Goal: Task Accomplishment & Management: Manage account settings

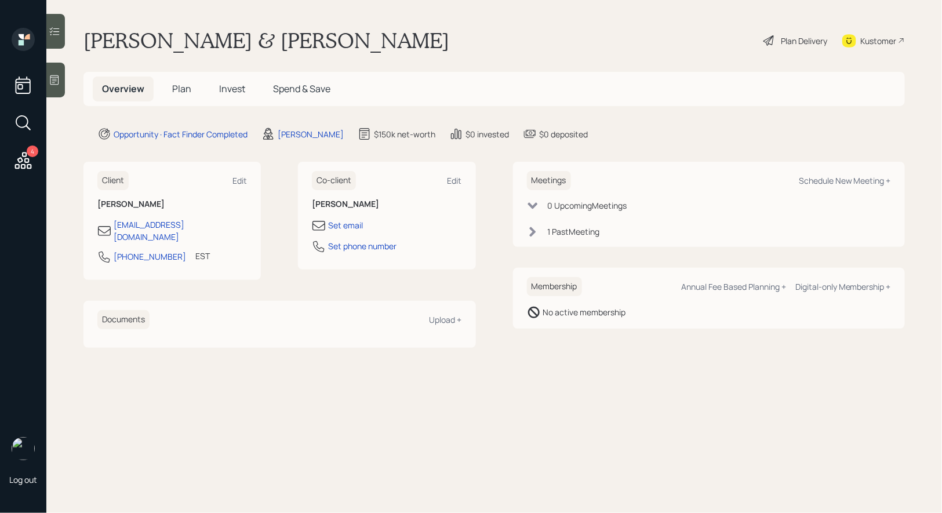
click at [177, 88] on span "Plan" at bounding box center [181, 88] width 19 height 13
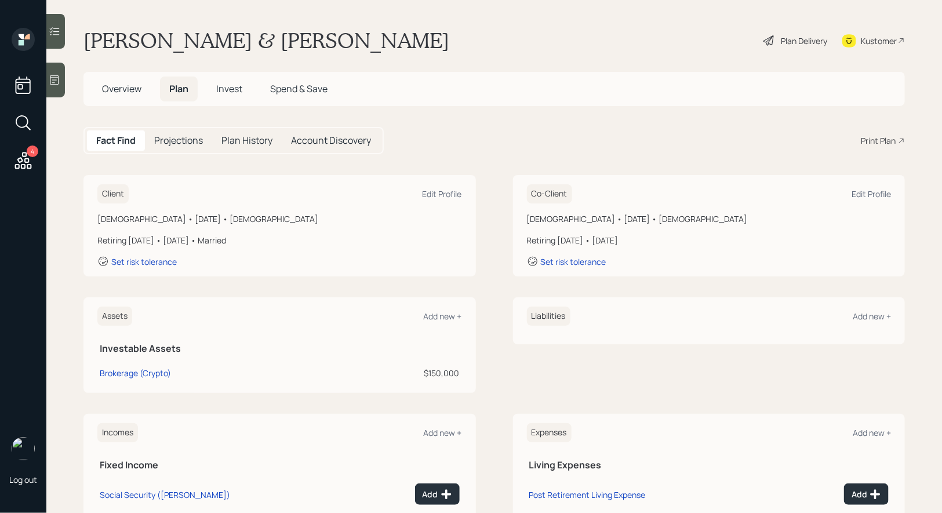
click at [770, 38] on icon at bounding box center [768, 40] width 10 height 10
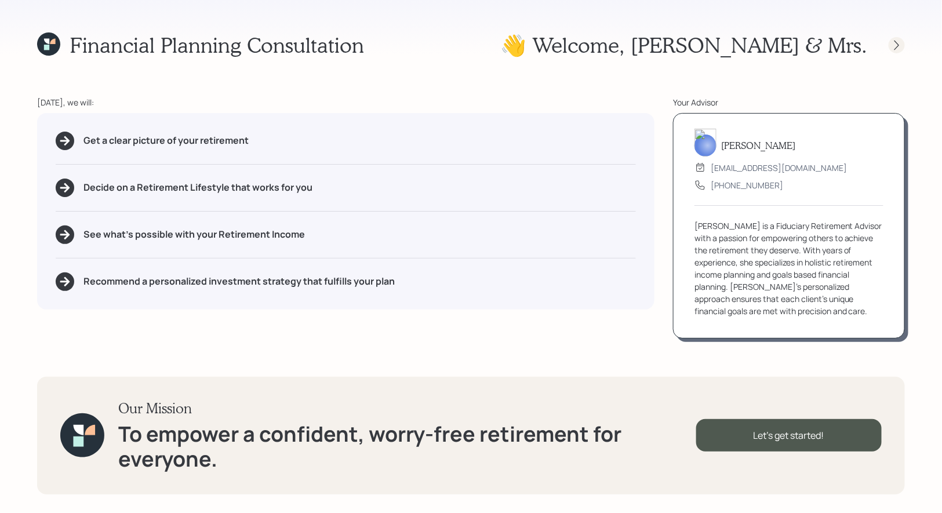
click at [900, 46] on icon at bounding box center [897, 45] width 12 height 12
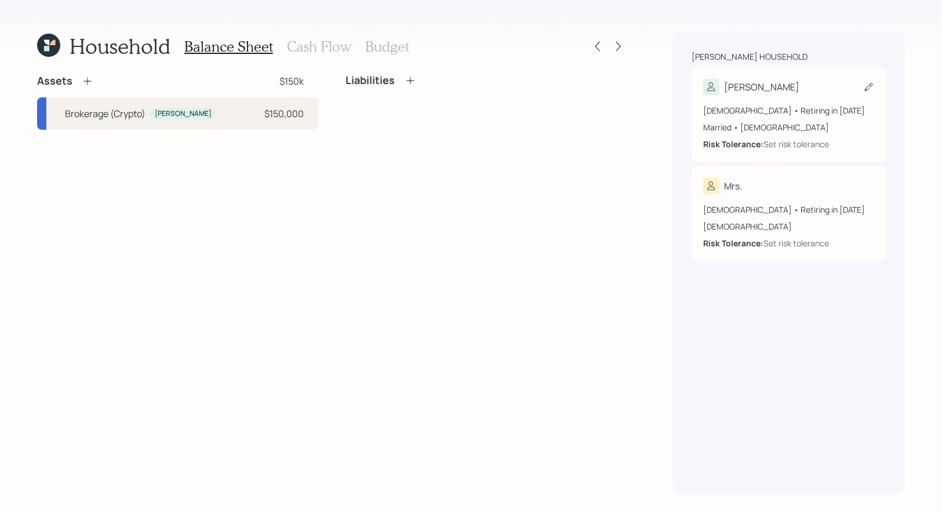
click at [870, 83] on icon at bounding box center [869, 87] width 12 height 12
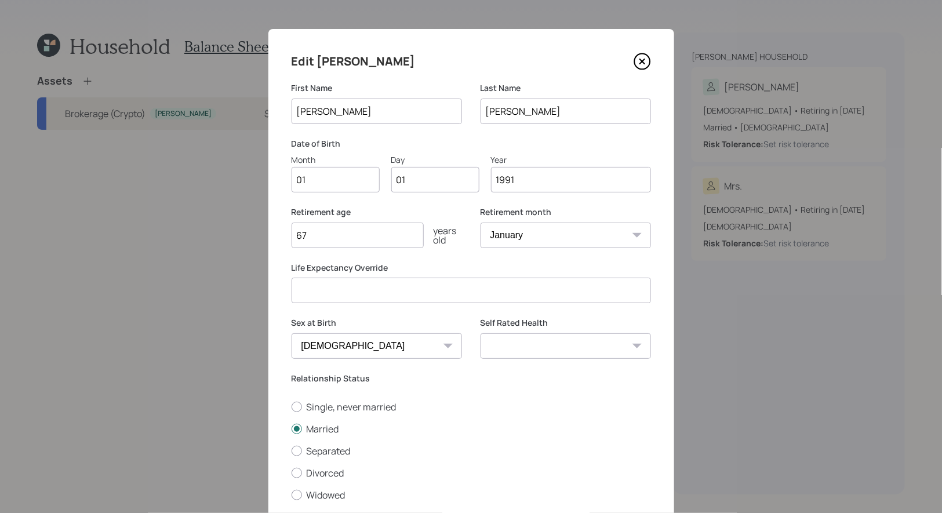
click at [319, 181] on input "01" at bounding box center [336, 180] width 88 height 26
type input "07"
type input "0"
type input "17"
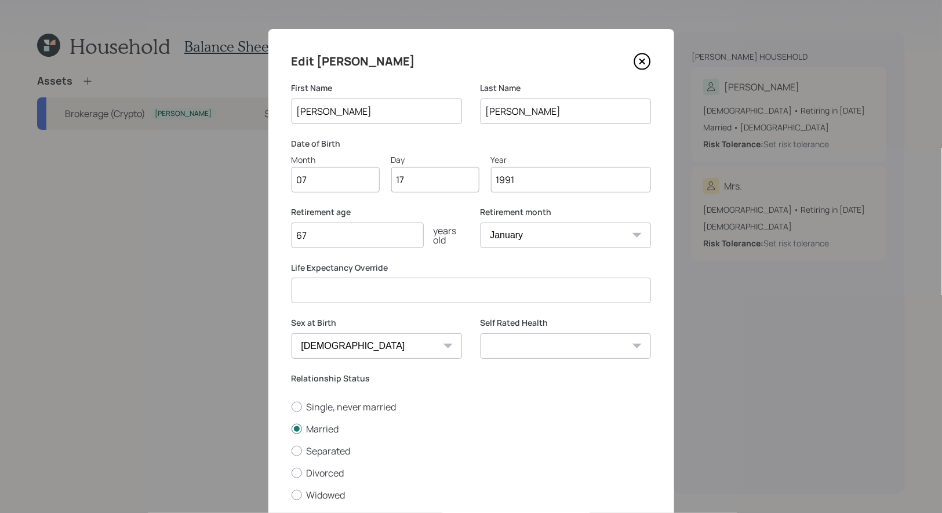
click at [334, 242] on input "67" at bounding box center [358, 236] width 132 height 26
type input "6"
type input "40"
click at [611, 235] on select "January February March April May June July August September October November De…" at bounding box center [566, 236] width 170 height 26
select select "7"
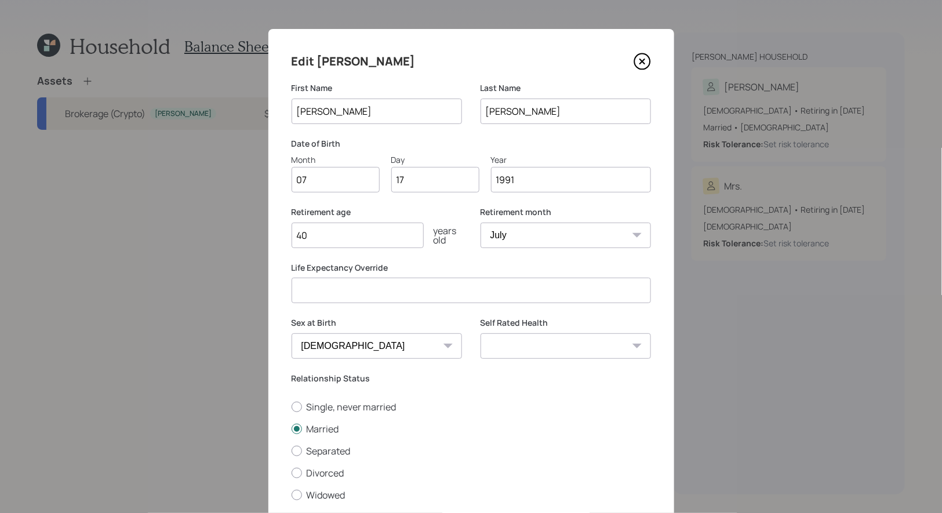
click at [481, 223] on select "January February March April May June July August September October November De…" at bounding box center [566, 236] width 170 height 26
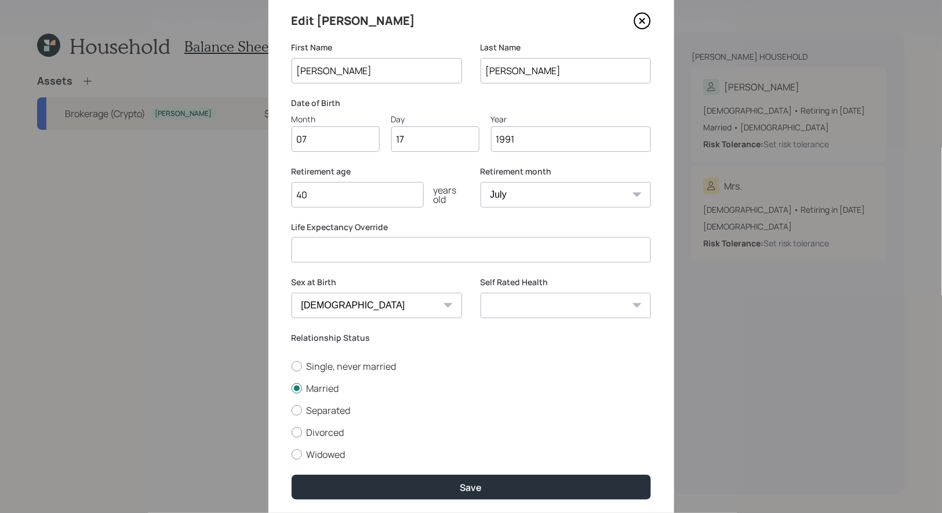
scroll to position [46, 0]
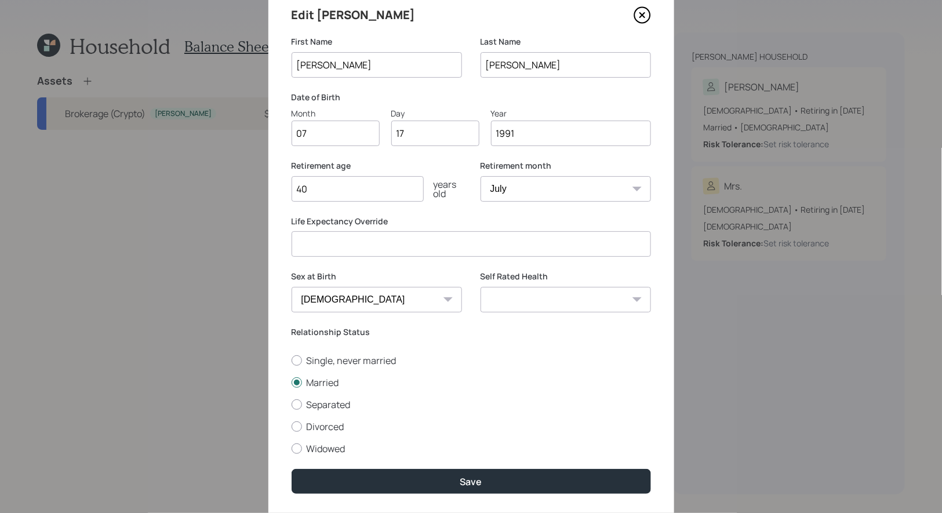
click at [539, 301] on select "Excellent Very Good Good Fair Poor" at bounding box center [566, 300] width 170 height 26
select select "excellent"
click at [481, 287] on select "Excellent Very Good Good Fair Poor" at bounding box center [566, 300] width 170 height 26
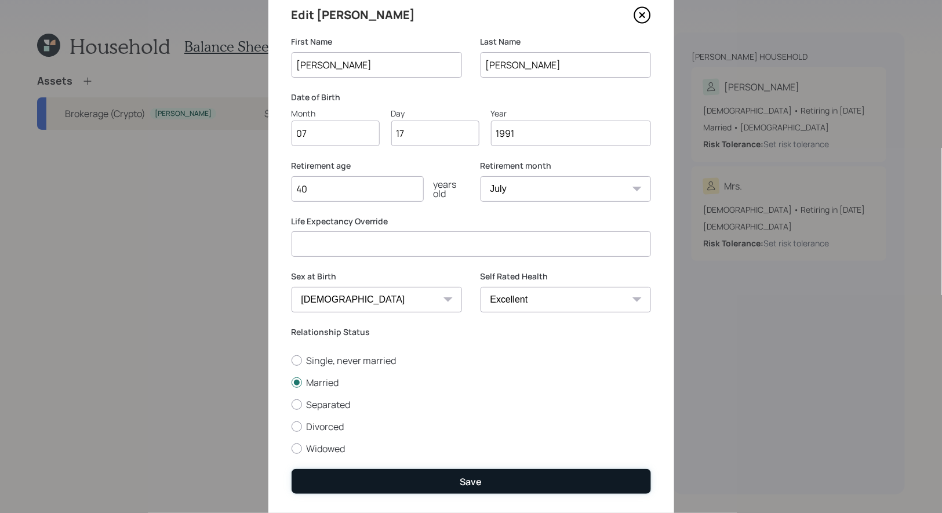
click at [464, 485] on div "Save" at bounding box center [471, 481] width 22 height 13
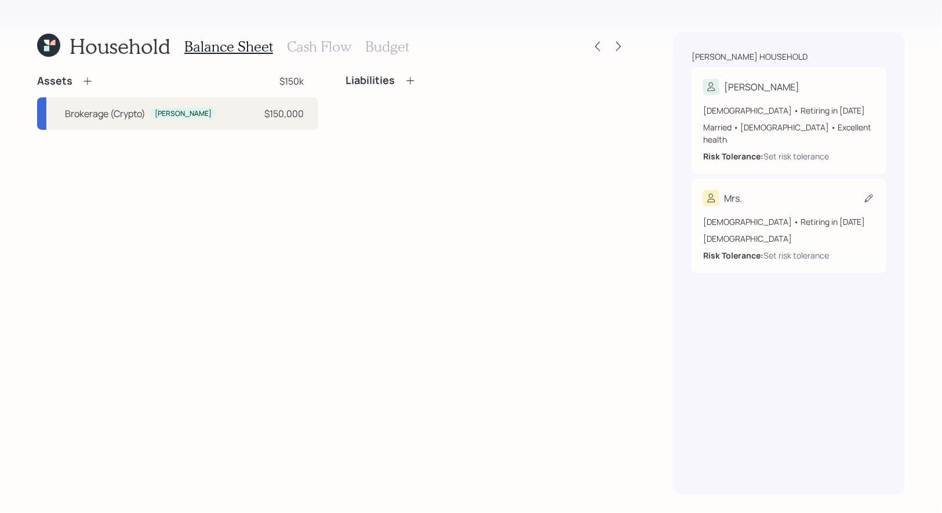
click at [868, 194] on icon at bounding box center [869, 198] width 8 height 8
select select "female"
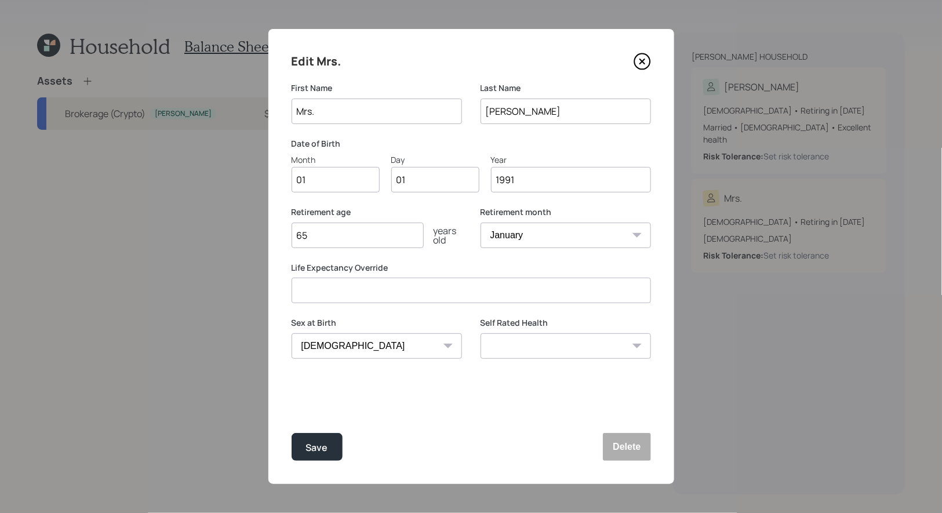
click at [351, 112] on input "Mrs." at bounding box center [377, 112] width 170 height 26
type input "[PERSON_NAME]"
click at [329, 184] on input "01" at bounding box center [336, 180] width 88 height 26
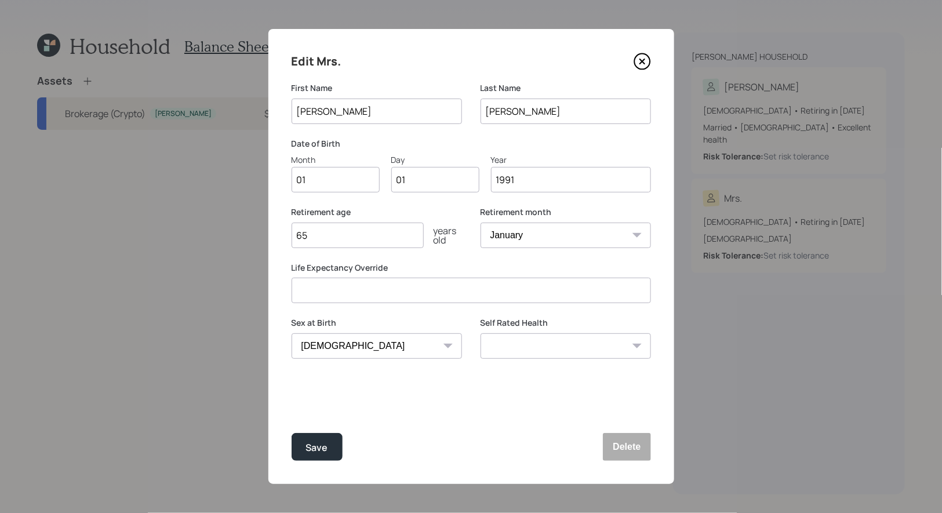
type input "0"
type input "07"
type input "0"
type input "24"
type input "1988"
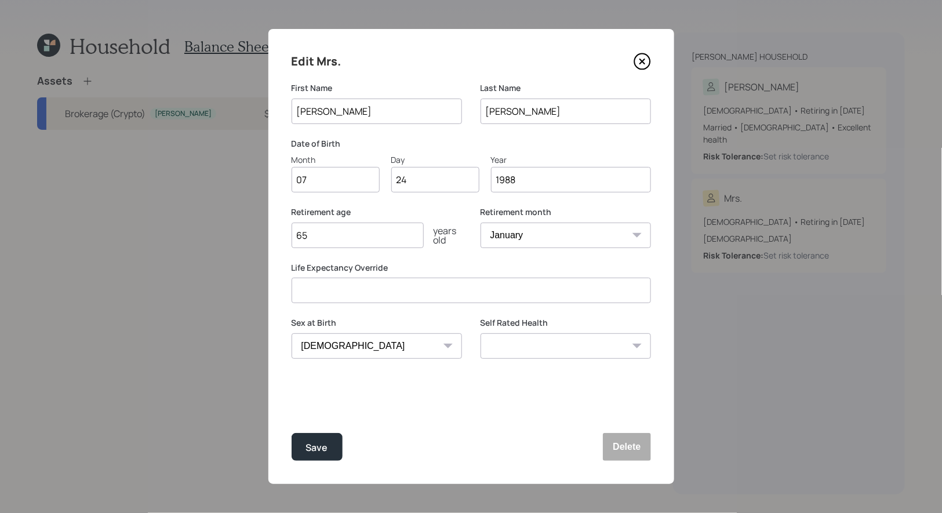
click at [330, 239] on input "65" at bounding box center [358, 236] width 132 height 26
type input "6"
type input "40"
click at [317, 443] on div "Save" at bounding box center [317, 448] width 22 height 16
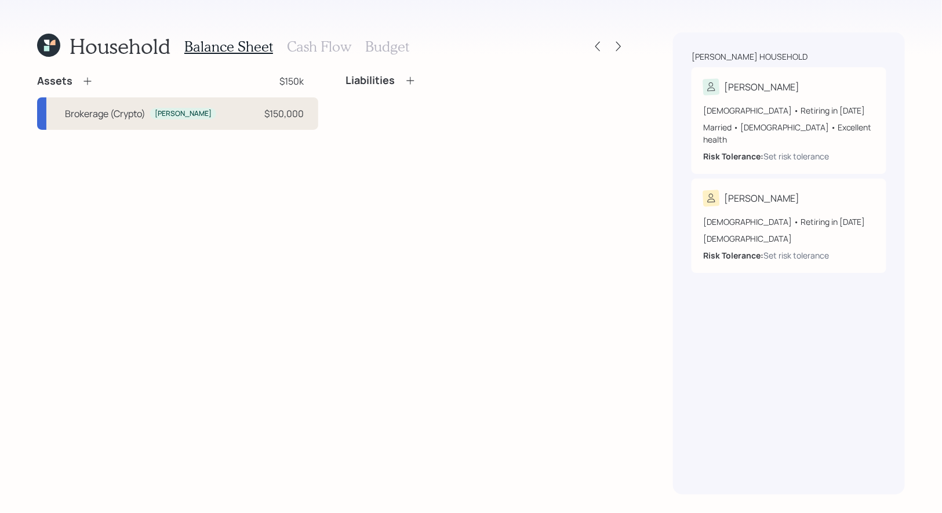
click at [218, 121] on div "Brokerage (Crypto) [PERSON_NAME] $150,000" at bounding box center [177, 113] width 281 height 32
select select "taxable"
select select "balanced"
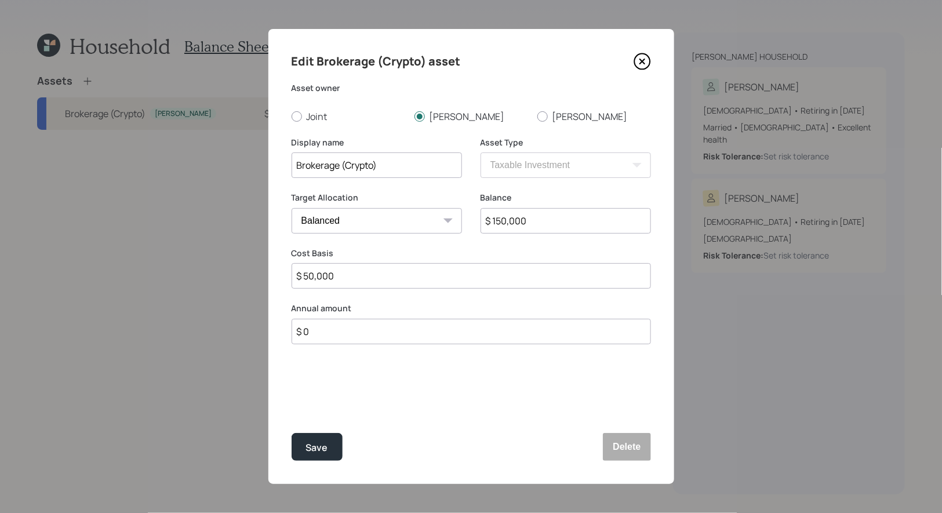
click at [361, 275] on input "$ 50,000" at bounding box center [471, 276] width 359 height 26
type input "$ 103,000"
click at [323, 448] on div "Save" at bounding box center [317, 448] width 22 height 16
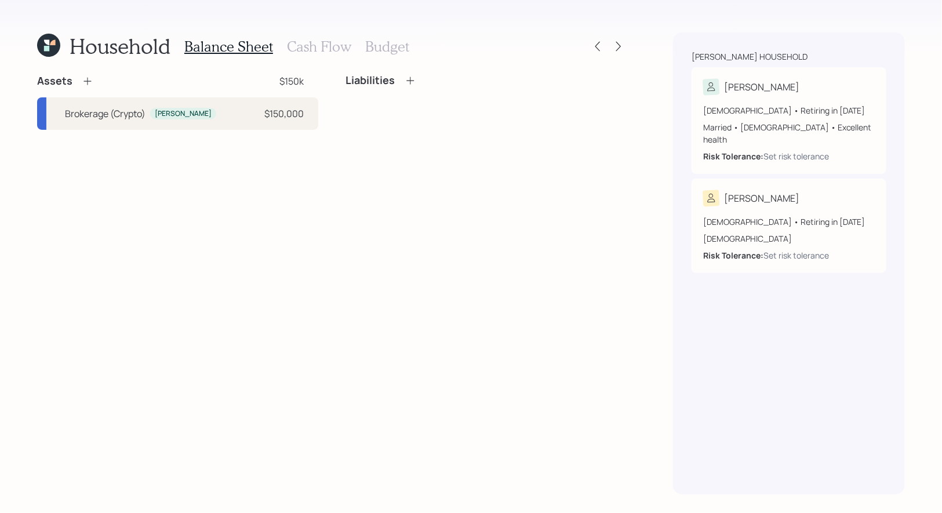
click at [85, 76] on icon at bounding box center [88, 81] width 12 height 12
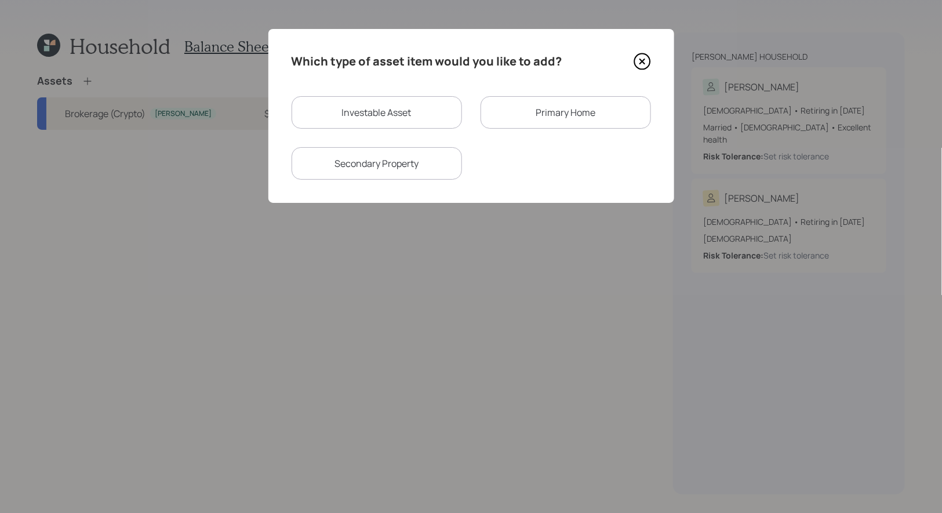
click at [334, 118] on div "Investable Asset" at bounding box center [377, 112] width 170 height 32
select select "taxable"
select select "balanced"
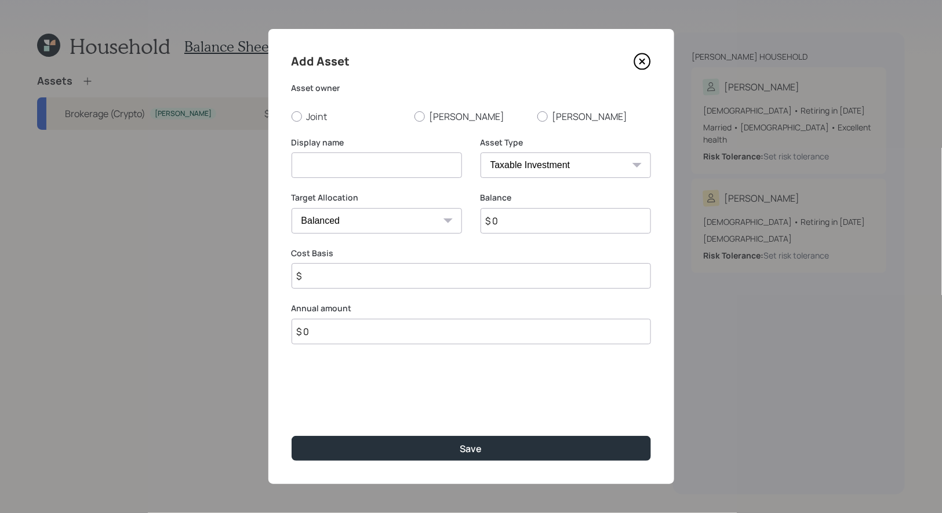
click at [324, 167] on input at bounding box center [377, 165] width 170 height 26
type input "Savings"
click at [553, 226] on input "$ 0" at bounding box center [566, 221] width 170 height 26
type input "$ 10,000"
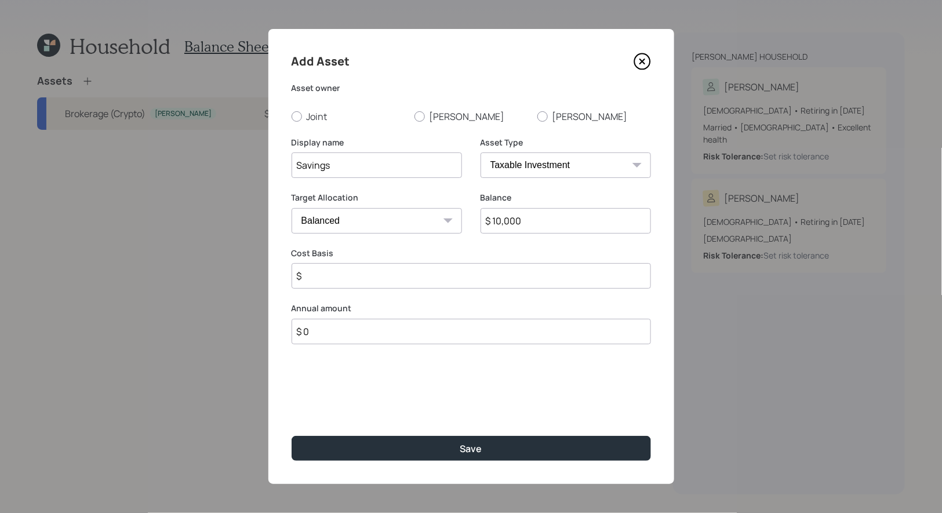
click at [400, 282] on input "$" at bounding box center [471, 276] width 359 height 26
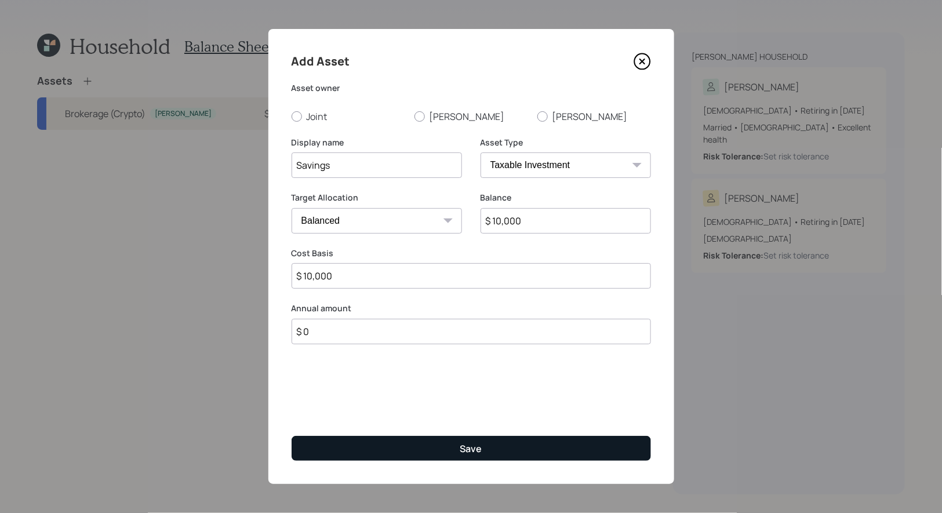
type input "$ 10,000"
click at [377, 446] on button "Save" at bounding box center [471, 448] width 359 height 25
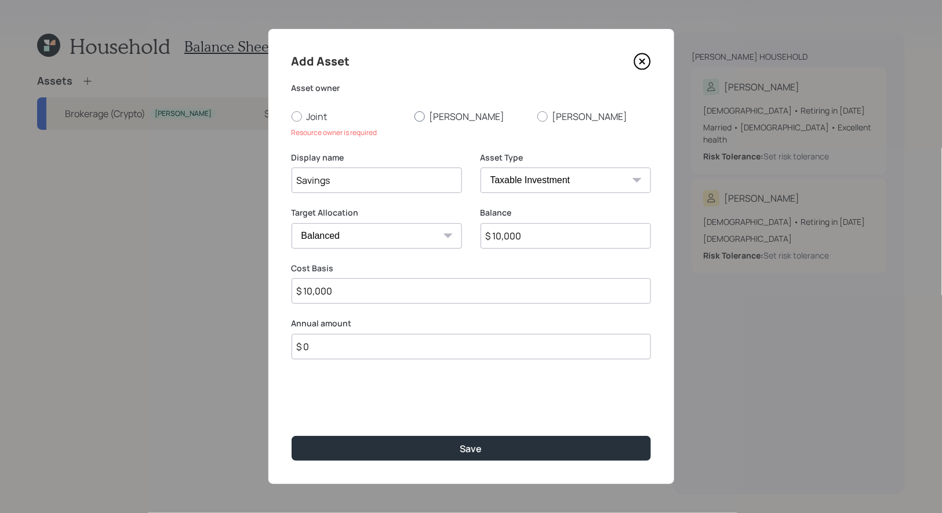
click at [416, 114] on div at bounding box center [419, 116] width 10 height 10
click at [414, 116] on input "[PERSON_NAME]" at bounding box center [414, 116] width 1 height 1
radio input "true"
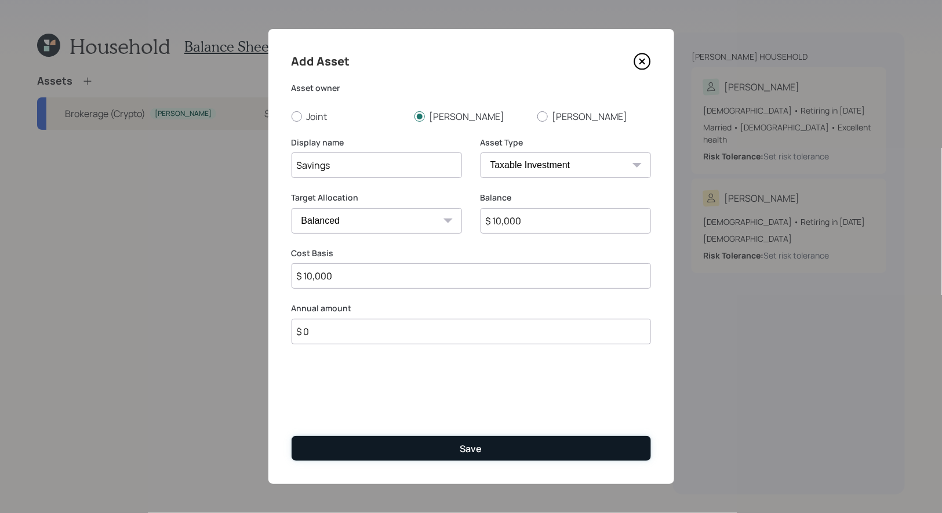
click at [371, 449] on button "Save" at bounding box center [471, 448] width 359 height 25
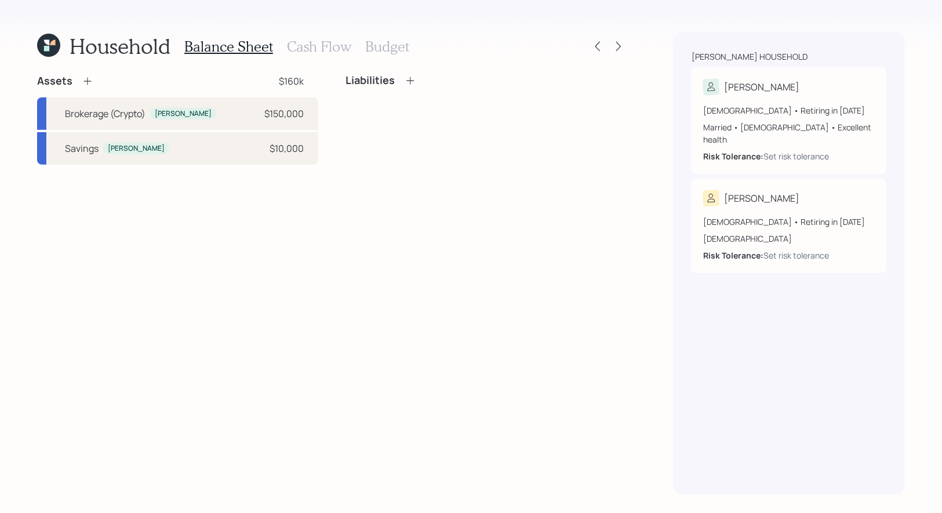
click at [88, 82] on icon at bounding box center [88, 81] width 12 height 12
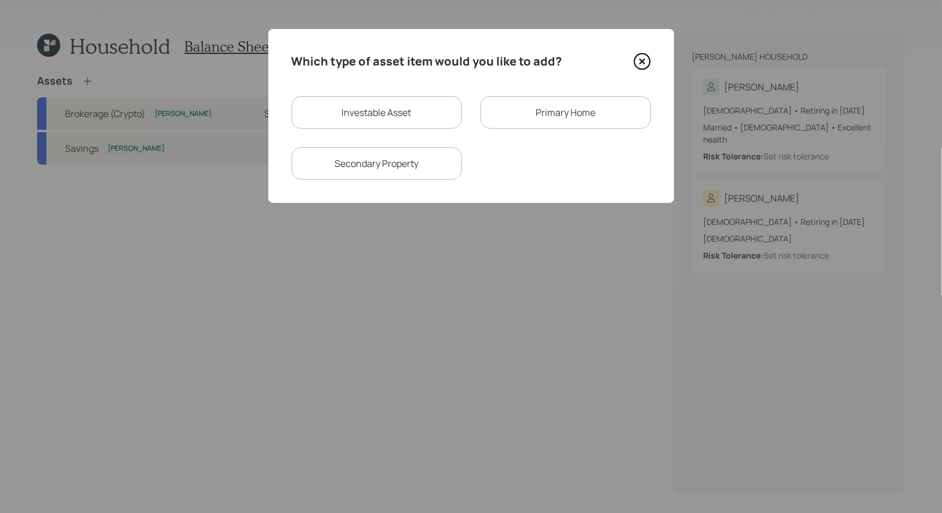
click at [358, 114] on div "Investable Asset" at bounding box center [377, 112] width 170 height 32
select select "taxable"
select select "balanced"
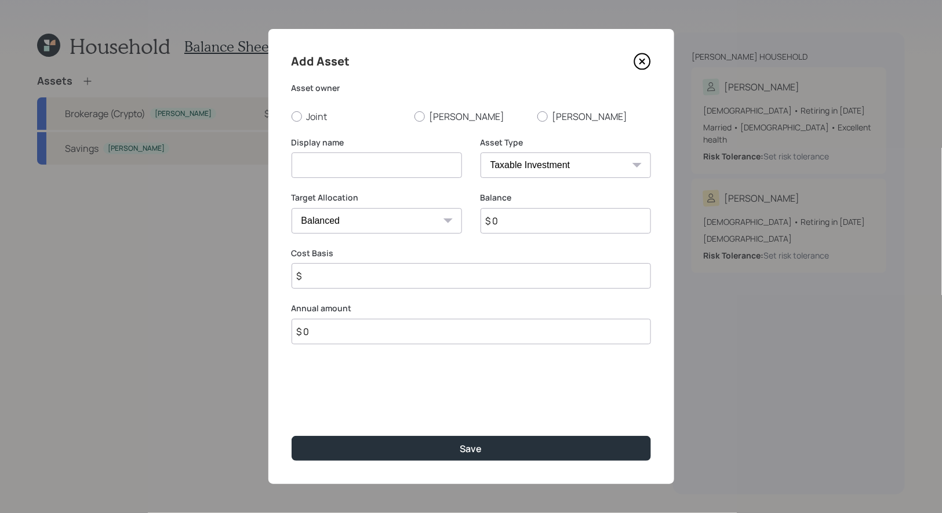
click at [358, 173] on input at bounding box center [377, 165] width 170 height 26
type input "Silver"
click at [550, 224] on input "$ 0" at bounding box center [566, 221] width 170 height 26
type input "$ 5,000"
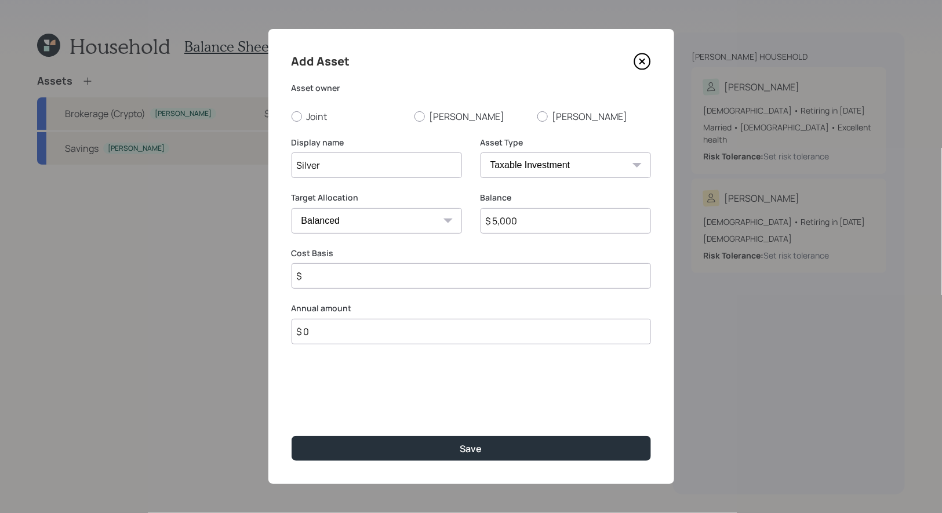
click at [410, 285] on input "$" at bounding box center [471, 276] width 359 height 26
type input "$ 5,000"
click at [403, 221] on select "Cash Conservative Balanced Aggressive" at bounding box center [377, 221] width 170 height 26
select select "conservative"
click at [292, 208] on select "Cash Conservative Balanced Aggressive" at bounding box center [377, 221] width 170 height 26
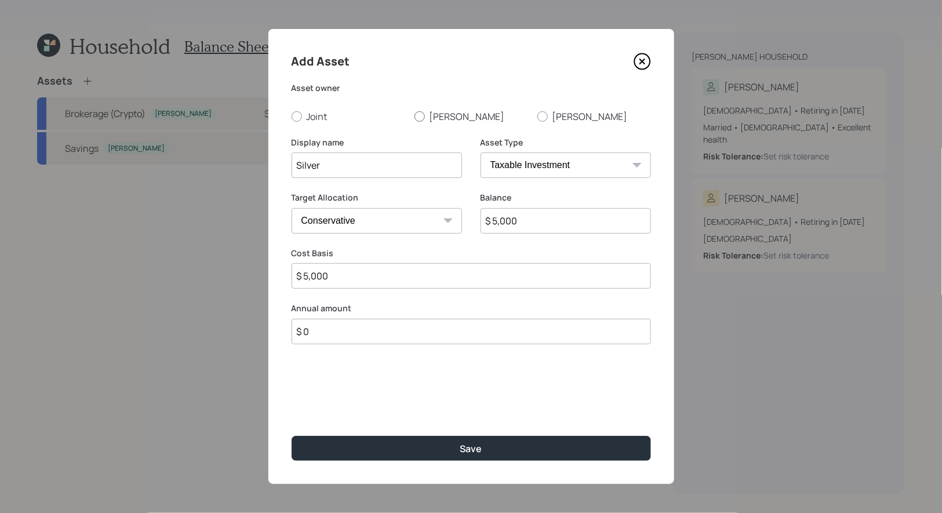
click at [420, 118] on div at bounding box center [419, 116] width 10 height 10
click at [414, 117] on input "[PERSON_NAME]" at bounding box center [414, 116] width 1 height 1
radio input "true"
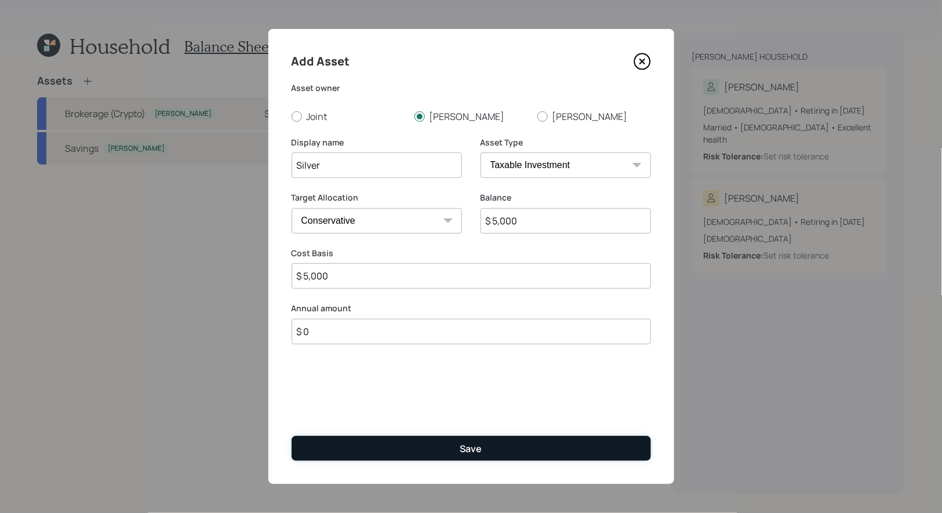
click at [406, 456] on button "Save" at bounding box center [471, 448] width 359 height 25
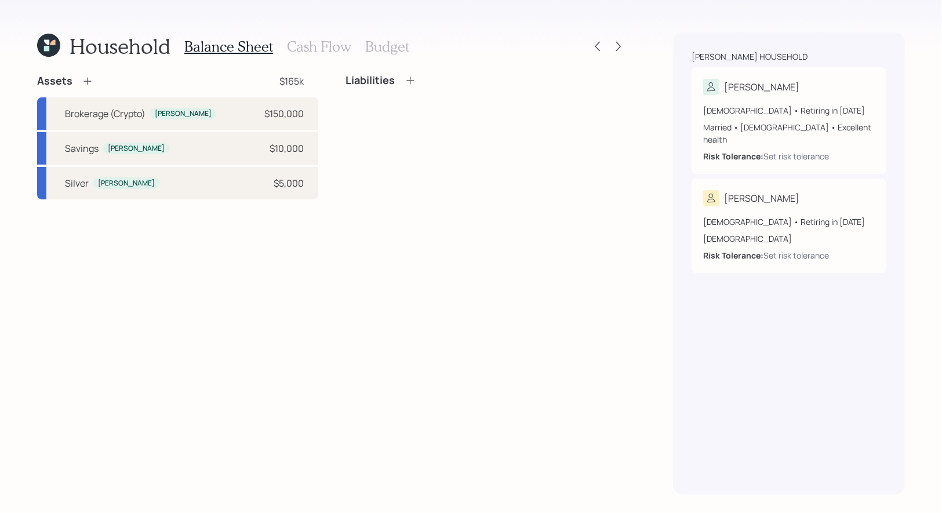
click at [409, 78] on icon at bounding box center [411, 81] width 12 height 12
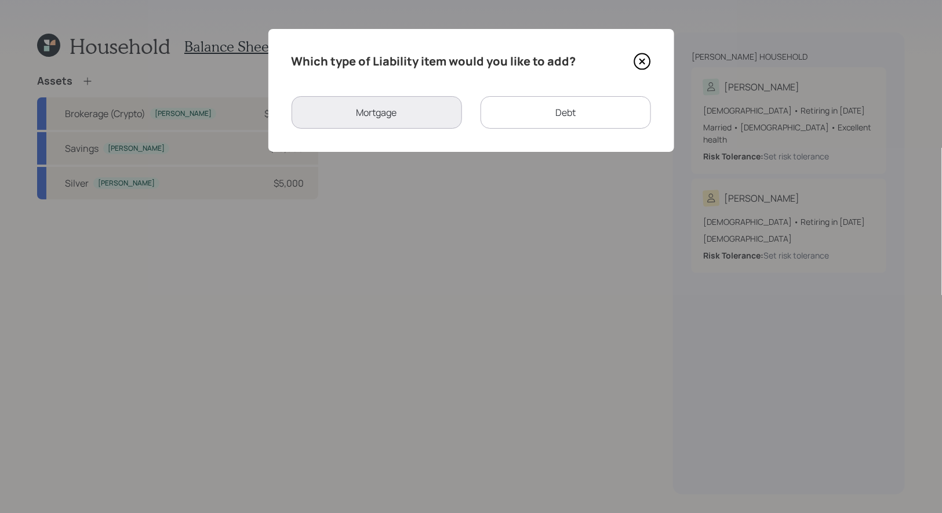
click at [562, 118] on div "Debt" at bounding box center [566, 112] width 170 height 32
select select "credit_card"
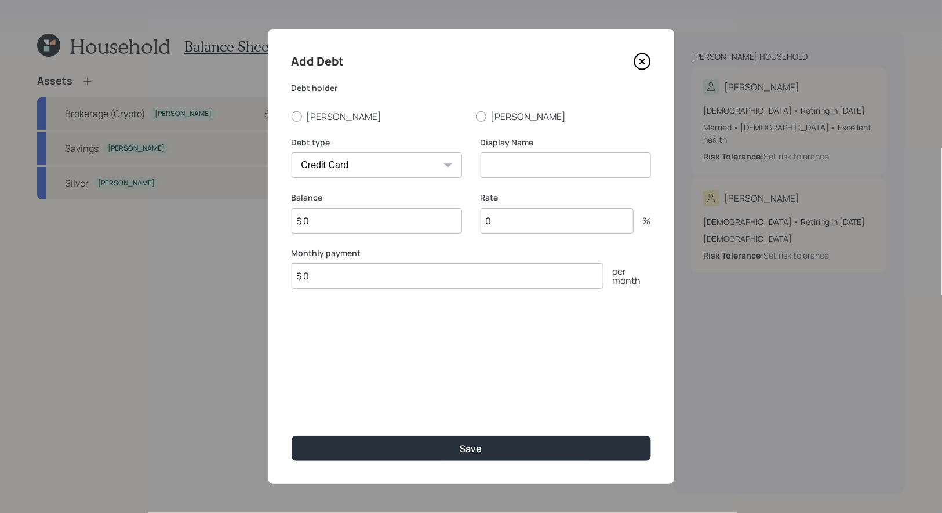
click at [509, 173] on input at bounding box center [566, 165] width 170 height 26
type input "IRS Loan"
click at [329, 223] on input "$ 0" at bounding box center [377, 221] width 170 height 26
type input "$ 9,000"
click at [335, 162] on select "Car Credit Card Medical Student Other" at bounding box center [377, 165] width 170 height 26
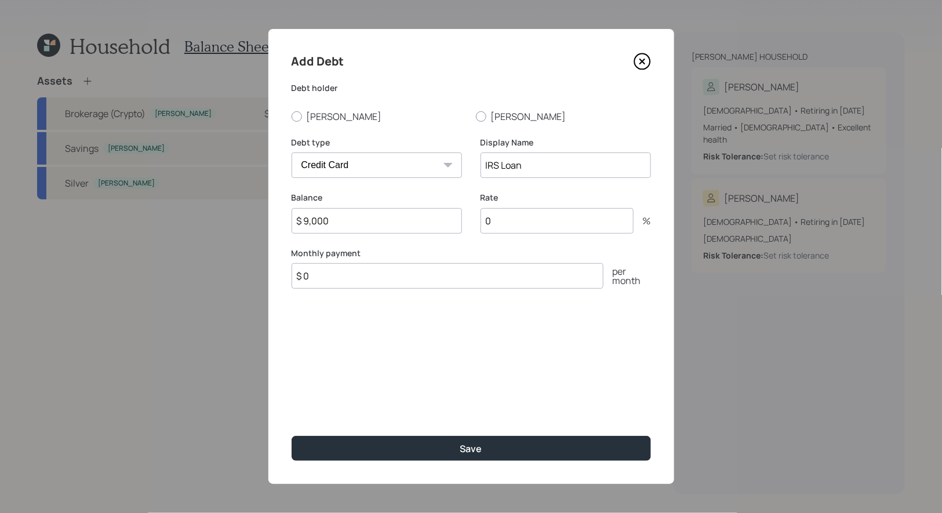
select select "other"
click at [292, 152] on select "Car Credit Card Medical Student Other" at bounding box center [377, 165] width 170 height 26
click at [298, 116] on div at bounding box center [297, 116] width 10 height 10
click at [292, 116] on input "[PERSON_NAME]" at bounding box center [291, 116] width 1 height 1
radio input "true"
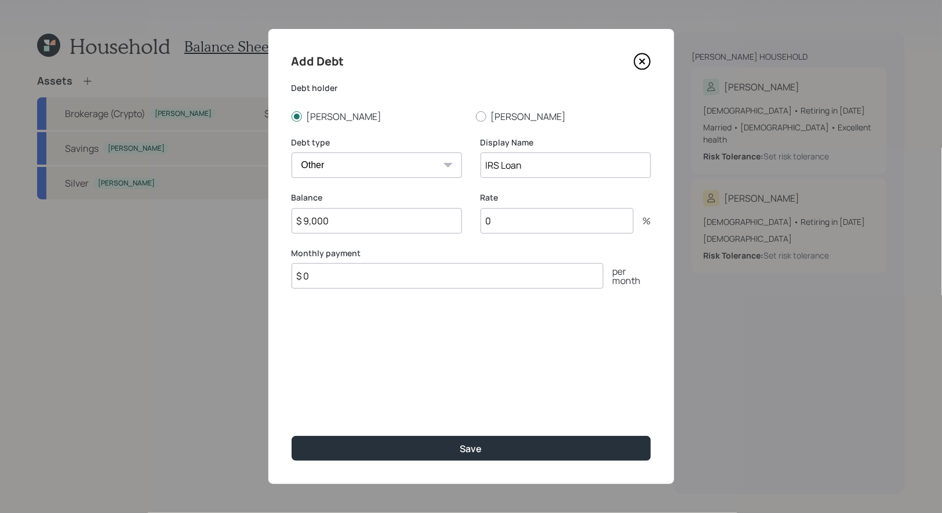
click at [318, 282] on input "$ 0" at bounding box center [448, 276] width 312 height 26
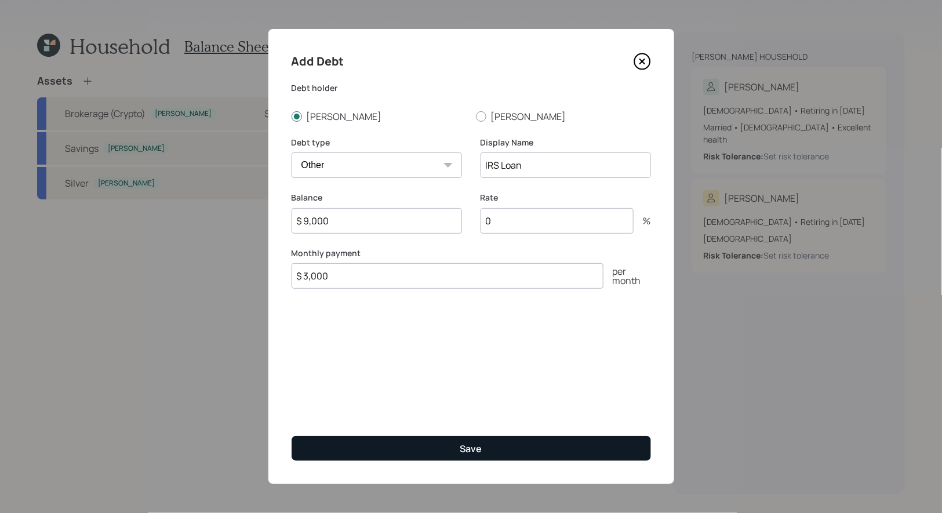
type input "$ 3,000"
click at [358, 446] on button "Save" at bounding box center [471, 448] width 359 height 25
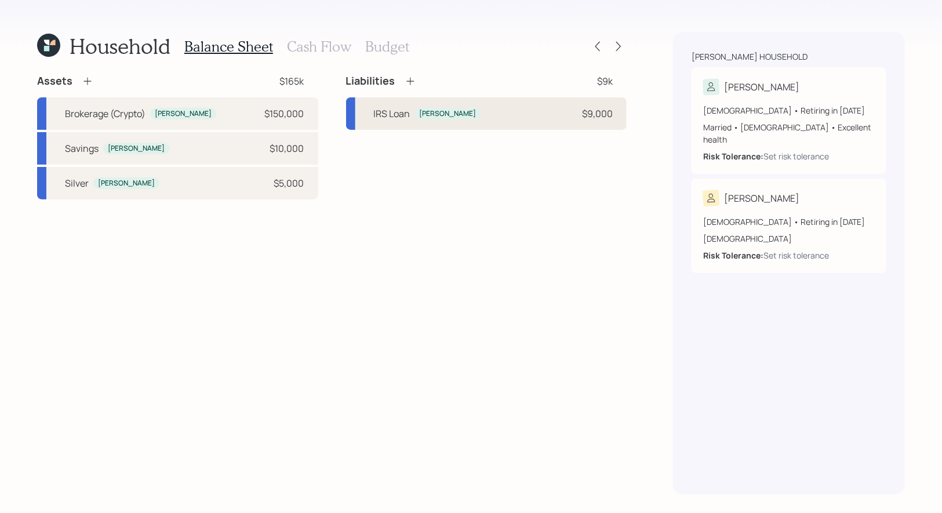
click at [568, 117] on div "IRS Loan Peter $9,000" at bounding box center [486, 113] width 281 height 32
select select "other"
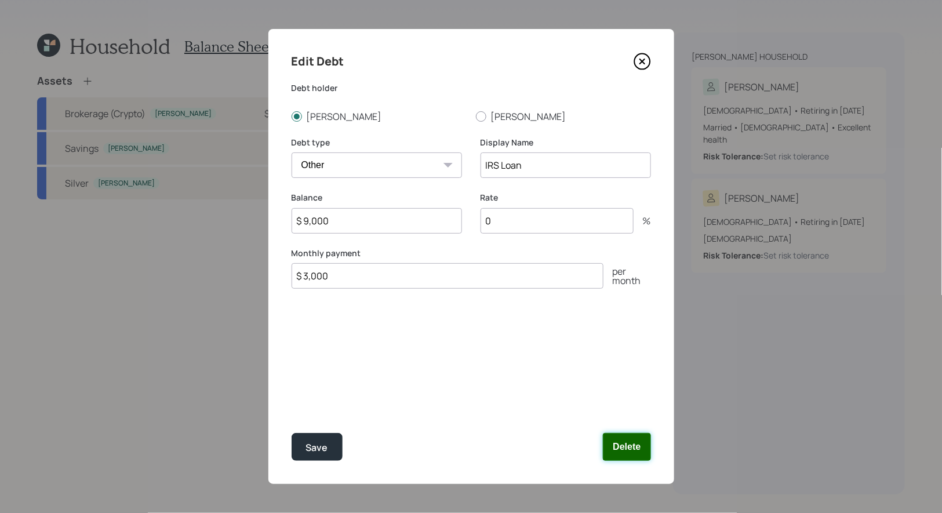
click at [639, 441] on button "Delete" at bounding box center [627, 447] width 48 height 28
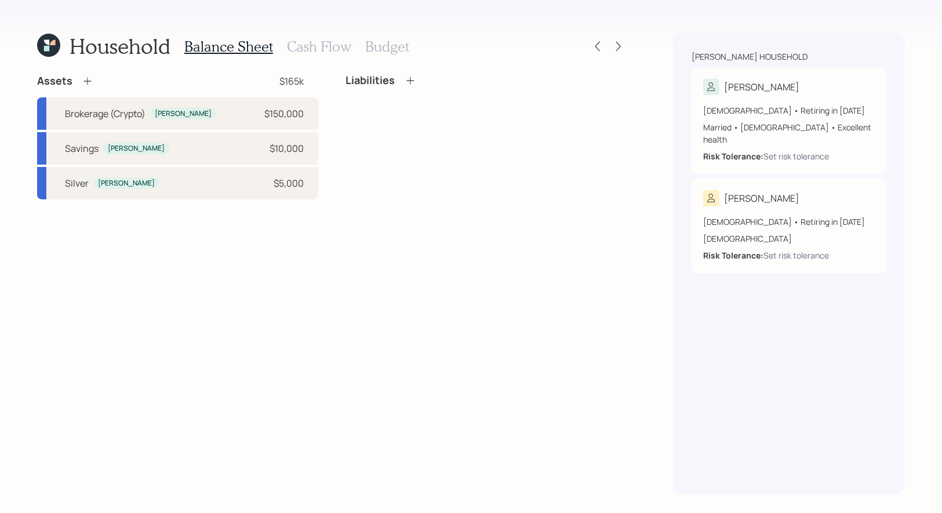
click at [315, 49] on h3 "Cash Flow" at bounding box center [319, 46] width 64 height 17
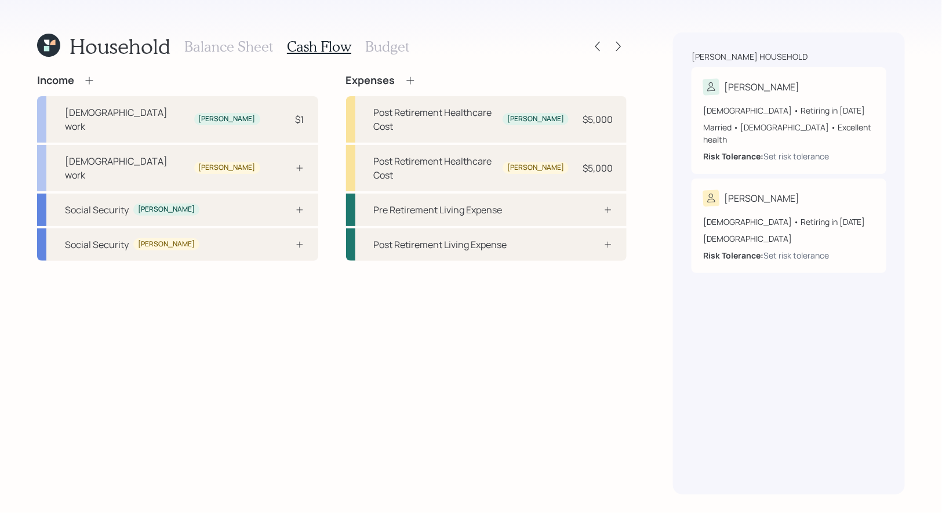
click at [408, 79] on icon at bounding box center [411, 81] width 12 height 12
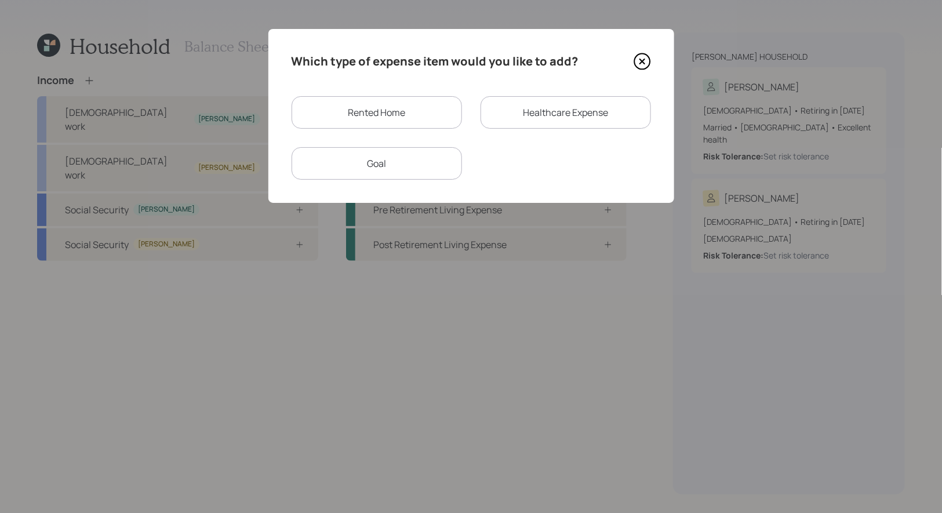
click at [374, 161] on div "Goal" at bounding box center [377, 163] width 170 height 32
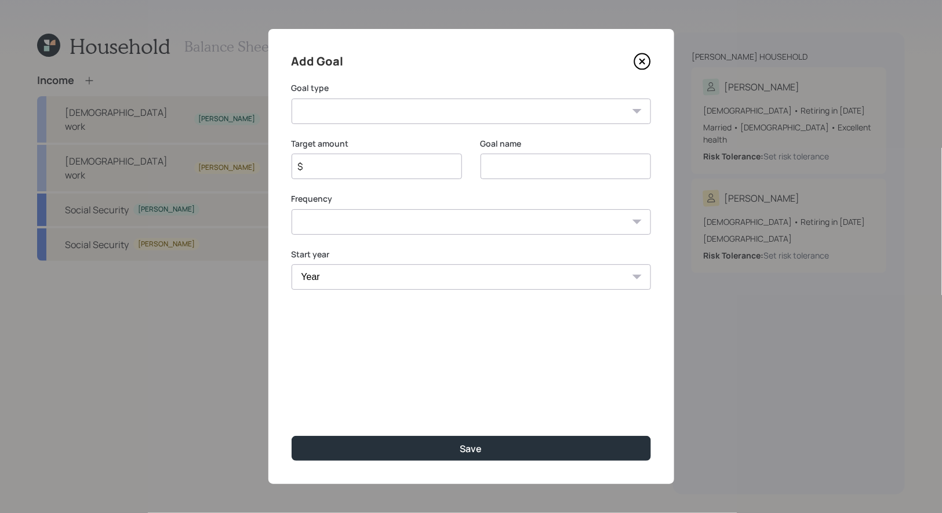
click at [542, 166] on input at bounding box center [566, 167] width 170 height 26
type input "IRS Loan"
click at [399, 173] on input "$" at bounding box center [372, 166] width 151 height 14
type input "$ 9,000"
click at [423, 220] on select "One time Every 1 year Every 2 years Every 3 years Every 4 years Every 5 years E…" at bounding box center [471, 222] width 359 height 26
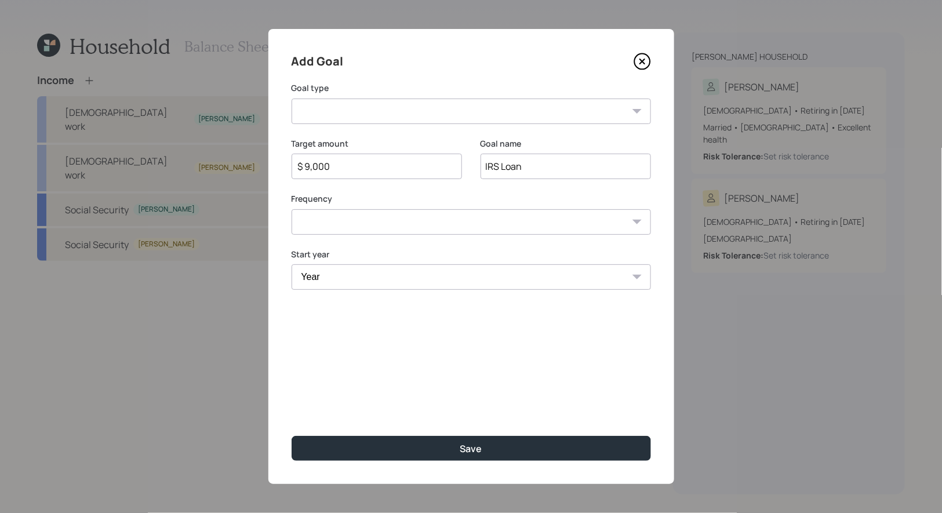
select select "0"
click at [292, 209] on select "One time Every 1 year Every 2 years Every 3 years Every 4 years Every 5 years E…" at bounding box center [471, 222] width 359 height 26
click at [353, 111] on select "Create an emergency fund Donate to charity Purchase a home Make a purchase Supp…" at bounding box center [471, 112] width 359 height 26
select select "other"
click at [292, 99] on select "Create an emergency fund Donate to charity Purchase a home Make a purchase Supp…" at bounding box center [471, 112] width 359 height 26
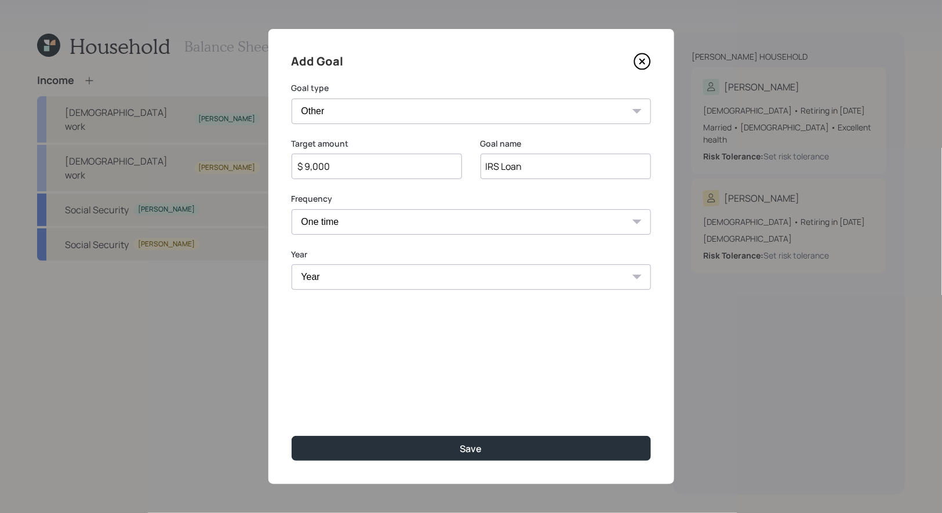
click at [368, 282] on select "Year 2025 2026 2027 2028 2029 2030 2031 2032 2033 2034 2035 2036 2037 2038 2039…" at bounding box center [471, 277] width 359 height 26
select select "2025"
click at [292, 264] on select "Year 2025 2026 2027 2028 2029 2030 2031 2032 2033 2034 2035 2036 2037 2038 2039…" at bounding box center [471, 277] width 359 height 26
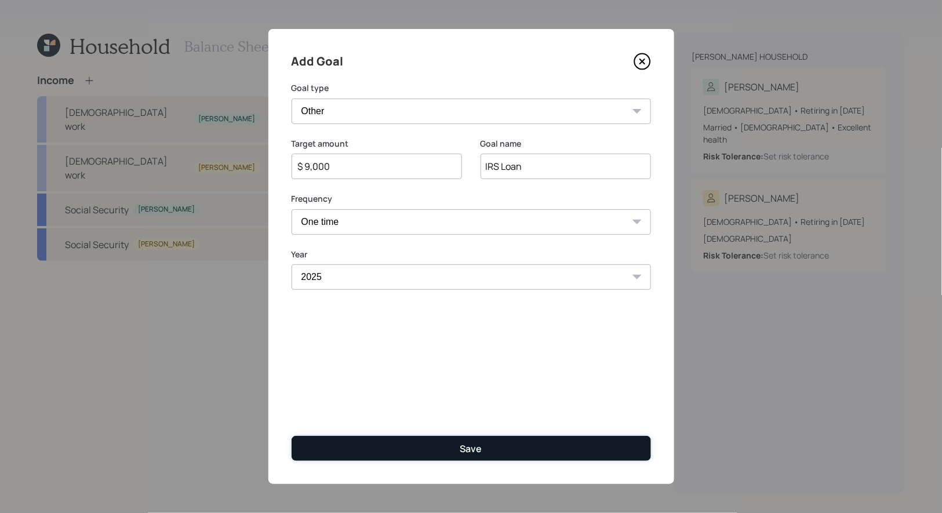
click at [432, 450] on button "Save" at bounding box center [471, 448] width 359 height 25
type input "$"
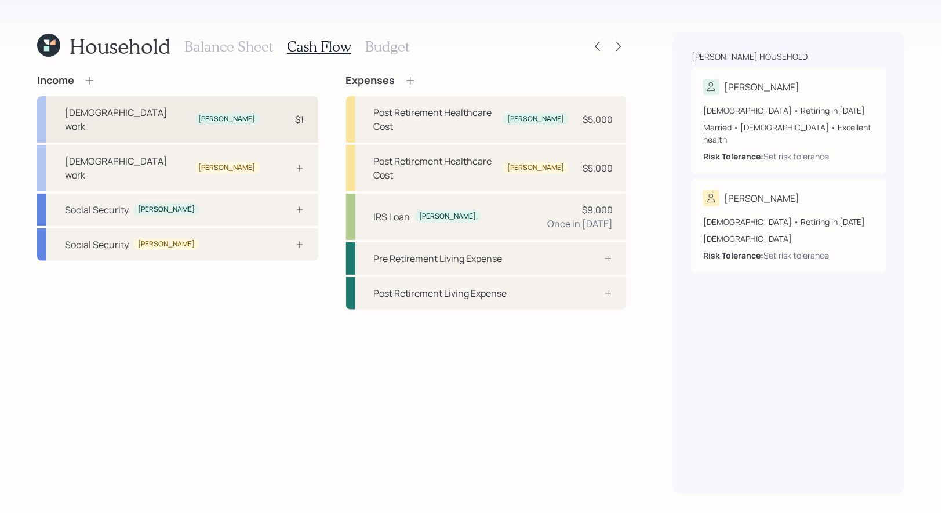
click at [161, 111] on div "Full-time work Peter $1" at bounding box center [177, 119] width 281 height 46
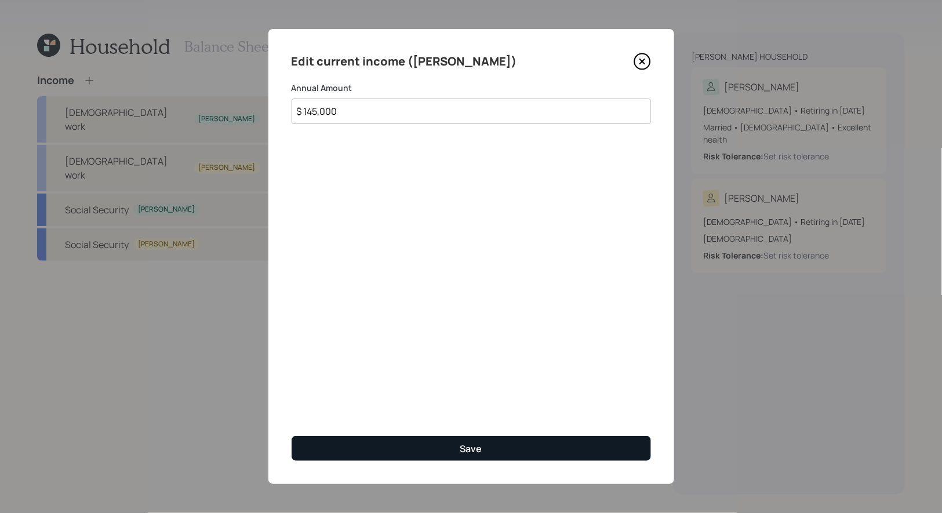
type input "$ 145,000"
click at [406, 452] on button "Save" at bounding box center [471, 448] width 359 height 25
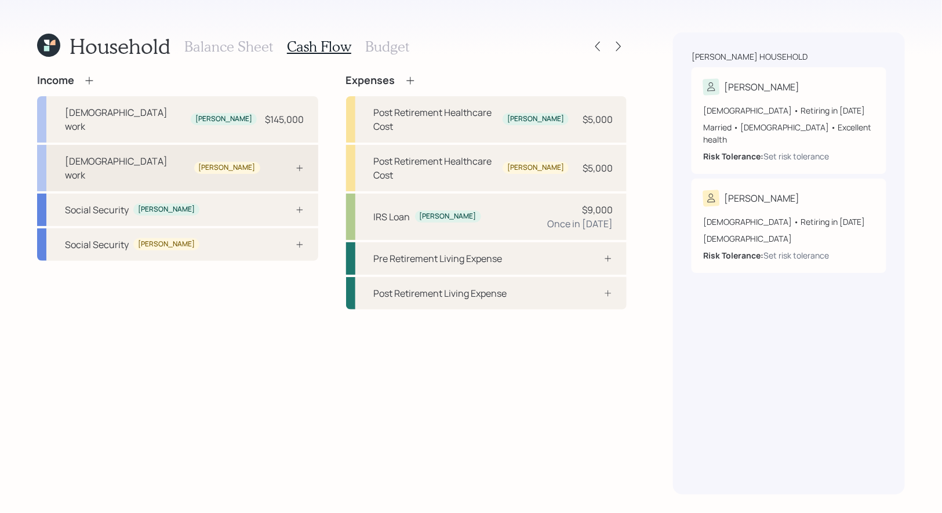
click at [235, 153] on div "Full-time work Aimee" at bounding box center [177, 168] width 281 height 46
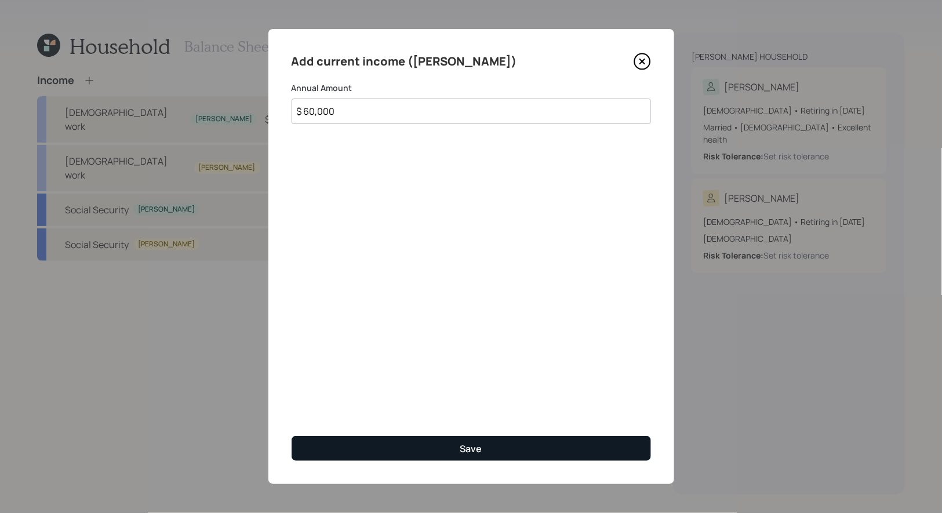
type input "$ 60,000"
click at [380, 449] on button "Save" at bounding box center [471, 448] width 359 height 25
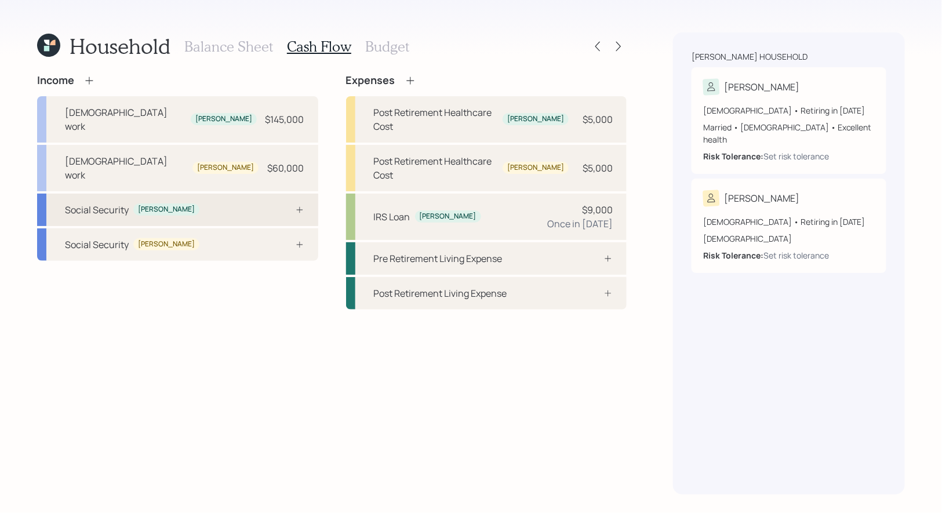
click at [268, 194] on div "Social Security Peter" at bounding box center [177, 210] width 281 height 32
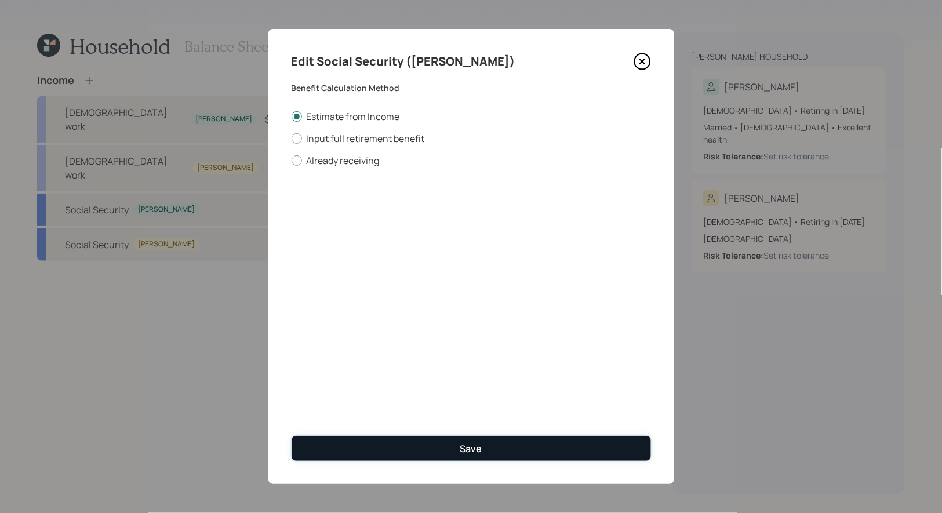
click at [422, 449] on button "Save" at bounding box center [471, 448] width 359 height 25
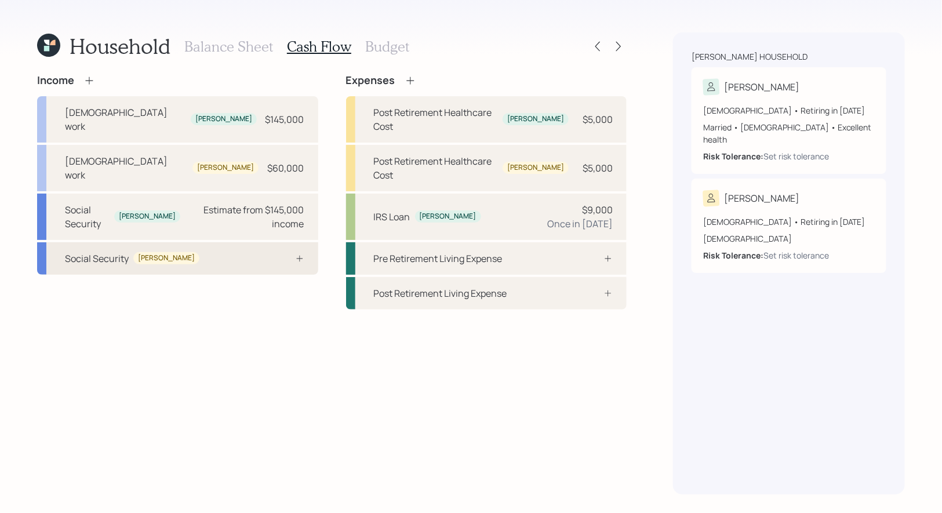
click at [232, 242] on div "Social Security Aimee" at bounding box center [177, 258] width 281 height 32
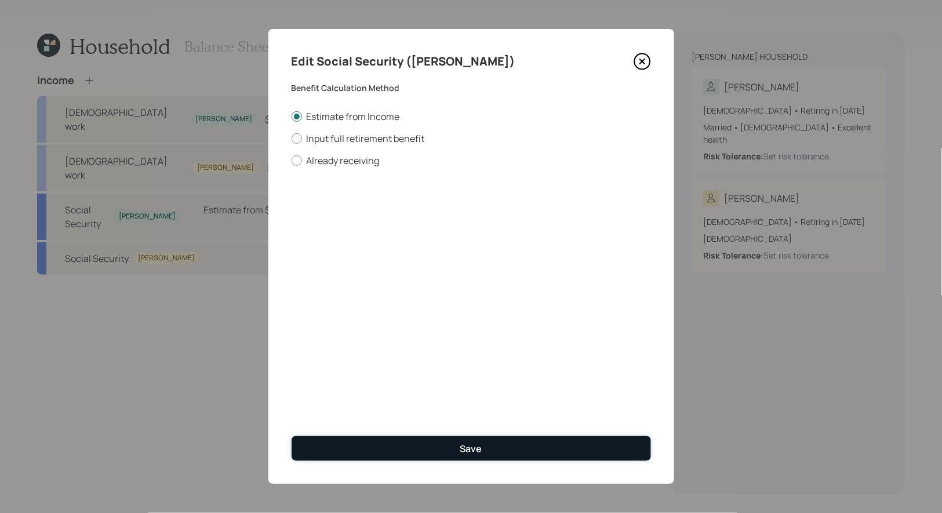
click at [421, 446] on button "Save" at bounding box center [471, 448] width 359 height 25
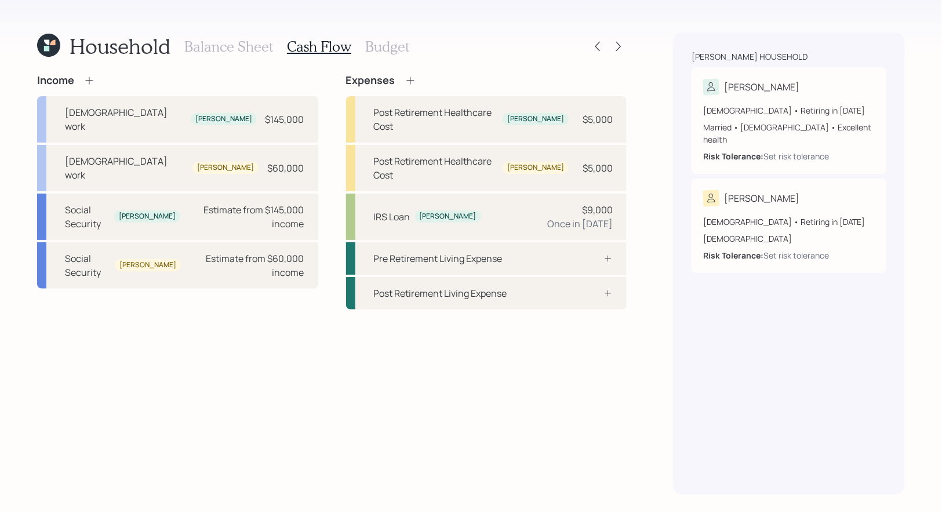
click at [369, 47] on h3 "Budget" at bounding box center [387, 46] width 44 height 17
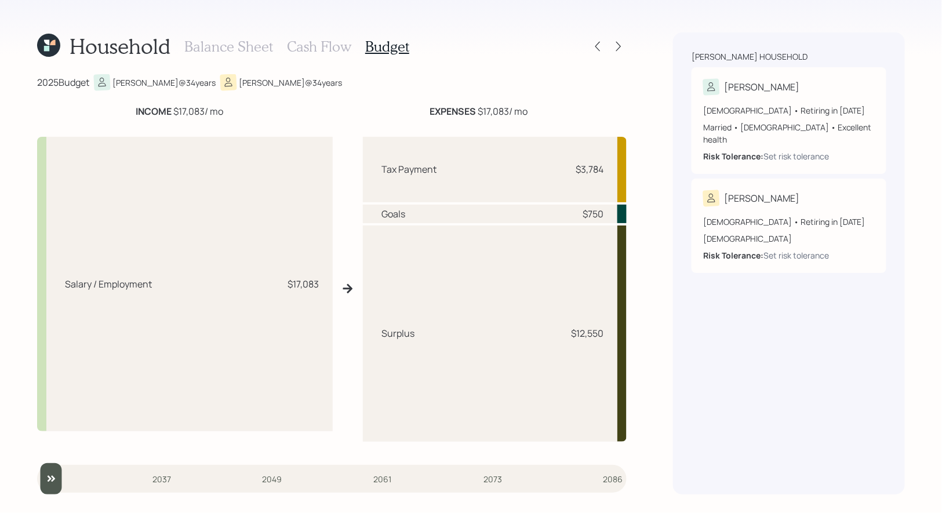
click at [326, 44] on h3 "Cash Flow" at bounding box center [319, 46] width 64 height 17
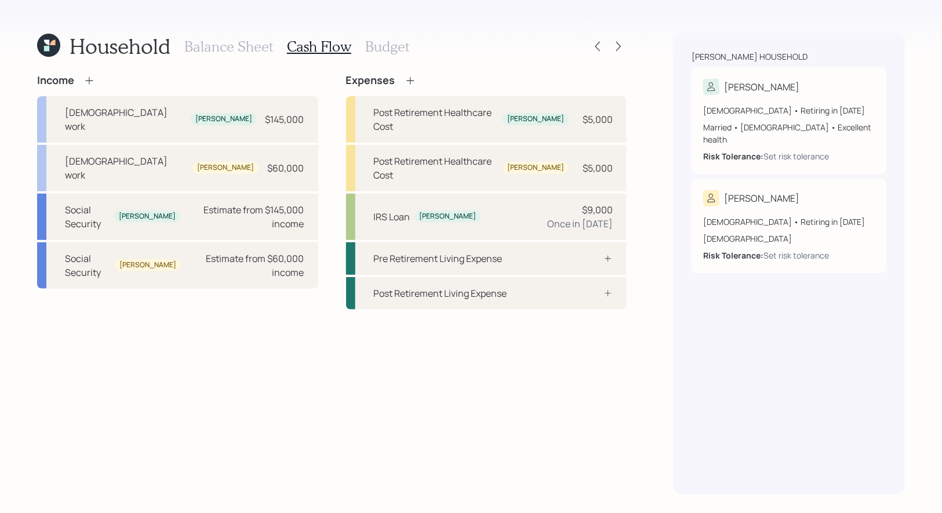
click at [410, 78] on icon at bounding box center [411, 81] width 12 height 12
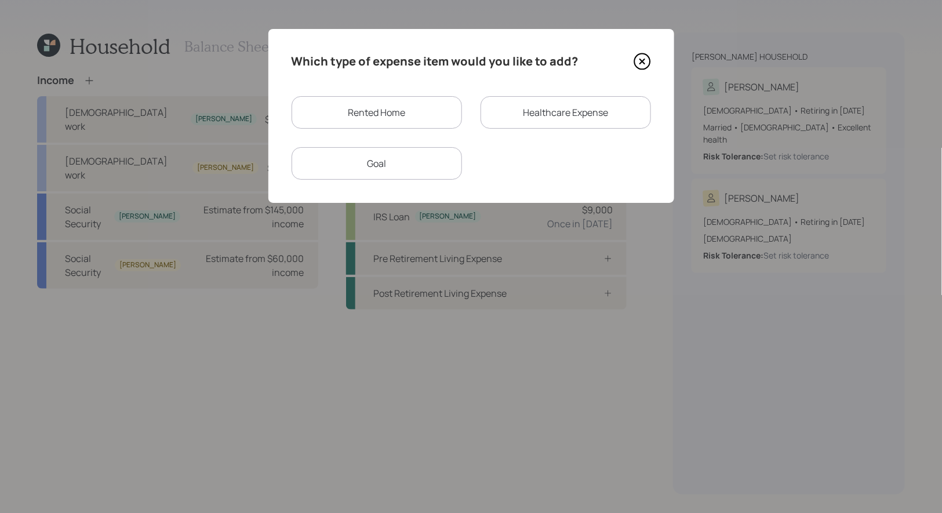
click at [412, 118] on div "Rented Home" at bounding box center [377, 112] width 170 height 32
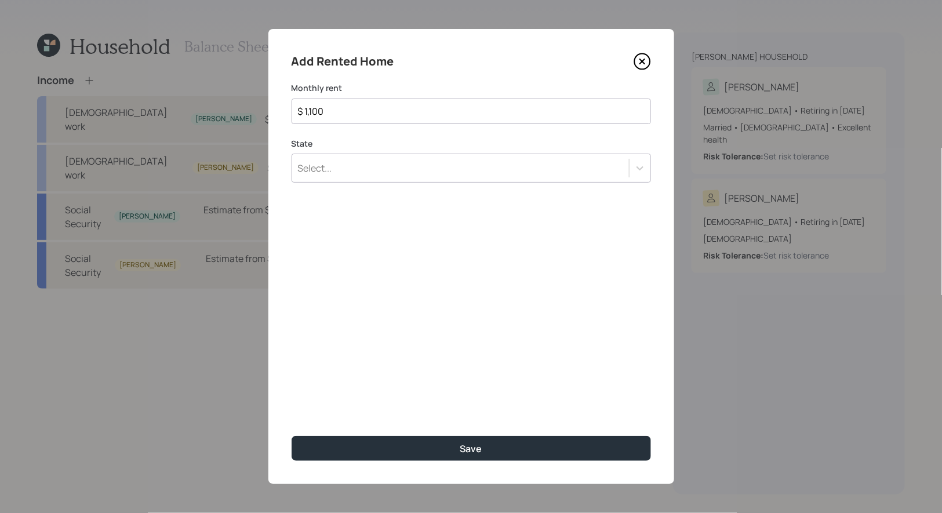
type input "$ 1,100"
click at [411, 165] on div "Select..." at bounding box center [460, 168] width 337 height 20
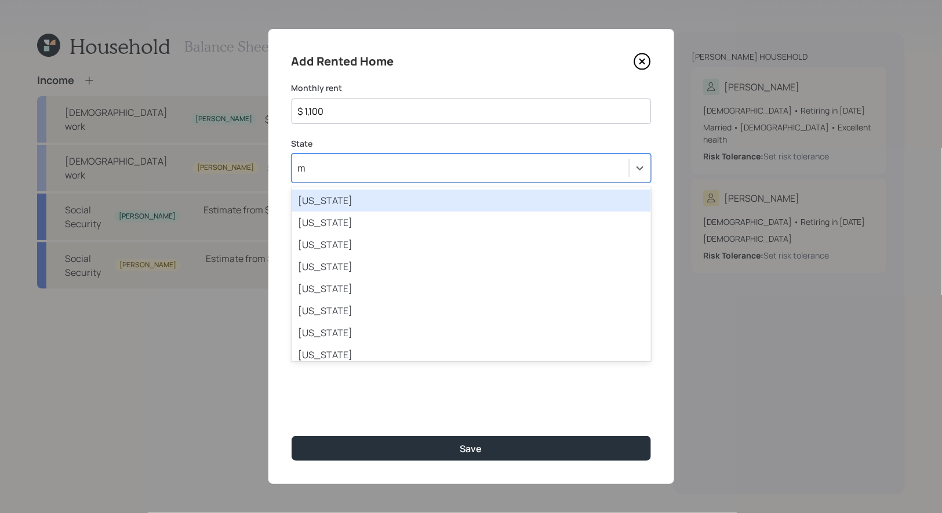
type input "ma"
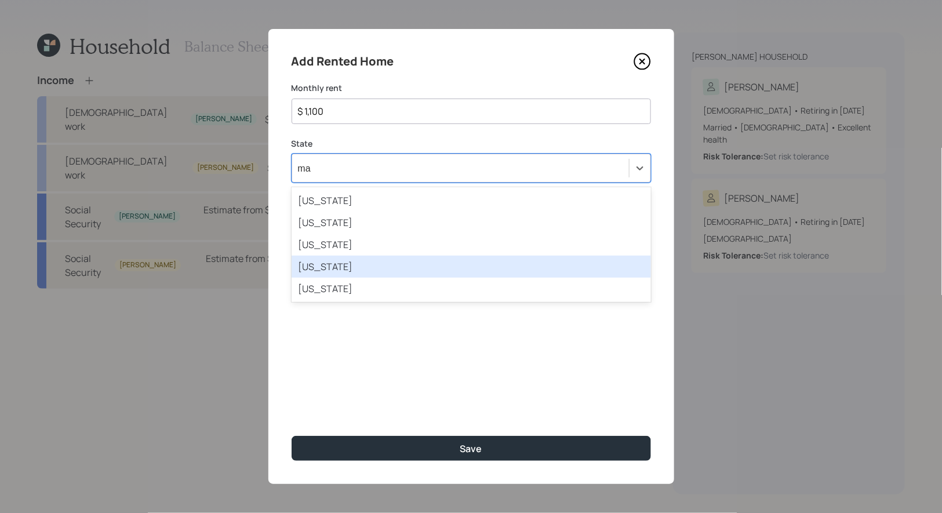
click at [375, 263] on div "Massachusetts" at bounding box center [471, 267] width 359 height 22
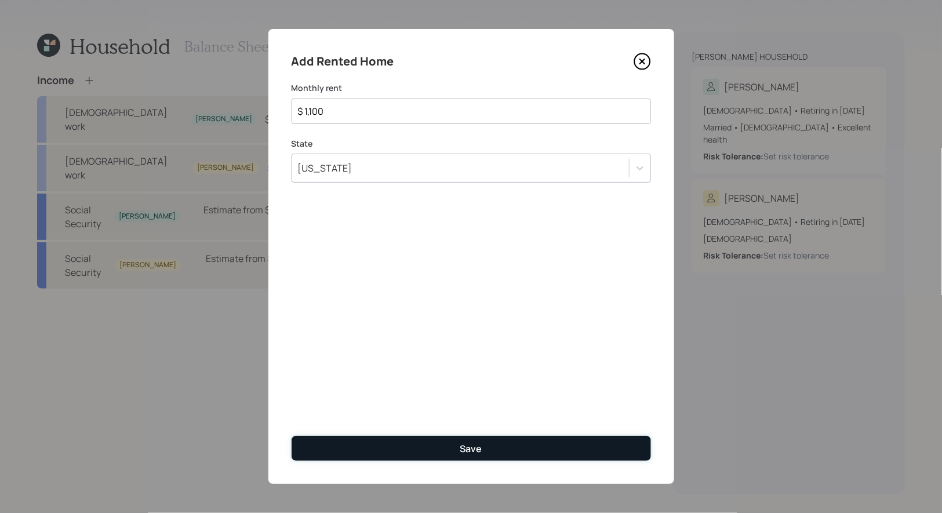
click at [435, 452] on button "Save" at bounding box center [471, 448] width 359 height 25
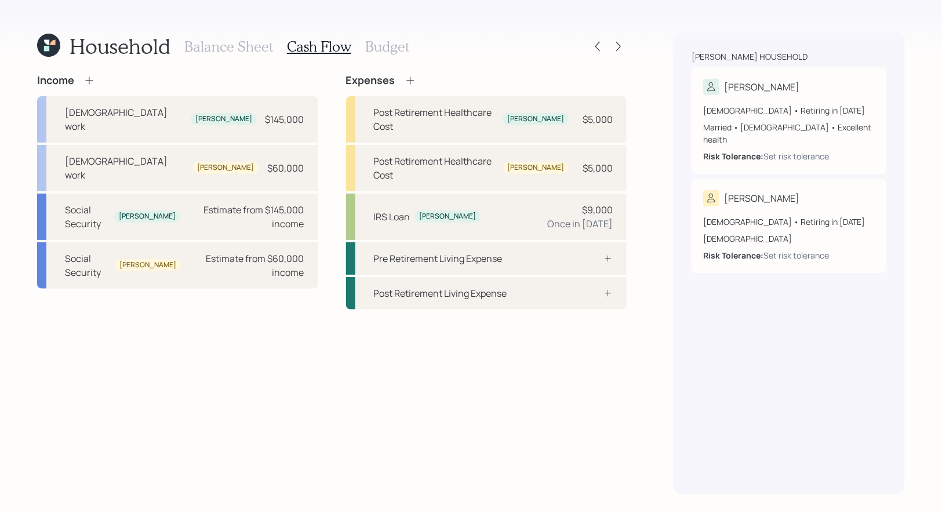
click at [371, 49] on h3 "Budget" at bounding box center [387, 46] width 44 height 17
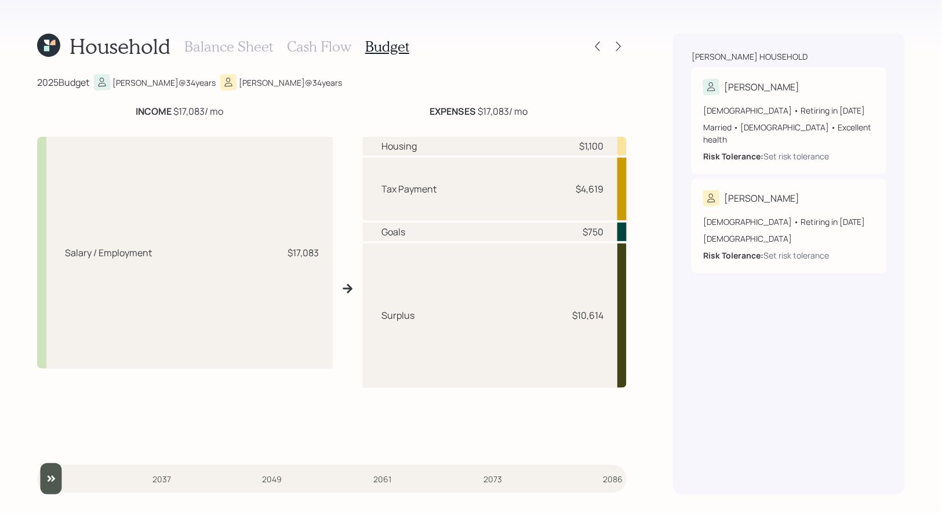
click at [228, 45] on h3 "Balance Sheet" at bounding box center [228, 46] width 89 height 17
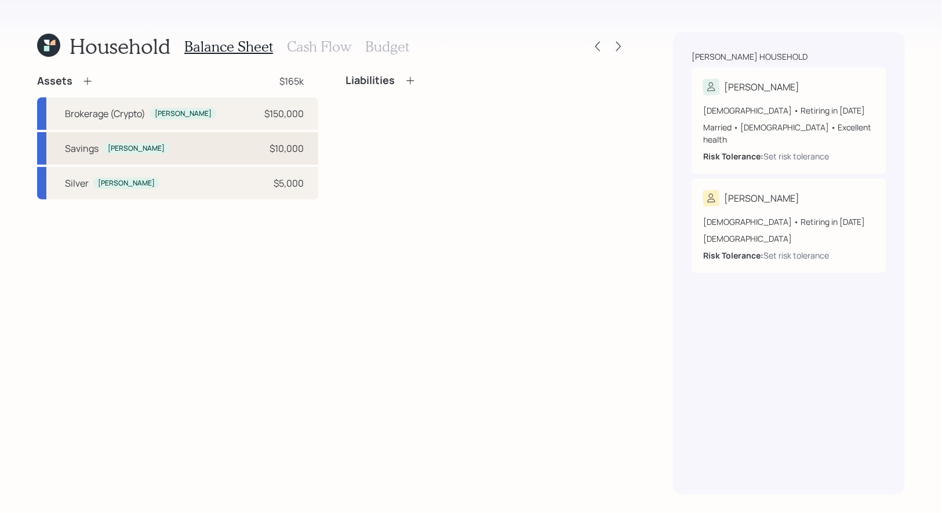
click at [212, 144] on div "Savings [PERSON_NAME] $10,000" at bounding box center [177, 148] width 281 height 32
select select "taxable"
select select "balanced"
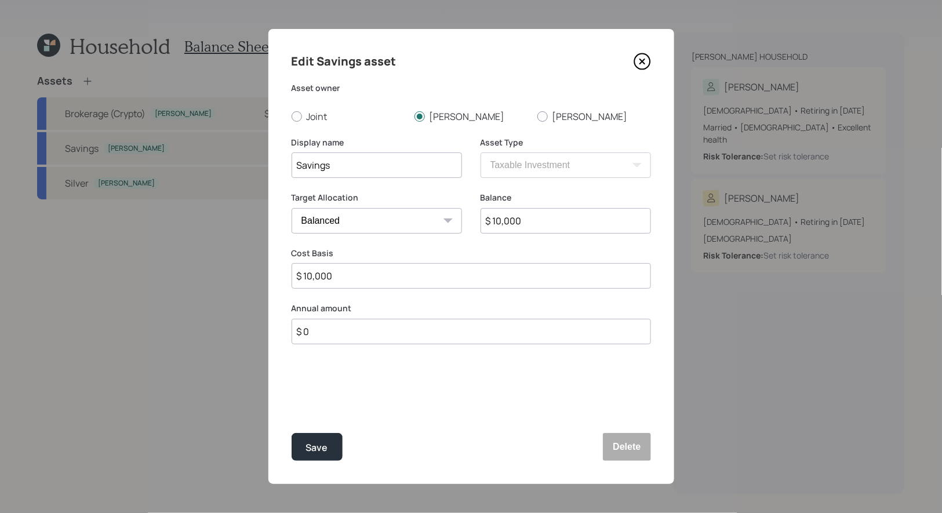
click at [367, 335] on input "$ 0" at bounding box center [471, 332] width 359 height 26
type input "$ 12,000"
click at [373, 388] on div "Select..." at bounding box center [366, 389] width 148 height 20
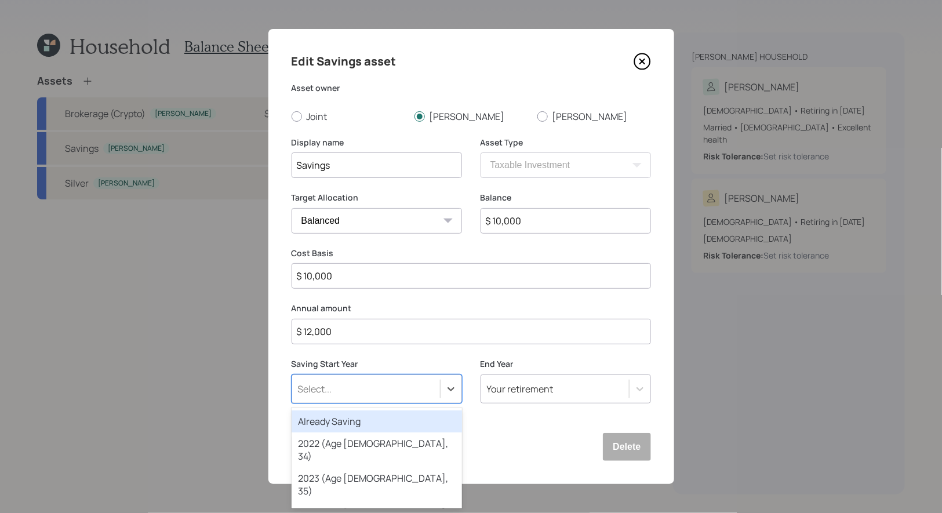
click at [361, 425] on div "Already Saving" at bounding box center [377, 421] width 170 height 22
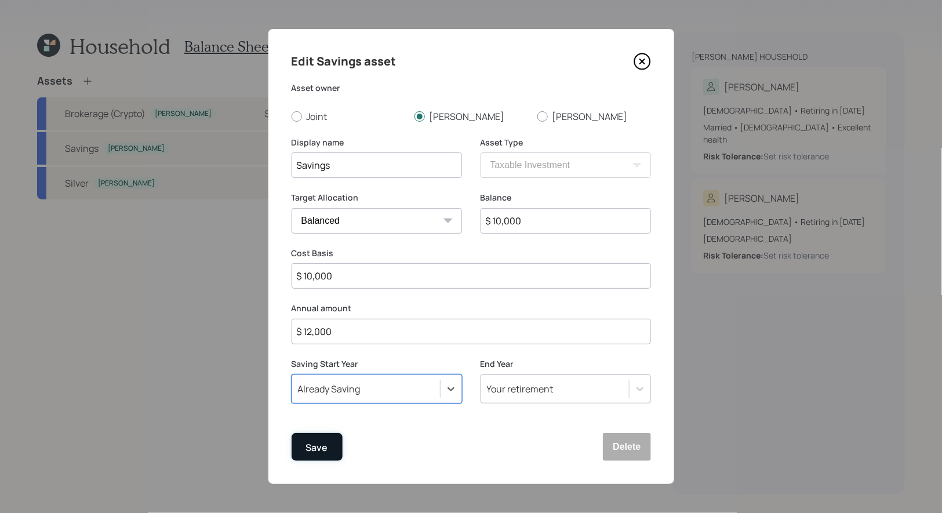
click at [311, 445] on div "Save" at bounding box center [317, 448] width 22 height 16
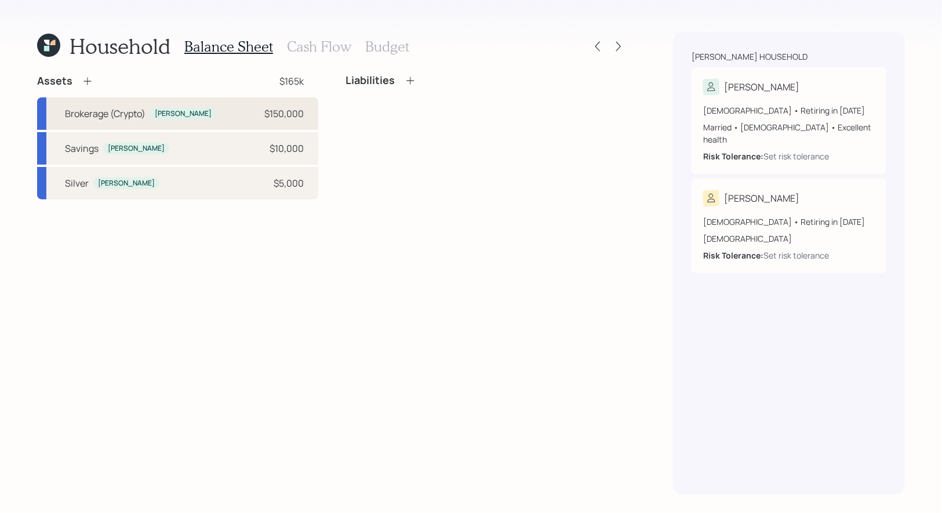
click at [210, 112] on div "Brokerage (Crypto) Peter $150,000" at bounding box center [177, 113] width 281 height 32
select select "taxable"
select select "balanced"
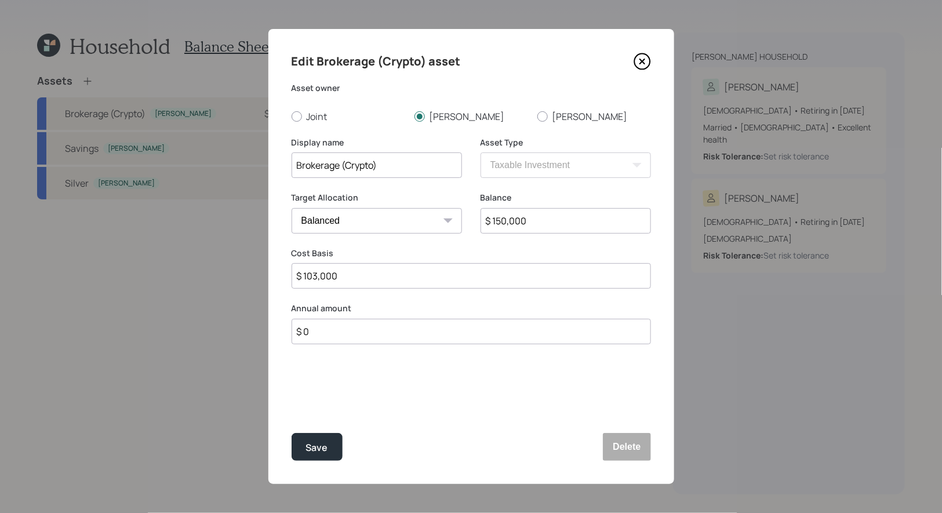
click at [328, 334] on input "$ 0" at bounding box center [471, 332] width 359 height 26
type input "$ 12,000"
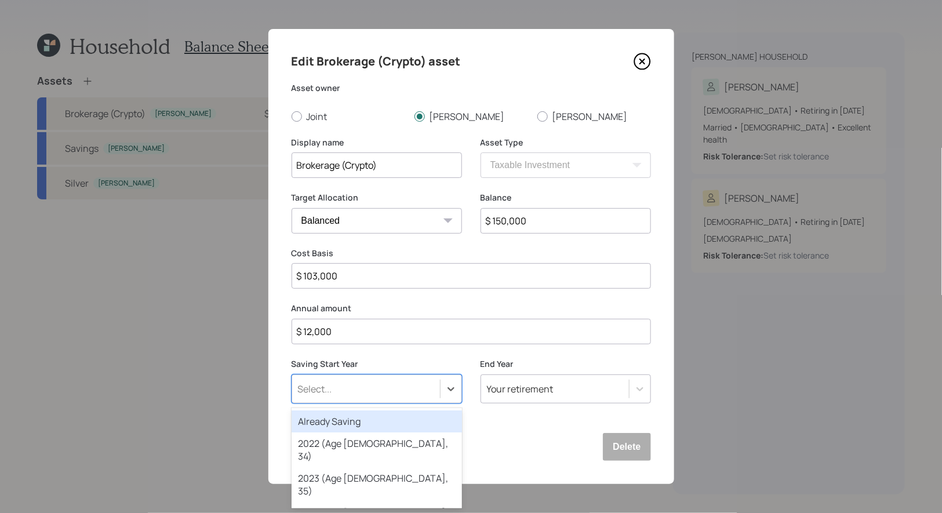
click at [331, 389] on div "Select..." at bounding box center [315, 389] width 34 height 13
click at [329, 424] on div "Already Saving" at bounding box center [377, 421] width 170 height 22
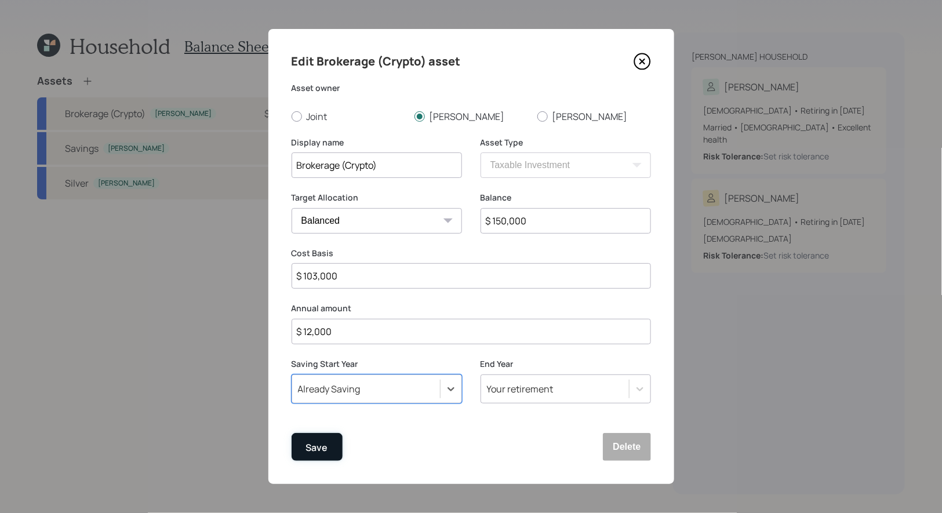
click at [315, 454] on div "Save" at bounding box center [317, 448] width 22 height 16
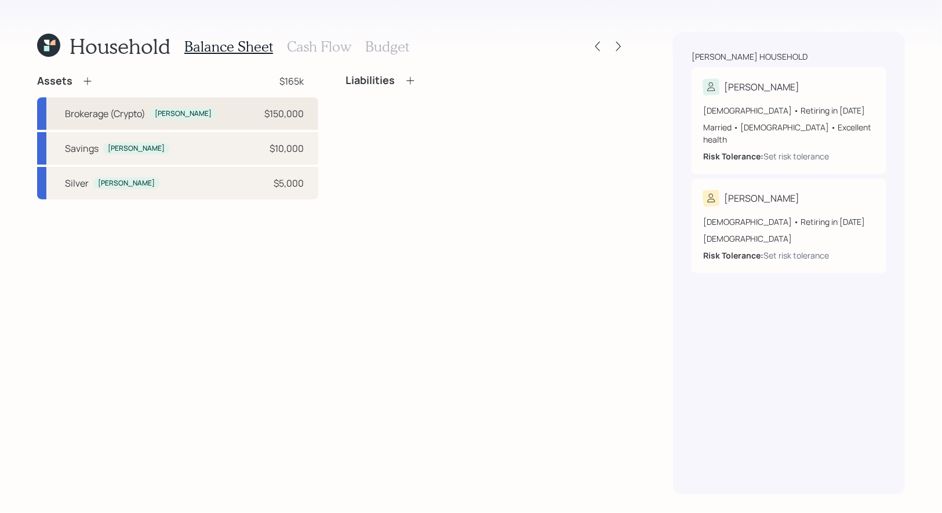
click at [204, 107] on div "Brokerage (Crypto) Peter $150,000" at bounding box center [177, 113] width 281 height 32
select select "taxable"
select select "balanced"
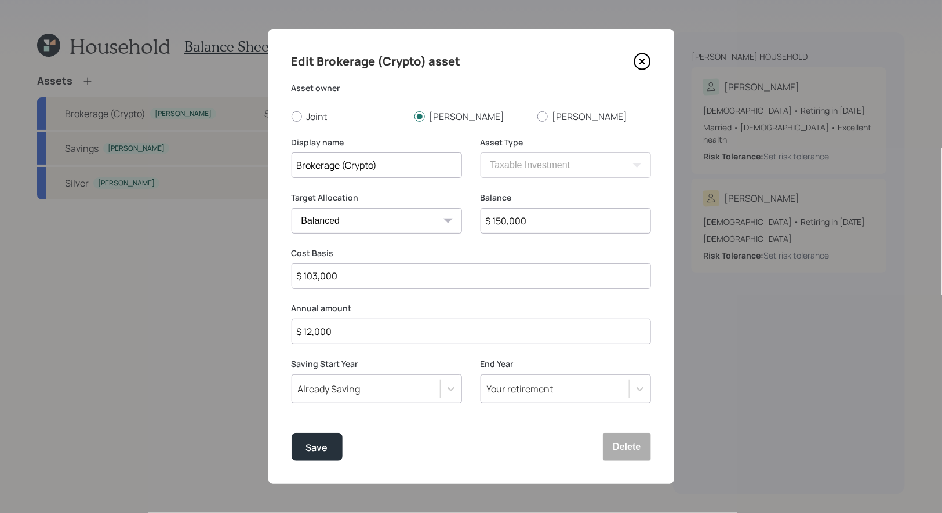
click at [356, 336] on input "$ 12,000" at bounding box center [471, 332] width 359 height 26
type input "$ 24,000"
click at [314, 446] on div "Save" at bounding box center [317, 448] width 22 height 16
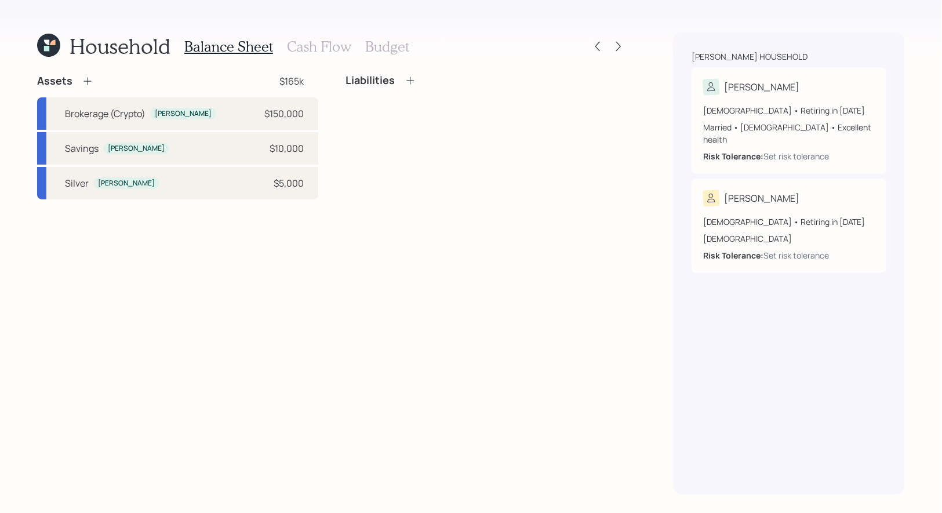
click at [365, 50] on h3 "Budget" at bounding box center [387, 46] width 44 height 17
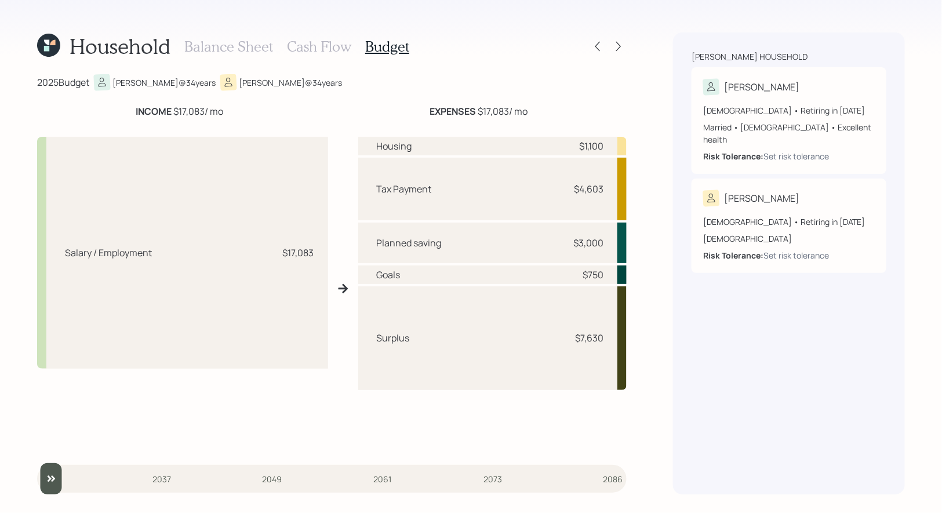
click at [318, 46] on h3 "Cash Flow" at bounding box center [319, 46] width 64 height 17
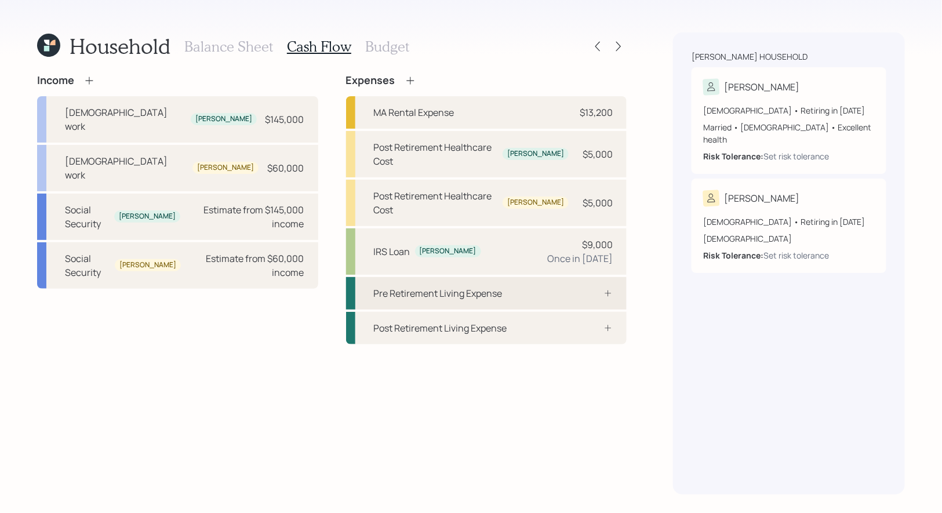
click at [467, 286] on div "Pre Retirement Living Expense" at bounding box center [438, 293] width 129 height 14
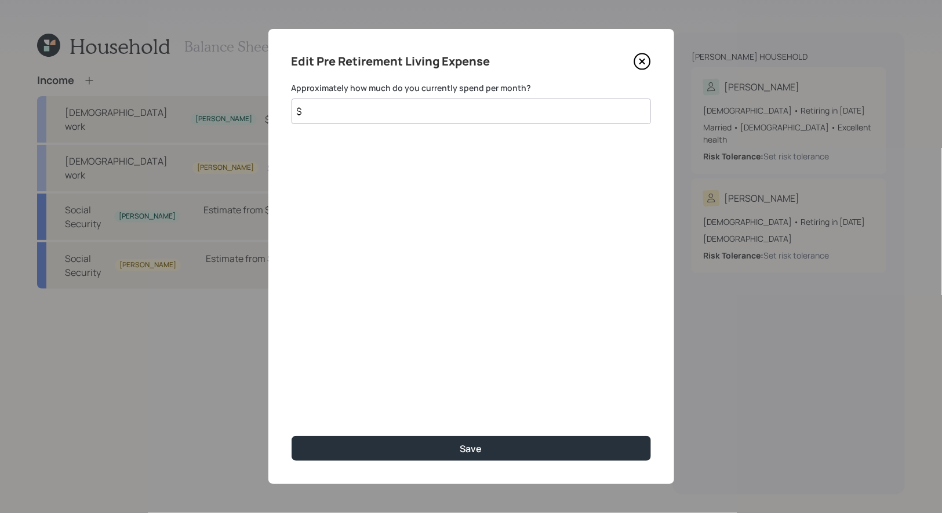
click at [338, 116] on input "$" at bounding box center [471, 112] width 359 height 26
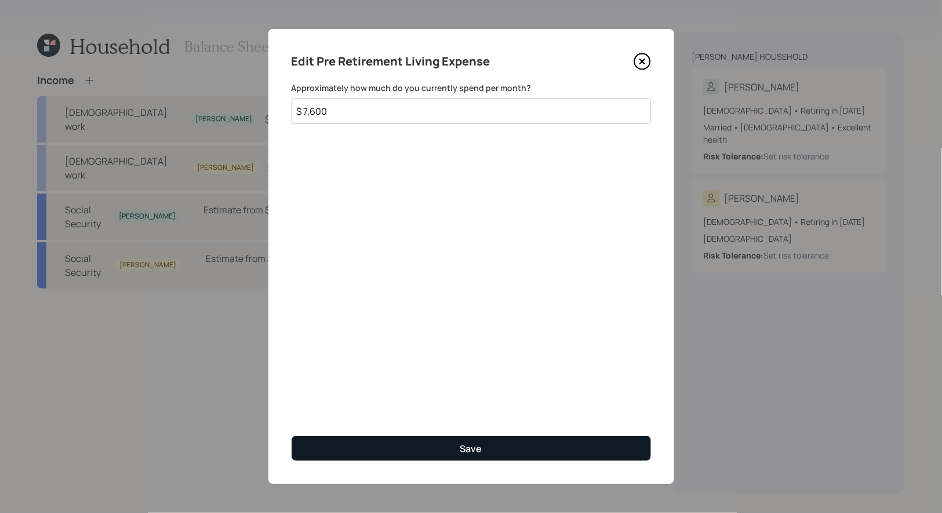
type input "$ 7,600"
click at [412, 451] on button "Save" at bounding box center [471, 448] width 359 height 25
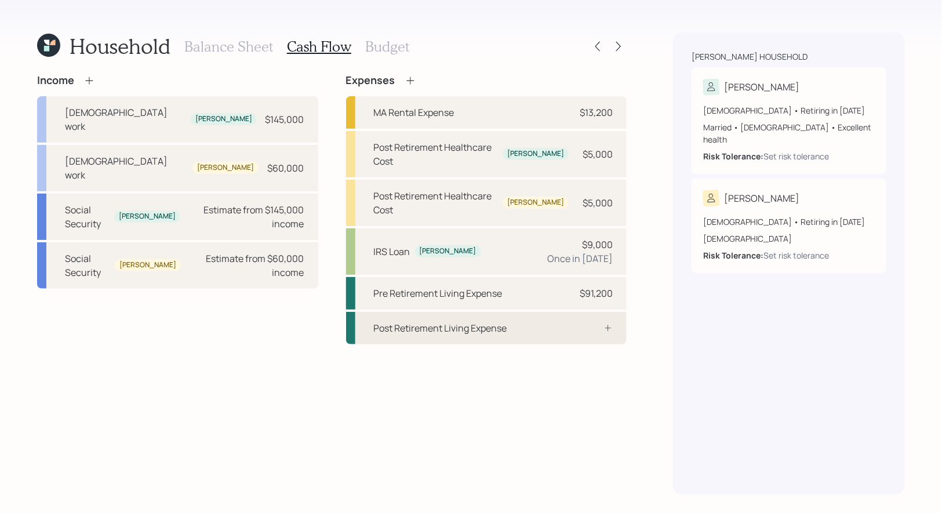
click at [534, 312] on div "Post Retirement Living Expense" at bounding box center [486, 328] width 281 height 32
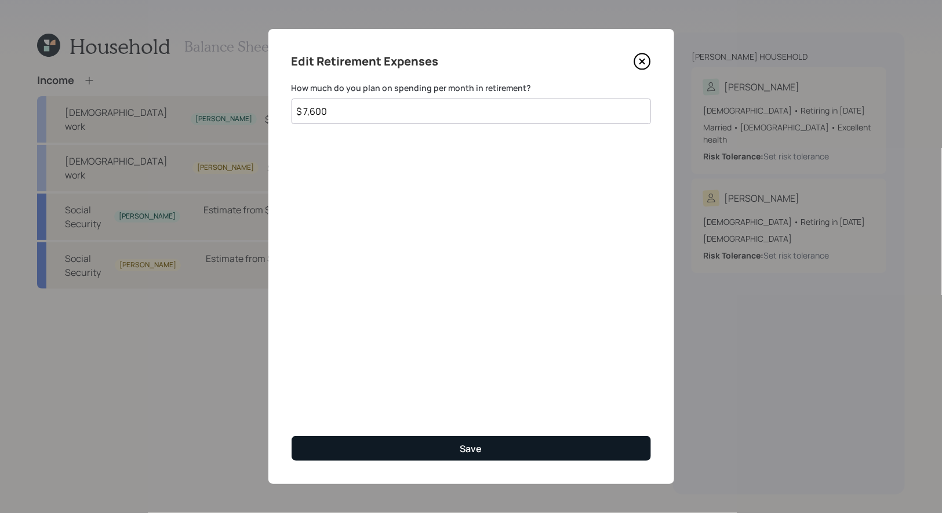
type input "$ 7,600"
click at [376, 448] on button "Save" at bounding box center [471, 448] width 359 height 25
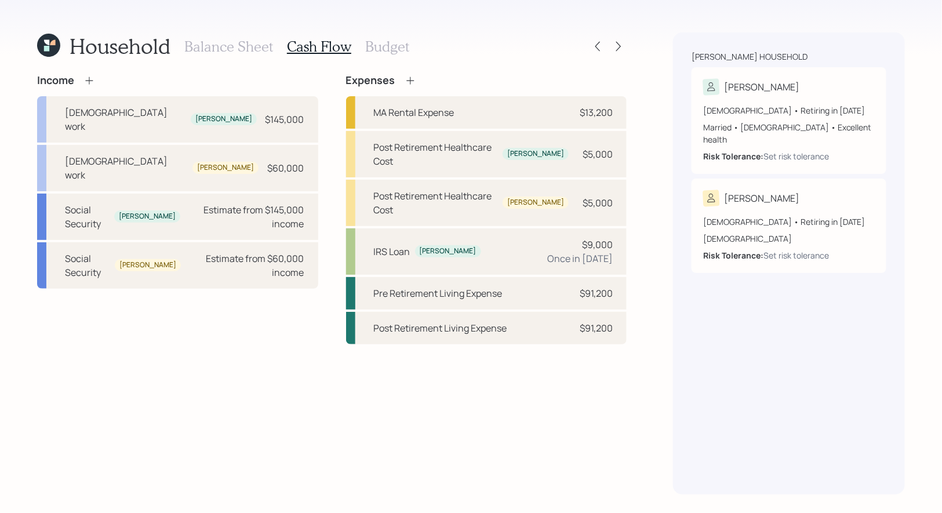
click at [409, 81] on icon at bounding box center [411, 81] width 12 height 12
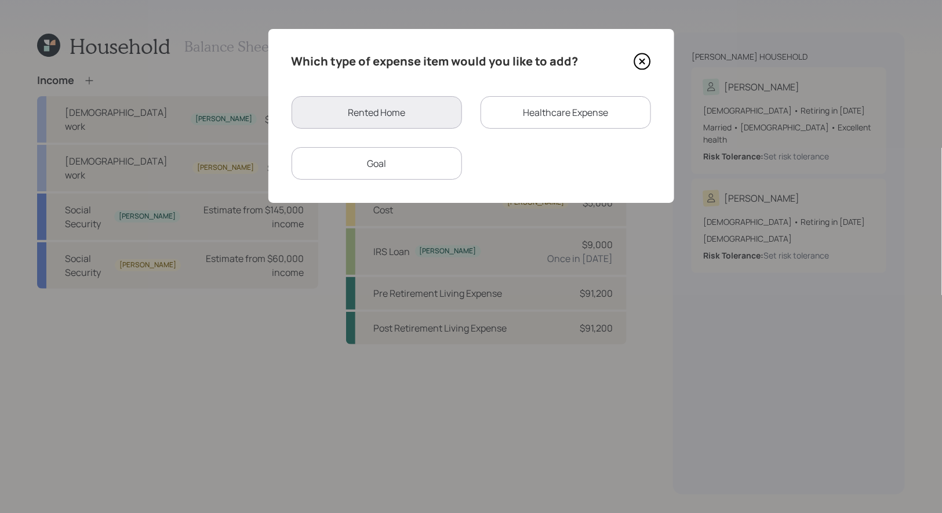
click at [552, 103] on div "Healthcare Expense" at bounding box center [566, 112] width 170 height 32
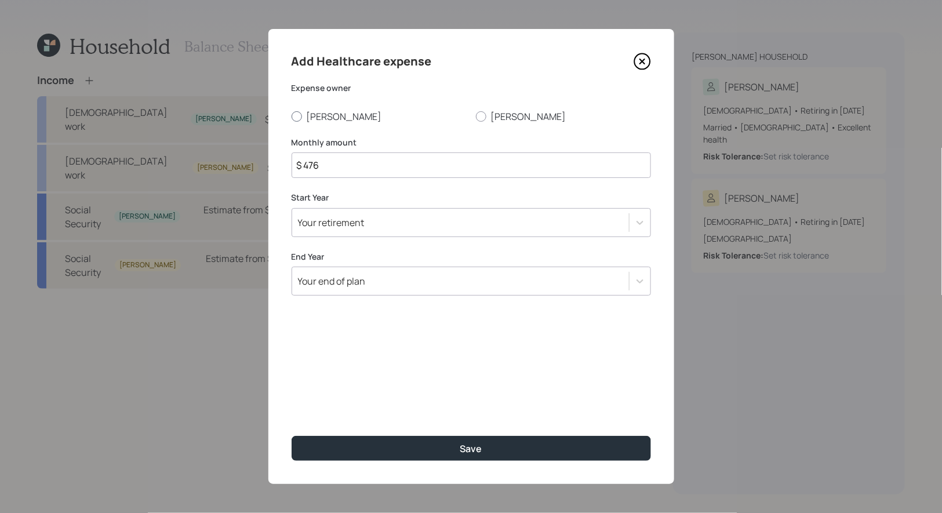
click at [297, 115] on div at bounding box center [297, 116] width 10 height 10
click at [292, 116] on input "[PERSON_NAME]" at bounding box center [291, 116] width 1 height 1
radio input "true"
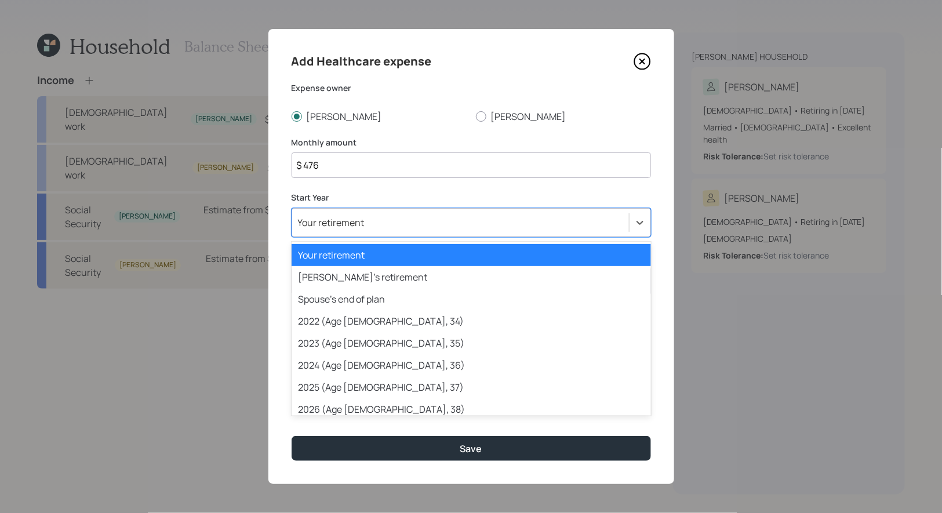
click at [333, 223] on div "Your retirement" at bounding box center [331, 222] width 67 height 13
click at [339, 257] on div "Your retirement" at bounding box center [471, 255] width 359 height 22
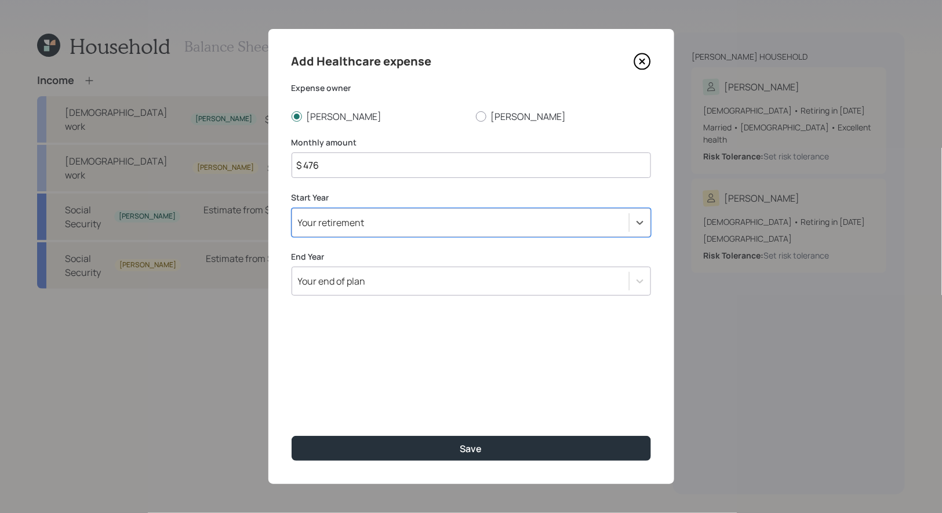
click at [350, 279] on div "Your end of plan" at bounding box center [332, 281] width 68 height 13
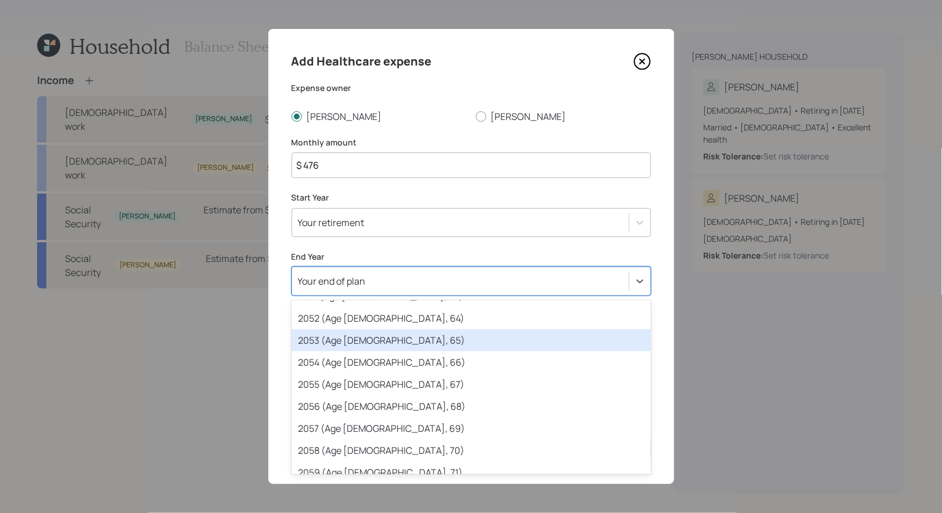
scroll to position [746, 0]
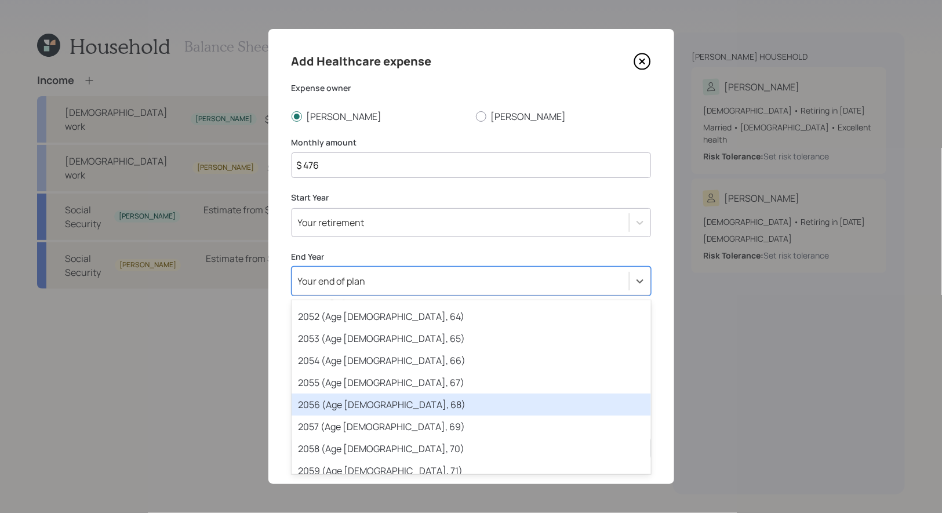
click at [352, 414] on div "2056 (Age 65, 68)" at bounding box center [471, 405] width 359 height 22
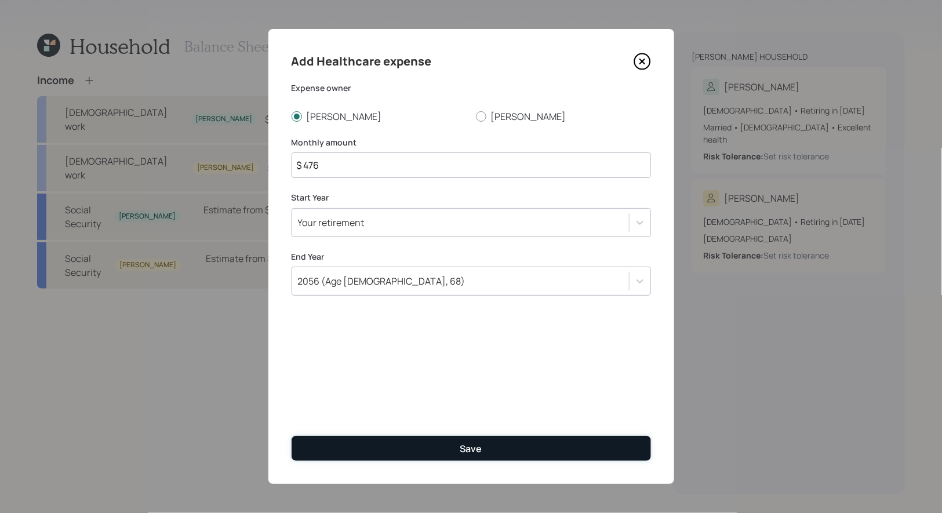
click at [379, 447] on button "Save" at bounding box center [471, 448] width 359 height 25
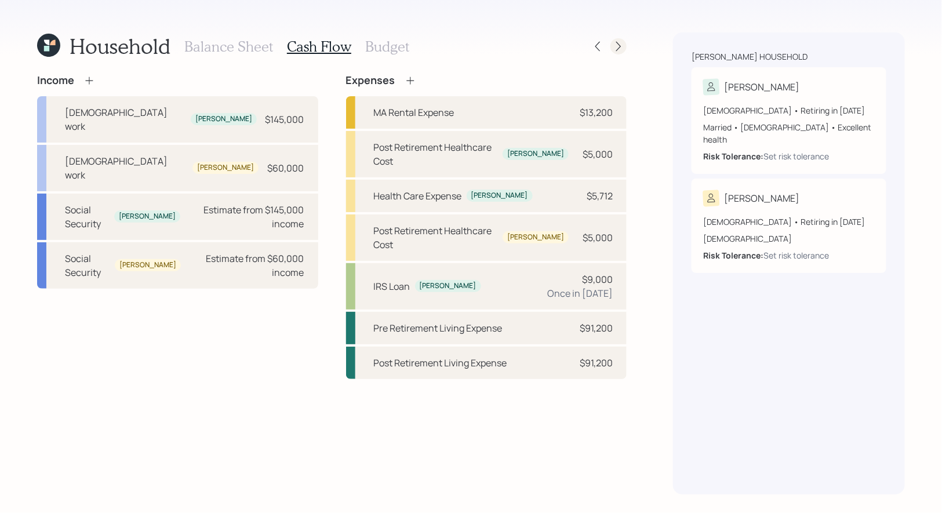
click at [623, 47] on icon at bounding box center [619, 47] width 12 height 12
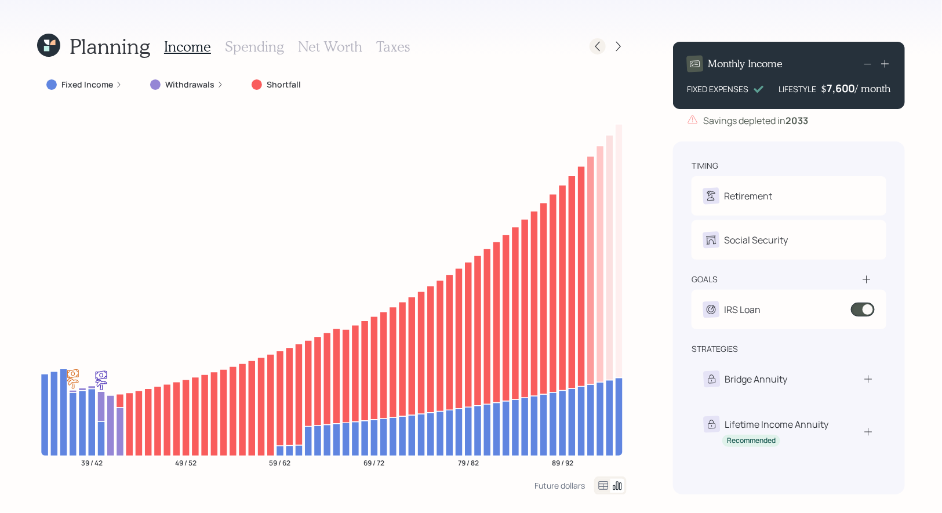
click at [599, 48] on icon at bounding box center [598, 47] width 12 height 12
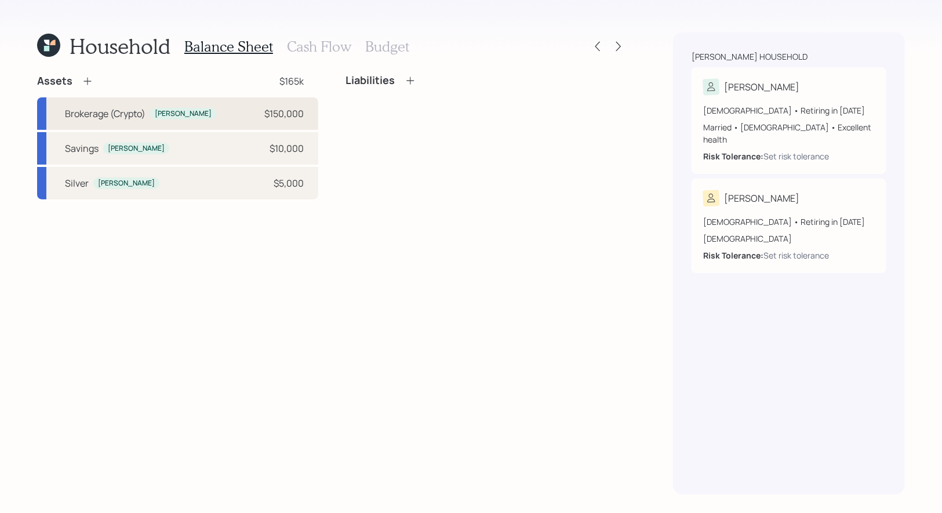
click at [216, 110] on div "Brokerage (Crypto) [PERSON_NAME] $150,000" at bounding box center [177, 113] width 281 height 32
select select "taxable"
select select "balanced"
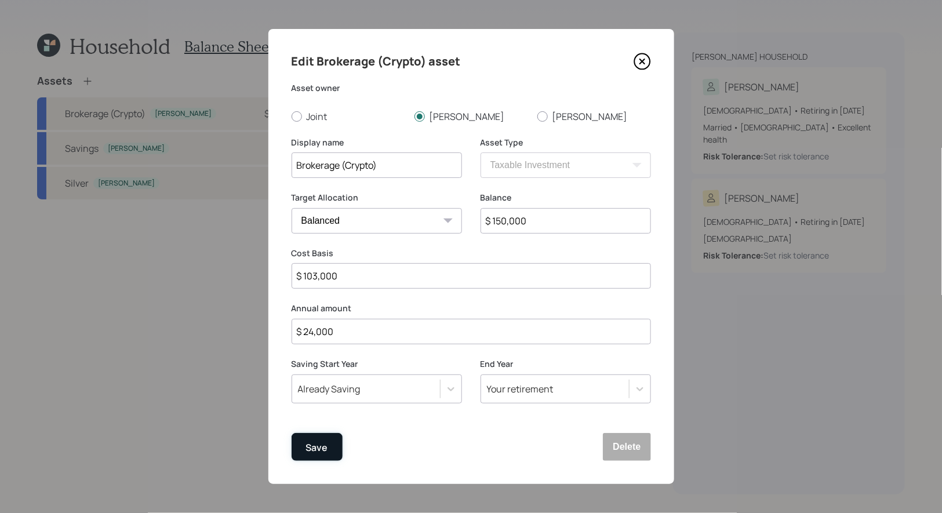
click at [307, 450] on div "Save" at bounding box center [317, 448] width 22 height 16
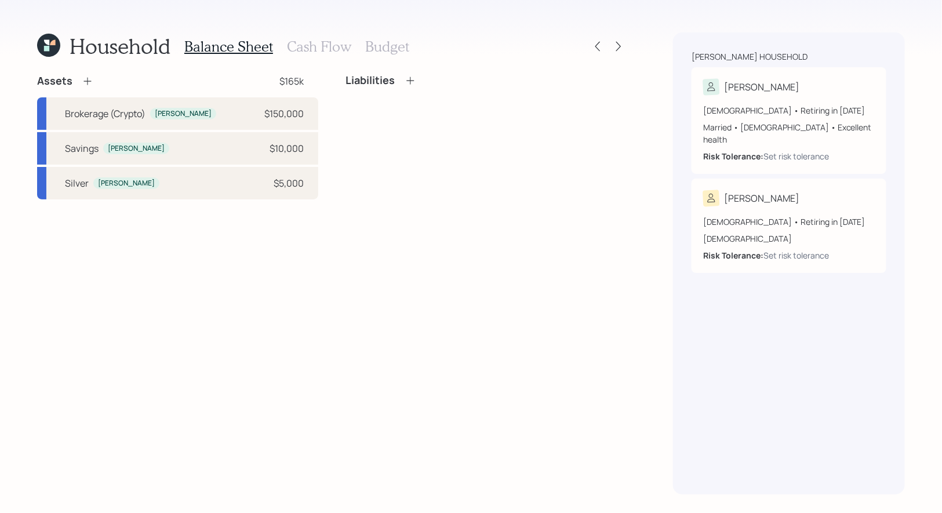
click at [299, 49] on h3 "Cash Flow" at bounding box center [319, 46] width 64 height 17
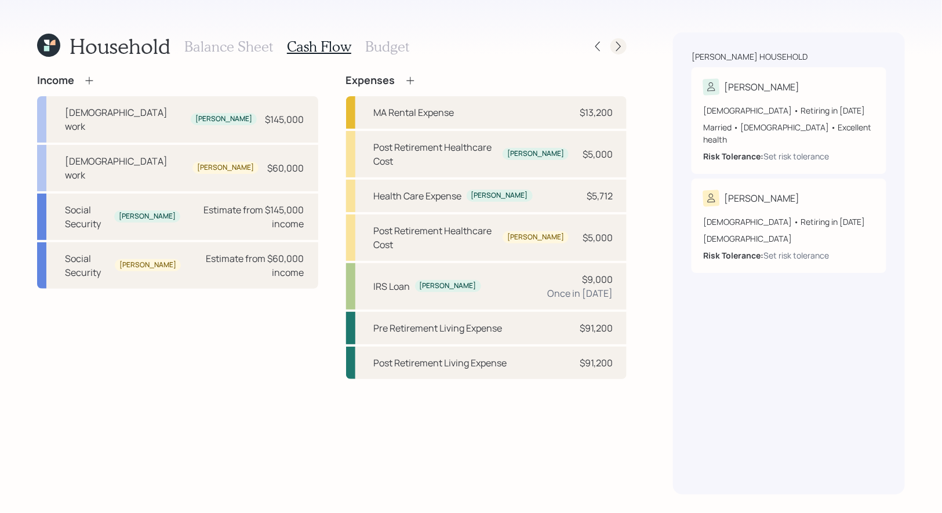
click at [620, 44] on icon at bounding box center [619, 47] width 12 height 12
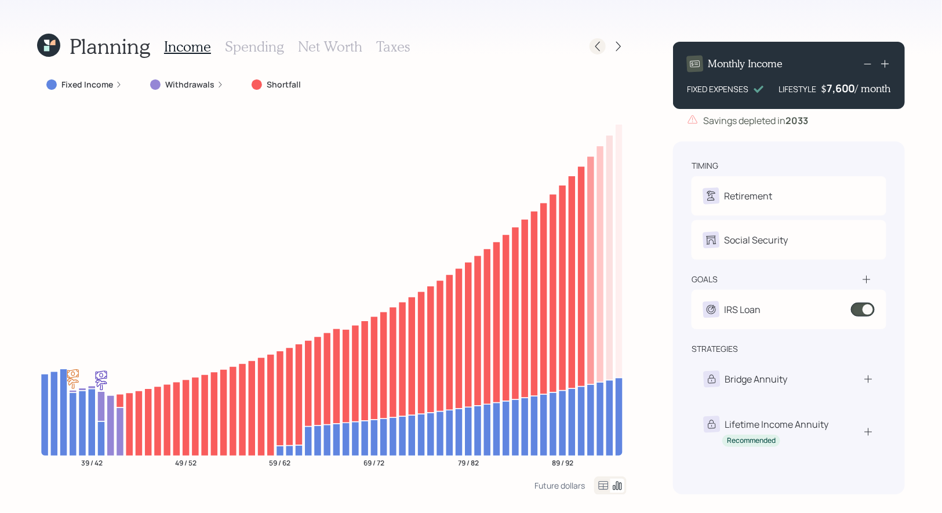
click at [599, 48] on icon at bounding box center [598, 47] width 12 height 12
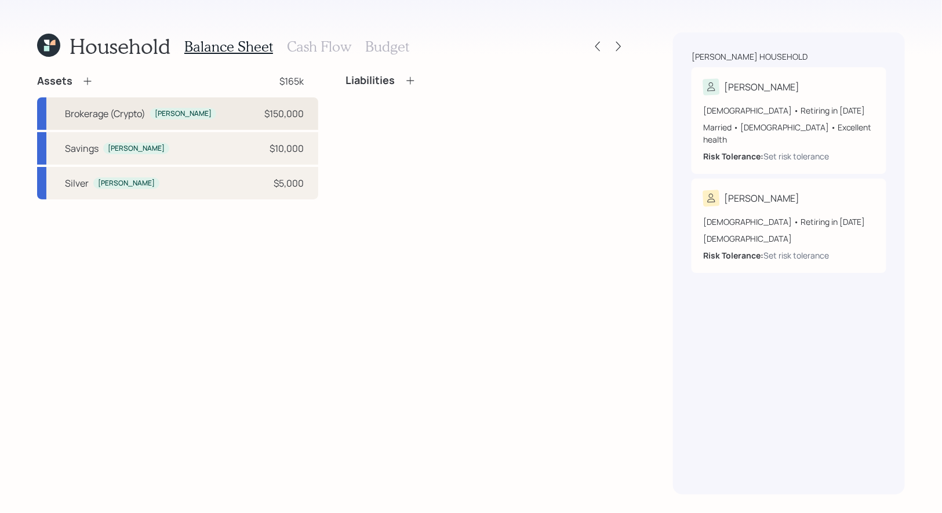
click at [226, 113] on div "Brokerage (Crypto) [PERSON_NAME] $150,000" at bounding box center [177, 113] width 281 height 32
select select "taxable"
select select "balanced"
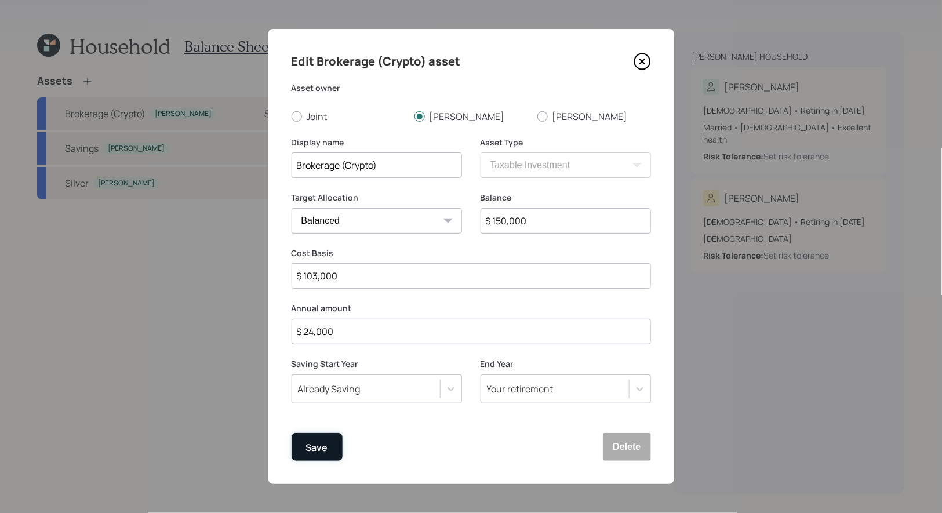
click at [316, 454] on div "Save" at bounding box center [317, 448] width 22 height 16
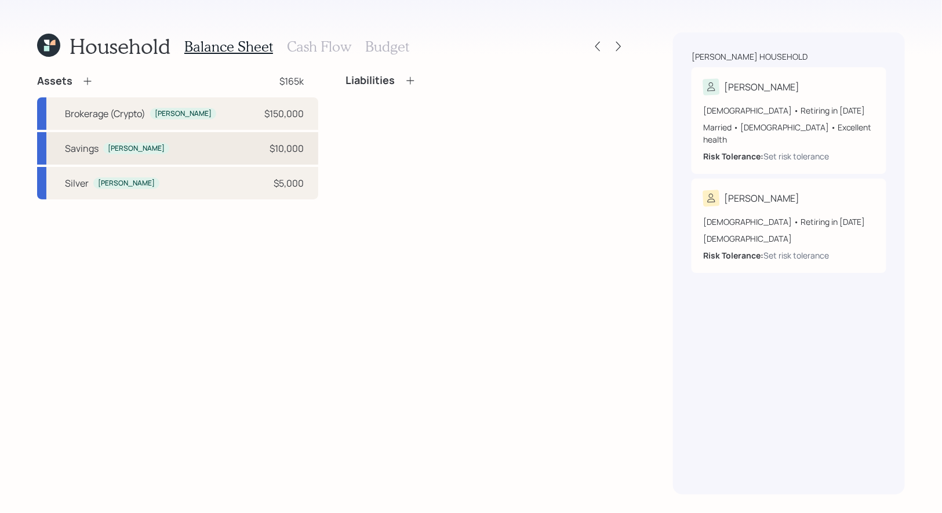
click at [186, 140] on div "Savings Peter $10,000" at bounding box center [177, 148] width 281 height 32
select select "taxable"
select select "balanced"
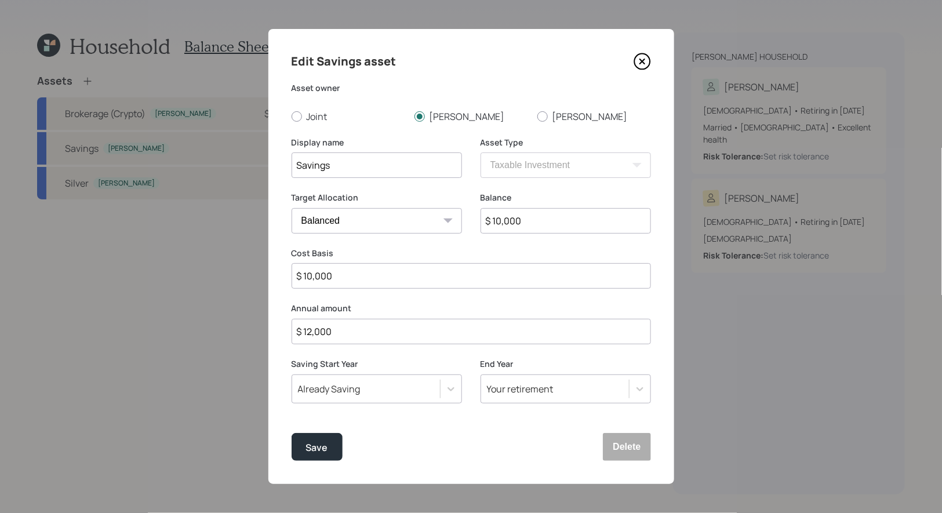
click at [360, 336] on input "$ 12,000" at bounding box center [471, 332] width 359 height 26
type input "$ 6,000"
click at [323, 453] on div "Save" at bounding box center [317, 448] width 22 height 16
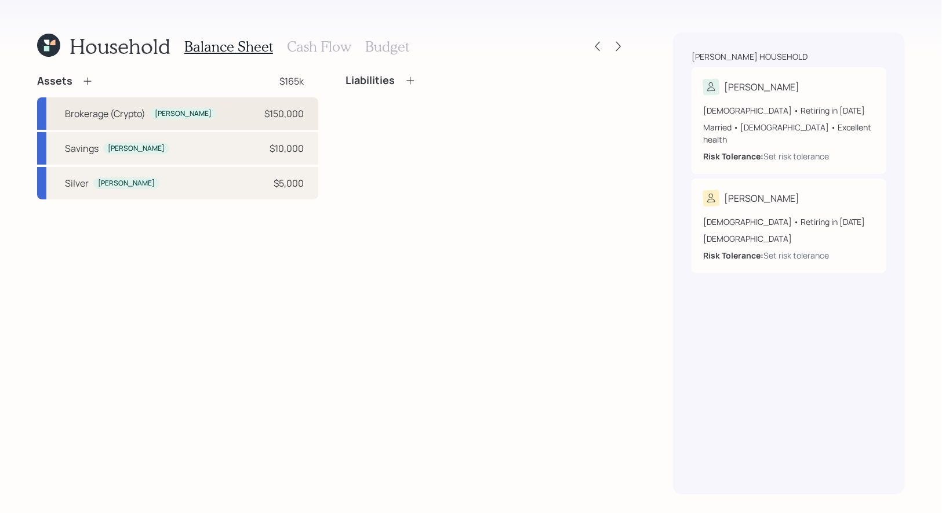
click at [90, 116] on div "Brokerage (Crypto)" at bounding box center [105, 114] width 81 height 14
select select "taxable"
select select "balanced"
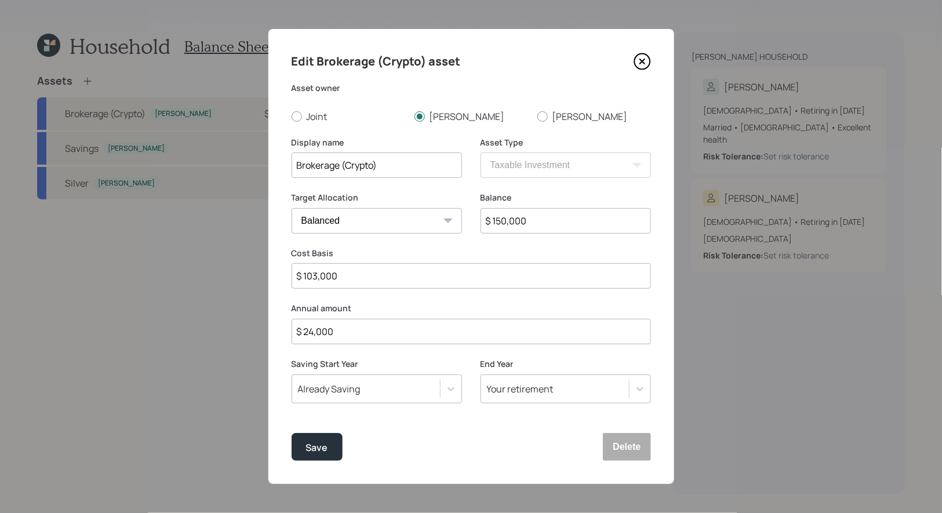
click at [358, 330] on input "$ 24,000" at bounding box center [471, 332] width 359 height 26
type input "$ 30,000"
click at [318, 455] on div "Save" at bounding box center [317, 448] width 22 height 16
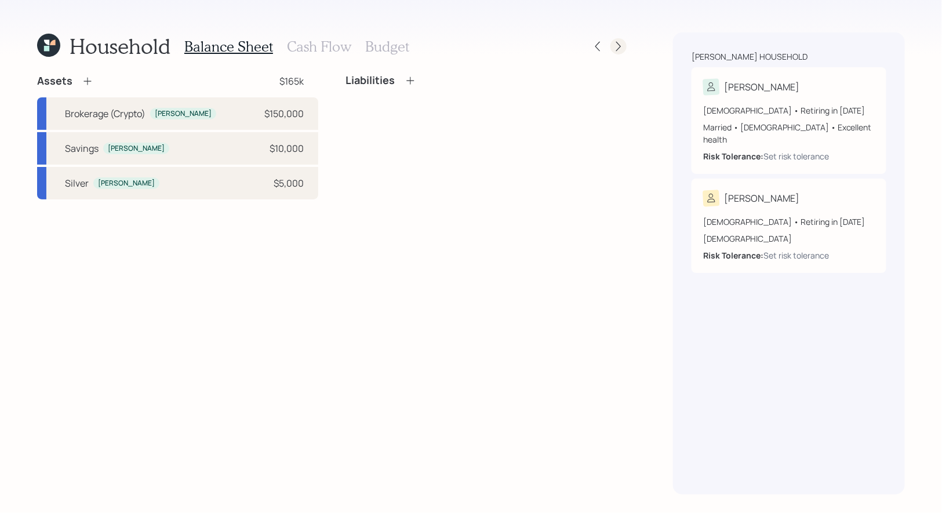
click at [620, 50] on icon at bounding box center [619, 47] width 12 height 12
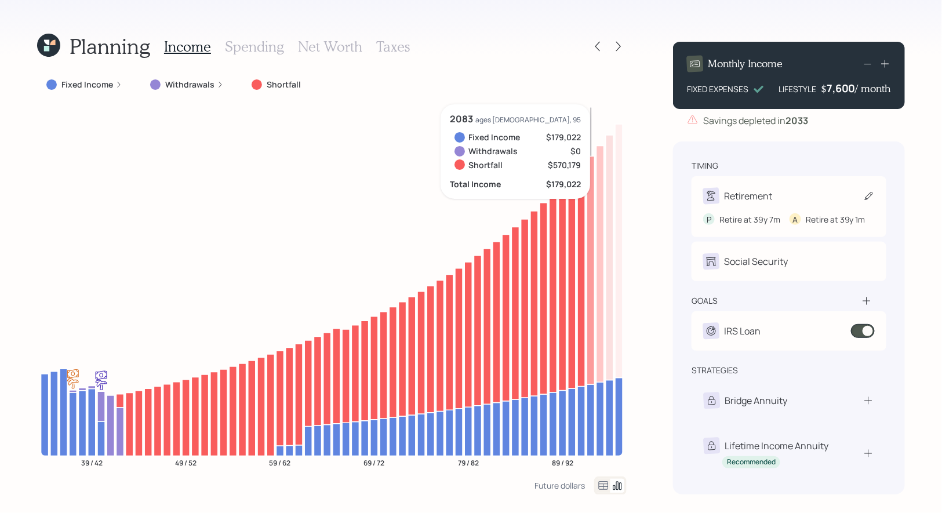
click at [867, 197] on icon at bounding box center [869, 196] width 8 height 8
select select "7"
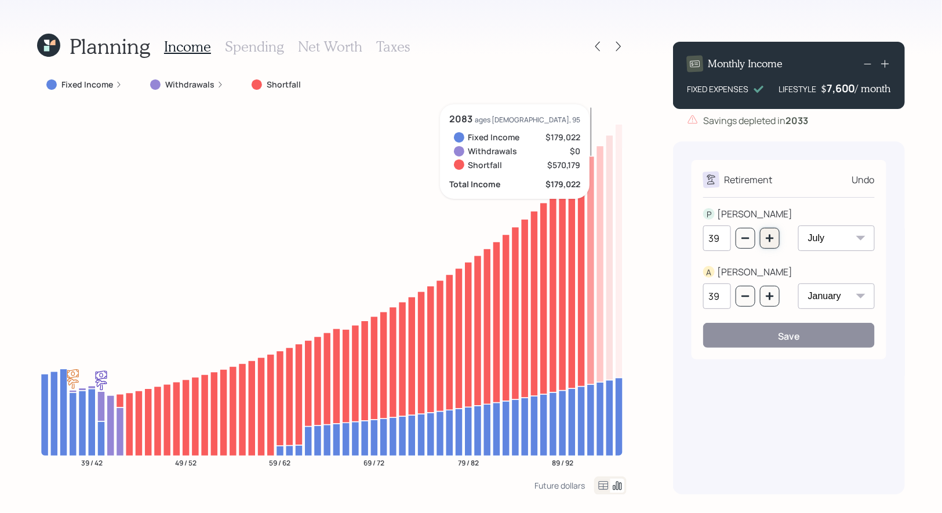
click at [774, 243] on button "button" at bounding box center [770, 238] width 20 height 21
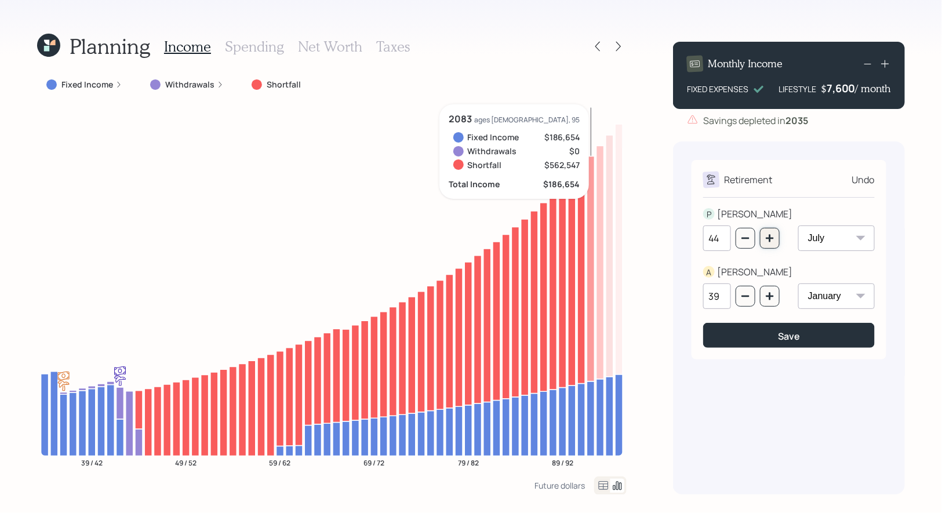
click at [774, 243] on button "button" at bounding box center [770, 238] width 20 height 21
type input "45"
click at [763, 341] on button "Save" at bounding box center [789, 335] width 172 height 25
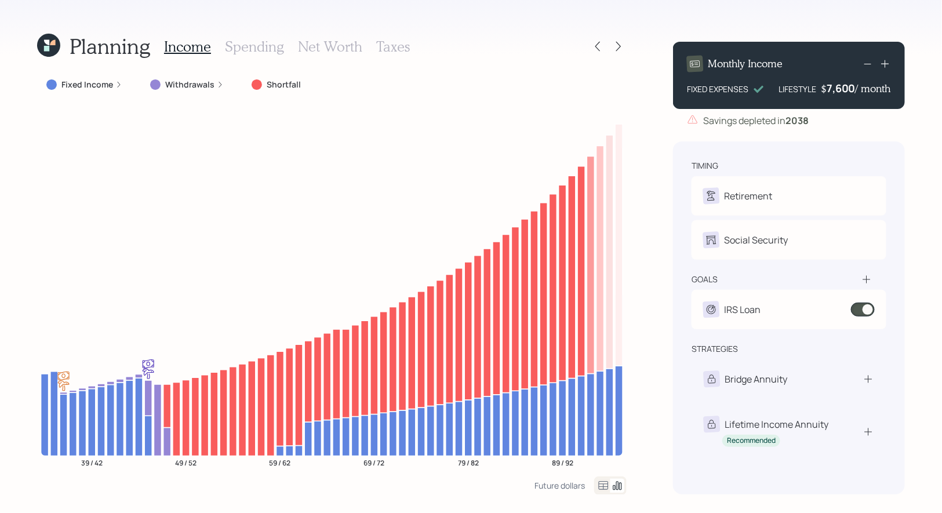
click at [257, 48] on h3 "Spending" at bounding box center [254, 46] width 59 height 17
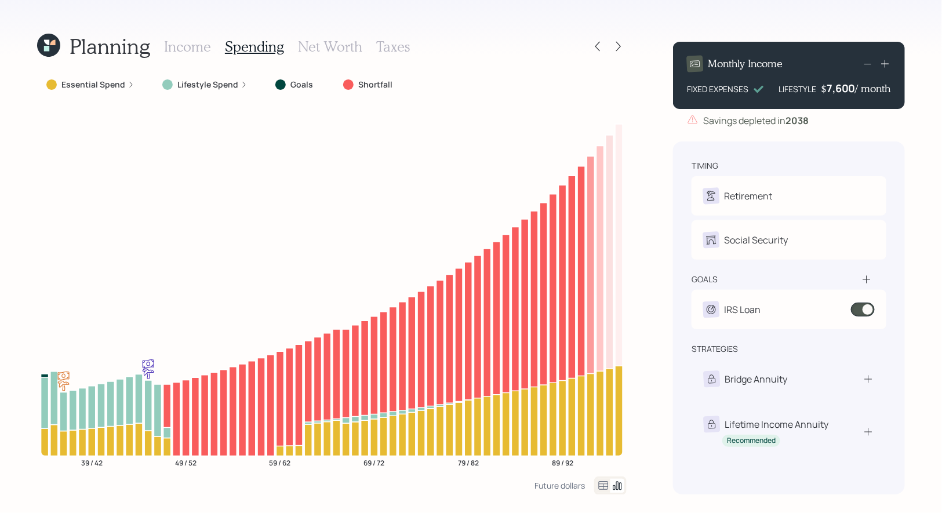
click at [604, 485] on icon at bounding box center [603, 486] width 14 height 14
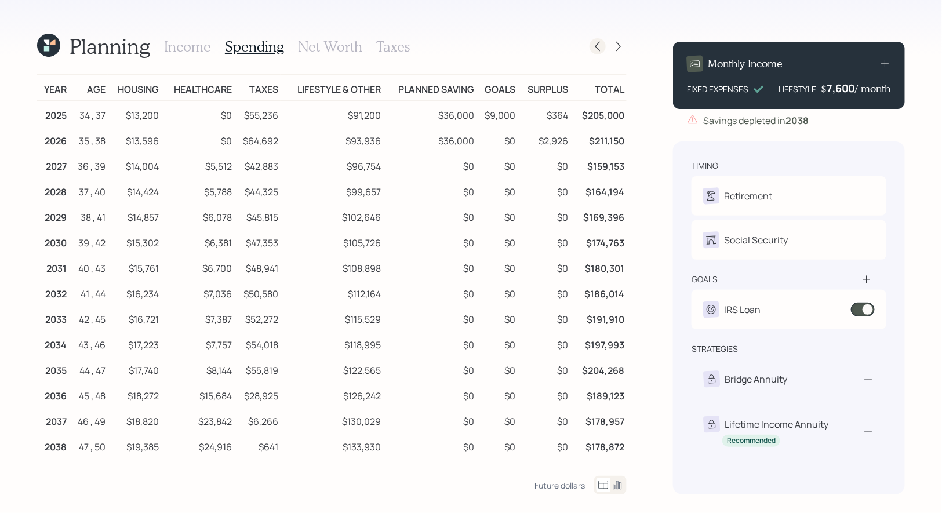
click at [596, 46] on icon at bounding box center [597, 47] width 5 height 10
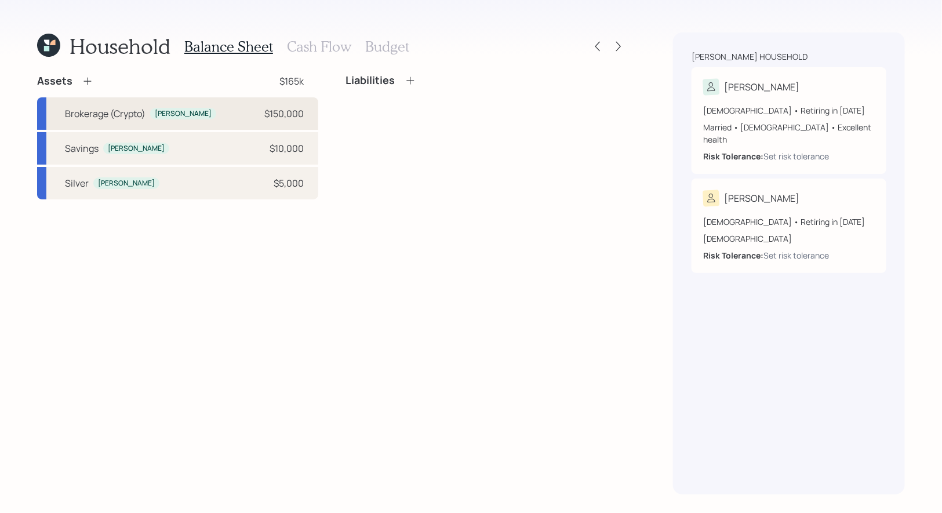
click at [175, 113] on div "[PERSON_NAME]" at bounding box center [183, 114] width 66 height 12
select select "taxable"
select select "balanced"
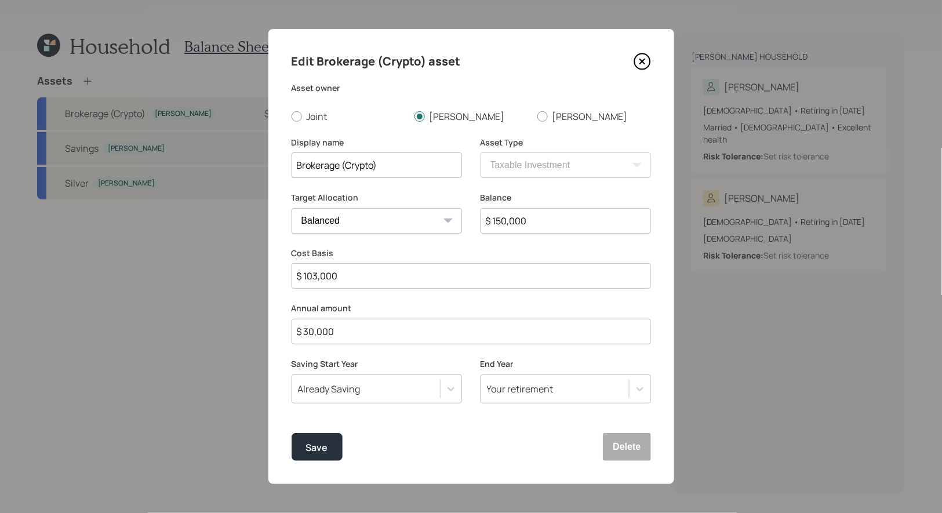
click at [541, 394] on div "Your retirement" at bounding box center [520, 389] width 67 height 13
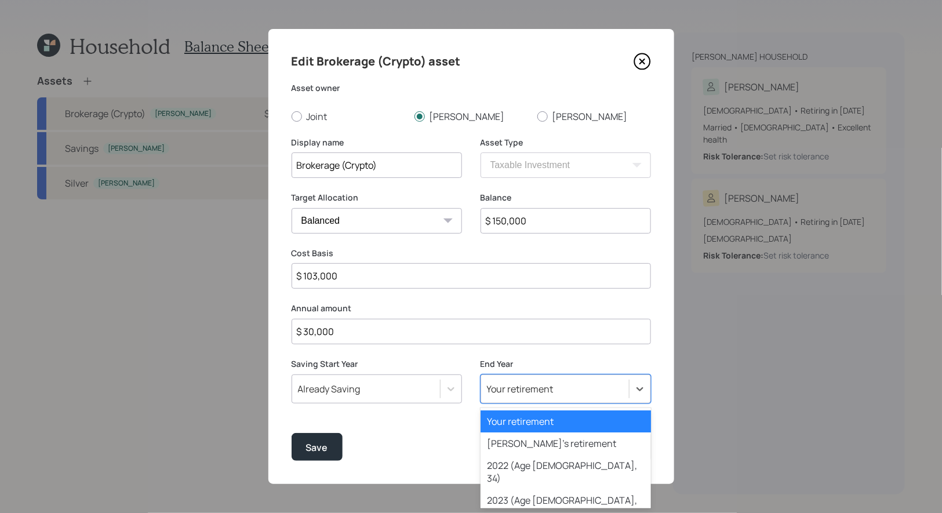
click at [519, 418] on div "Your retirement" at bounding box center [566, 421] width 170 height 22
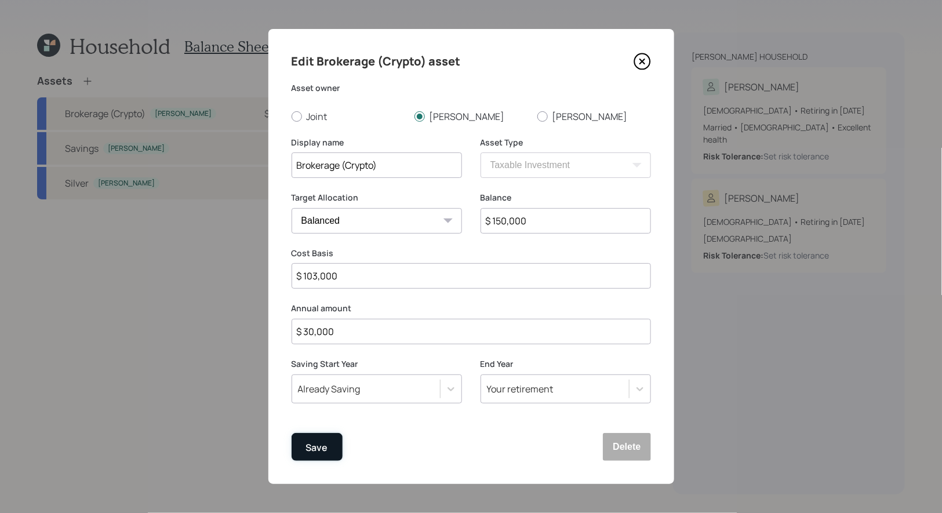
click at [313, 452] on div "Save" at bounding box center [317, 448] width 22 height 16
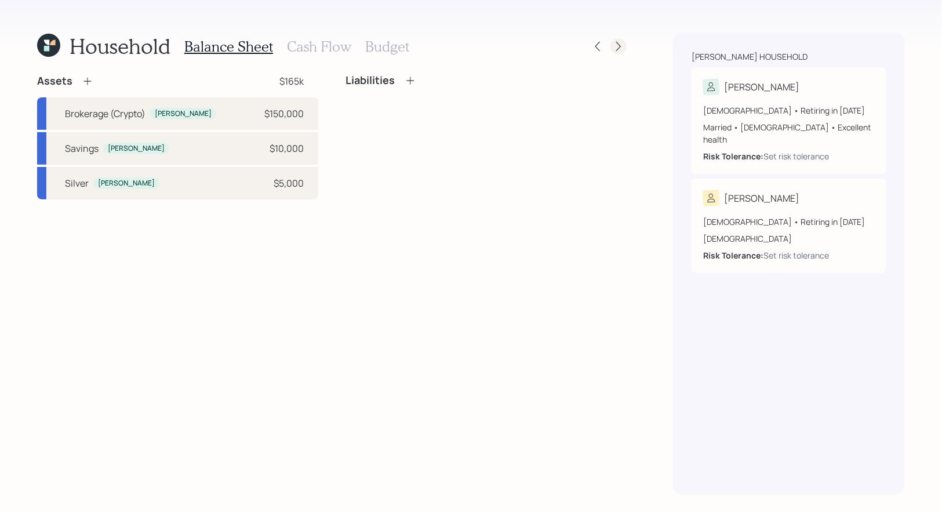
click at [619, 45] on icon at bounding box center [619, 47] width 12 height 12
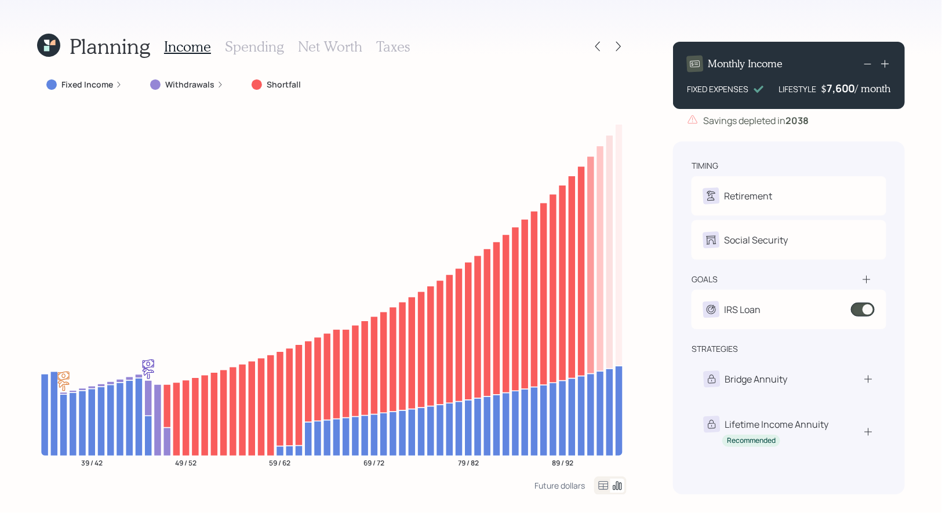
click at [254, 49] on h3 "Spending" at bounding box center [254, 46] width 59 height 17
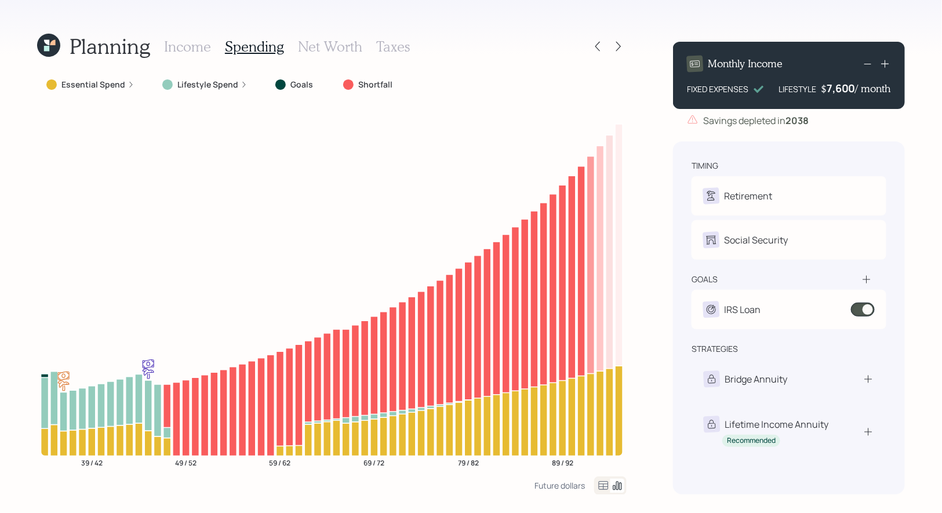
click at [601, 490] on icon at bounding box center [603, 486] width 14 height 14
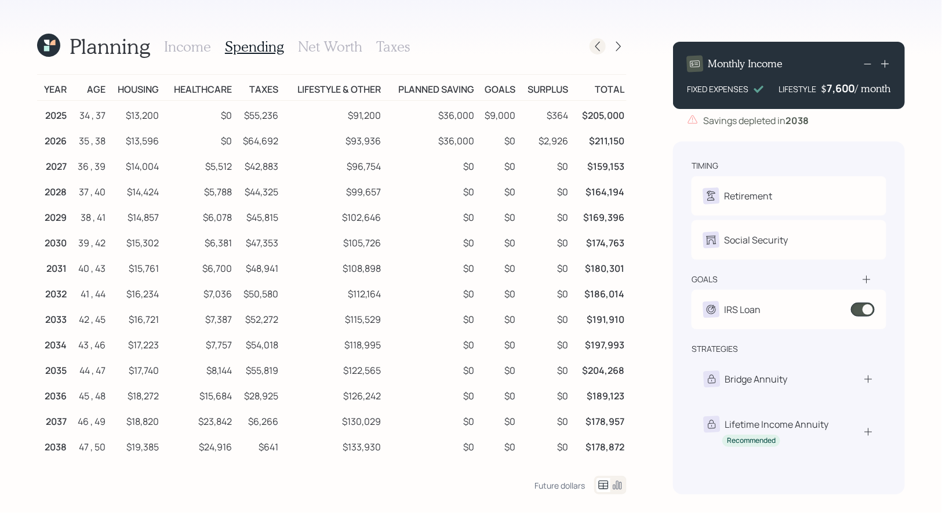
click at [599, 49] on icon at bounding box center [597, 47] width 5 height 10
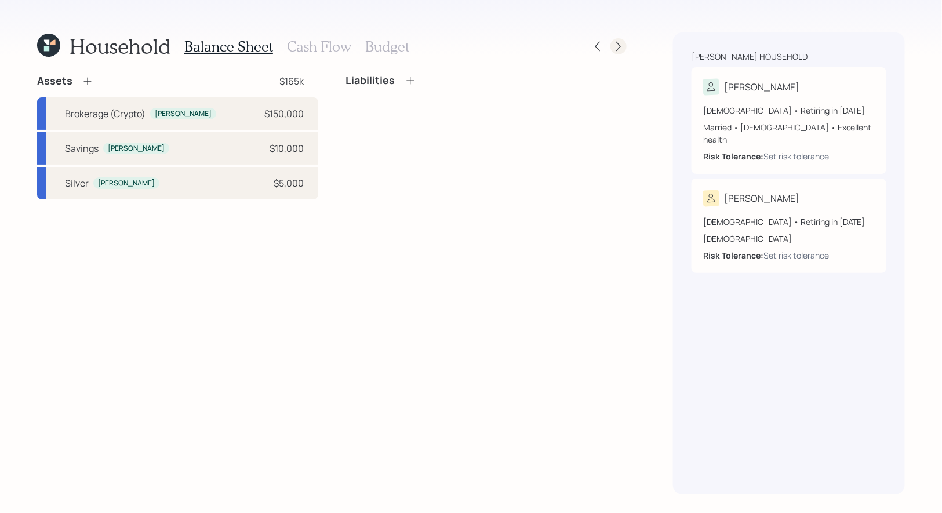
click at [616, 48] on icon at bounding box center [619, 47] width 12 height 12
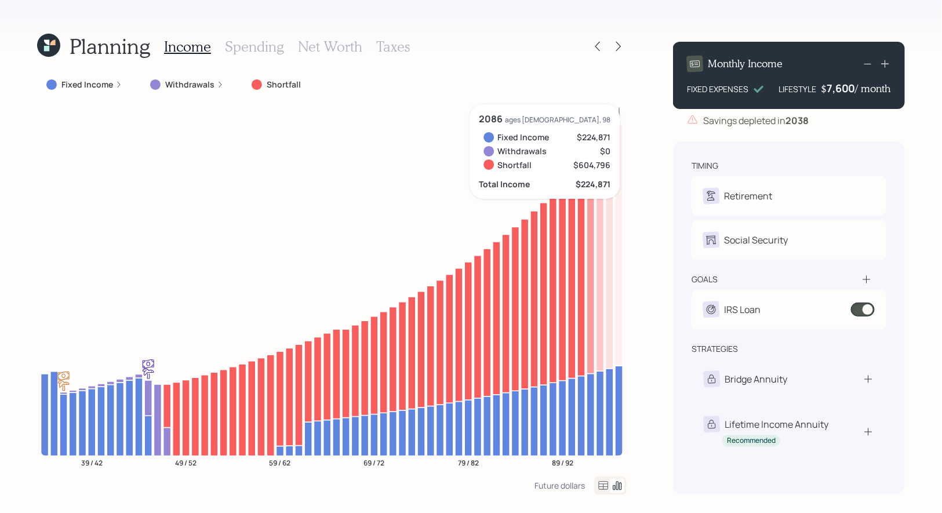
click at [602, 482] on icon at bounding box center [603, 486] width 14 height 14
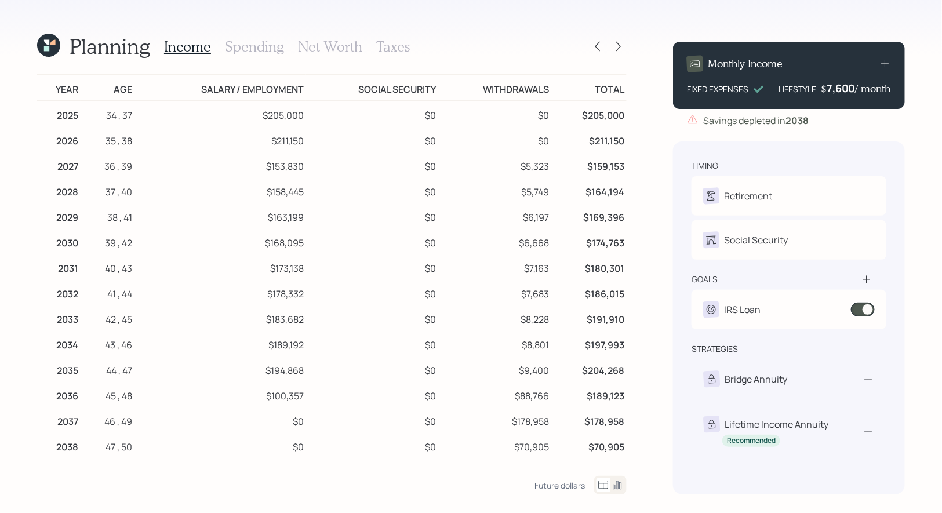
click at [253, 50] on h3 "Spending" at bounding box center [254, 46] width 59 height 17
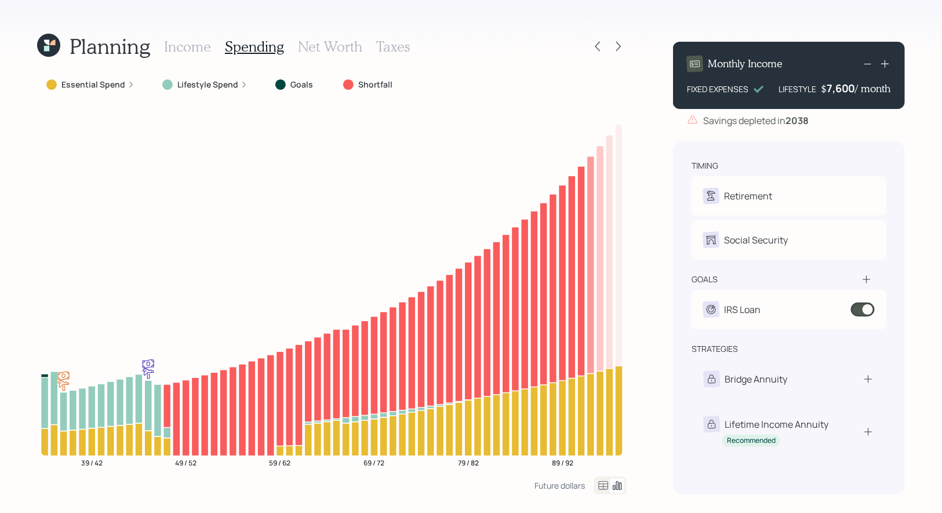
click at [605, 487] on icon at bounding box center [603, 486] width 14 height 14
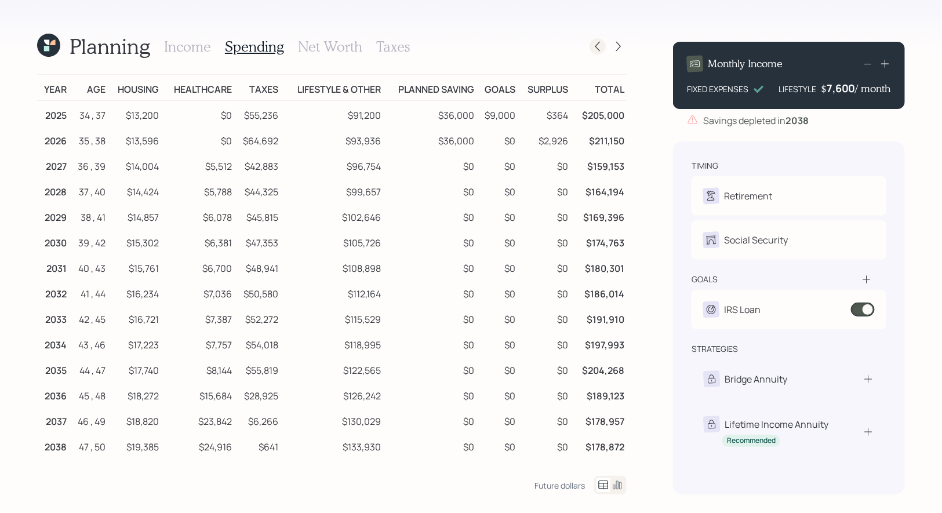
click at [600, 50] on icon at bounding box center [597, 47] width 5 height 10
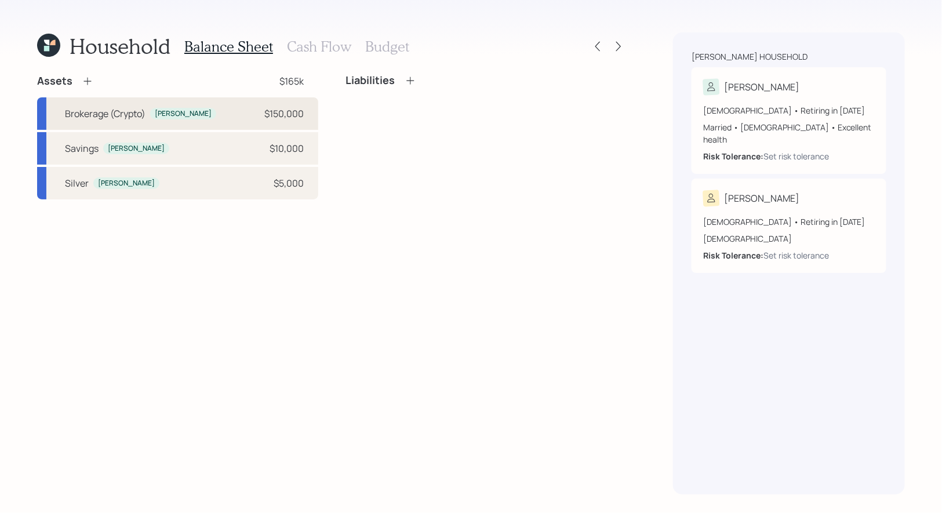
click at [173, 119] on div "Brokerage (Crypto) Peter" at bounding box center [140, 114] width 151 height 14
select select "taxable"
select select "balanced"
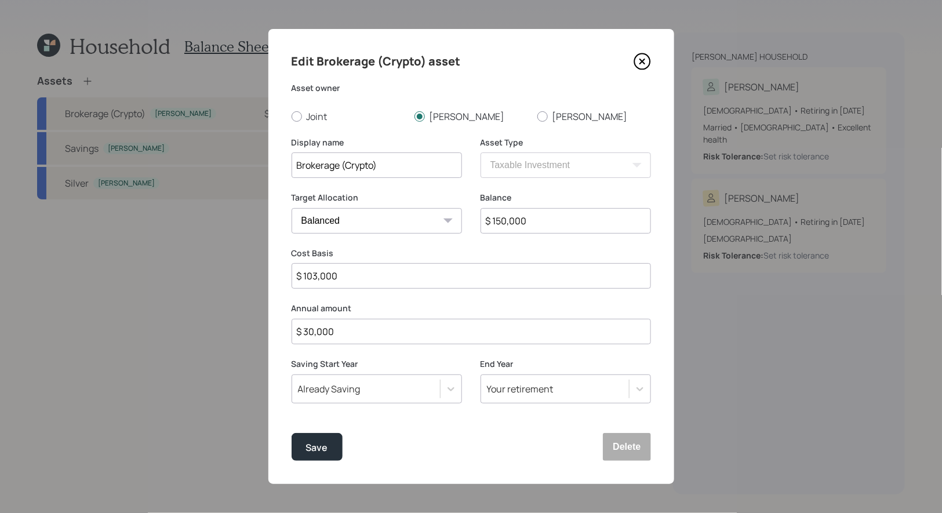
click at [530, 384] on div "Your retirement" at bounding box center [520, 389] width 67 height 13
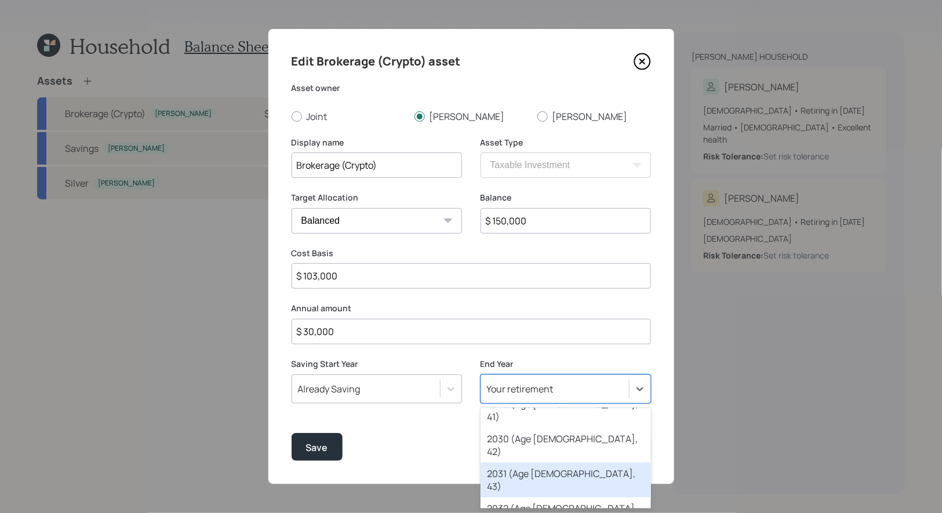
scroll to position [305, 0]
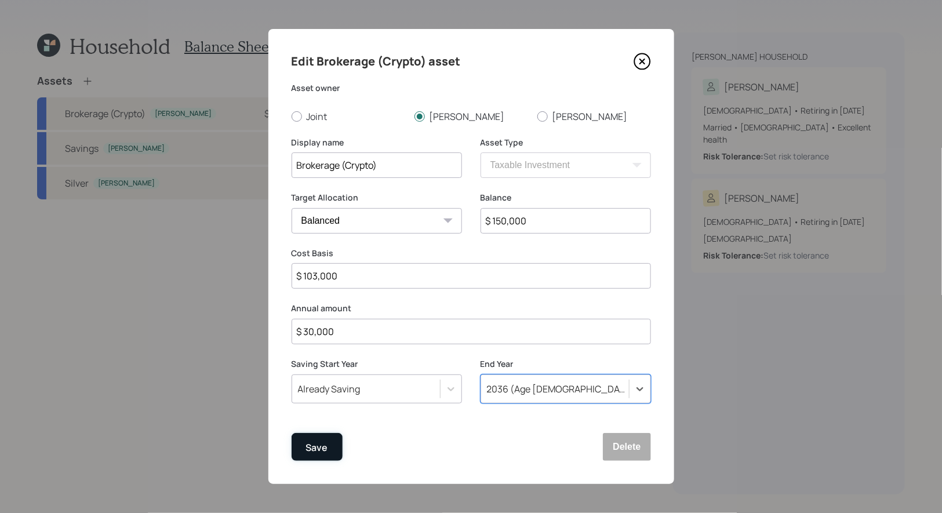
click at [316, 446] on div "Save" at bounding box center [317, 448] width 22 height 16
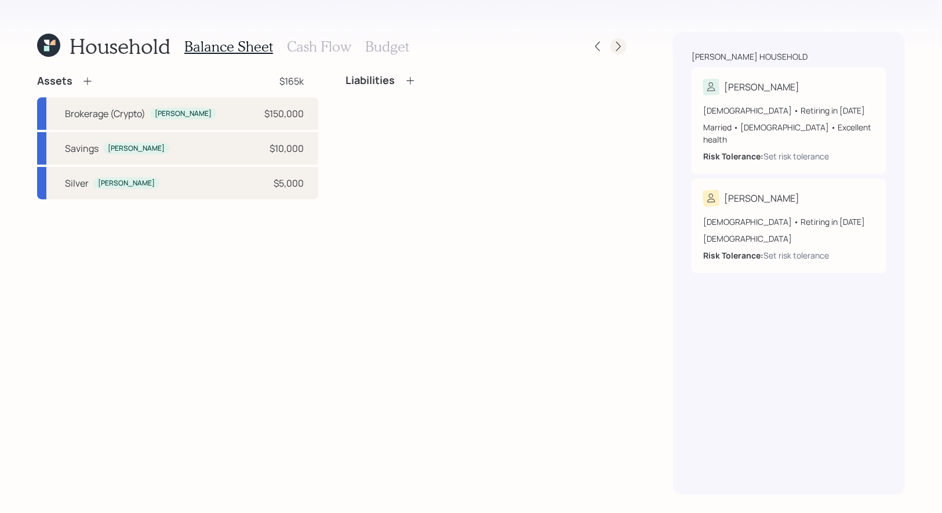
click at [623, 47] on icon at bounding box center [619, 47] width 12 height 12
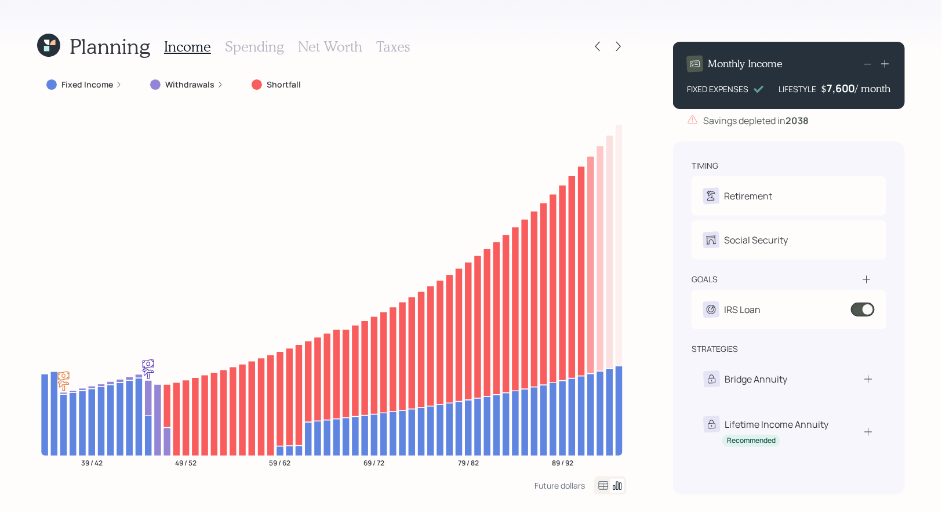
click at [599, 483] on icon at bounding box center [603, 486] width 14 height 14
click at [246, 48] on h3 "Spending" at bounding box center [254, 46] width 59 height 17
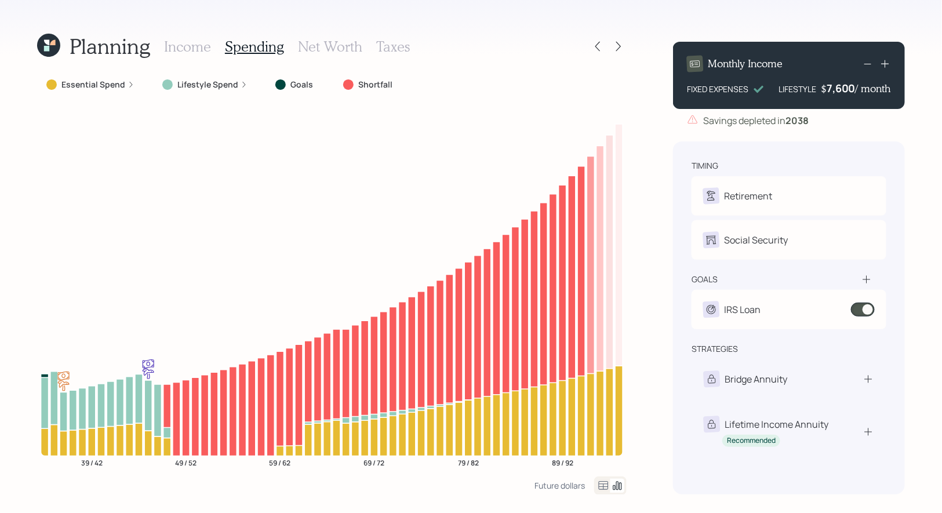
click at [601, 485] on icon at bounding box center [603, 486] width 14 height 14
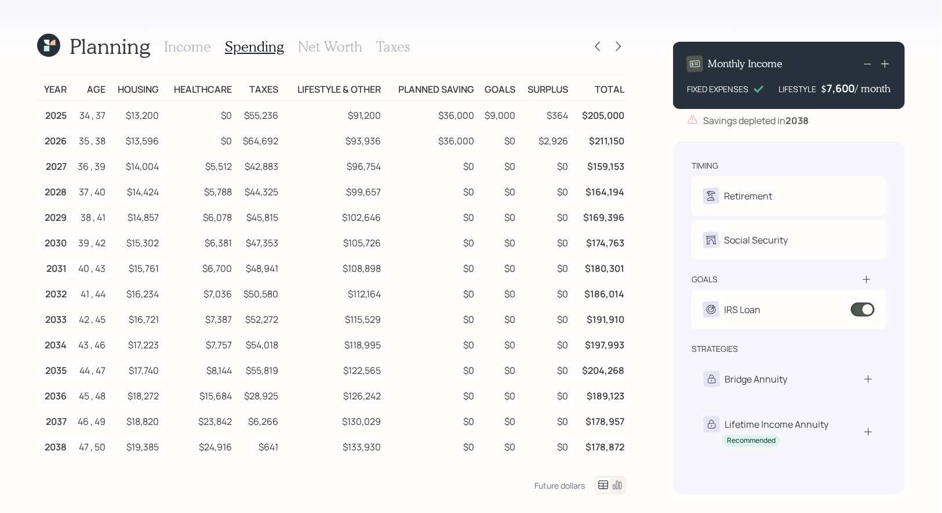
click at [179, 48] on h3 "Income" at bounding box center [187, 46] width 47 height 17
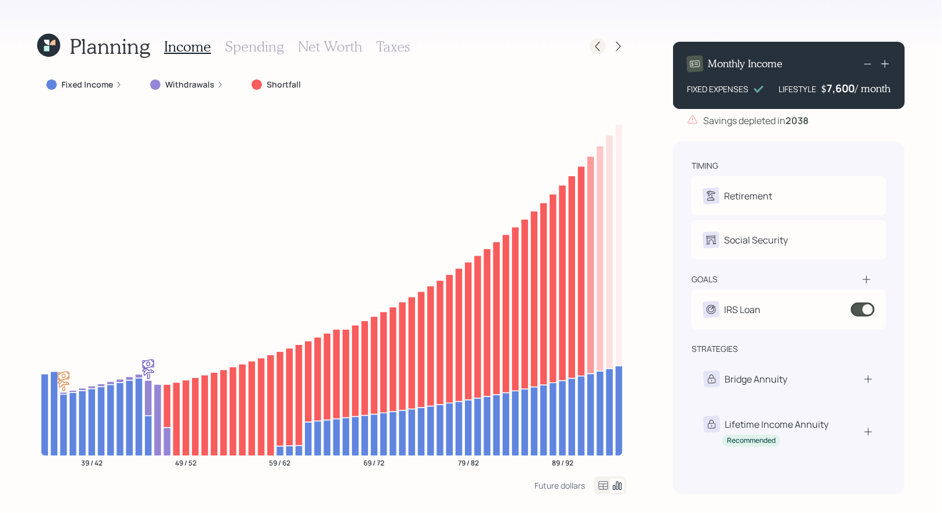
click at [599, 48] on icon at bounding box center [598, 47] width 12 height 12
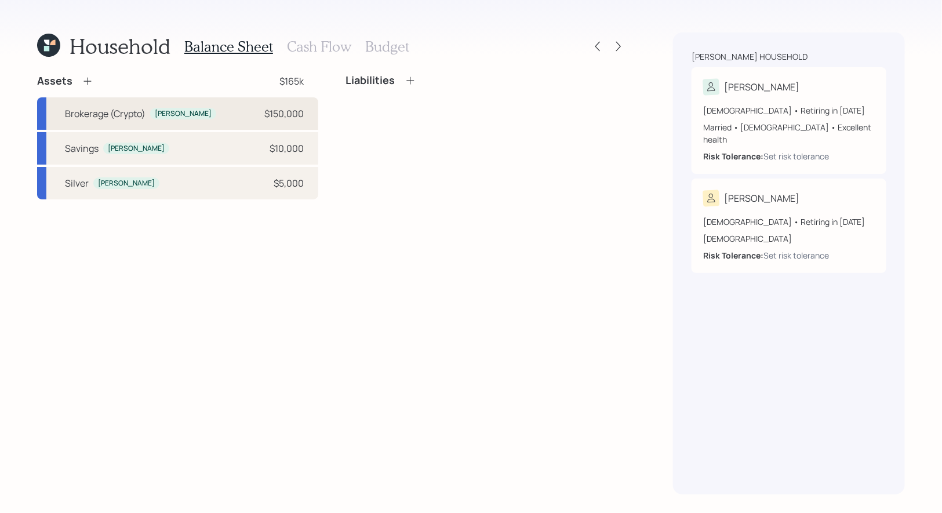
click at [211, 111] on div "Brokerage (Crypto) Peter $150,000" at bounding box center [177, 113] width 281 height 32
select select "taxable"
select select "balanced"
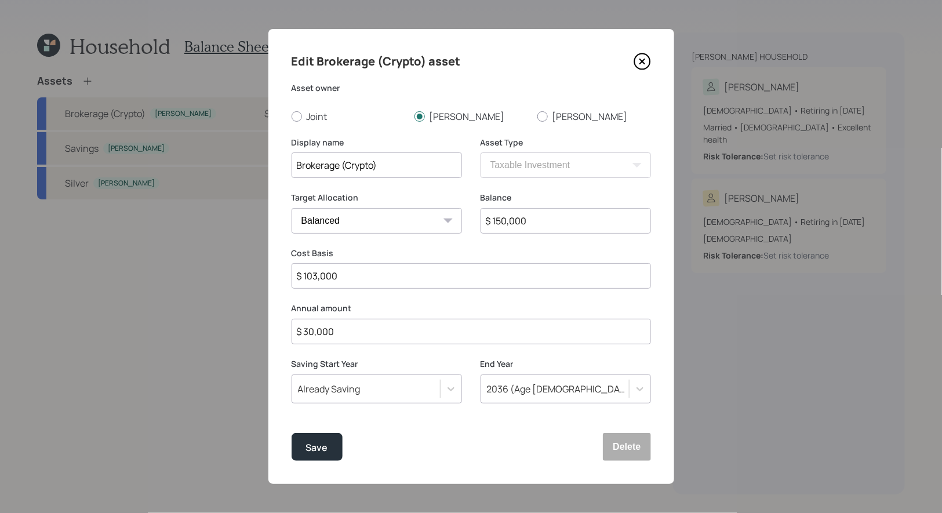
click at [380, 338] on input "$ 30,000" at bounding box center [471, 332] width 359 height 26
type input "$ 15,000"
click at [318, 442] on div "Save" at bounding box center [317, 448] width 22 height 16
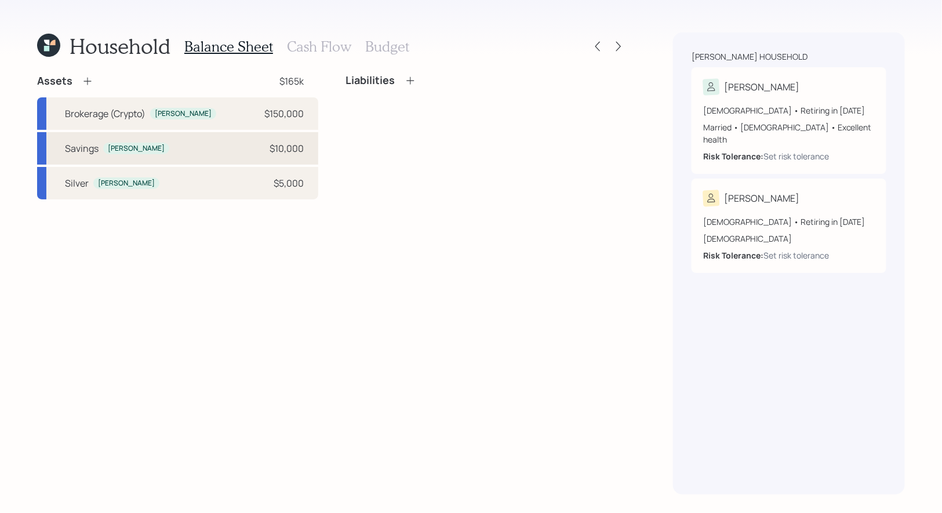
click at [225, 145] on div "Savings Peter $10,000" at bounding box center [177, 148] width 281 height 32
select select "taxable"
select select "balanced"
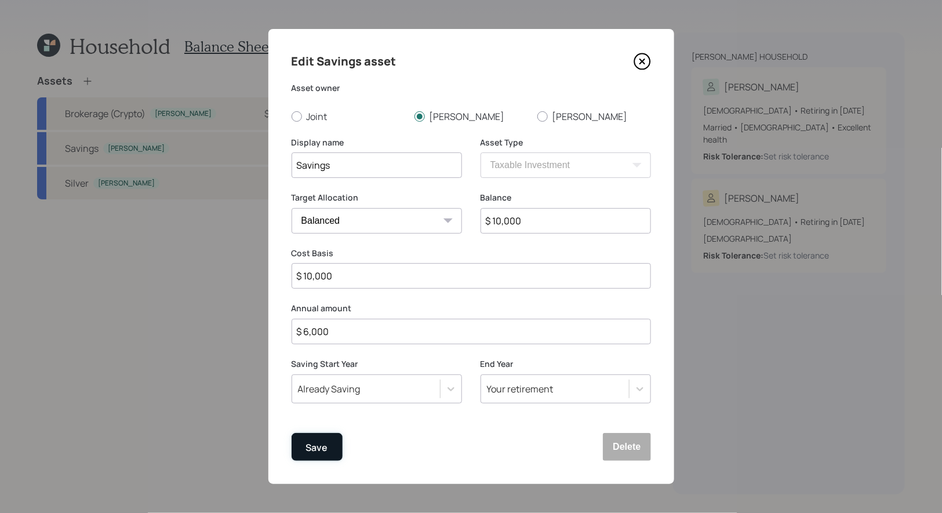
click at [319, 443] on div "Save" at bounding box center [317, 448] width 22 height 16
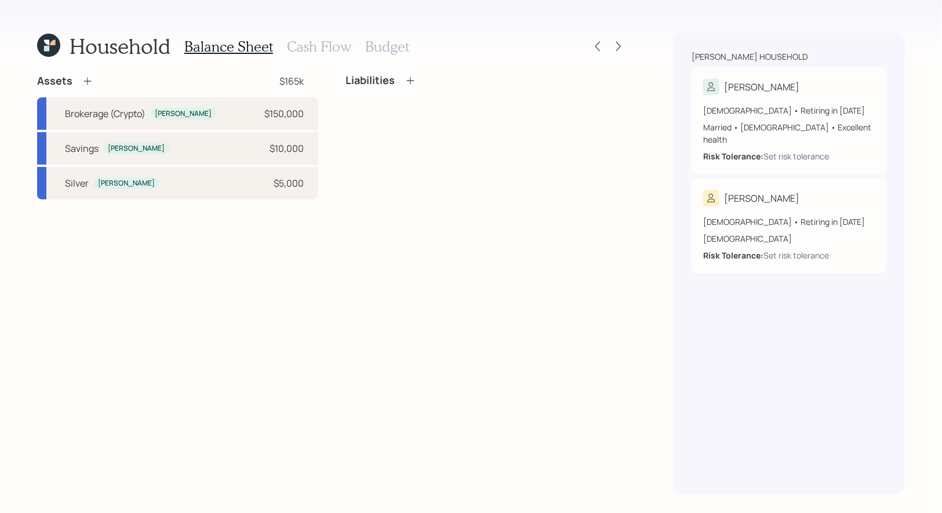
click at [296, 42] on h3 "Cash Flow" at bounding box center [319, 46] width 64 height 17
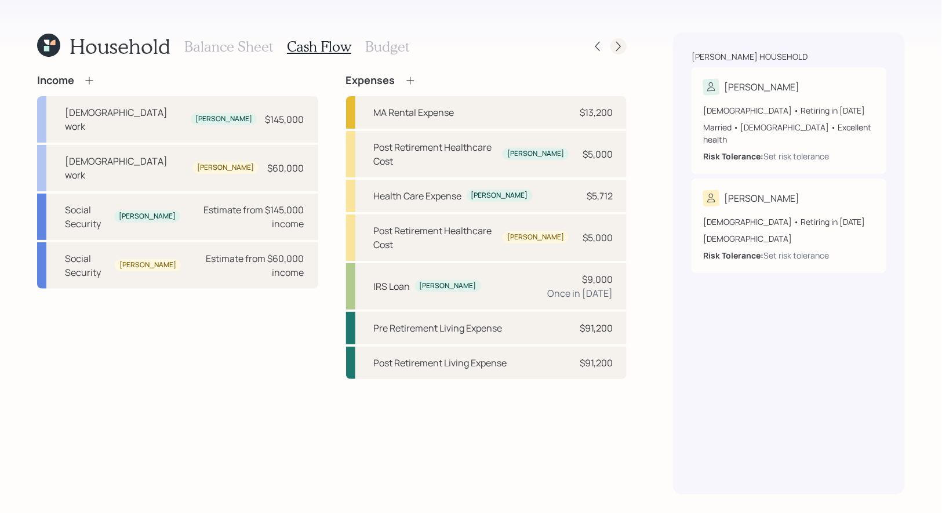
click at [621, 43] on icon at bounding box center [619, 47] width 12 height 12
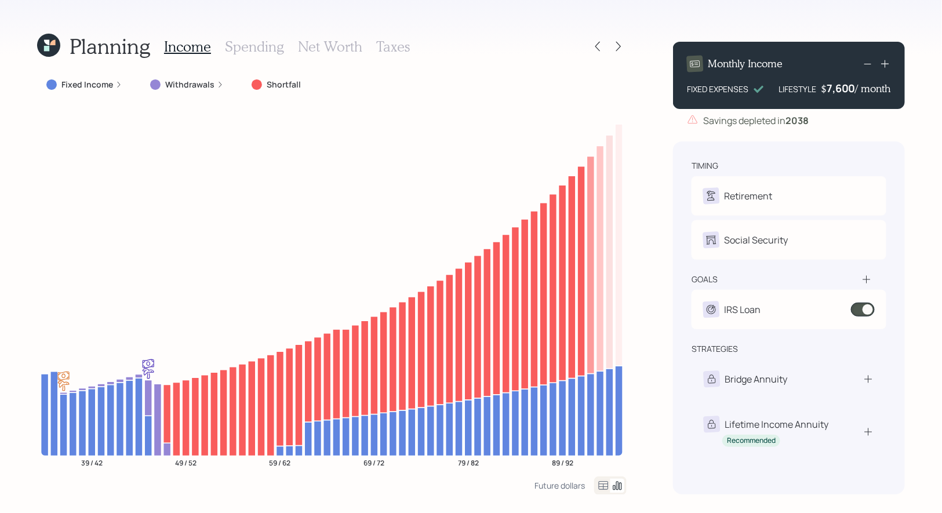
click at [602, 486] on icon at bounding box center [604, 485] width 10 height 9
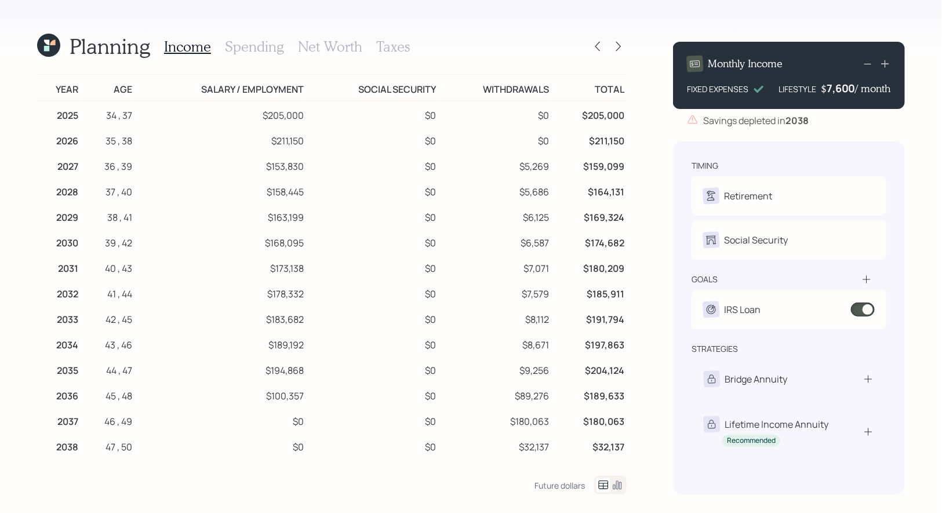
click at [254, 49] on h3 "Spending" at bounding box center [254, 46] width 59 height 17
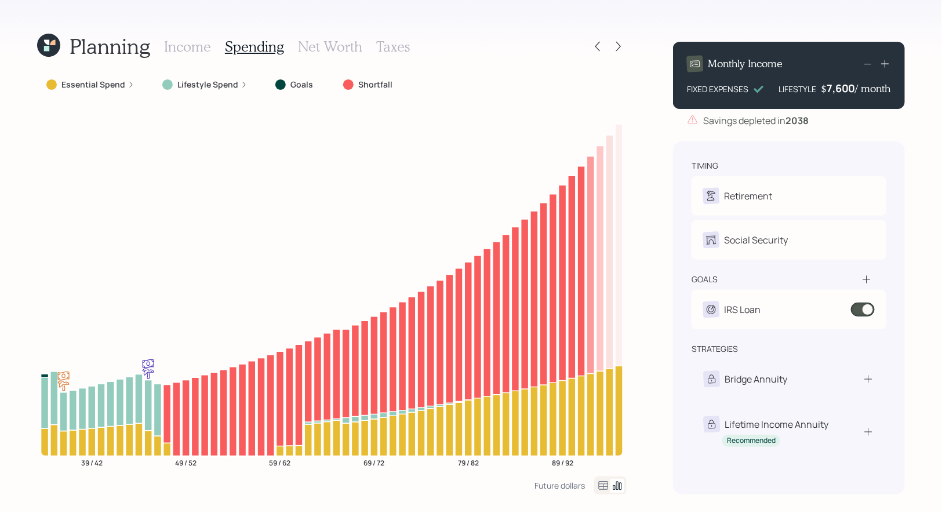
click at [603, 488] on icon at bounding box center [603, 486] width 14 height 14
click at [602, 485] on icon at bounding box center [603, 486] width 14 height 14
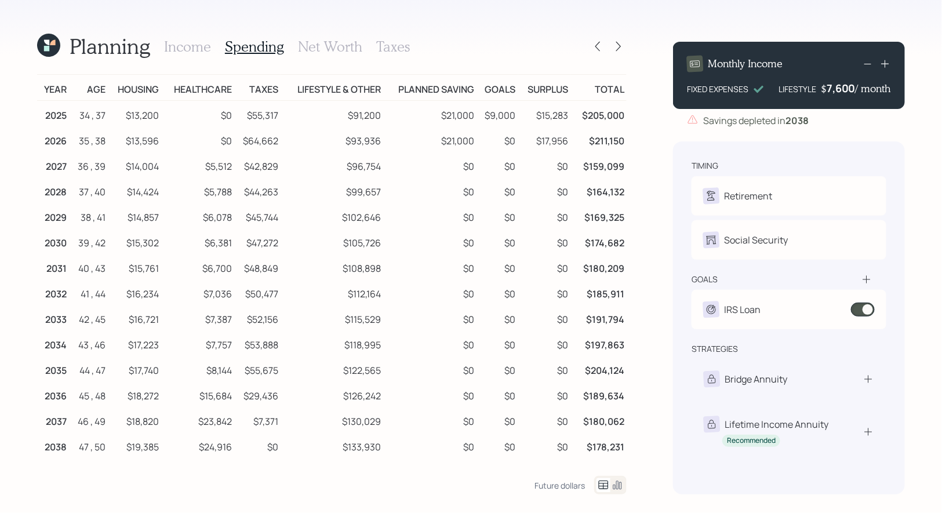
click at [460, 140] on td "$21,000" at bounding box center [430, 139] width 94 height 26
click at [50, 47] on icon at bounding box center [48, 45] width 32 height 32
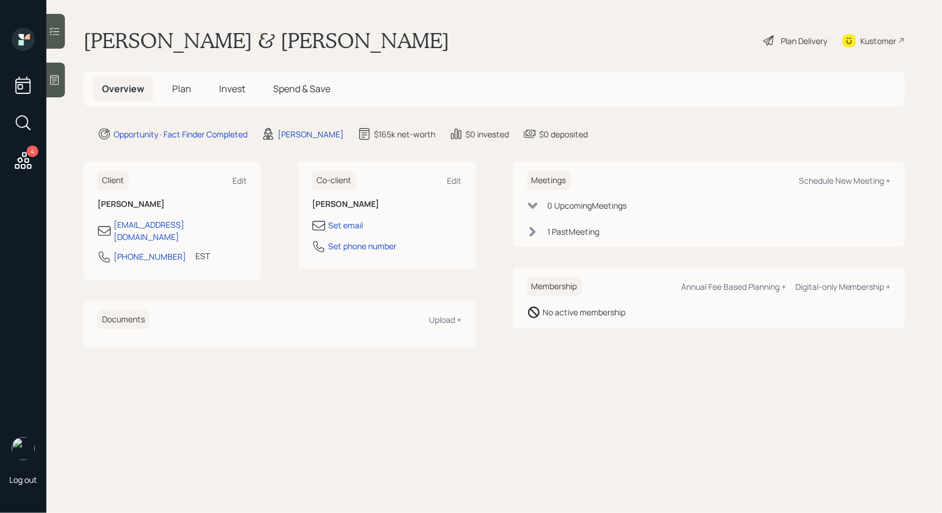
click at [180, 89] on span "Plan" at bounding box center [181, 88] width 19 height 13
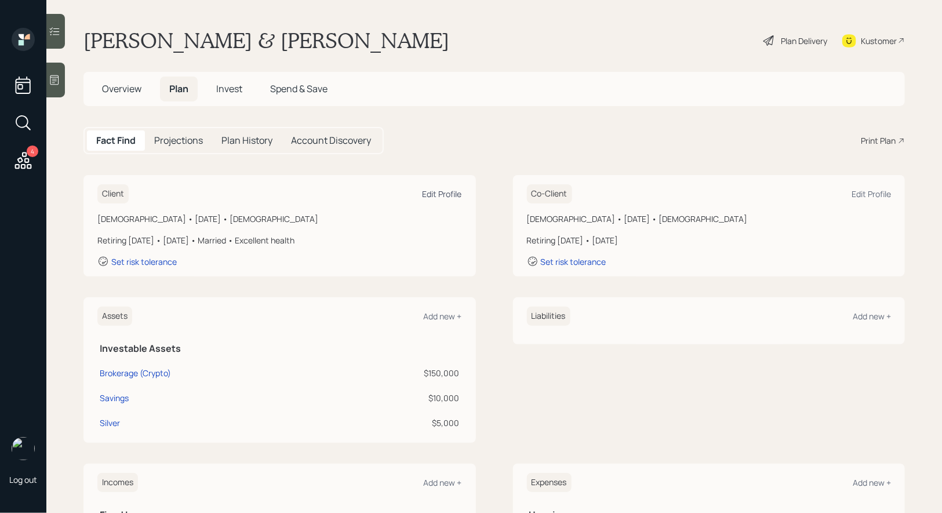
click at [437, 192] on div "Edit Profile" at bounding box center [442, 193] width 39 height 11
select select "7"
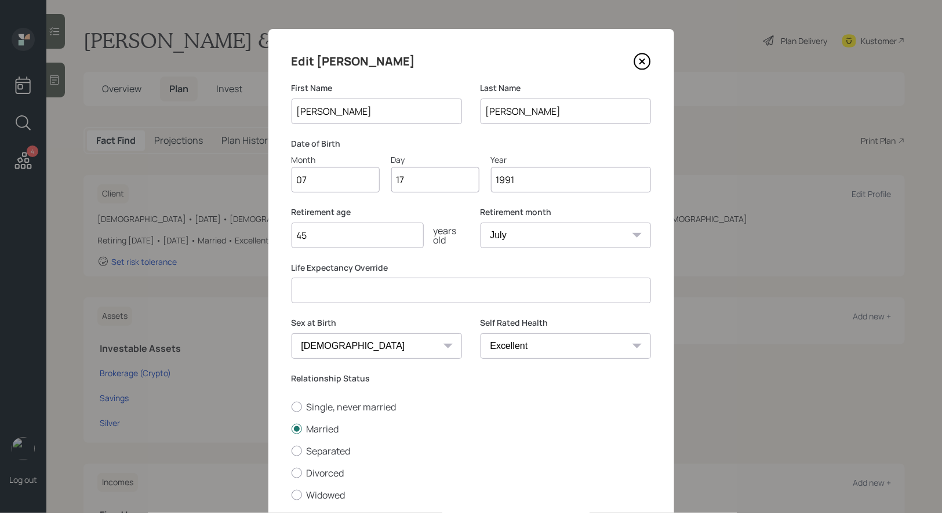
click at [355, 235] on input "45" at bounding box center [358, 236] width 132 height 26
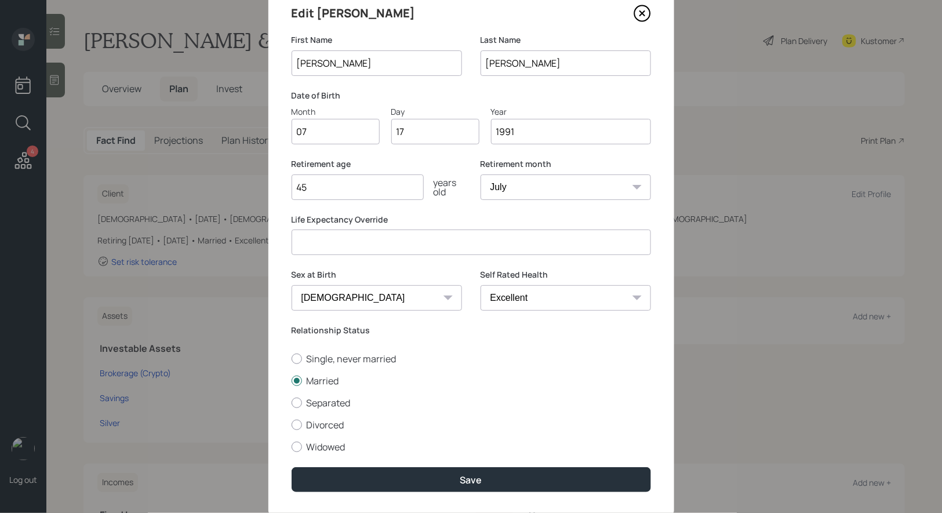
scroll to position [79, 0]
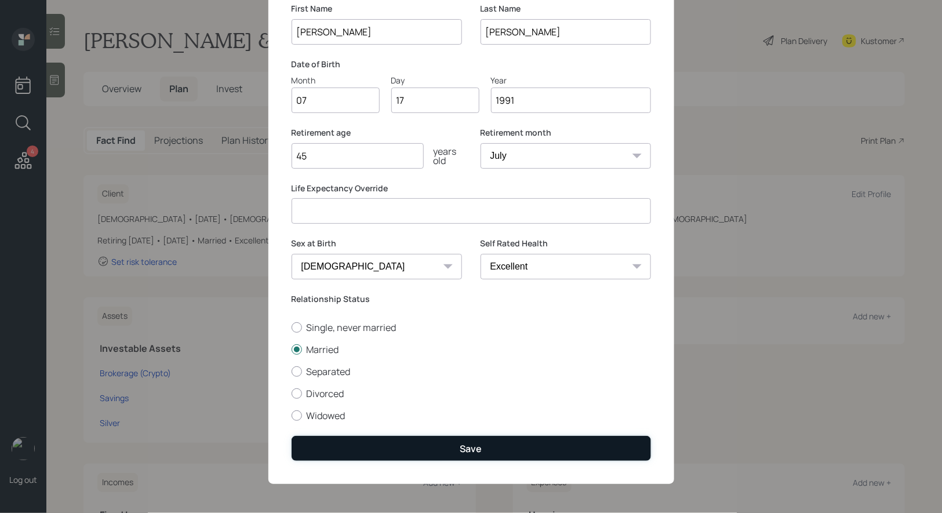
click at [406, 446] on button "Save" at bounding box center [471, 448] width 359 height 25
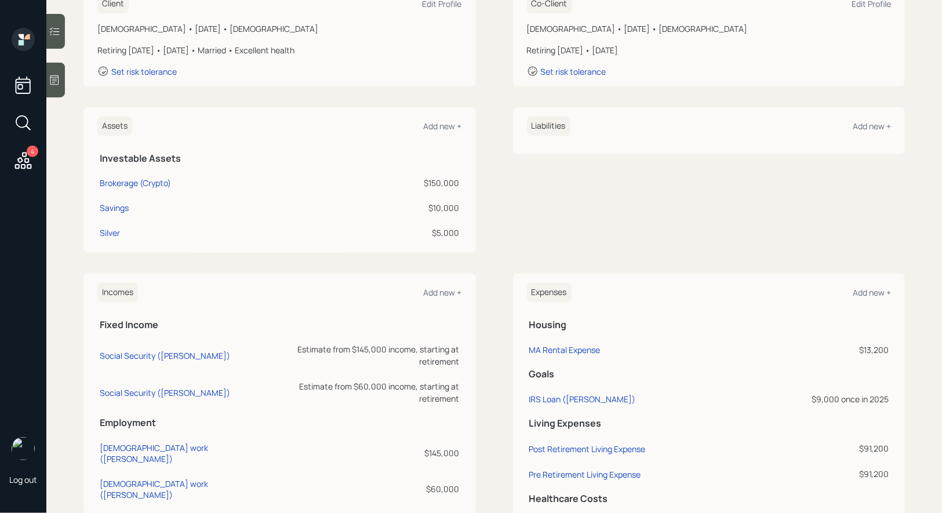
scroll to position [299, 0]
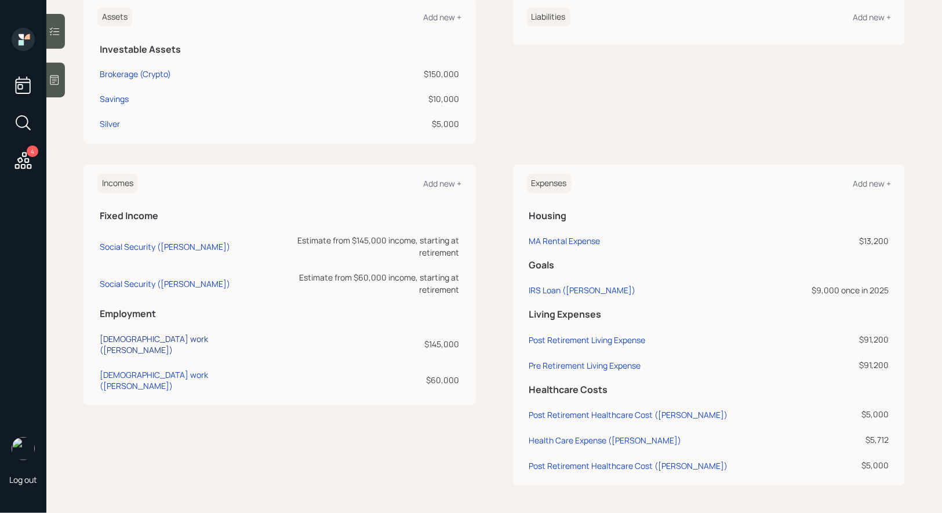
click at [131, 333] on div "Full-time work (Peter)" at bounding box center [186, 344] width 172 height 22
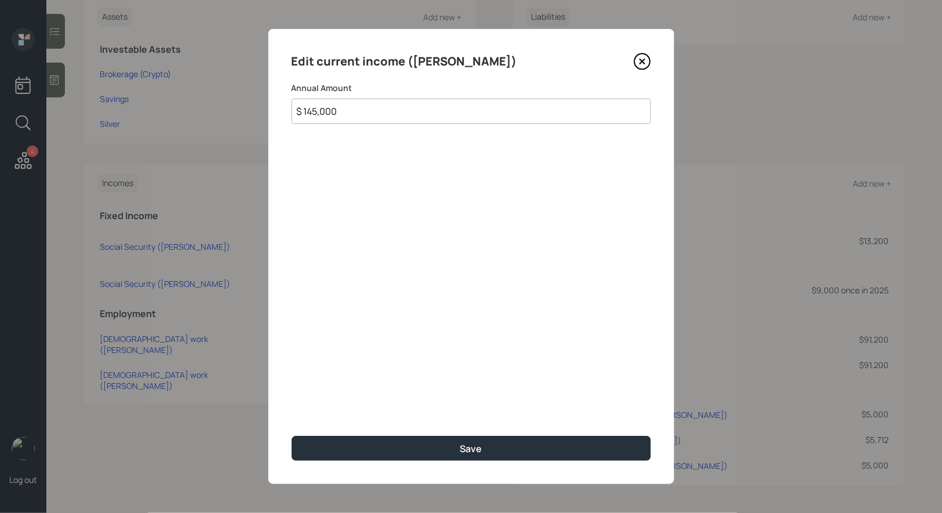
click at [641, 60] on icon at bounding box center [641, 61] width 5 height 5
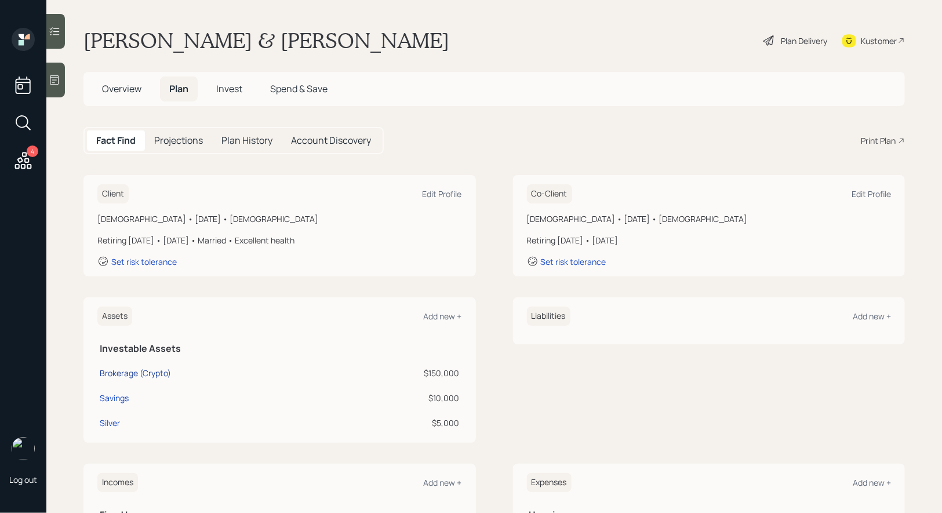
click at [118, 372] on div "Brokerage (Crypto)" at bounding box center [135, 373] width 71 height 12
select select "taxable"
select select "balanced"
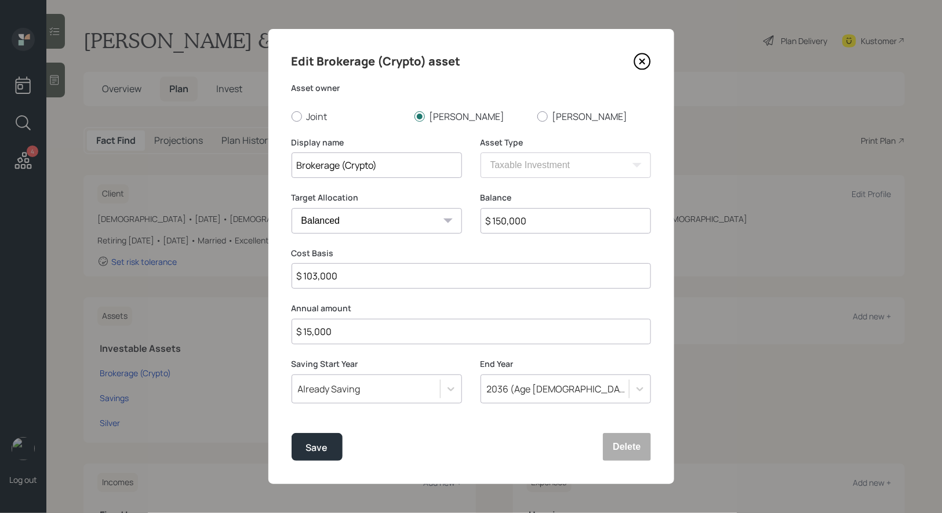
click at [350, 338] on input "$ 15,000" at bounding box center [471, 332] width 359 height 26
type input "$ 20,000"
click at [316, 454] on div "Save" at bounding box center [317, 448] width 22 height 16
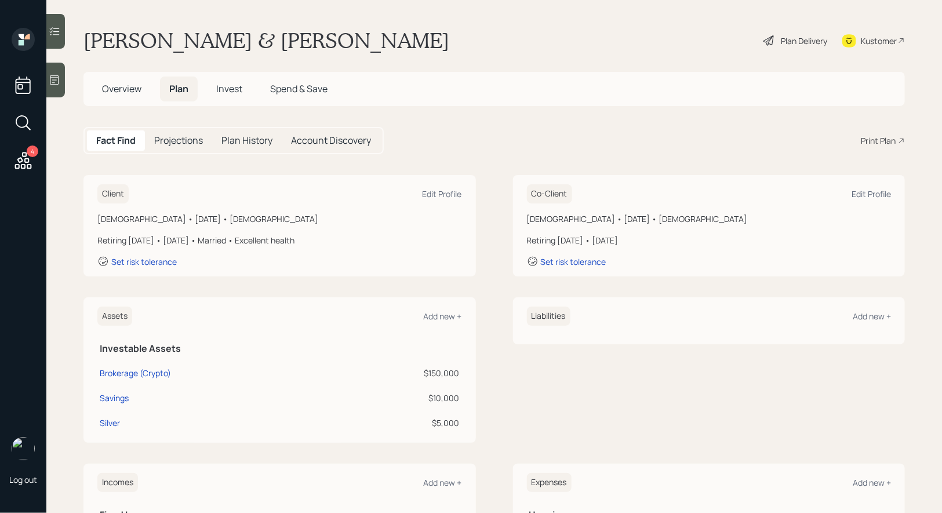
click at [764, 36] on icon at bounding box center [769, 41] width 14 height 14
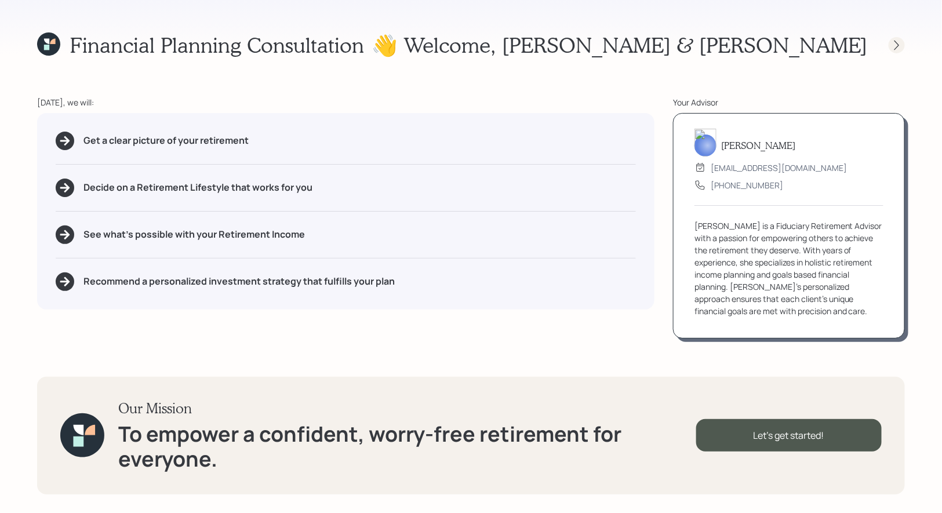
click at [897, 43] on icon at bounding box center [896, 45] width 5 height 10
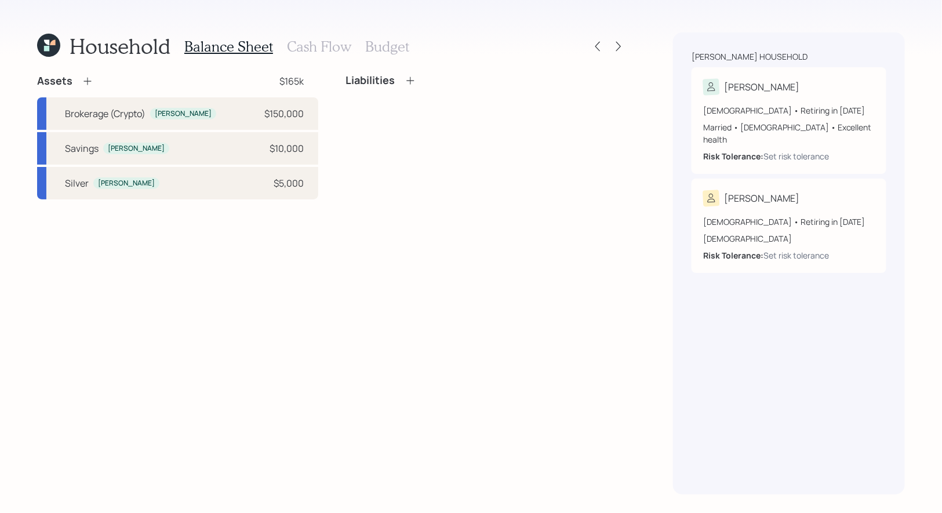
click at [323, 48] on h3 "Cash Flow" at bounding box center [319, 46] width 64 height 17
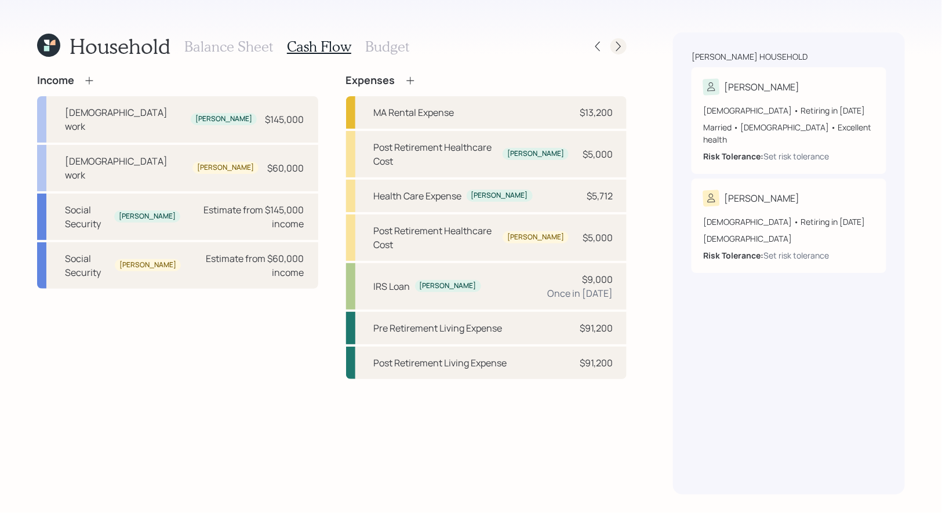
click at [620, 47] on icon at bounding box center [618, 47] width 5 height 10
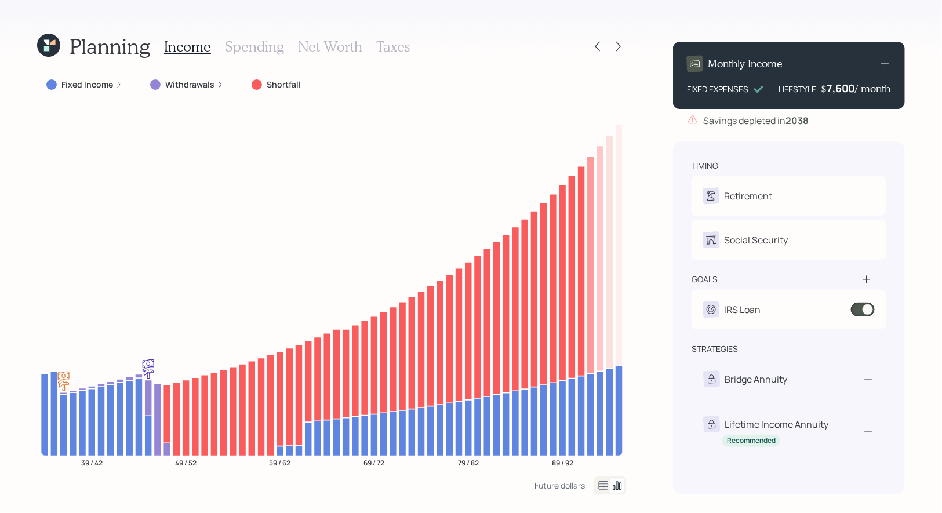
click at [263, 46] on h3 "Spending" at bounding box center [254, 46] width 59 height 17
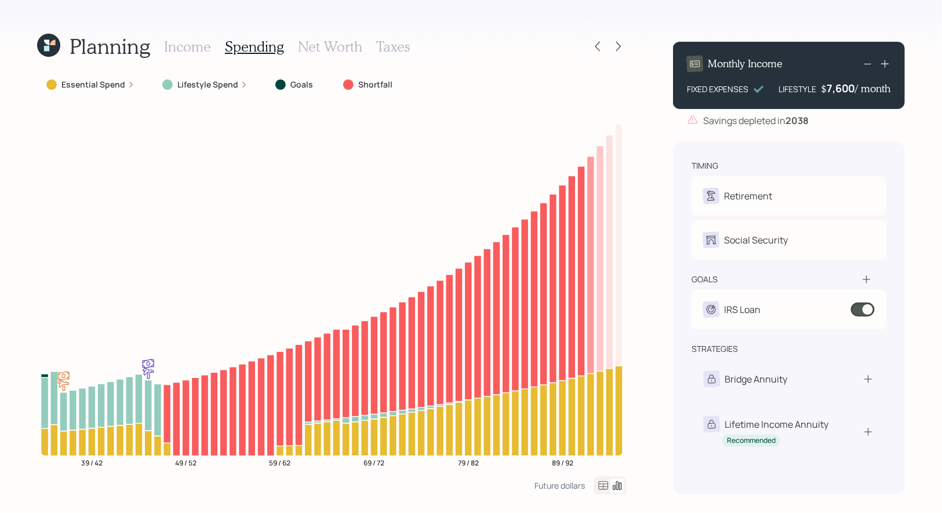
click at [603, 485] on icon at bounding box center [603, 486] width 14 height 14
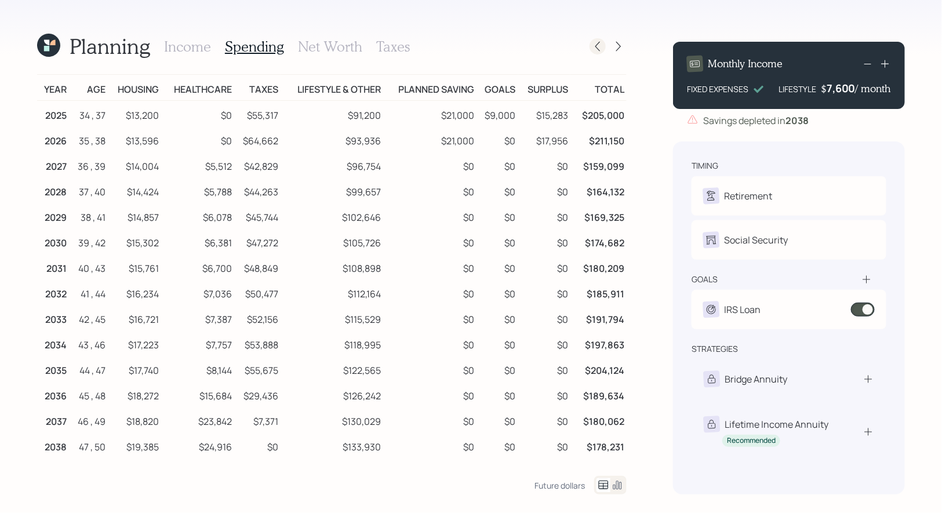
click at [601, 47] on icon at bounding box center [598, 47] width 12 height 12
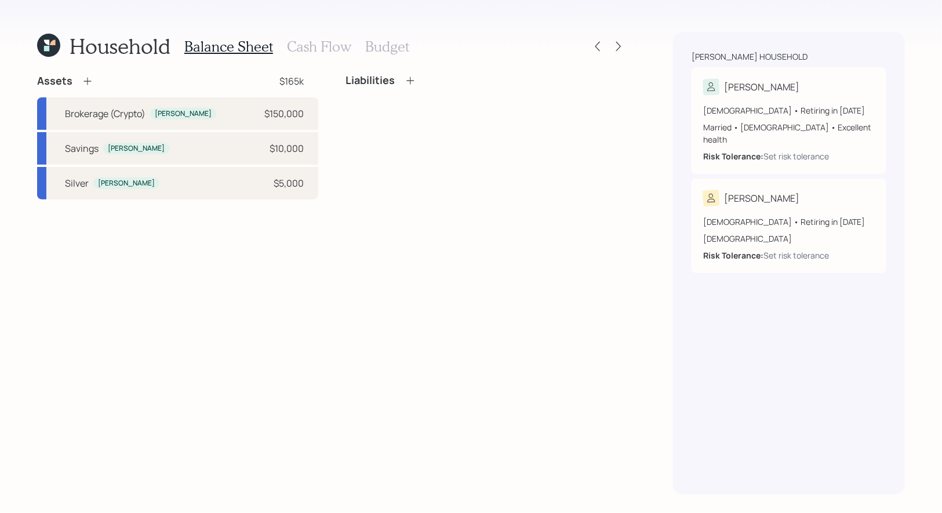
click at [304, 46] on h3 "Cash Flow" at bounding box center [319, 46] width 64 height 17
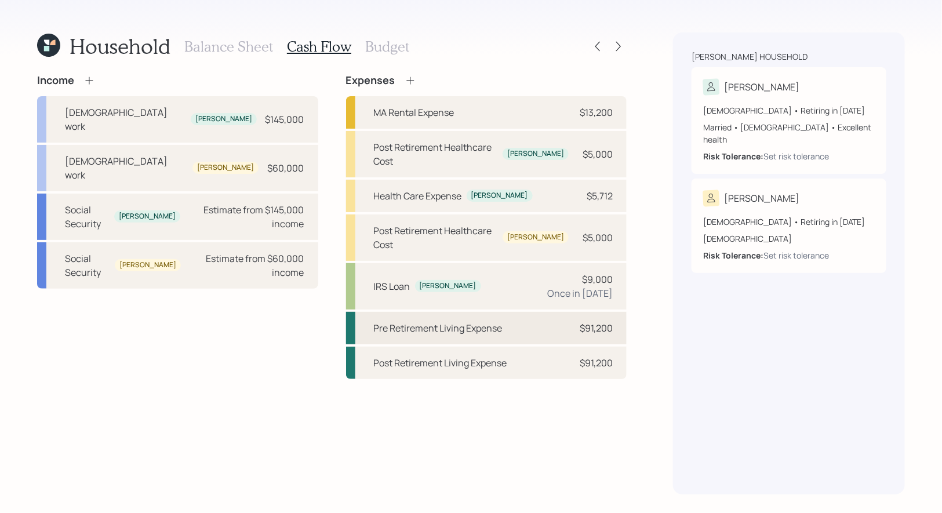
click at [425, 321] on div "Pre Retirement Living Expense" at bounding box center [438, 328] width 129 height 14
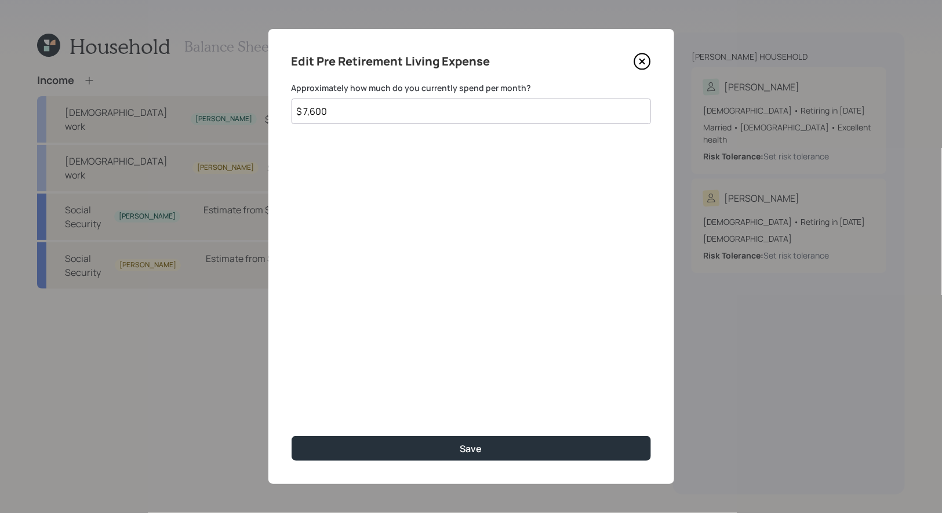
click at [341, 114] on input "$ 7,600" at bounding box center [471, 112] width 359 height 26
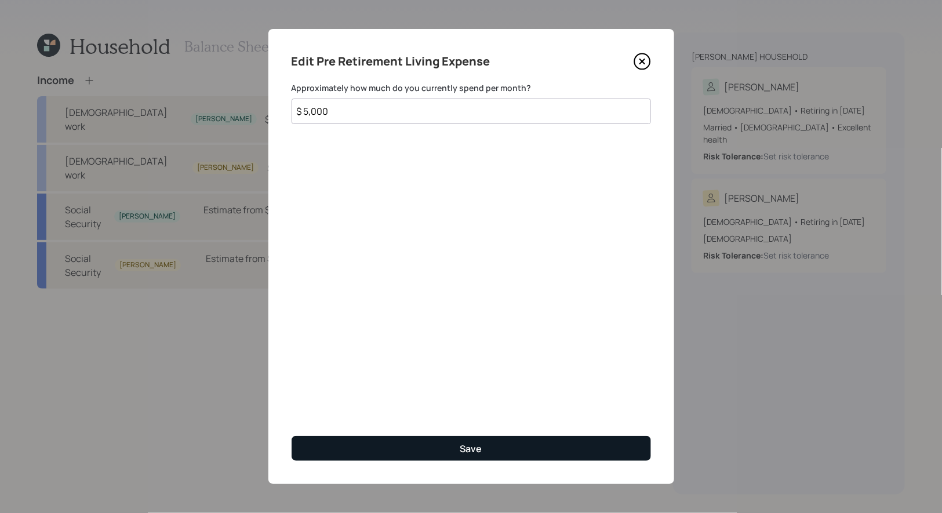
type input "$ 5,000"
click at [374, 441] on button "Save" at bounding box center [471, 448] width 359 height 25
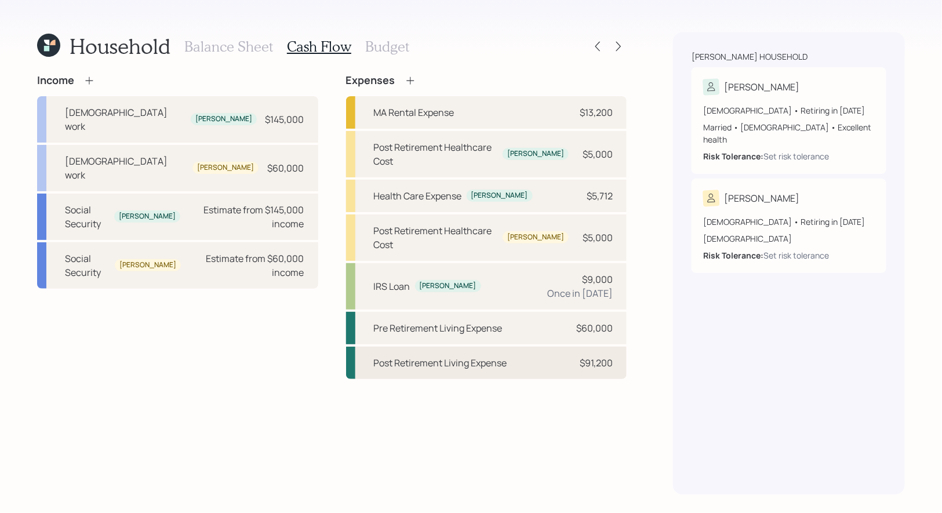
click at [464, 356] on div "Post Retirement Living Expense" at bounding box center [440, 363] width 133 height 14
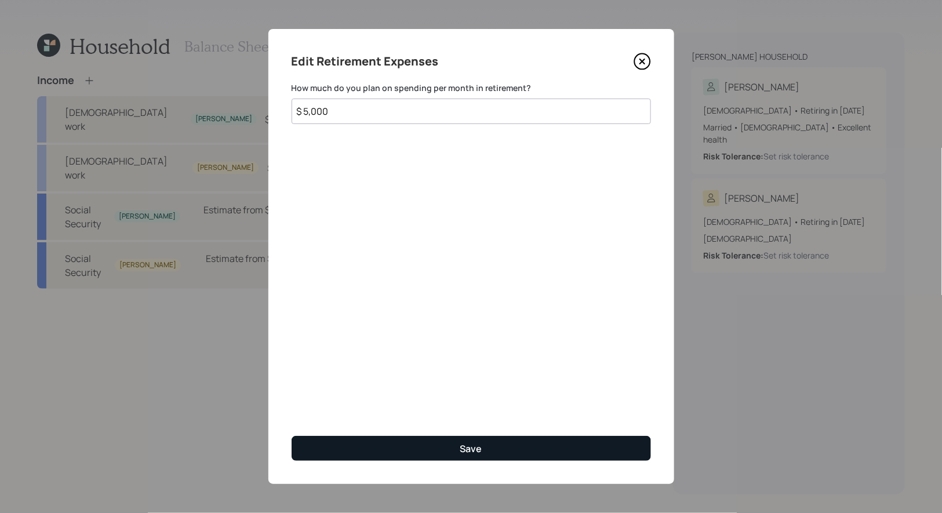
type input "$ 5,000"
click at [363, 452] on button "Save" at bounding box center [471, 448] width 359 height 25
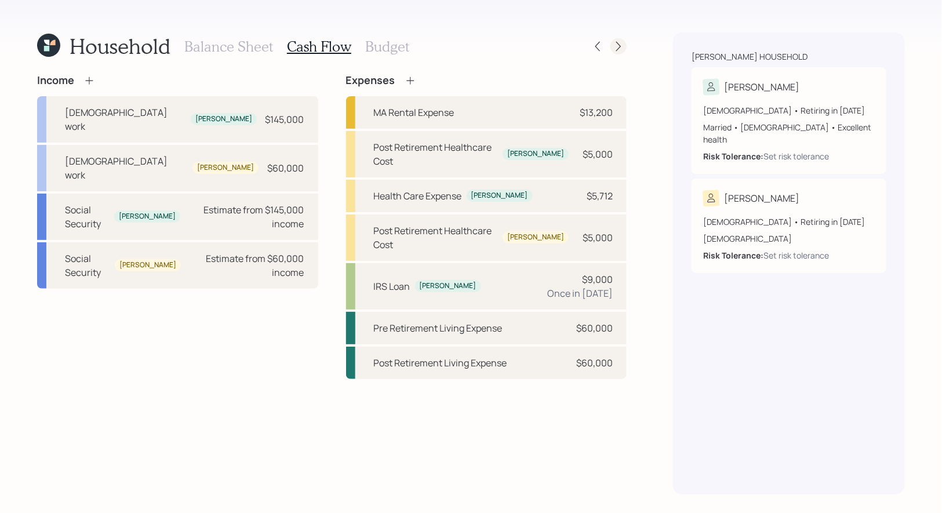
click at [622, 43] on icon at bounding box center [619, 47] width 12 height 12
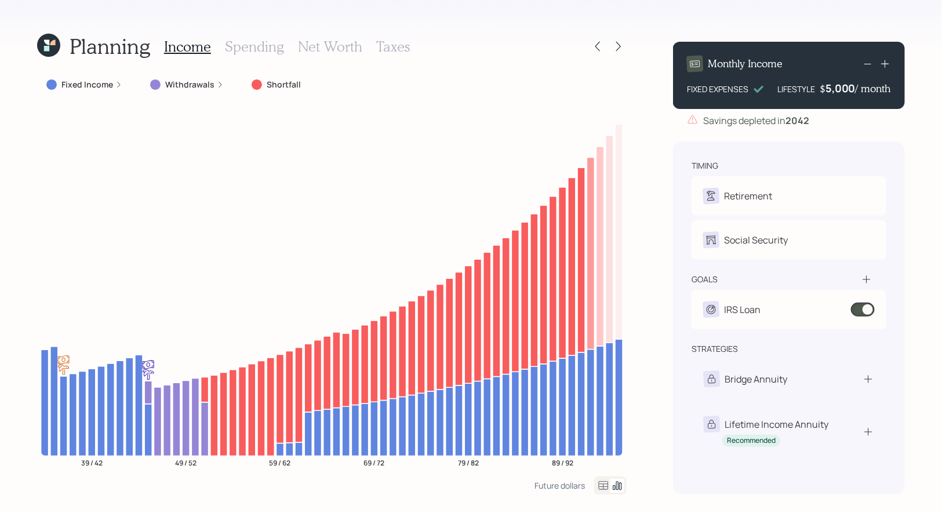
click at [252, 43] on h3 "Spending" at bounding box center [254, 46] width 59 height 17
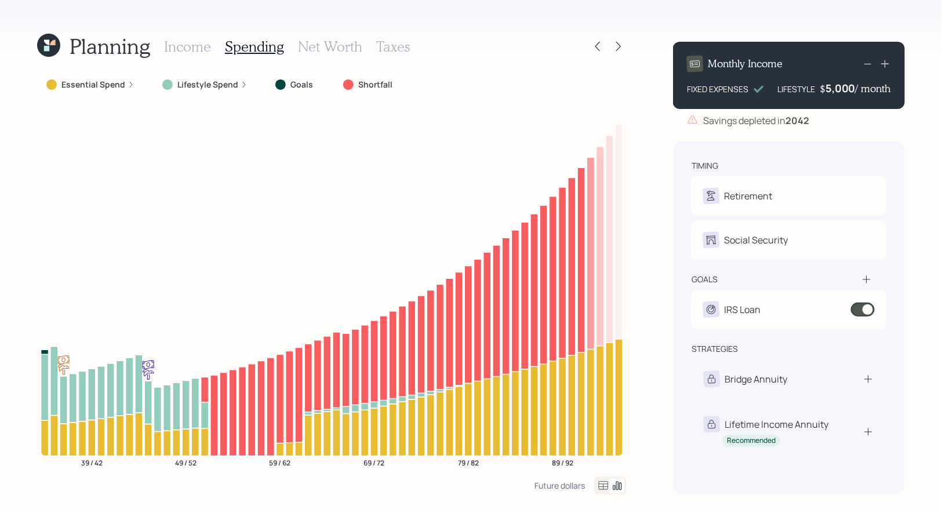
click at [600, 489] on icon at bounding box center [604, 485] width 10 height 9
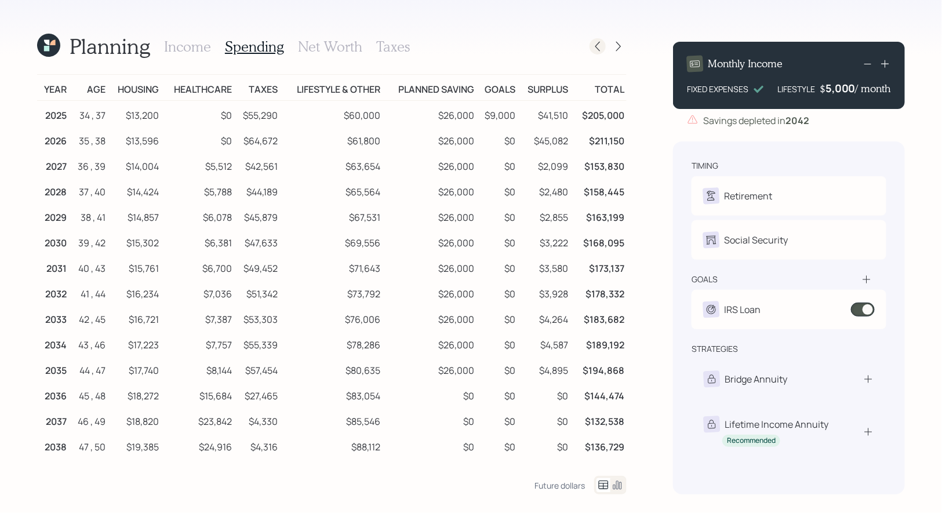
click at [600, 47] on icon at bounding box center [598, 47] width 12 height 12
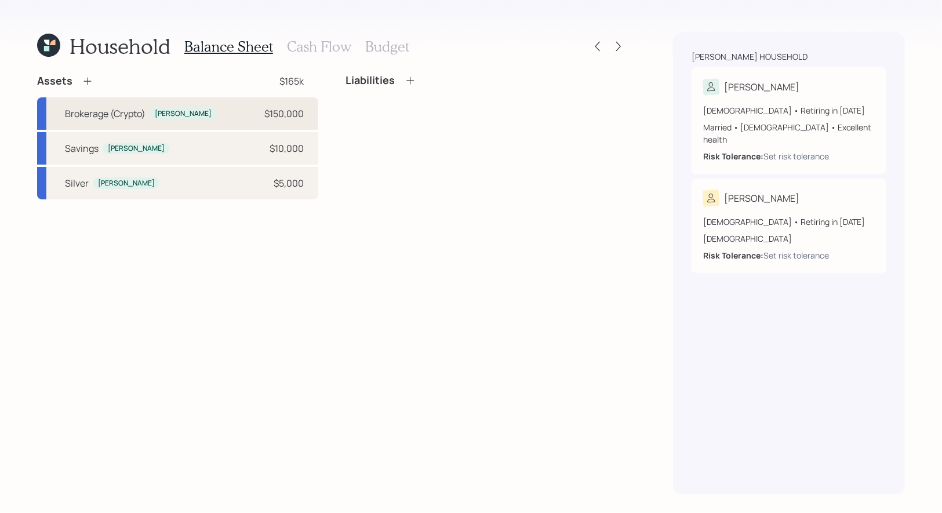
click at [145, 118] on div "Brokerage (Crypto)" at bounding box center [105, 114] width 81 height 14
select select "taxable"
select select "balanced"
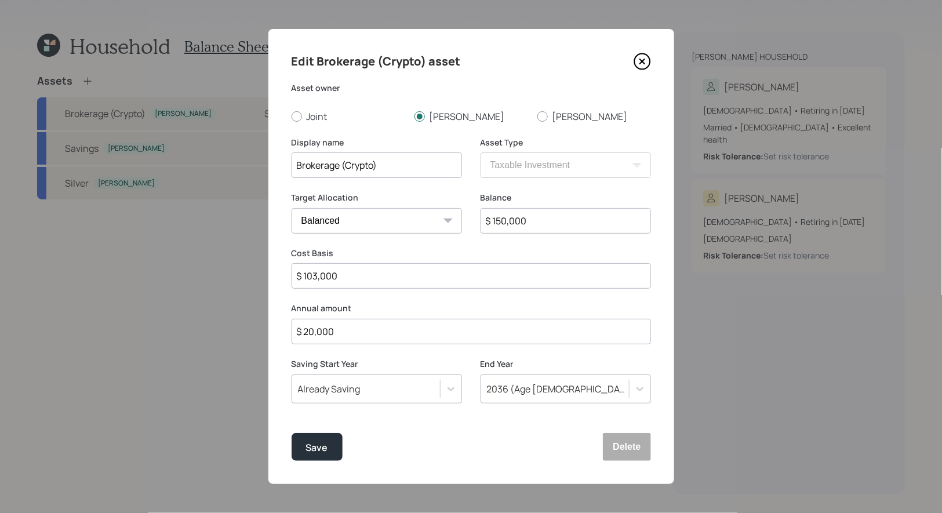
click at [389, 336] on input "$ 20,000" at bounding box center [471, 332] width 359 height 26
type input "$ 30,000"
click at [318, 448] on div "Save" at bounding box center [317, 448] width 22 height 16
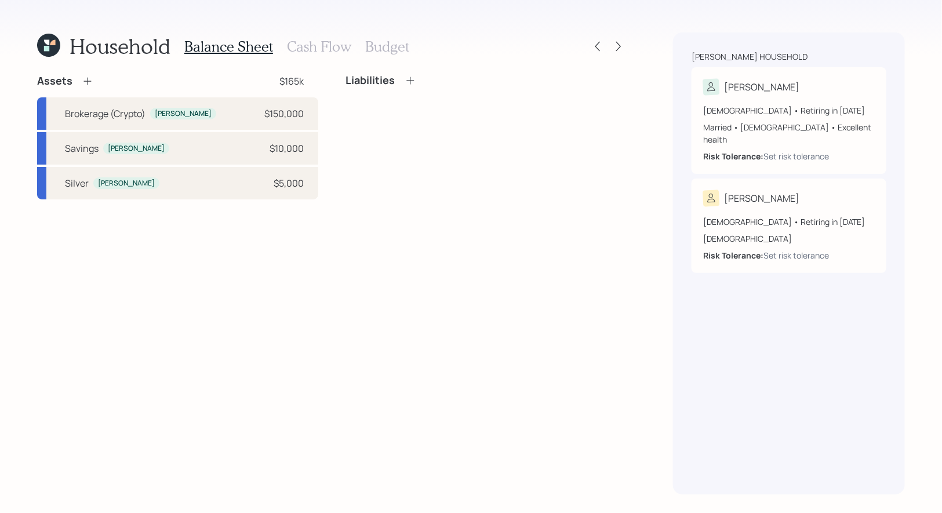
click at [319, 45] on h3 "Cash Flow" at bounding box center [319, 46] width 64 height 17
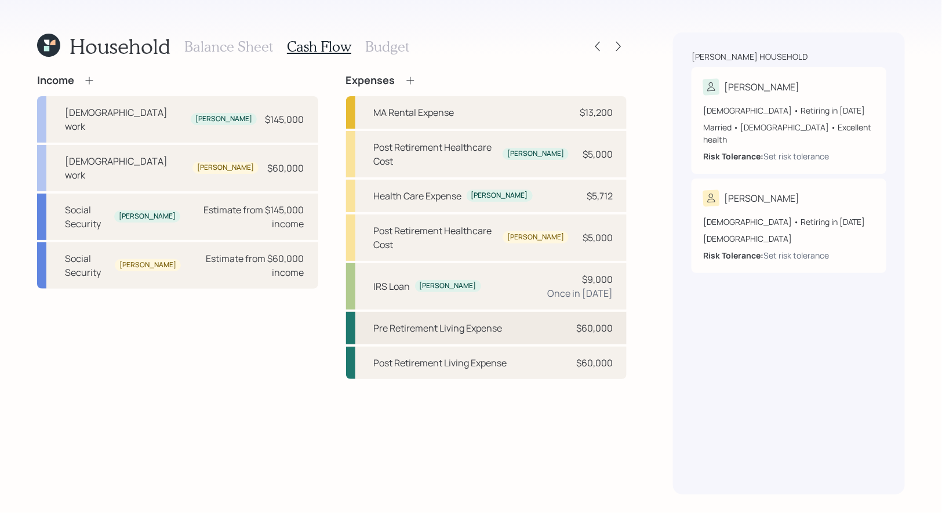
click at [460, 321] on div "Pre Retirement Living Expense" at bounding box center [438, 328] width 129 height 14
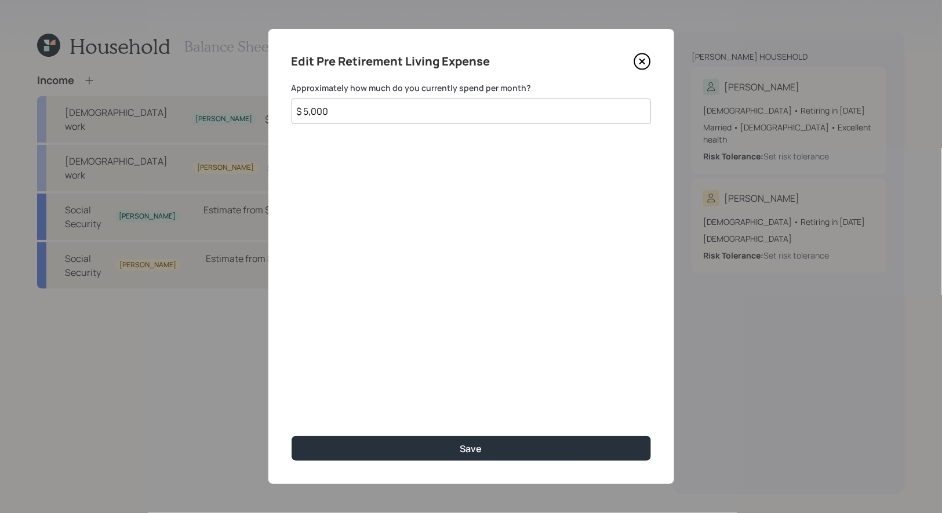
click at [341, 115] on input "$ 5,000" at bounding box center [471, 112] width 359 height 26
type input "$ 5,000"
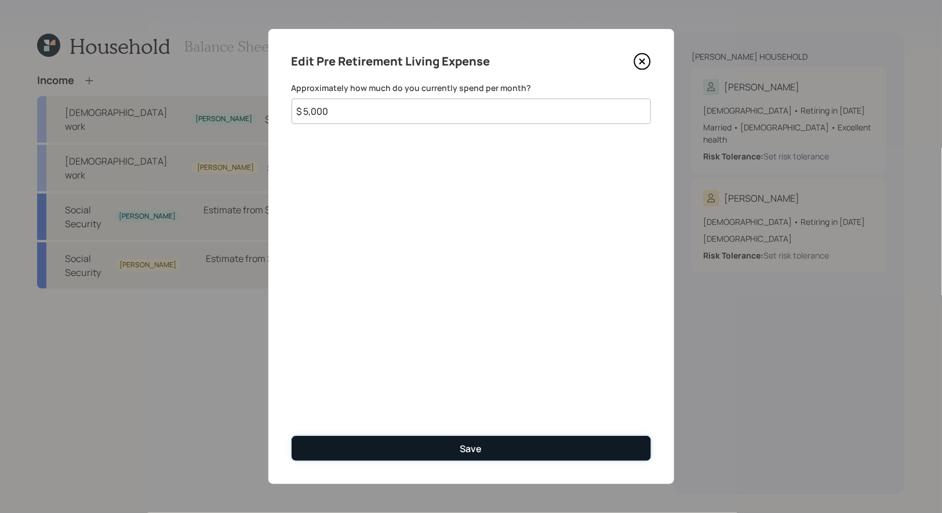
click at [497, 453] on button "Save" at bounding box center [471, 448] width 359 height 25
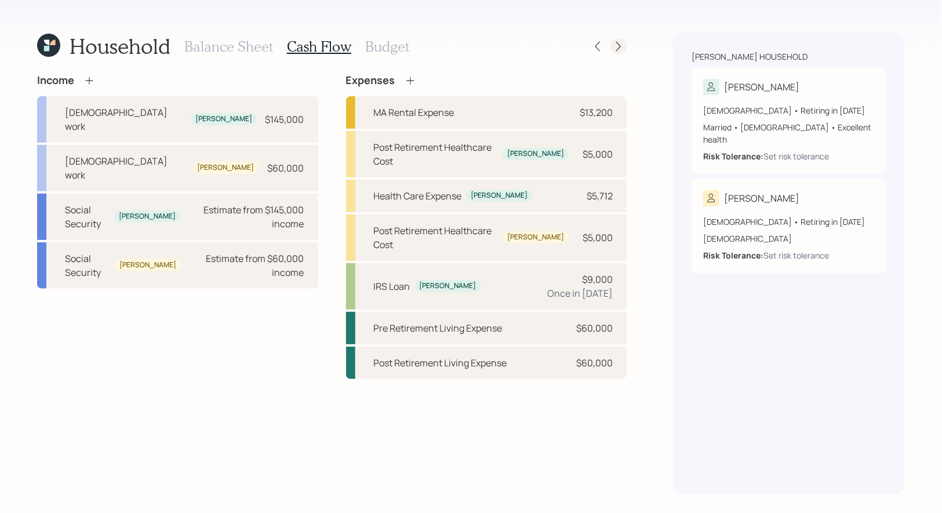
click at [617, 41] on icon at bounding box center [619, 47] width 12 height 12
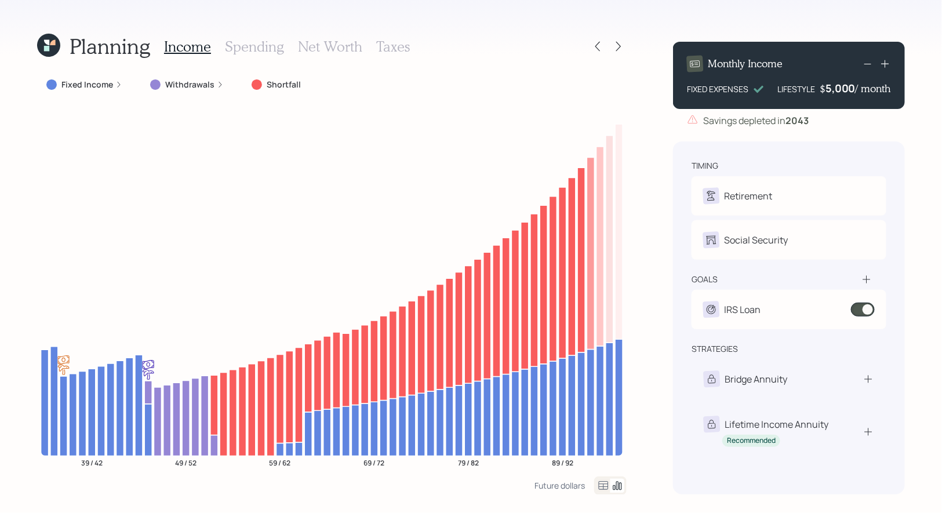
click at [605, 486] on icon at bounding box center [603, 486] width 14 height 14
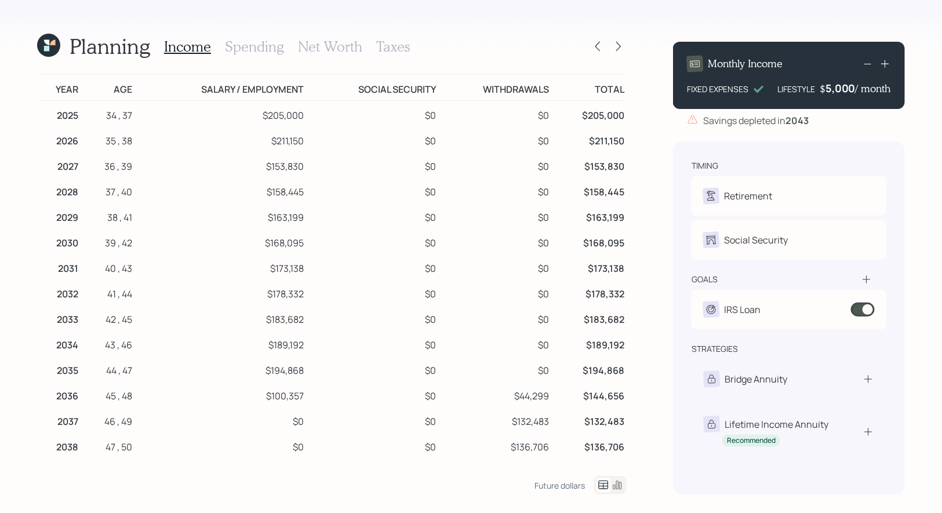
click at [256, 41] on h3 "Spending" at bounding box center [254, 46] width 59 height 17
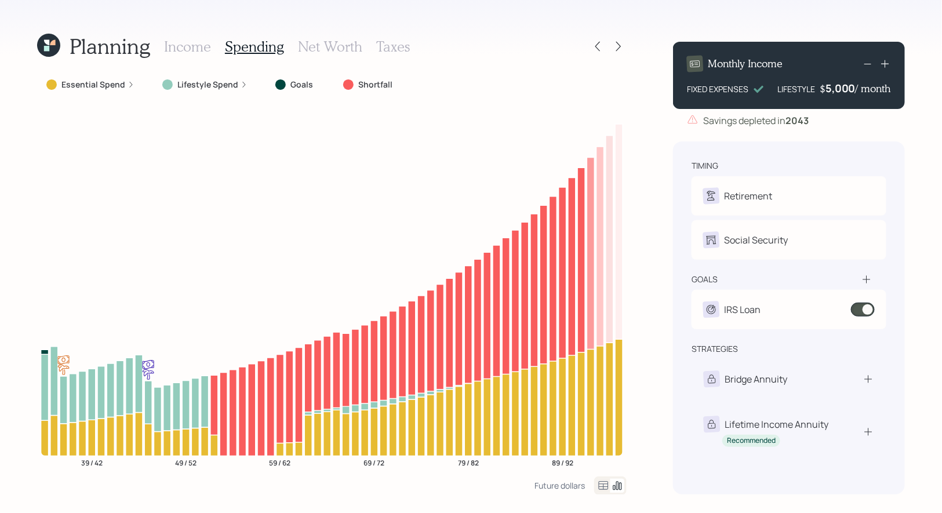
click at [599, 486] on icon at bounding box center [604, 485] width 10 height 9
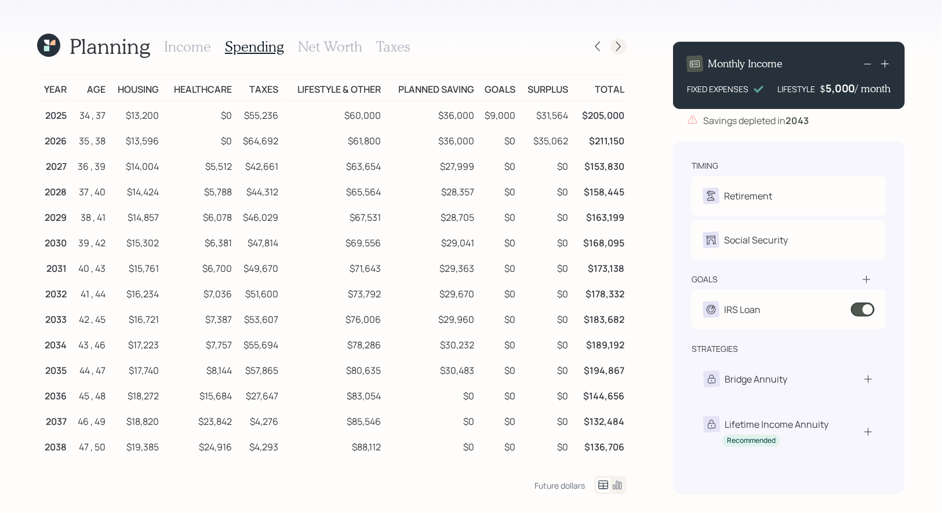
click at [617, 45] on icon at bounding box center [619, 47] width 12 height 12
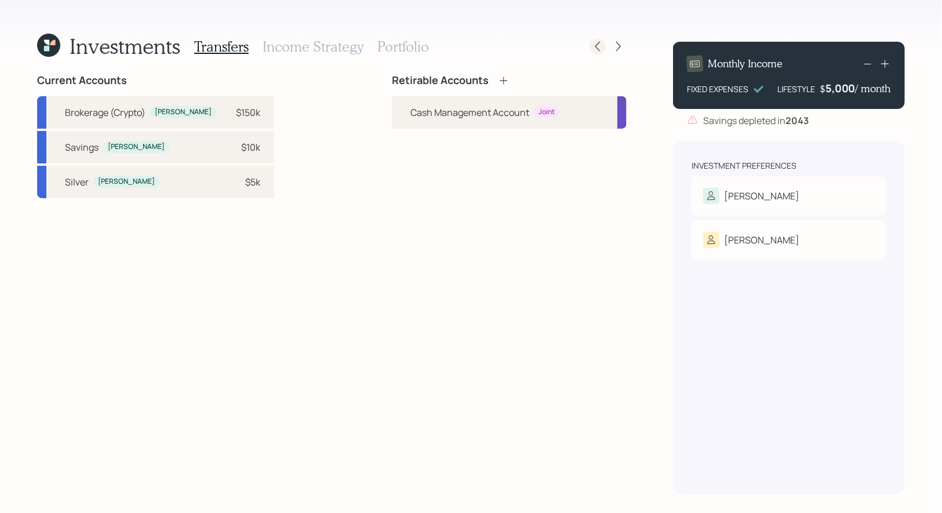
click at [599, 44] on icon at bounding box center [598, 47] width 12 height 12
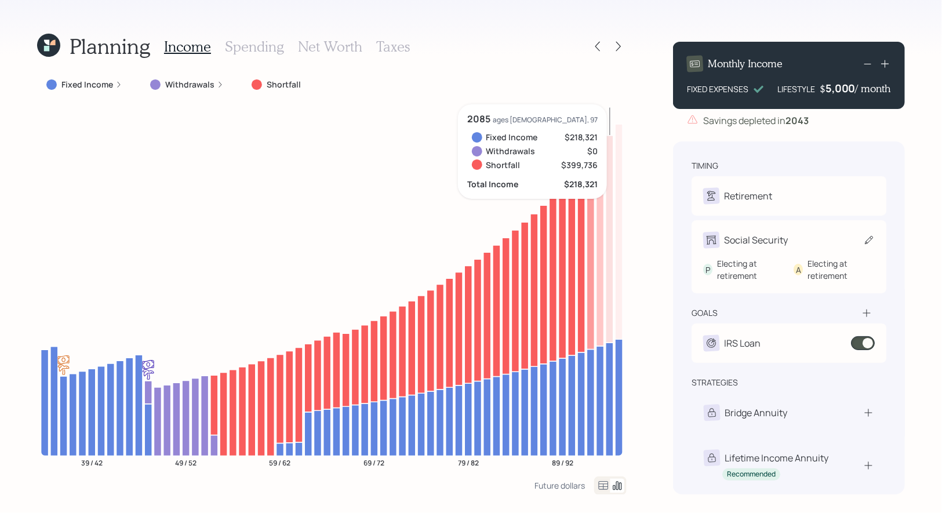
click at [871, 239] on icon at bounding box center [869, 240] width 12 height 12
select select "7"
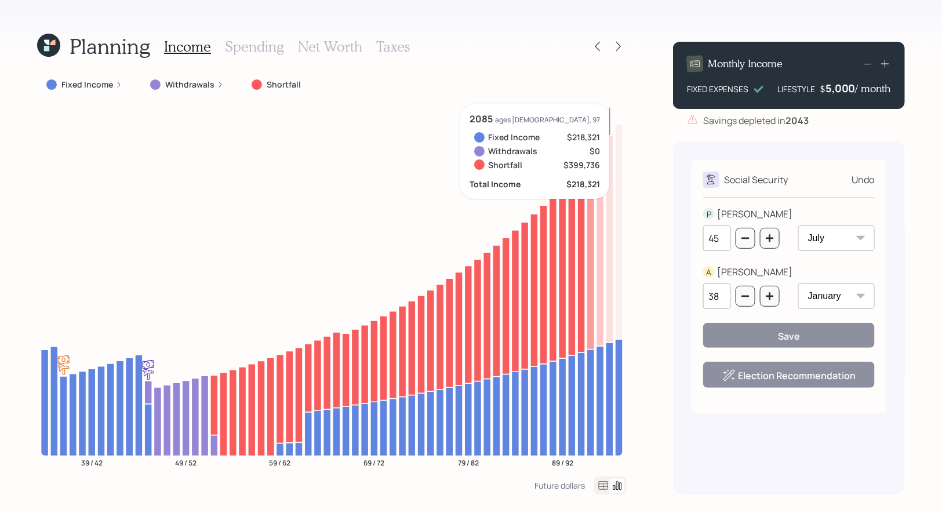
click at [722, 242] on input "45" at bounding box center [717, 238] width 28 height 26
type input "4"
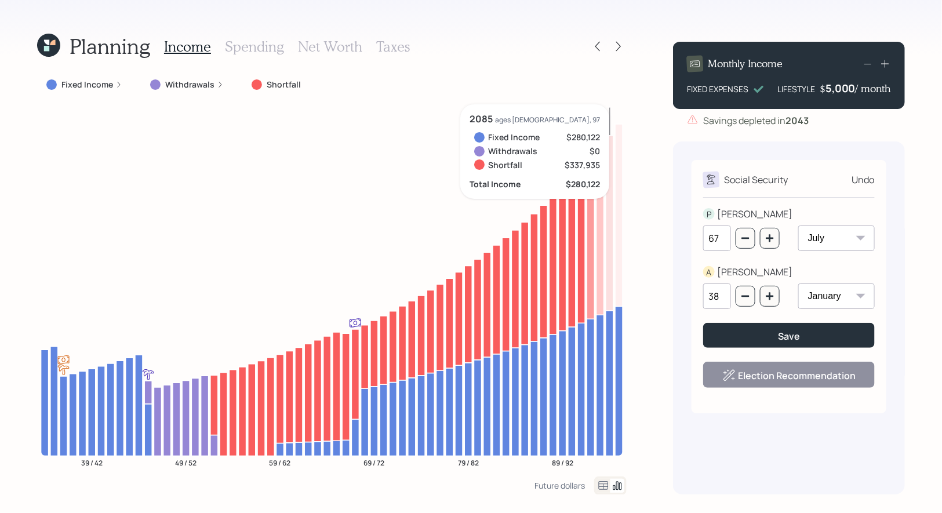
type input "67"
click at [722, 300] on input "38" at bounding box center [717, 296] width 28 height 26
type input "3"
type input "67"
click at [762, 339] on button "Save" at bounding box center [789, 335] width 172 height 25
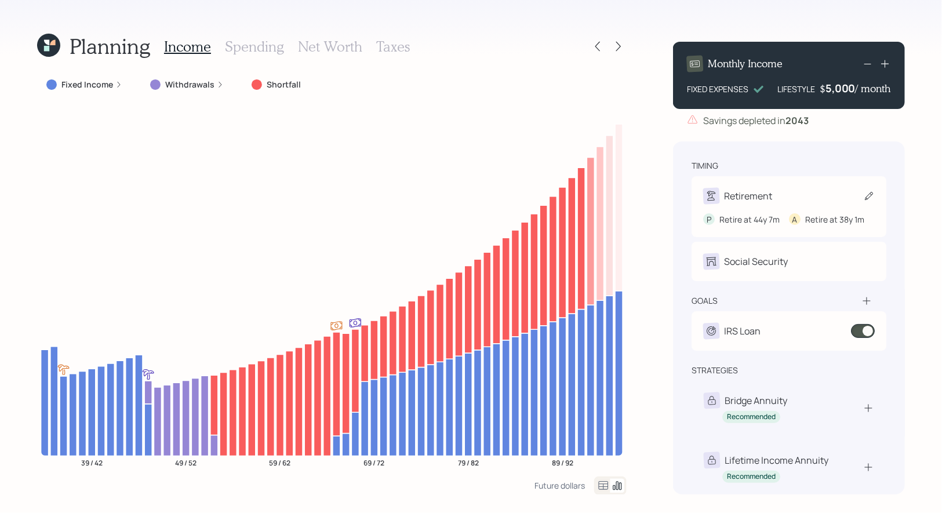
click at [866, 194] on icon at bounding box center [869, 196] width 12 height 12
select select "7"
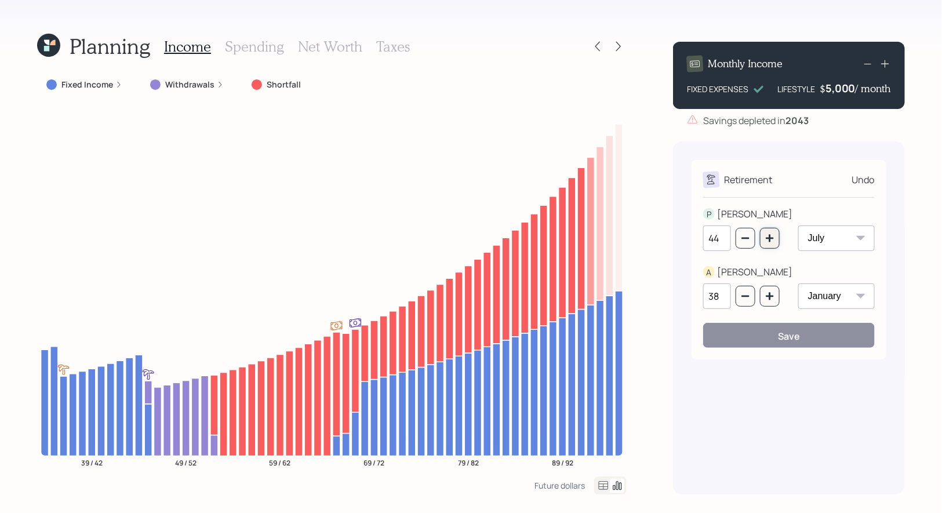
click at [772, 239] on icon "button" at bounding box center [770, 238] width 8 height 8
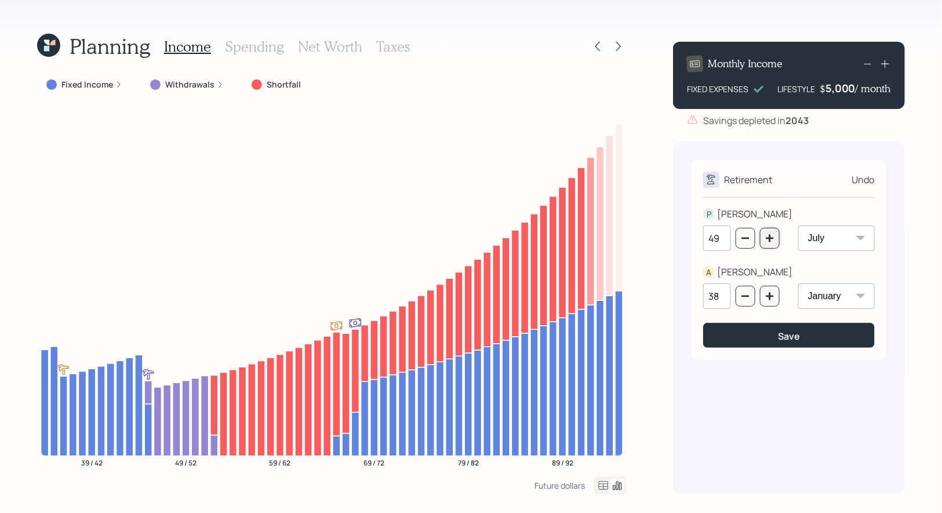
click at [772, 239] on icon "button" at bounding box center [770, 238] width 8 height 8
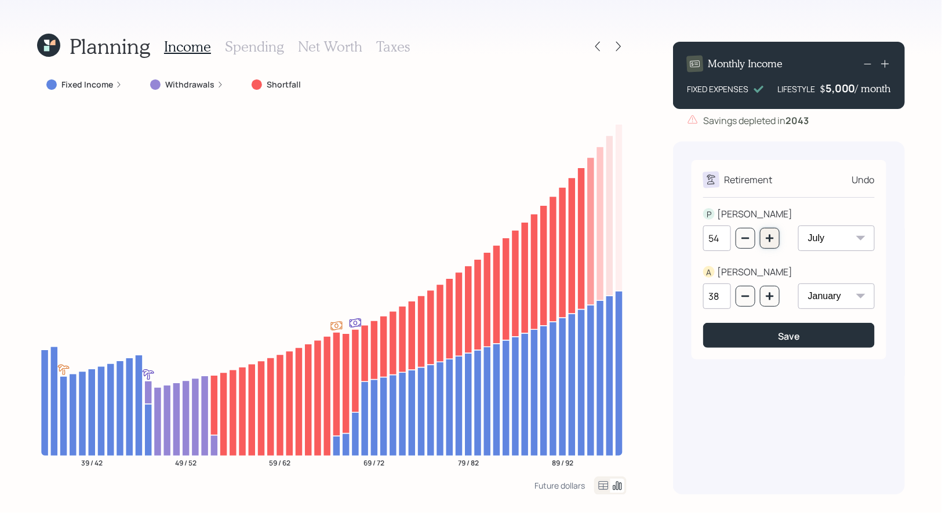
click at [772, 239] on icon "button" at bounding box center [770, 238] width 8 height 8
type input "55"
click at [770, 296] on icon "button" at bounding box center [770, 296] width 8 height 8
type input "40"
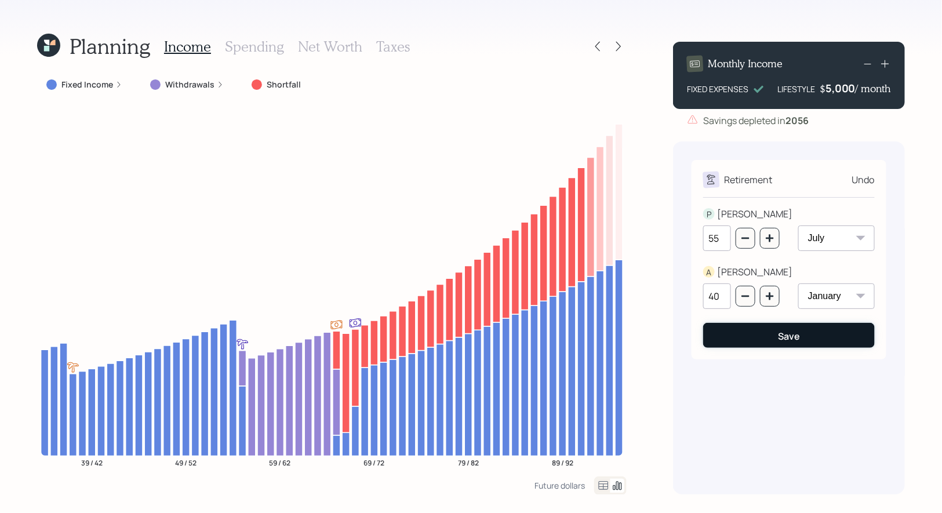
click at [780, 336] on div "Save" at bounding box center [789, 336] width 22 height 13
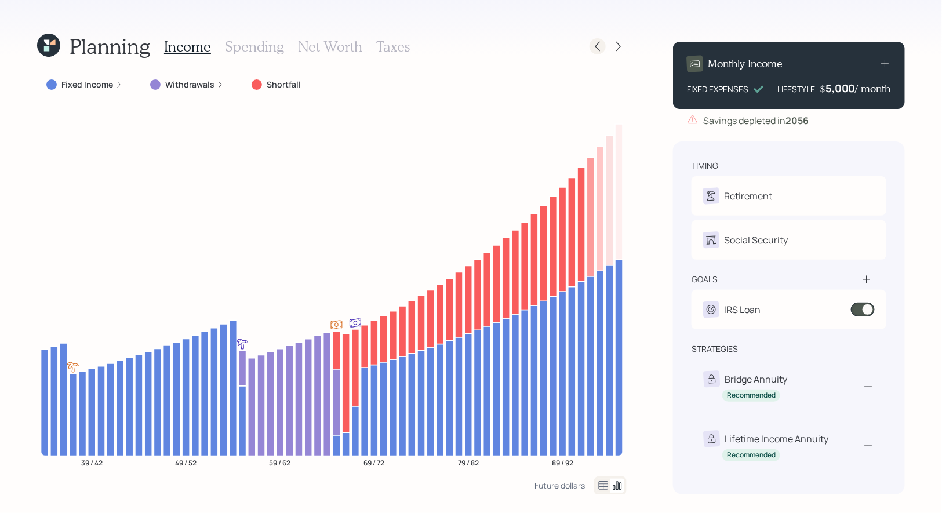
click at [600, 48] on icon at bounding box center [598, 47] width 12 height 12
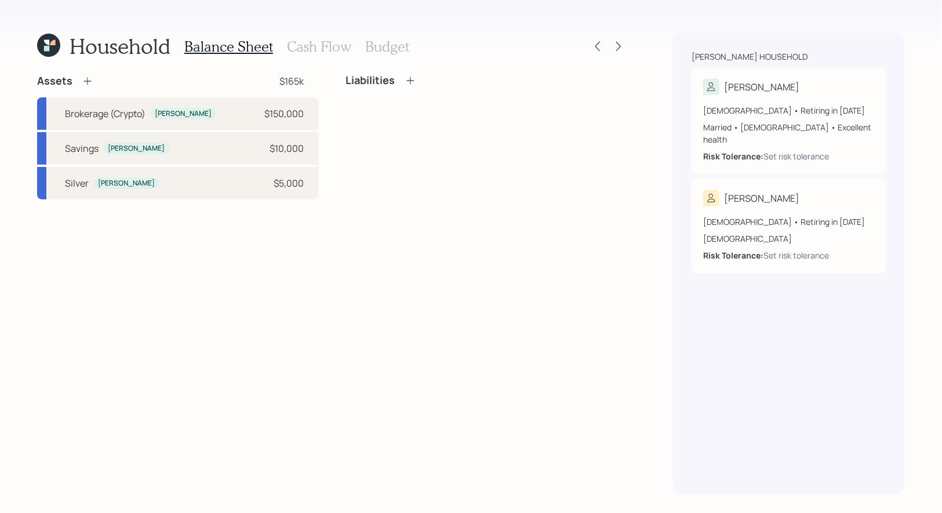
click at [88, 80] on icon at bounding box center [88, 81] width 12 height 12
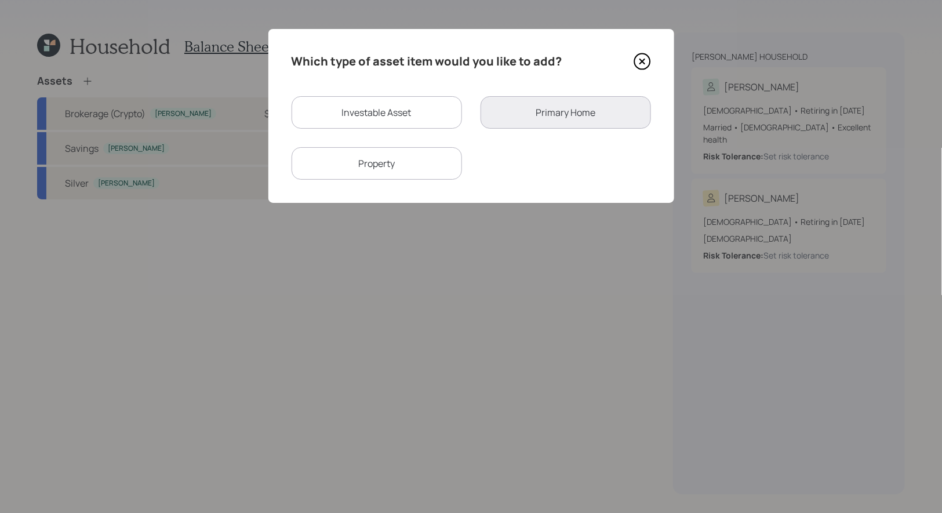
click at [405, 121] on div "Investable Asset" at bounding box center [377, 112] width 170 height 32
select select "taxable"
select select "balanced"
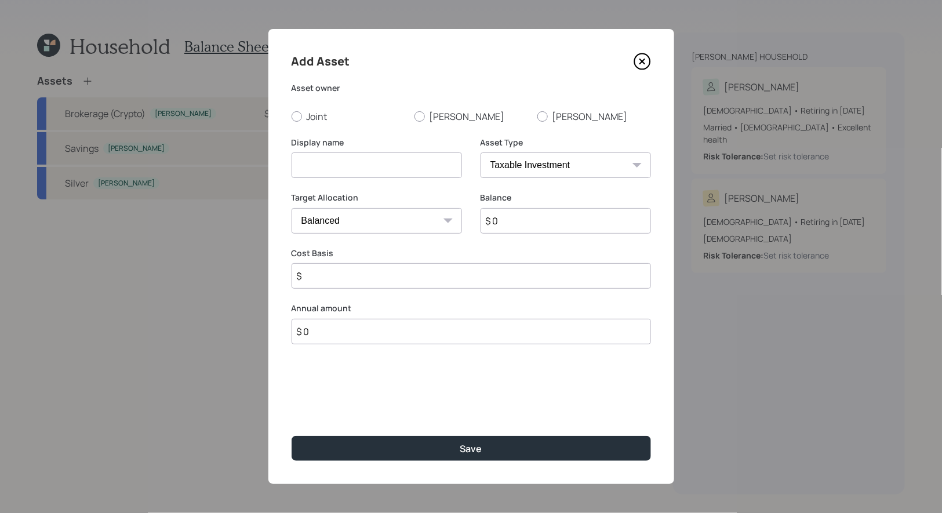
click at [390, 170] on input at bounding box center [377, 165] width 170 height 26
type input "Proposed Brokerage"
click at [421, 115] on div at bounding box center [419, 116] width 10 height 10
click at [414, 116] on input "[PERSON_NAME]" at bounding box center [414, 116] width 1 height 1
radio input "true"
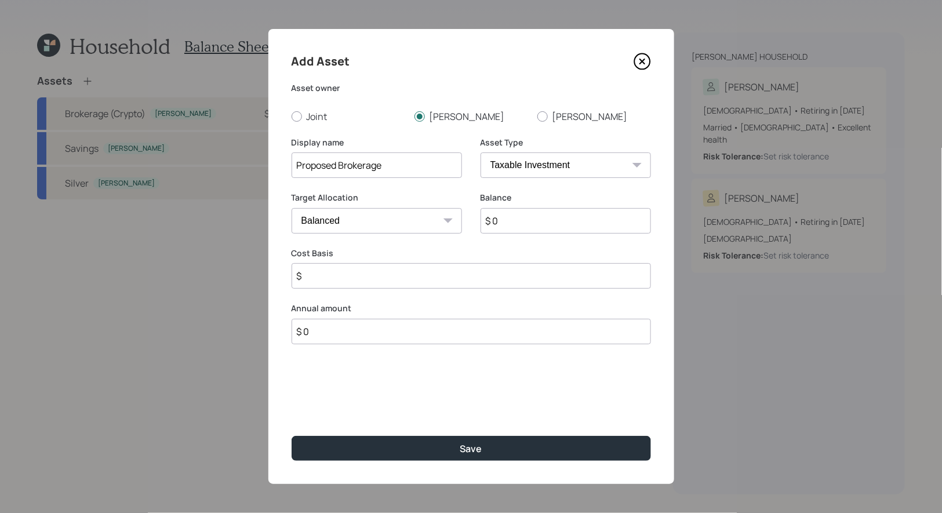
click at [519, 223] on input "$ 0" at bounding box center [566, 221] width 170 height 26
type input "$ 1"
click at [339, 281] on input "$" at bounding box center [471, 276] width 359 height 26
type input "$ 1"
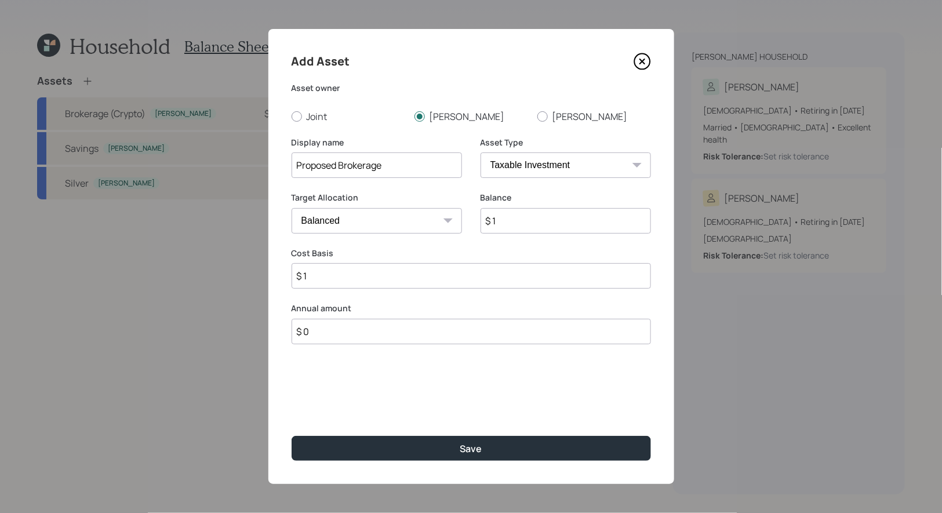
click at [318, 333] on input "$ 0" at bounding box center [471, 332] width 359 height 26
type input "$ 12,000"
click at [330, 394] on div "Select..." at bounding box center [315, 389] width 34 height 13
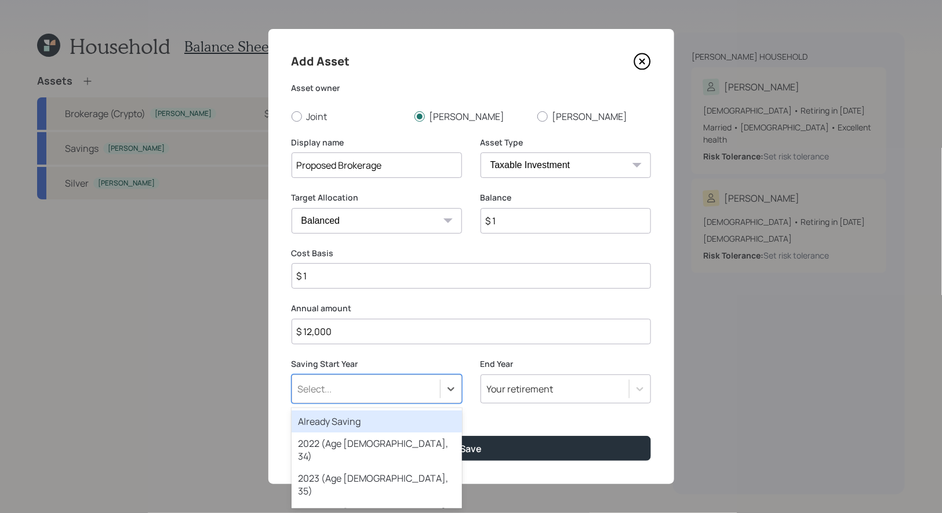
click at [330, 420] on div "Already Saving" at bounding box center [377, 421] width 170 height 22
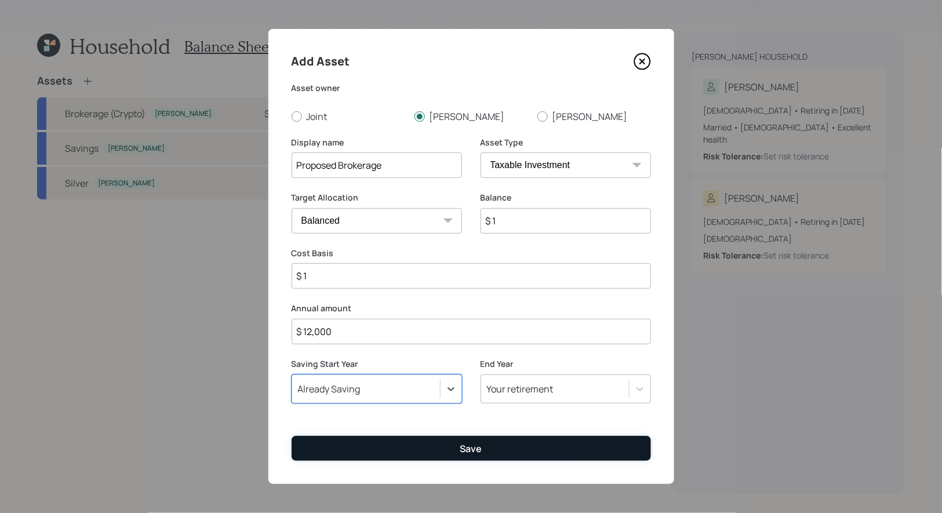
click at [372, 453] on button "Save" at bounding box center [471, 448] width 359 height 25
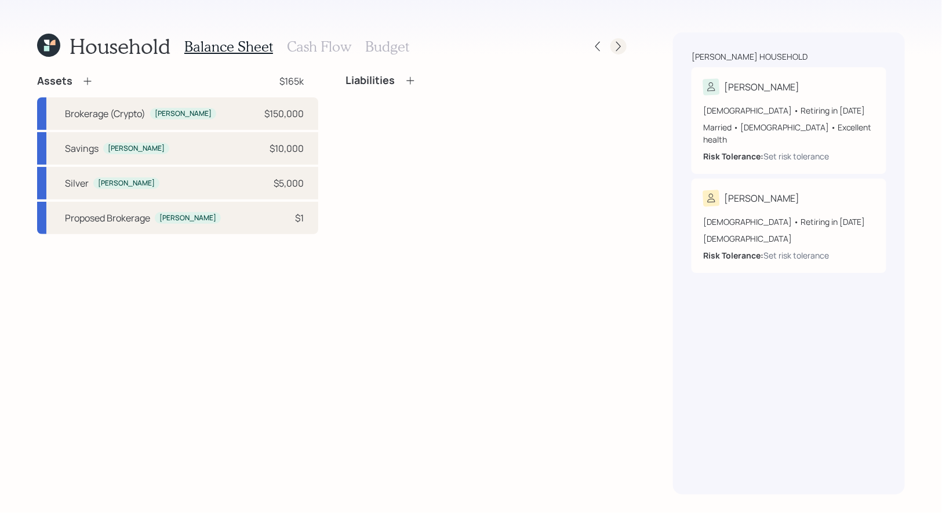
click at [618, 46] on icon at bounding box center [619, 47] width 12 height 12
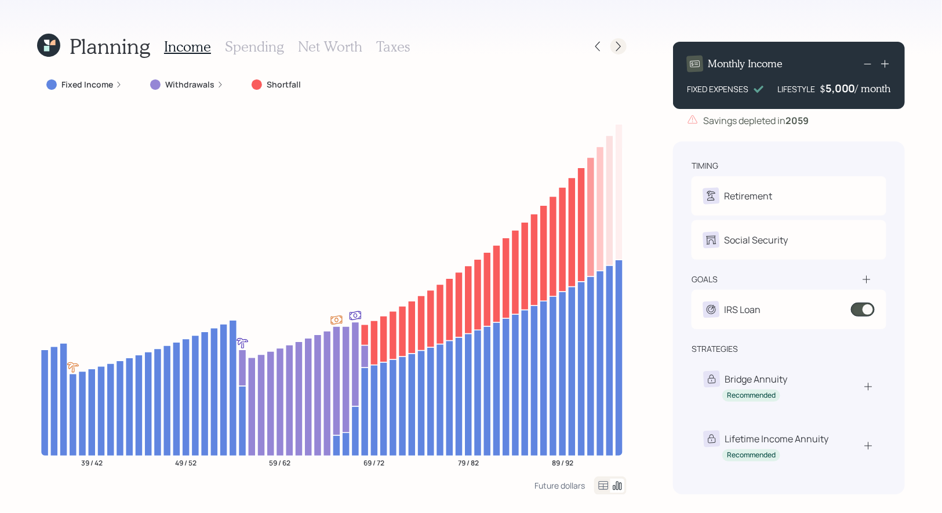
click at [620, 46] on icon at bounding box center [619, 47] width 12 height 12
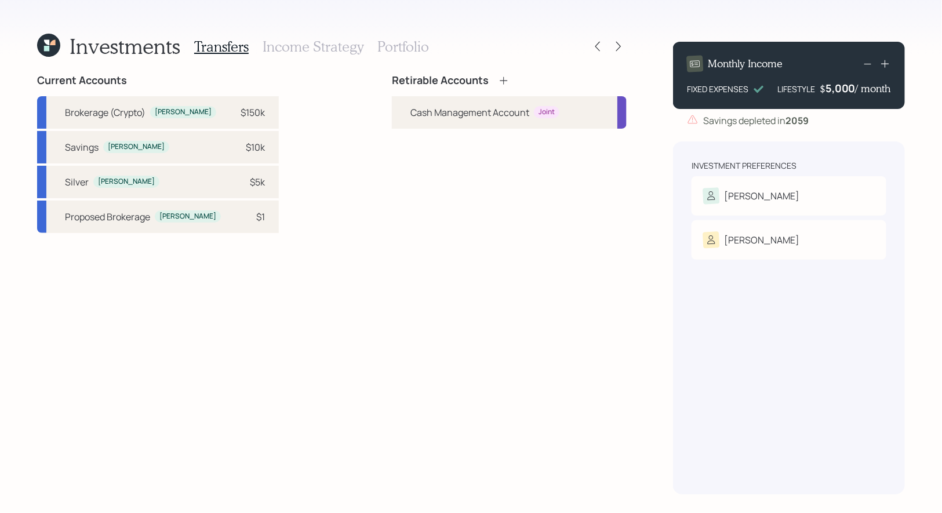
click at [505, 79] on icon at bounding box center [504, 81] width 12 height 12
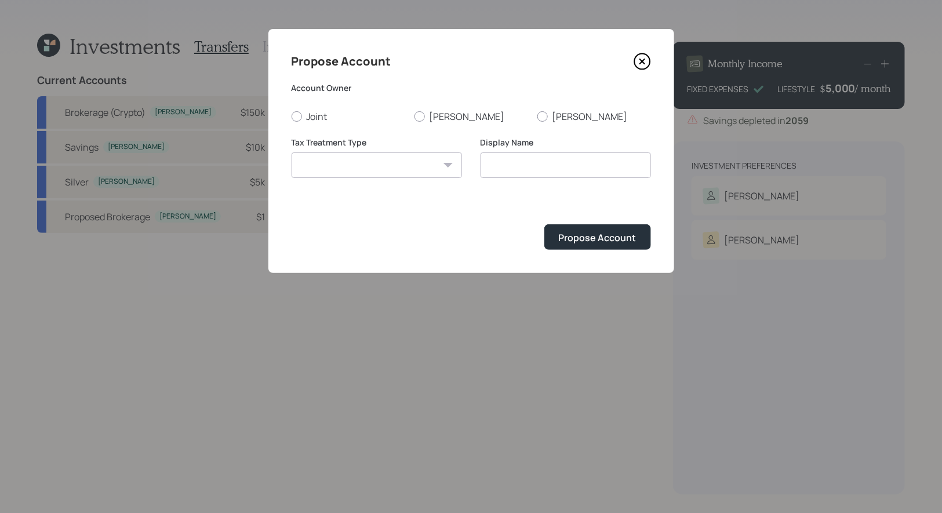
click at [389, 165] on select "[PERSON_NAME] Taxable Traditional" at bounding box center [377, 165] width 170 height 26
select select "taxable"
click at [292, 152] on select "[PERSON_NAME] Taxable Traditional" at bounding box center [377, 165] width 170 height 26
click at [540, 168] on input "Taxable" at bounding box center [566, 165] width 170 height 26
type input "Taxable Brokerage"
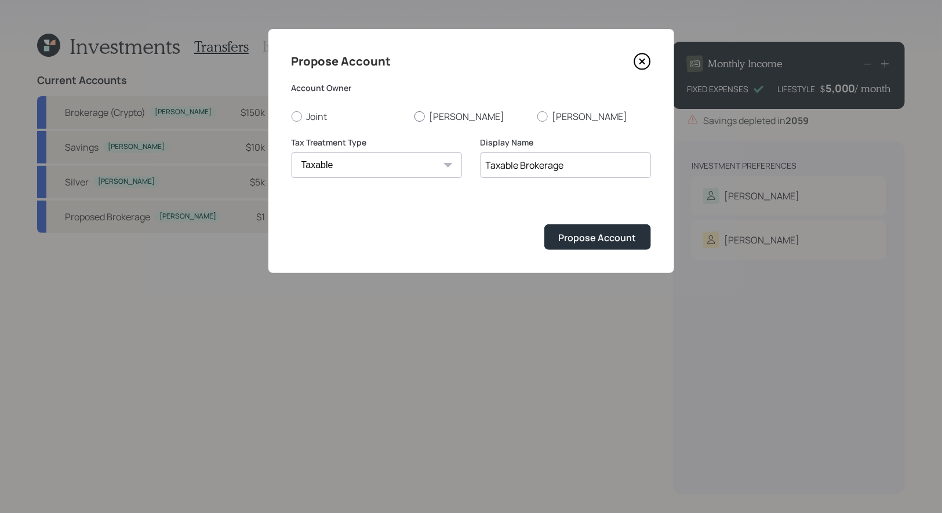
click at [419, 117] on div at bounding box center [419, 116] width 10 height 10
click at [414, 117] on input "[PERSON_NAME]" at bounding box center [414, 116] width 1 height 1
radio input "true"
click at [641, 63] on icon at bounding box center [641, 61] width 5 height 5
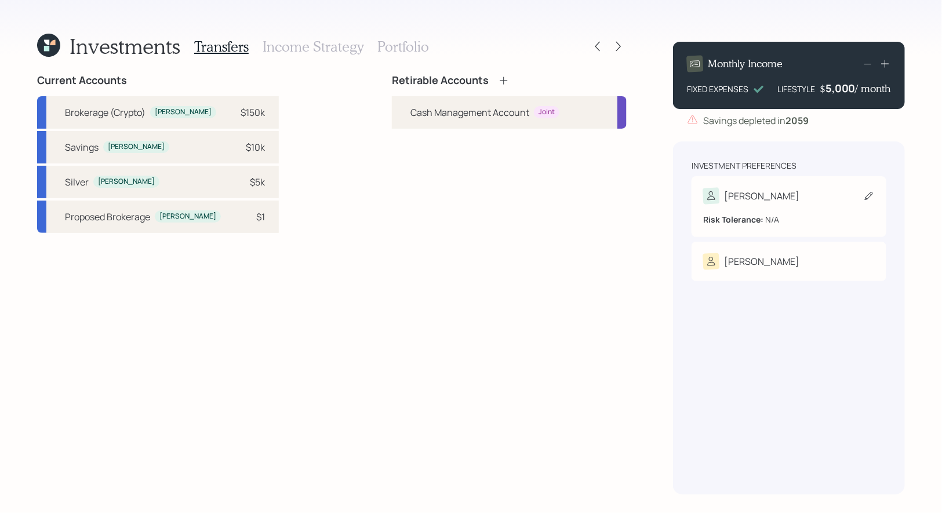
click at [870, 198] on icon at bounding box center [869, 196] width 12 height 12
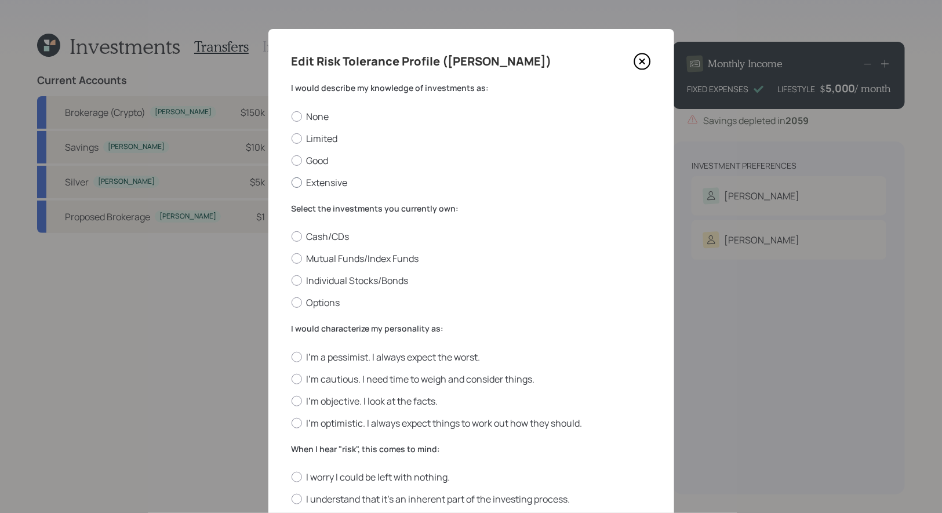
click at [294, 183] on div at bounding box center [297, 182] width 10 height 10
click at [292, 183] on input "Extensive" at bounding box center [291, 182] width 1 height 1
radio input "true"
click at [295, 304] on div at bounding box center [297, 302] width 10 height 10
click at [292, 303] on input "Options" at bounding box center [291, 303] width 1 height 1
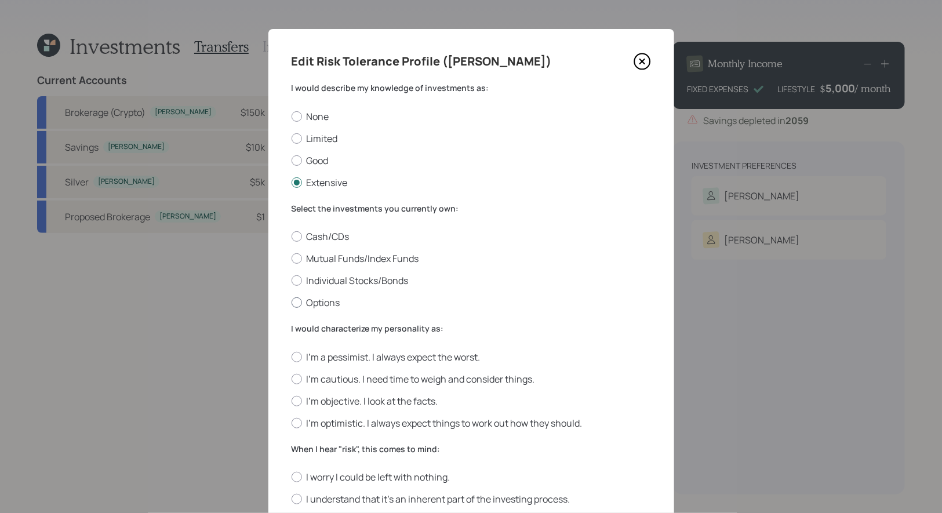
radio input "true"
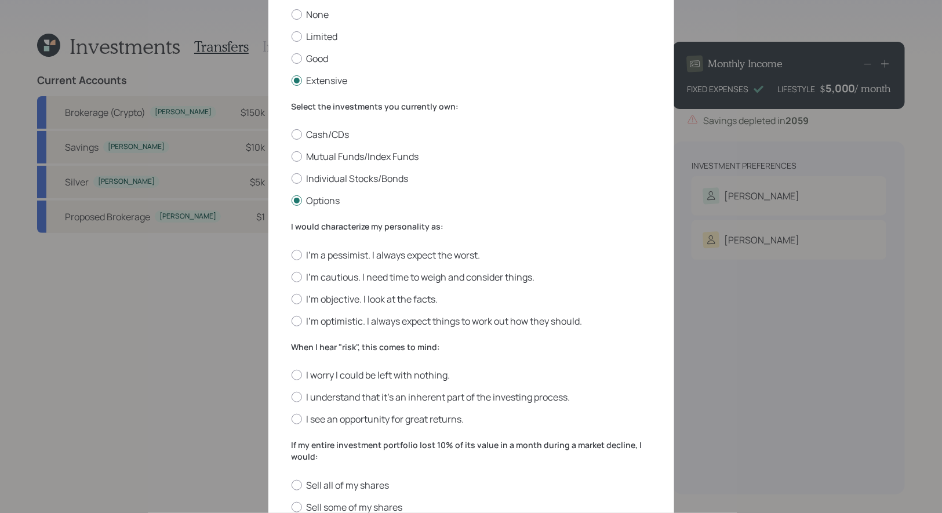
scroll to position [110, 0]
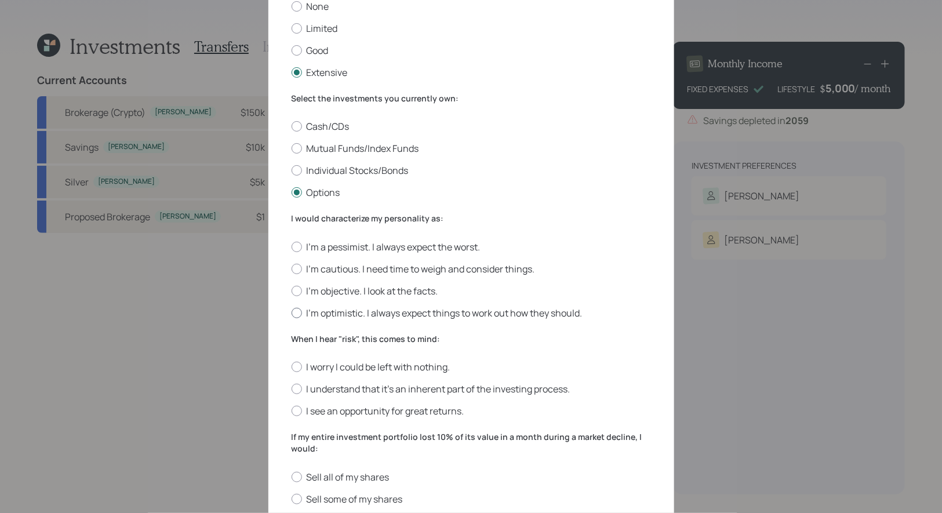
click at [297, 314] on div at bounding box center [297, 313] width 10 height 10
click at [292, 313] on input "I'm optimistic. I always expect things to work out how they should." at bounding box center [291, 312] width 1 height 1
radio input "true"
click at [296, 416] on div at bounding box center [297, 411] width 10 height 10
click at [292, 412] on input "I see an opportunity for great returns." at bounding box center [291, 411] width 1 height 1
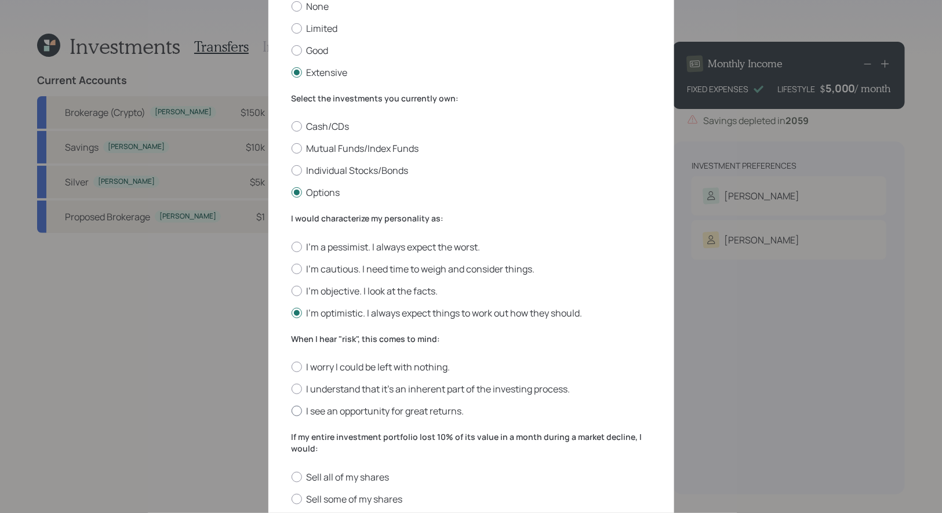
radio input "true"
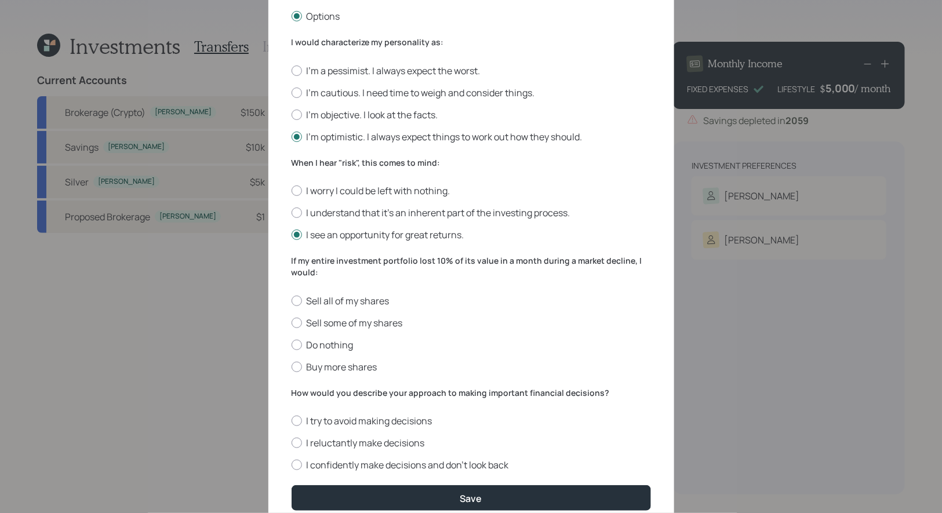
scroll to position [338, 0]
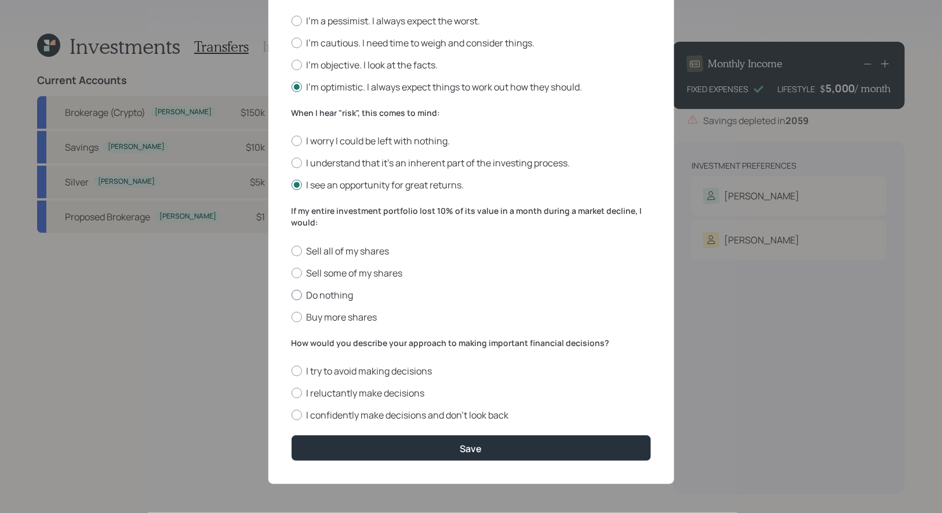
click at [297, 295] on div at bounding box center [297, 295] width 10 height 10
click at [292, 295] on input "Do nothing" at bounding box center [291, 294] width 1 height 1
radio input "true"
click at [297, 318] on div at bounding box center [297, 317] width 10 height 10
click at [292, 317] on input "Buy more shares" at bounding box center [291, 317] width 1 height 1
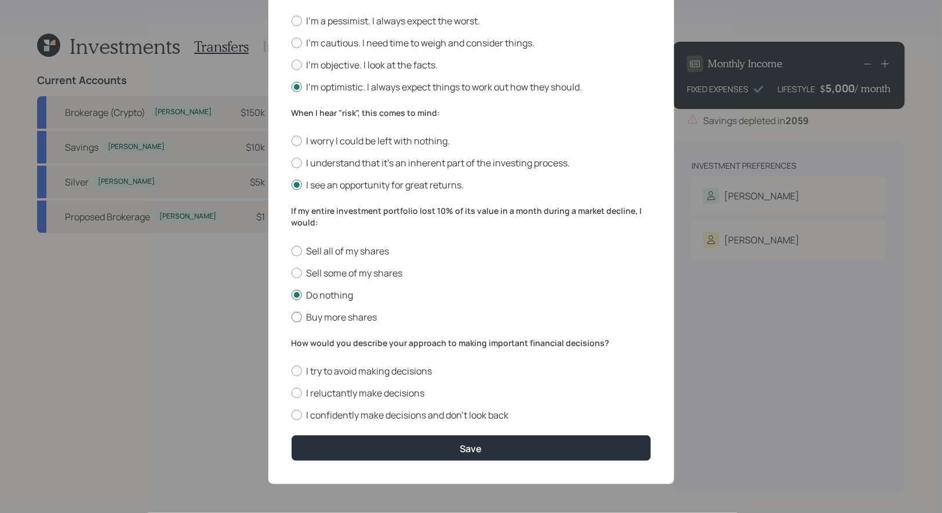
radio input "true"
click at [296, 417] on div at bounding box center [297, 415] width 10 height 10
click at [292, 416] on input "I confidently make decisions and don’t look back" at bounding box center [291, 415] width 1 height 1
radio input "true"
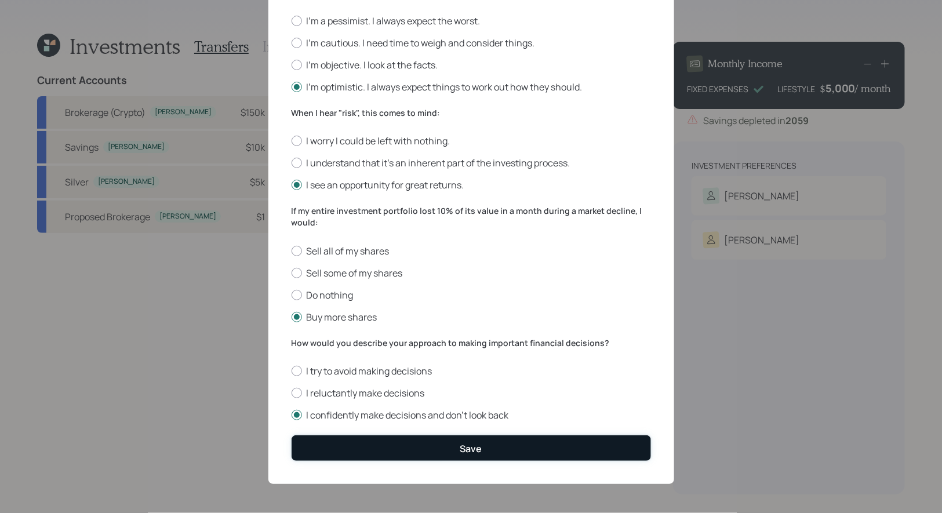
click at [325, 450] on button "Save" at bounding box center [471, 447] width 359 height 25
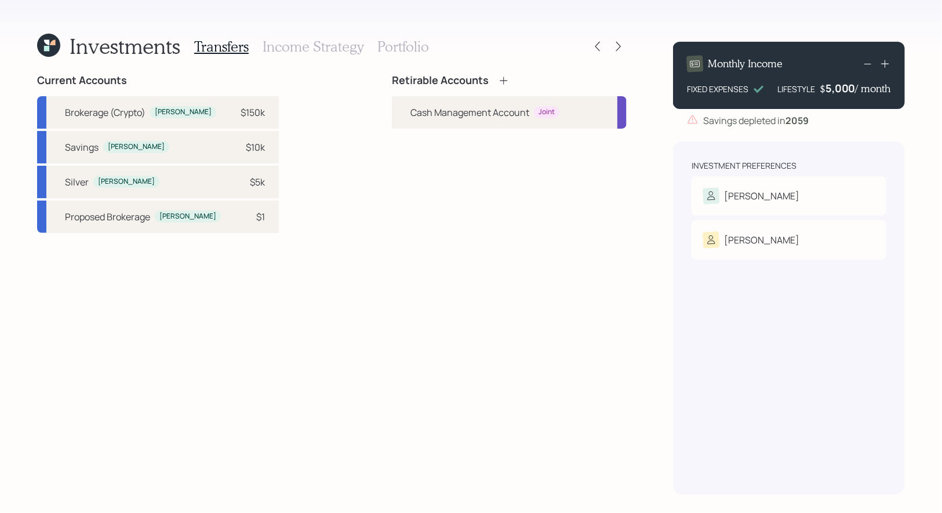
click at [505, 81] on icon at bounding box center [504, 81] width 8 height 8
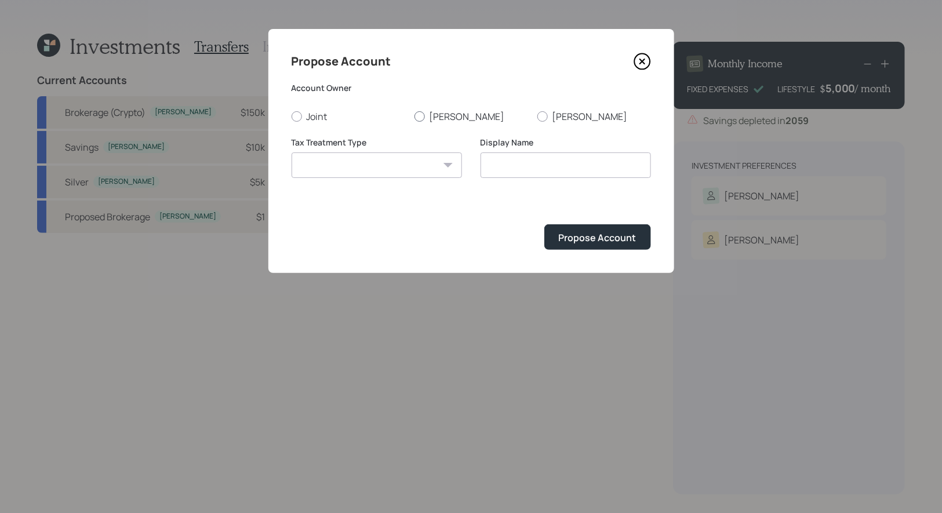
click at [420, 115] on div at bounding box center [419, 116] width 10 height 10
click at [414, 116] on input "[PERSON_NAME]" at bounding box center [414, 116] width 1 height 1
radio input "true"
click at [409, 168] on select "[PERSON_NAME] Taxable Traditional" at bounding box center [377, 165] width 170 height 26
select select "taxable"
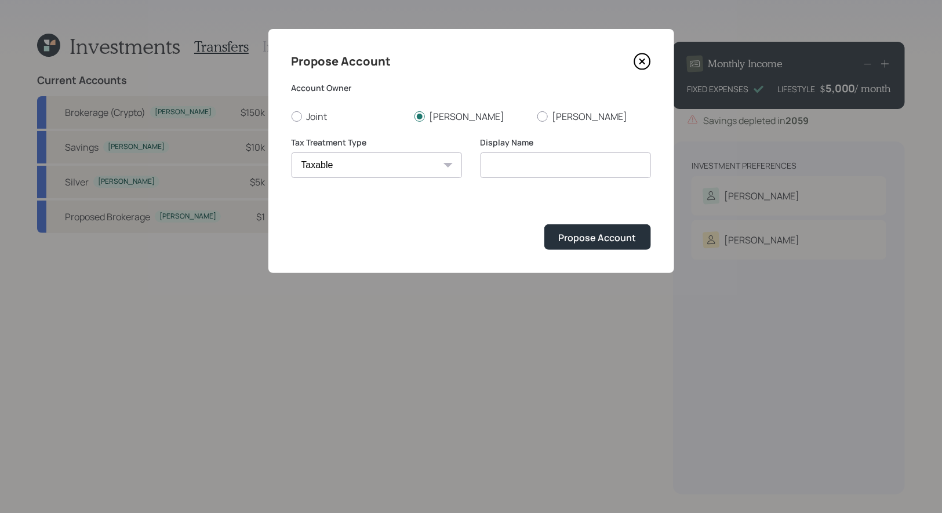
click at [292, 152] on select "[PERSON_NAME] Taxable Traditional" at bounding box center [377, 165] width 170 height 26
click at [572, 169] on input "Taxable" at bounding box center [566, 165] width 170 height 26
type input "Taxable Brokerage"
click at [603, 235] on div "Propose Account" at bounding box center [598, 237] width 78 height 13
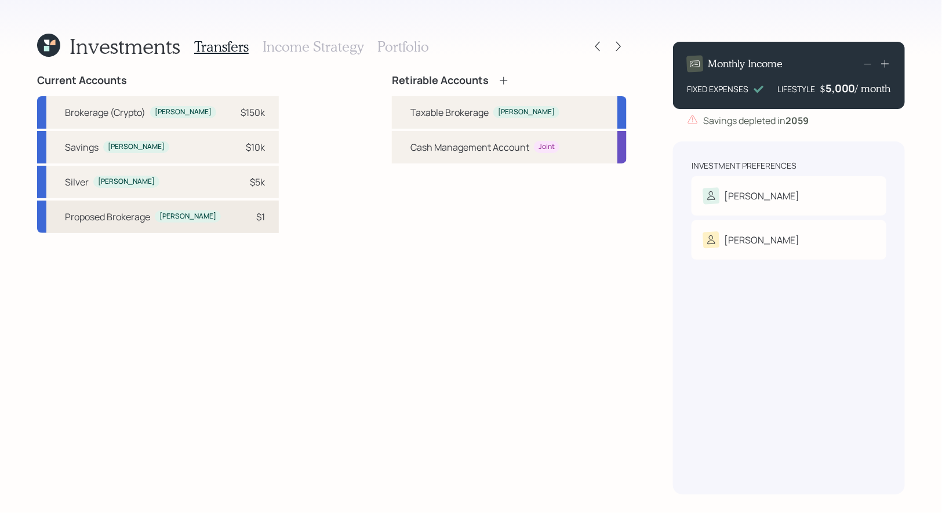
click at [230, 212] on div "Proposed Brokerage [PERSON_NAME] $1" at bounding box center [158, 217] width 242 height 32
click at [414, 109] on div "Taxable Brokerage" at bounding box center [449, 113] width 78 height 14
select select "0a7d0fb5-34de-4c1e-b76f-e2558e2f962f"
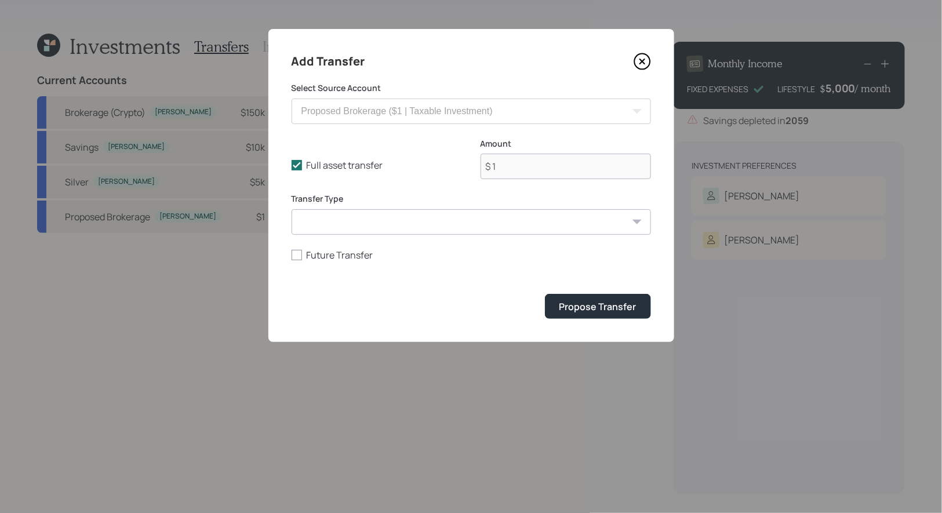
click at [337, 220] on select "ACAT Transfer Non ACAT Transfer Capitalize Rollover Rollover Deposit" at bounding box center [471, 222] width 359 height 26
select select "acat_transfer"
click at [292, 209] on select "ACAT Transfer Non ACAT Transfer Capitalize Rollover Rollover Deposit" at bounding box center [471, 222] width 359 height 26
click at [617, 306] on div "Propose Transfer" at bounding box center [597, 306] width 77 height 13
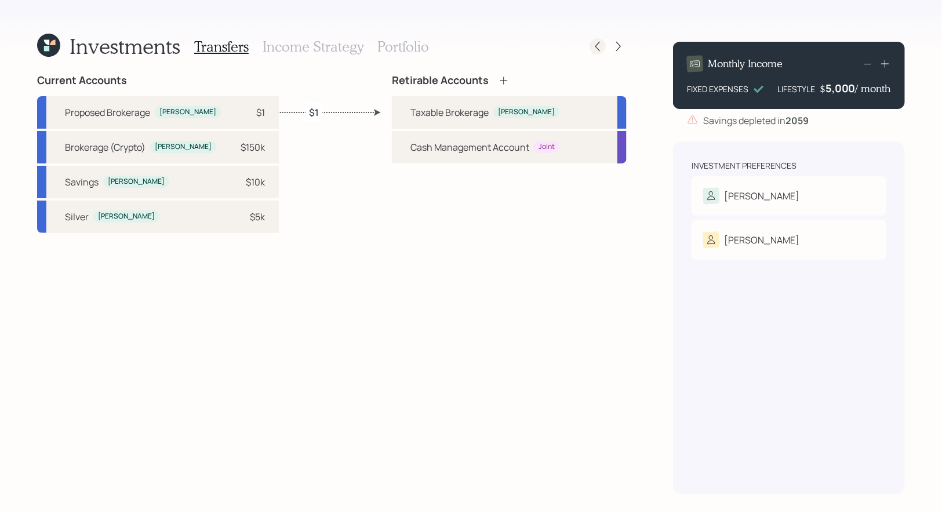
click at [599, 48] on icon at bounding box center [598, 47] width 12 height 12
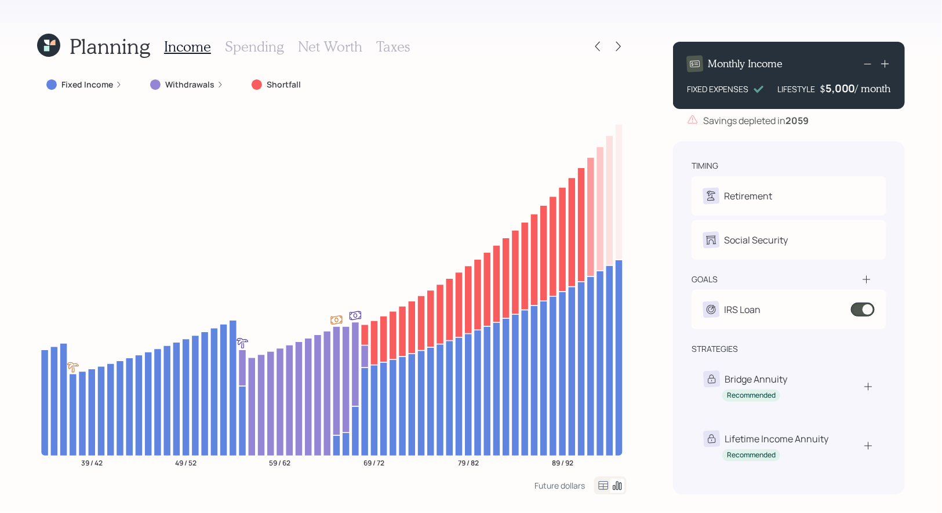
click at [54, 48] on icon at bounding box center [48, 45] width 23 height 23
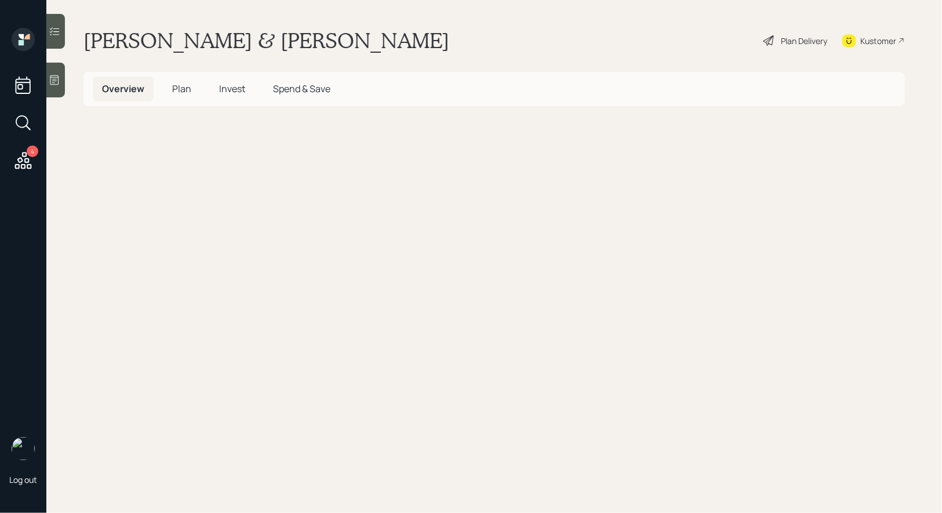
click at [180, 85] on span "Plan" at bounding box center [181, 88] width 19 height 13
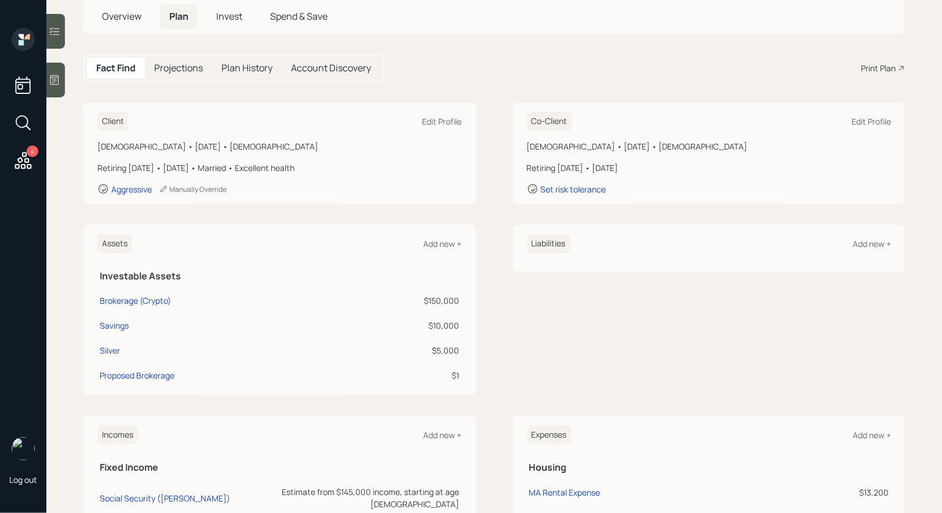
scroll to position [88, 0]
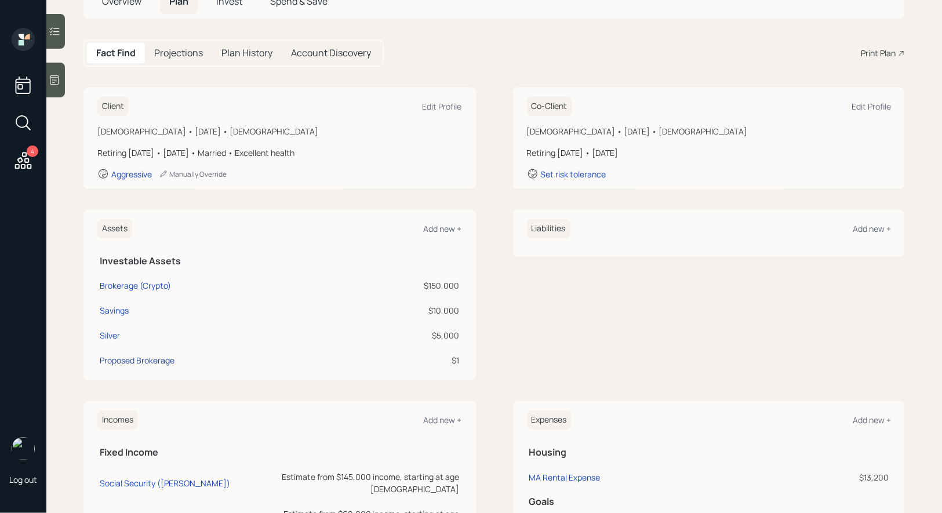
click at [117, 359] on div "Proposed Brokerage" at bounding box center [137, 360] width 75 height 12
select select "taxable"
select select "balanced"
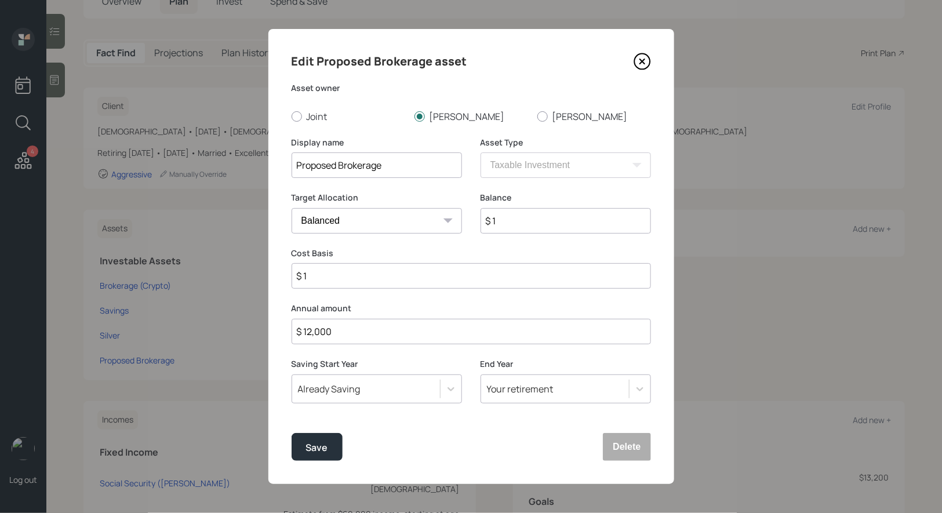
click at [546, 228] on input "$ 1" at bounding box center [566, 221] width 170 height 26
type input "$ 10,000"
click at [429, 272] on input "$ 1" at bounding box center [471, 276] width 359 height 26
type input "$ 10,000"
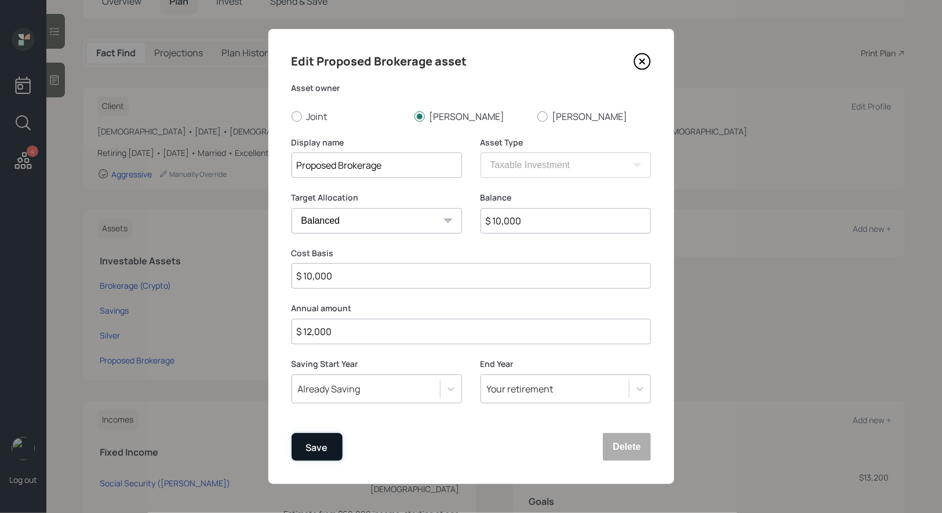
click at [328, 445] on button "Save" at bounding box center [317, 447] width 51 height 28
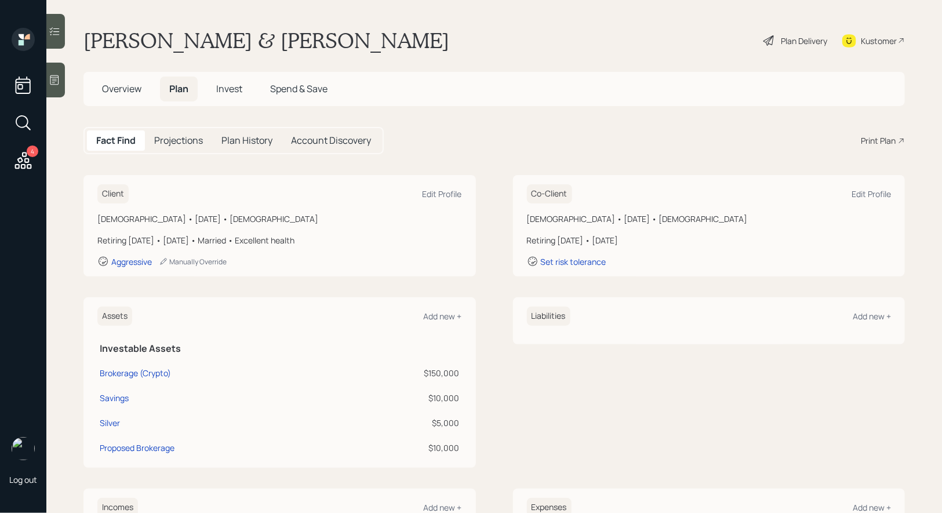
click at [768, 39] on icon at bounding box center [769, 41] width 14 height 14
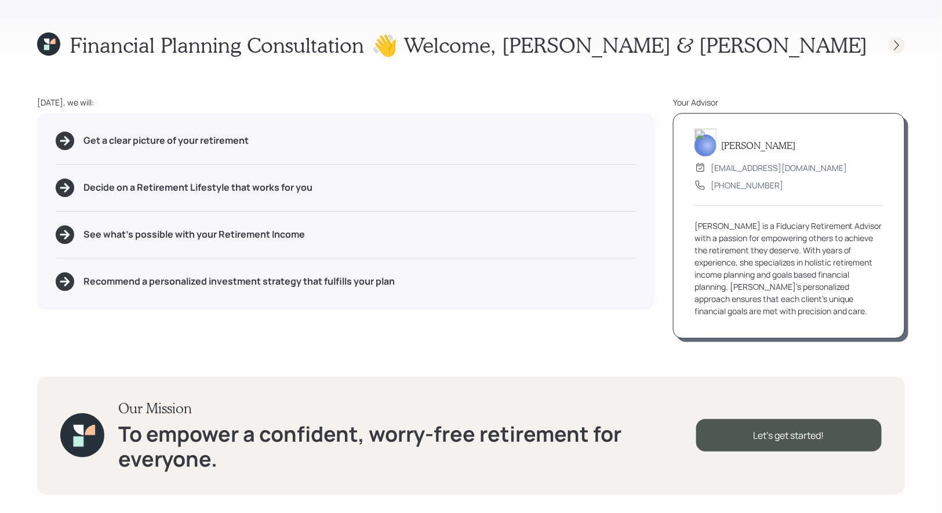
click at [901, 43] on icon at bounding box center [897, 45] width 12 height 12
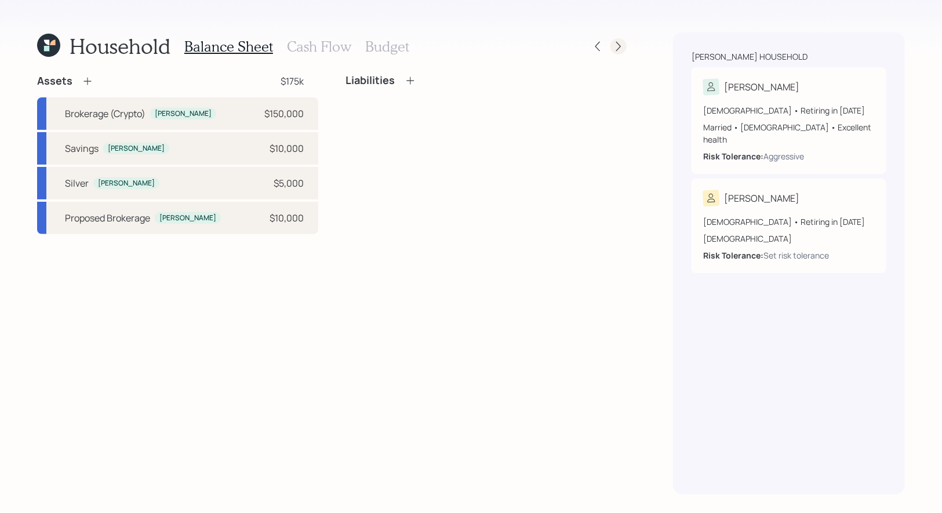
click at [617, 45] on icon at bounding box center [619, 47] width 12 height 12
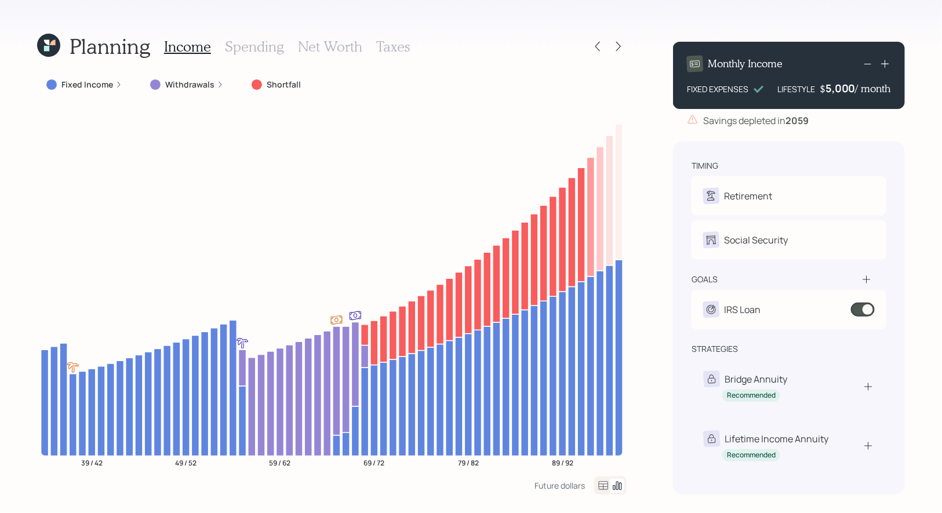
click at [617, 45] on icon at bounding box center [619, 47] width 12 height 12
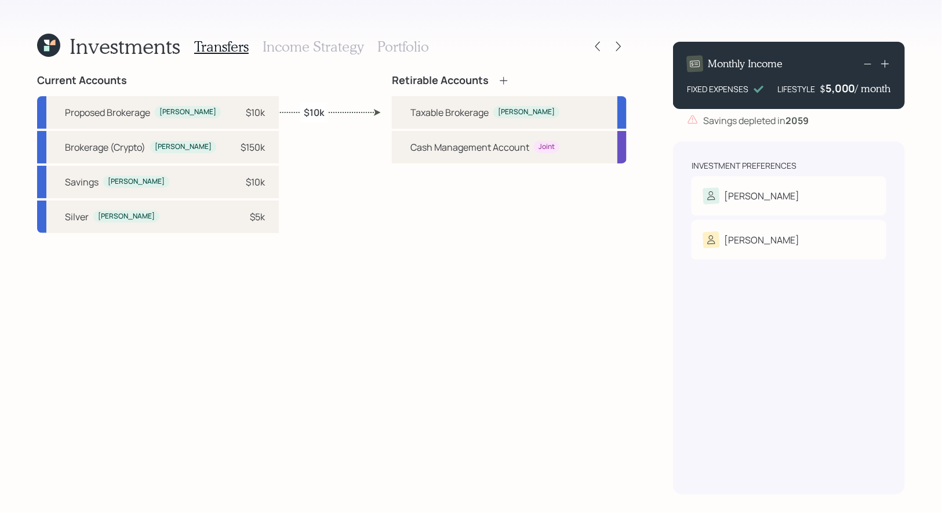
click at [402, 44] on h3 "Portfolio" at bounding box center [403, 46] width 52 height 17
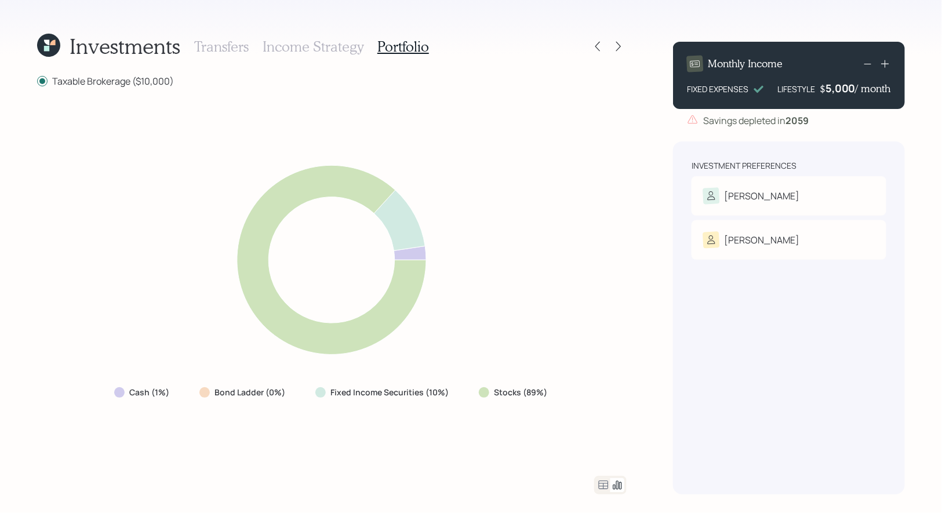
click at [605, 486] on icon at bounding box center [603, 485] width 14 height 14
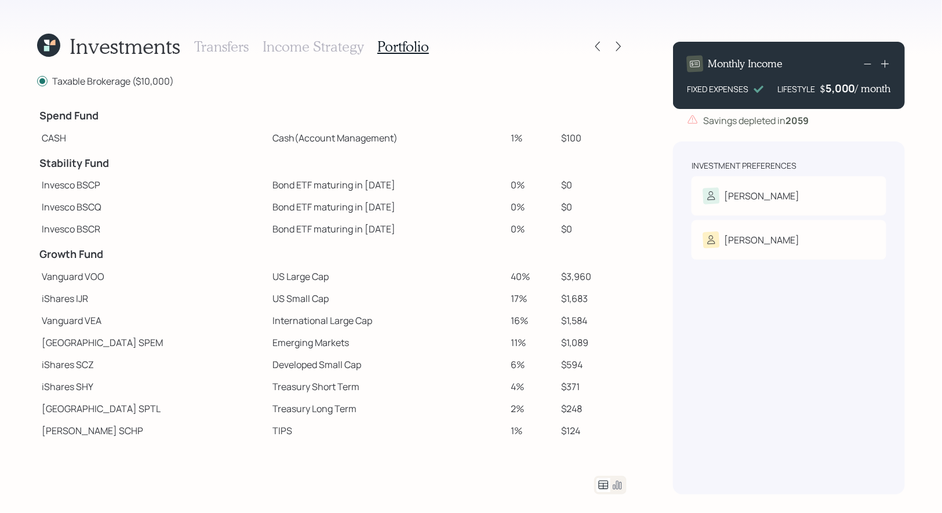
scroll to position [43, 0]
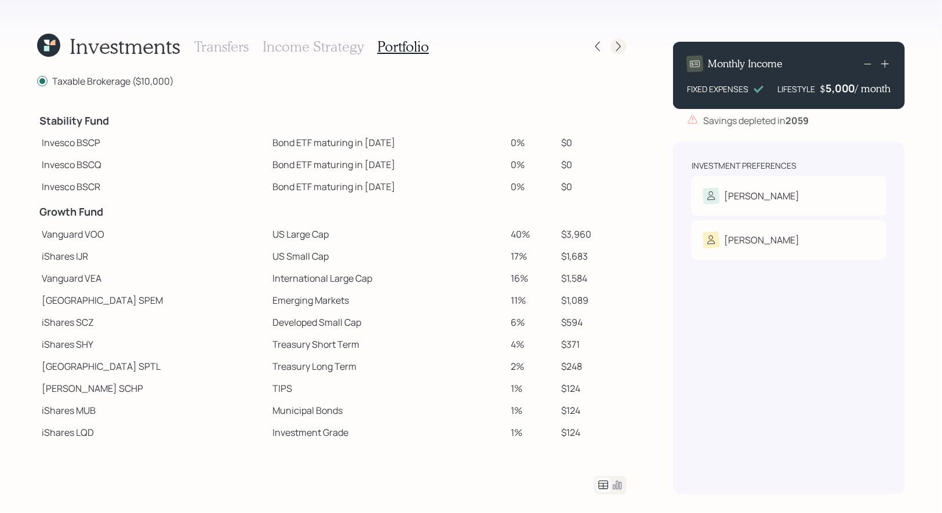
click at [617, 48] on icon at bounding box center [619, 47] width 12 height 12
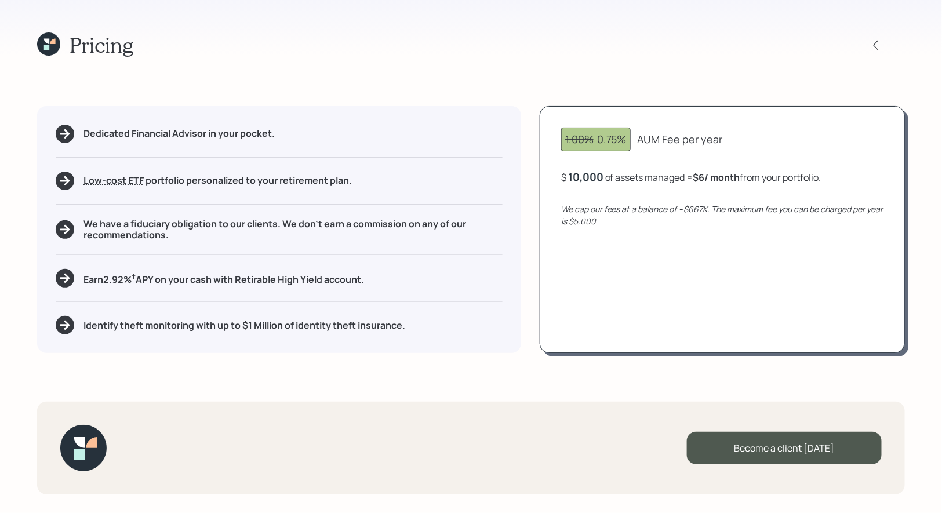
drag, startPoint x: 746, startPoint y: 181, endPoint x: 698, endPoint y: 182, distance: 48.1
click at [698, 182] on div "$ 10,000 of assets managed ≈ $6 / month from your portfolio ." at bounding box center [691, 177] width 260 height 14
click at [488, 265] on div "Dedicated Financial Advisor in your pocket. Low-cost ETF Retirable uses diversi…" at bounding box center [279, 229] width 484 height 247
click at [53, 39] on icon at bounding box center [52, 41] width 5 height 5
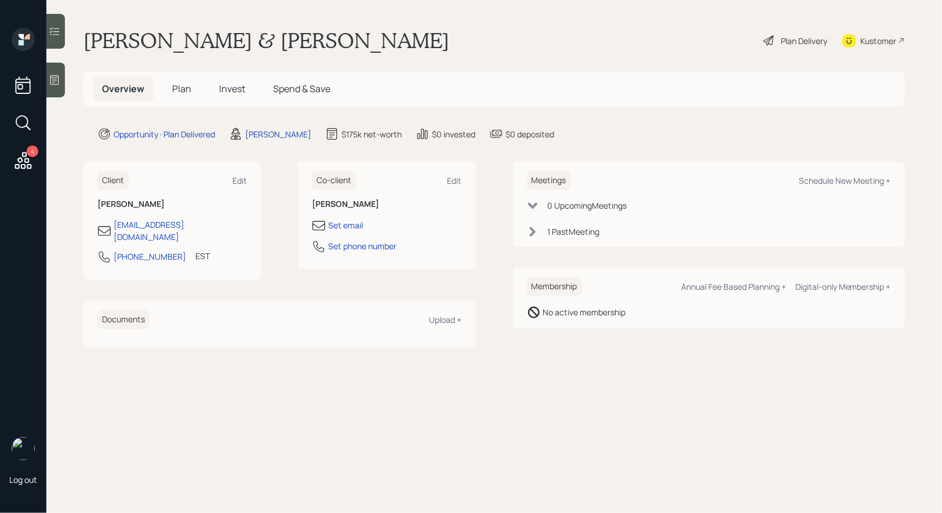
click at [176, 88] on span "Plan" at bounding box center [181, 88] width 19 height 13
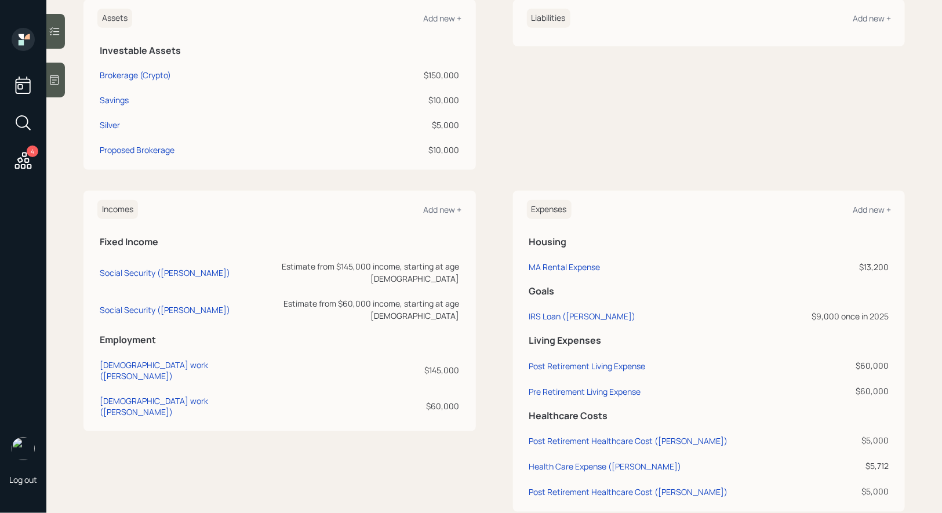
scroll to position [325, 0]
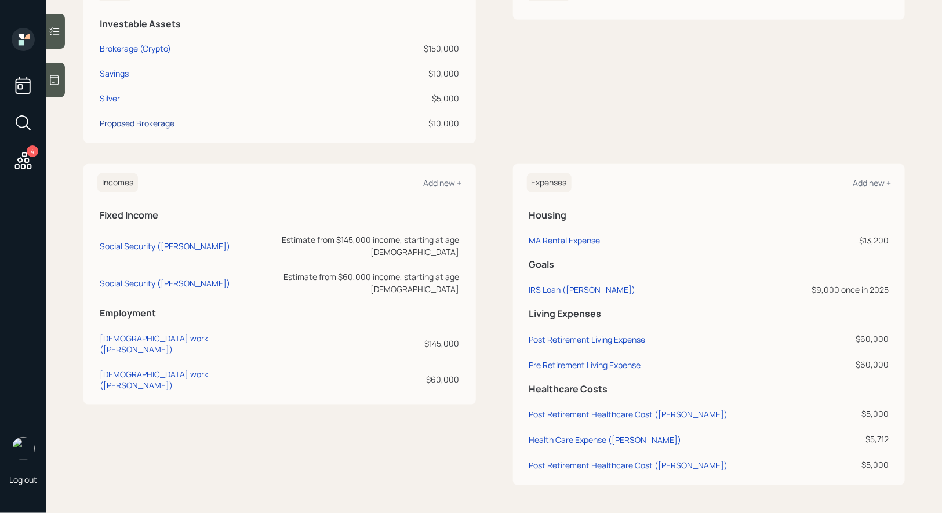
click at [114, 124] on div "Proposed Brokerage" at bounding box center [137, 123] width 75 height 12
select select "taxable"
select select "balanced"
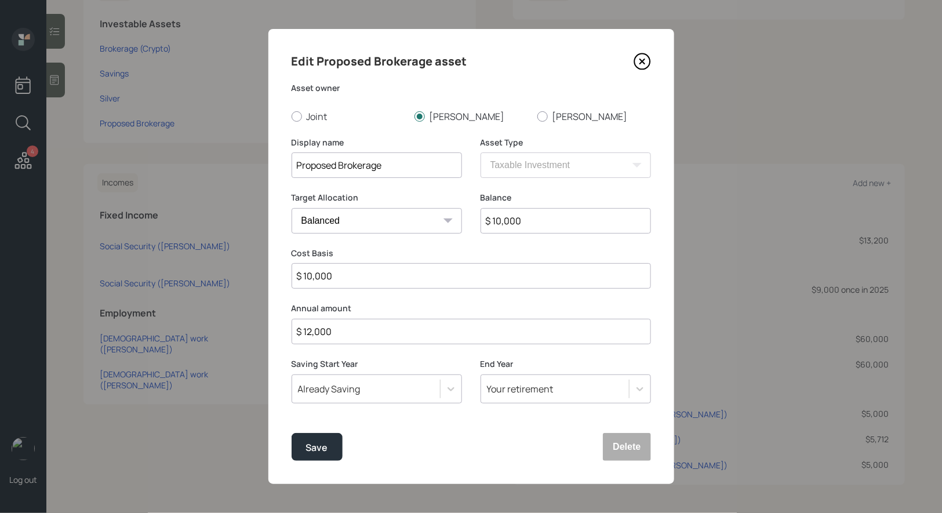
click at [339, 388] on div "Already Saving" at bounding box center [329, 389] width 63 height 13
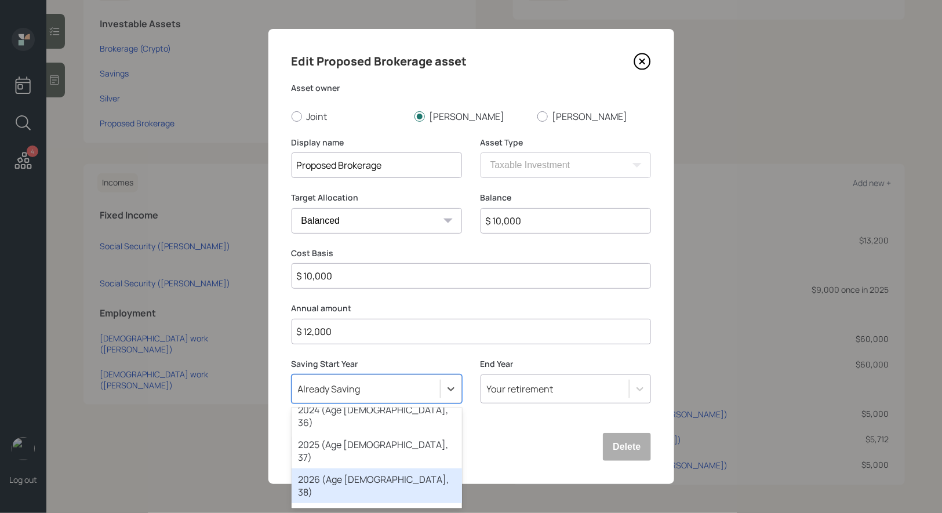
scroll to position [105, 0]
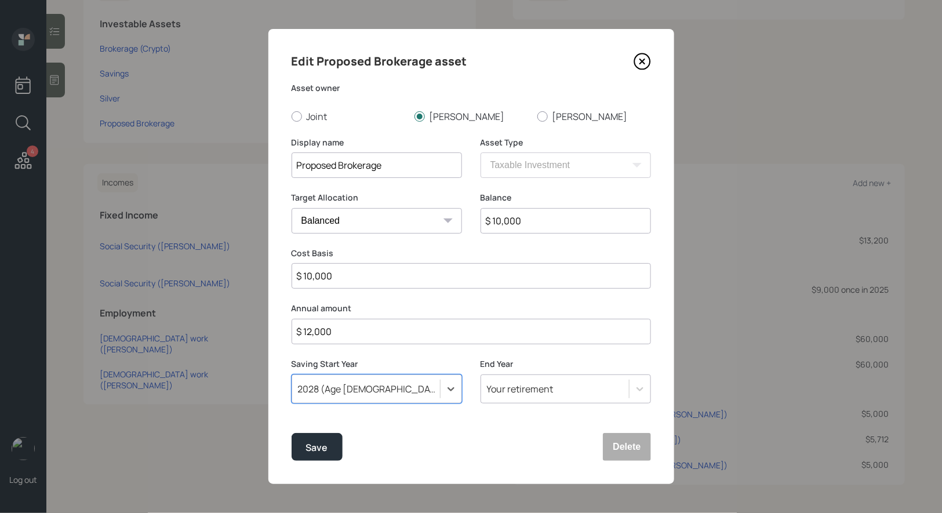
click at [319, 384] on div "2028 (Age [DEMOGRAPHIC_DATA], 40)" at bounding box center [369, 389] width 143 height 13
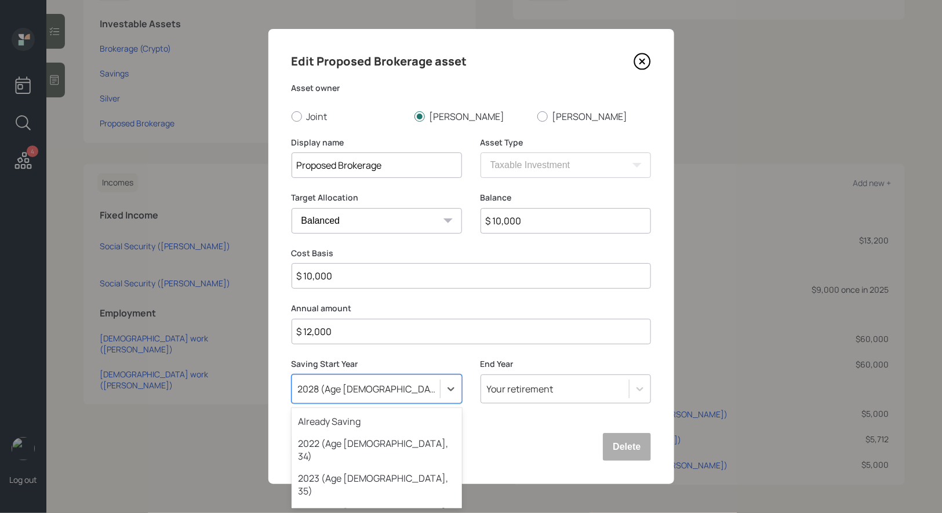
scroll to position [12, 0]
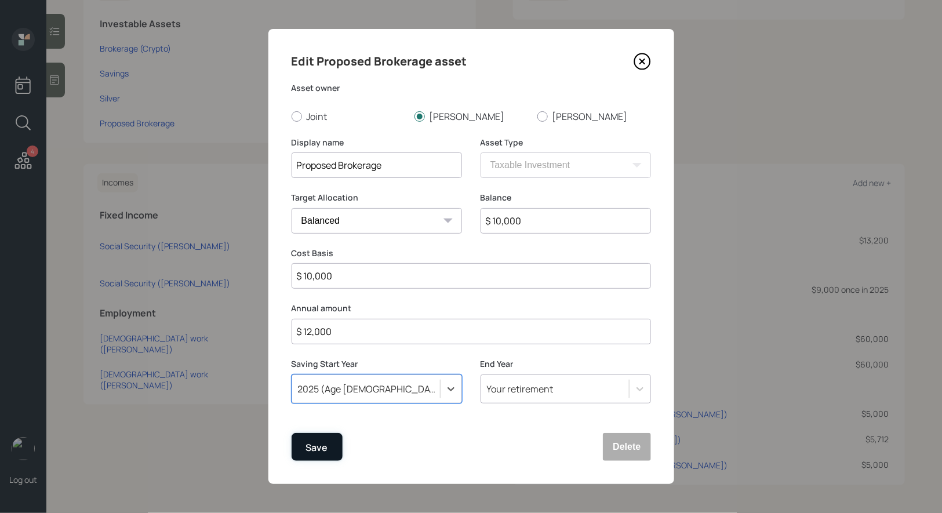
click at [312, 448] on div "Save" at bounding box center [317, 448] width 22 height 16
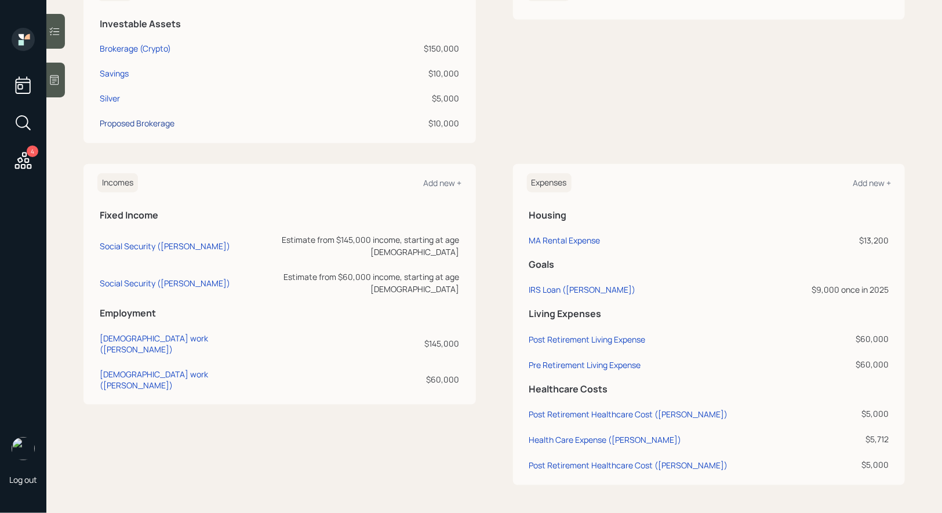
click at [124, 121] on div "Proposed Brokerage" at bounding box center [137, 123] width 75 height 12
select select "taxable"
select select "balanced"
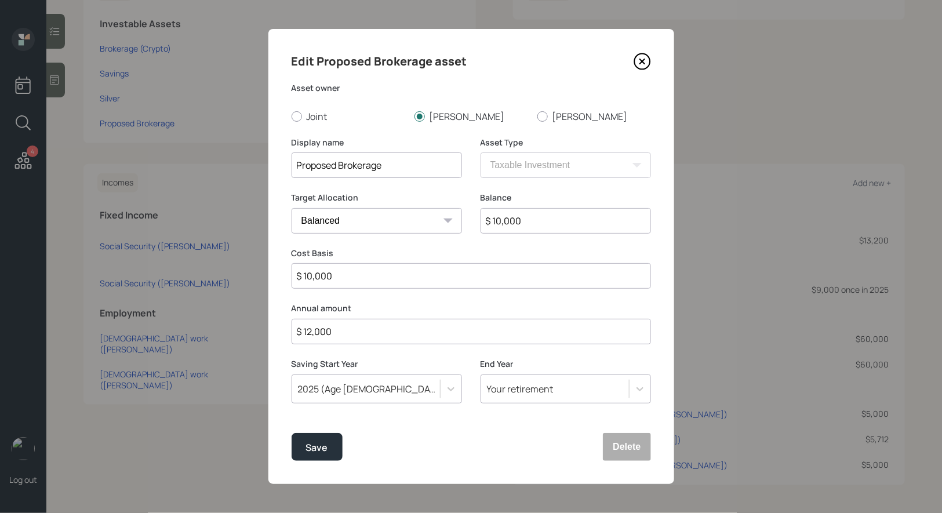
click at [643, 62] on icon at bounding box center [641, 61] width 5 height 5
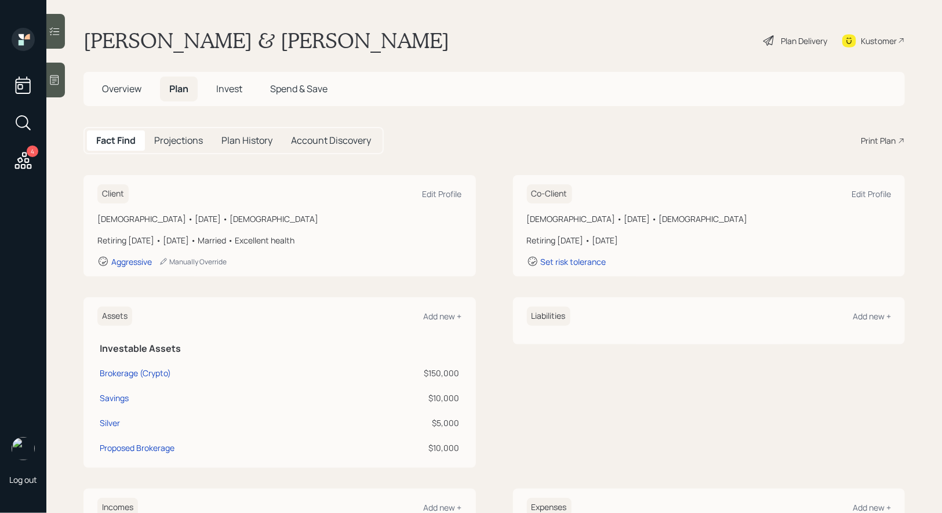
click at [796, 35] on div "Plan Delivery" at bounding box center [804, 41] width 46 height 12
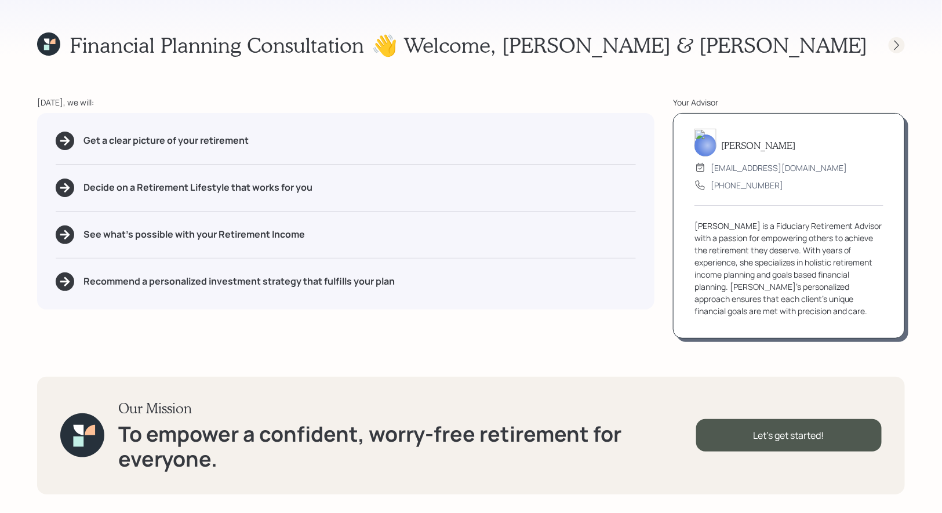
click at [899, 42] on icon at bounding box center [897, 45] width 12 height 12
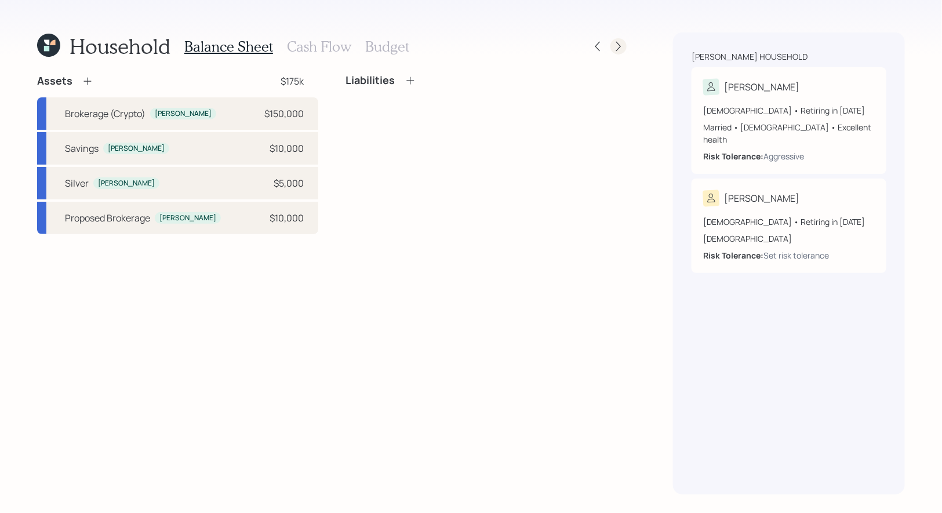
click at [621, 46] on icon at bounding box center [618, 47] width 5 height 10
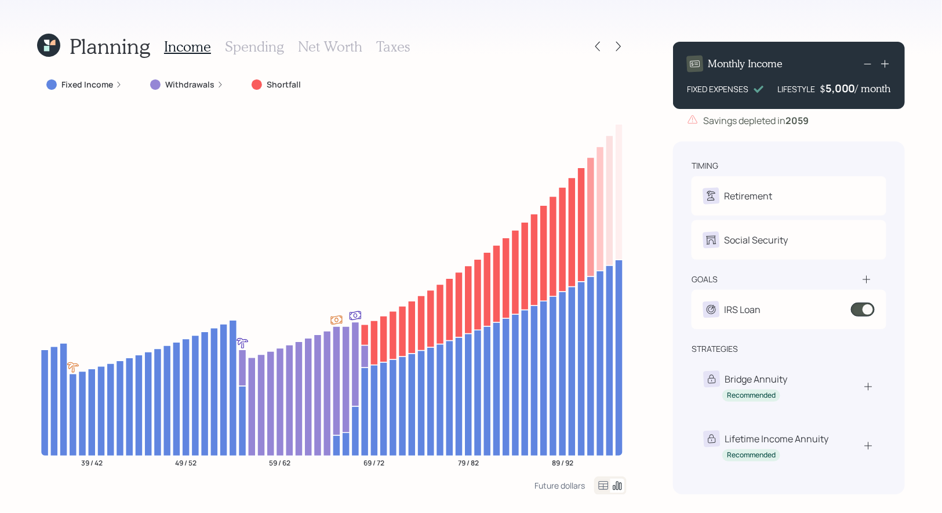
click at [245, 46] on h3 "Spending" at bounding box center [254, 46] width 59 height 17
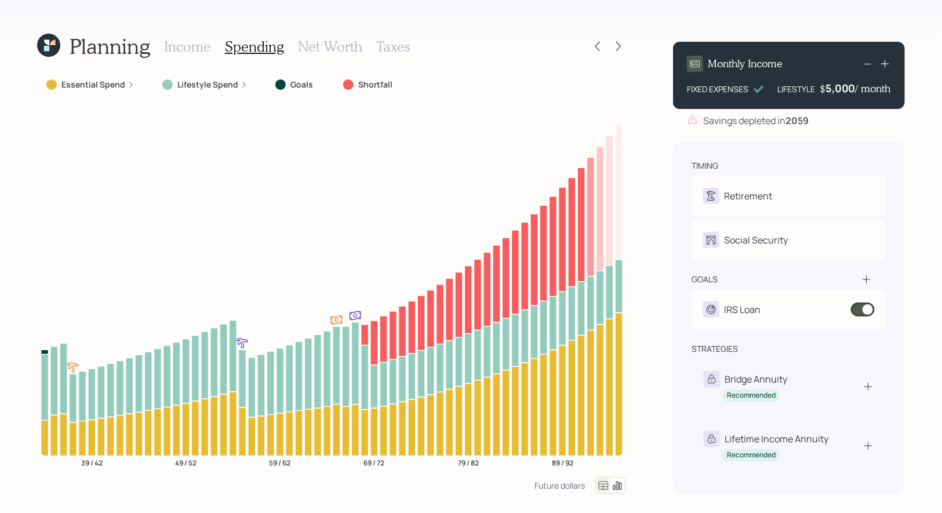
click at [602, 485] on icon at bounding box center [603, 486] width 14 height 14
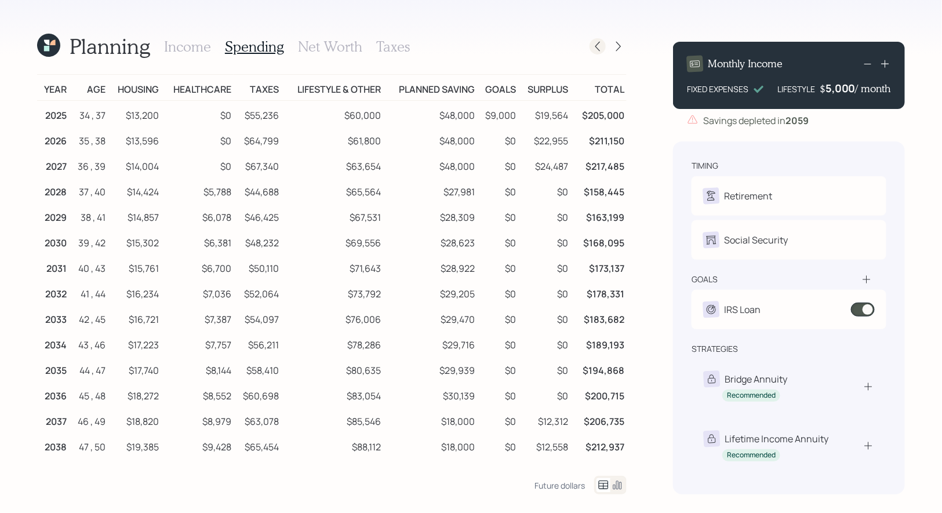
click at [599, 45] on icon at bounding box center [598, 47] width 12 height 12
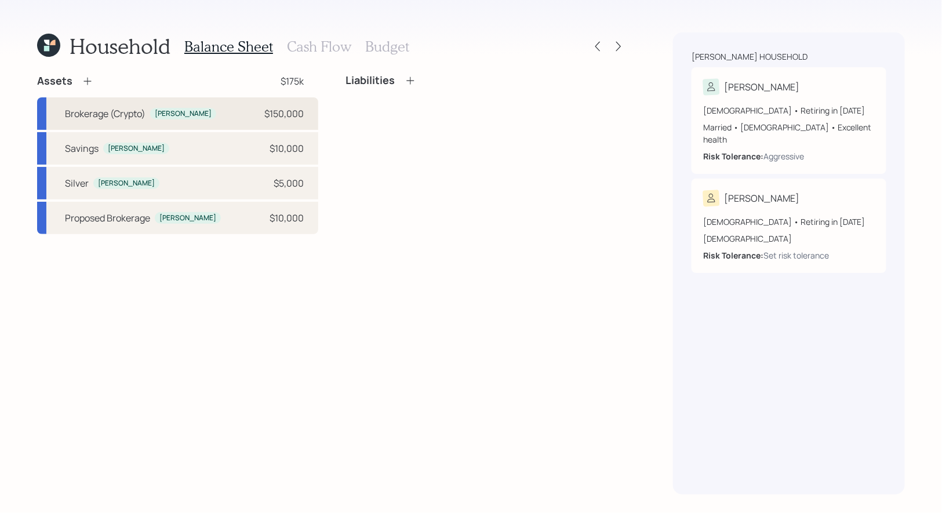
click at [206, 111] on div "Brokerage (Crypto) [PERSON_NAME] $150,000" at bounding box center [177, 113] width 281 height 32
select select "taxable"
select select "balanced"
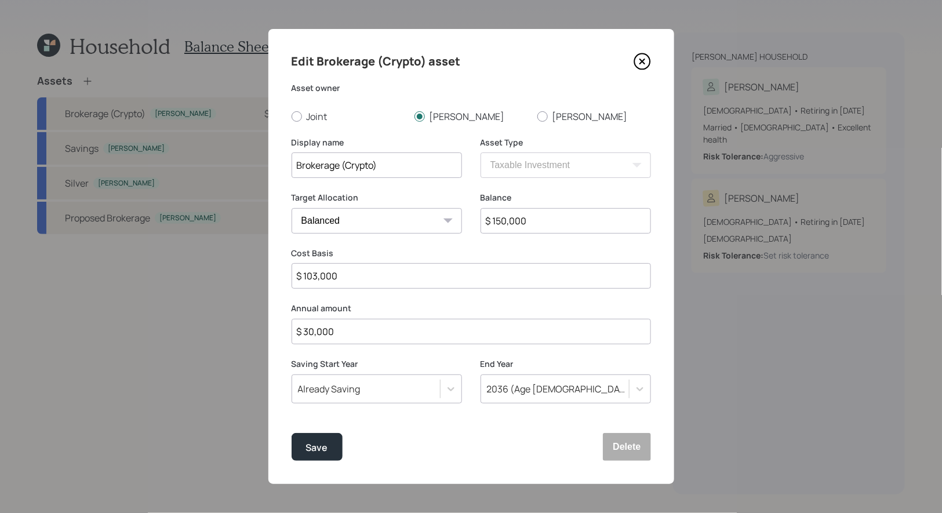
click at [645, 66] on icon at bounding box center [642, 61] width 17 height 17
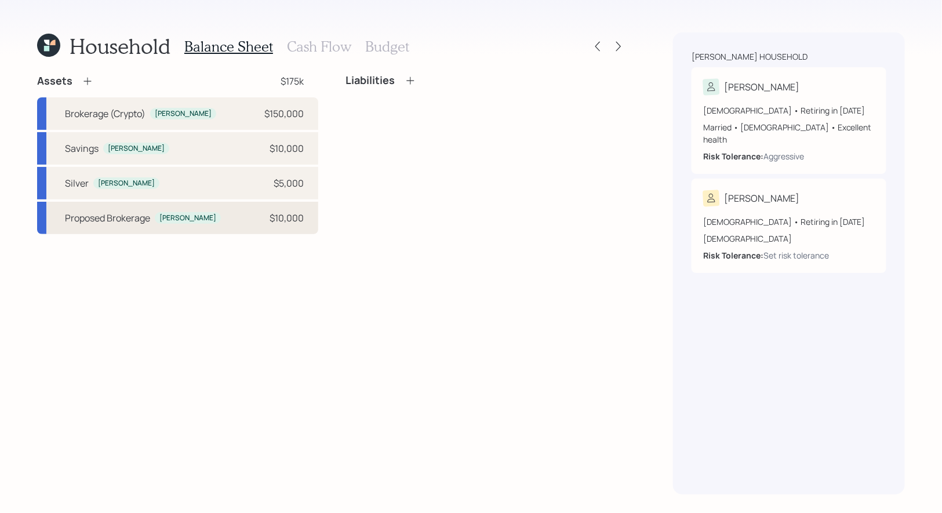
click at [188, 221] on div "Proposed Brokerage [PERSON_NAME] $10,000" at bounding box center [177, 218] width 281 height 32
select select "taxable"
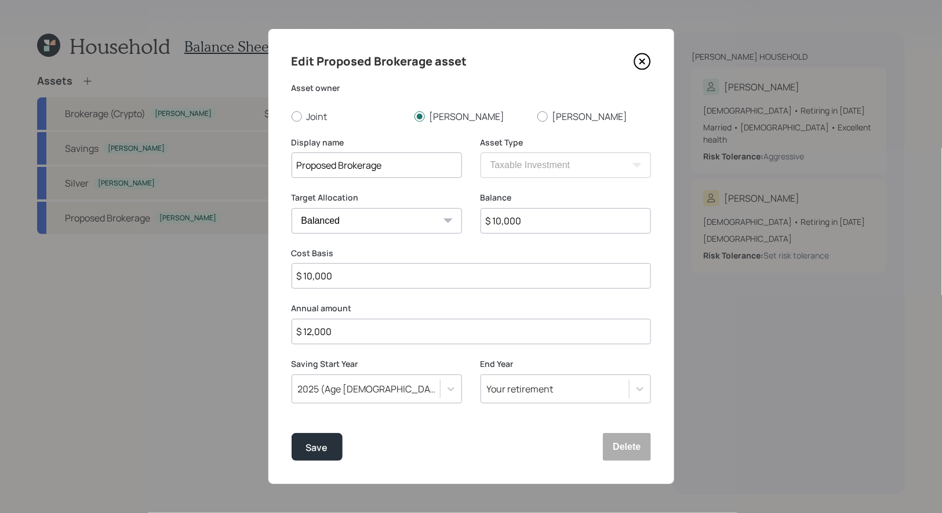
click at [384, 221] on select "Cash Conservative Balanced Aggressive" at bounding box center [377, 221] width 170 height 26
select select "aggressive"
click at [292, 208] on select "Cash Conservative Balanced Aggressive" at bounding box center [377, 221] width 170 height 26
click at [319, 448] on div "Save" at bounding box center [317, 448] width 22 height 16
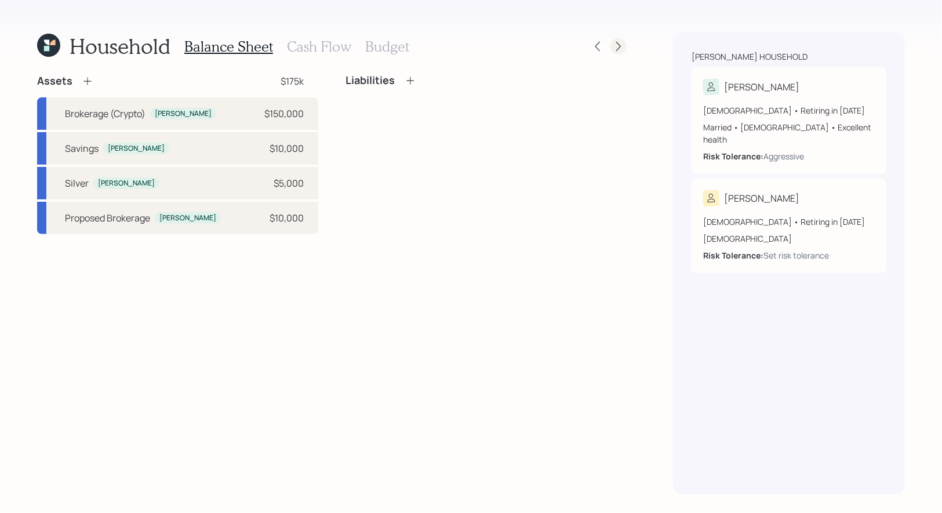
click at [623, 43] on icon at bounding box center [619, 47] width 12 height 12
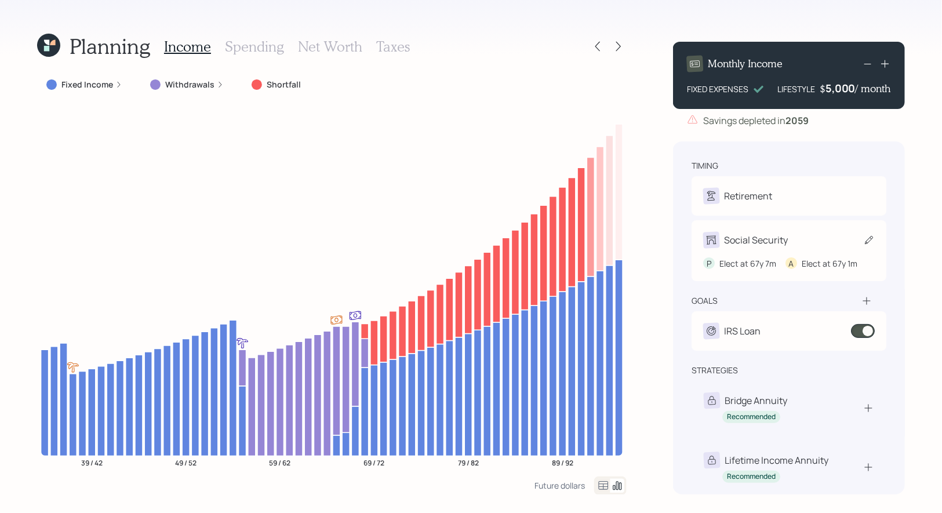
click at [872, 241] on icon at bounding box center [869, 240] width 12 height 12
select select "7"
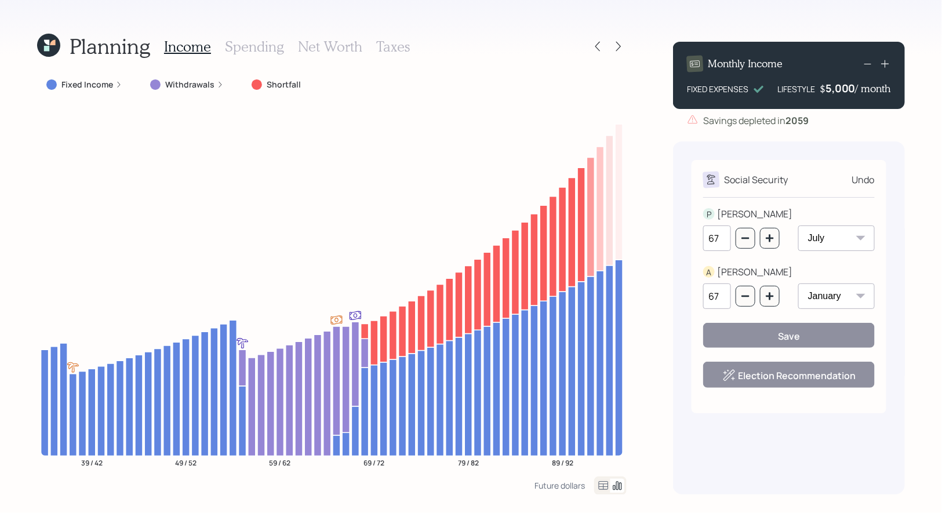
click at [847, 299] on select "January February March April May June July August September October November De…" at bounding box center [836, 296] width 77 height 26
select select "7"
click at [798, 283] on select "January February March April May June July August September October November De…" at bounding box center [836, 296] width 77 height 26
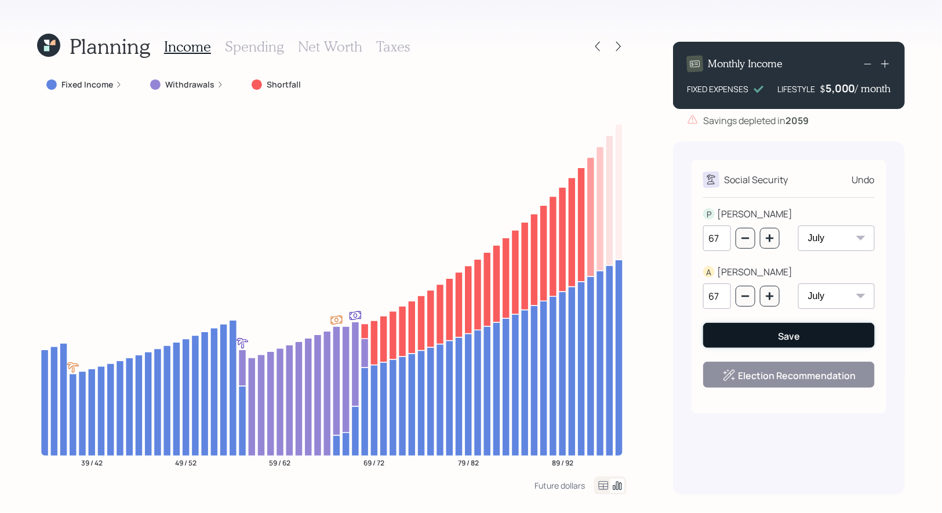
click at [792, 334] on div "Save" at bounding box center [789, 336] width 22 height 13
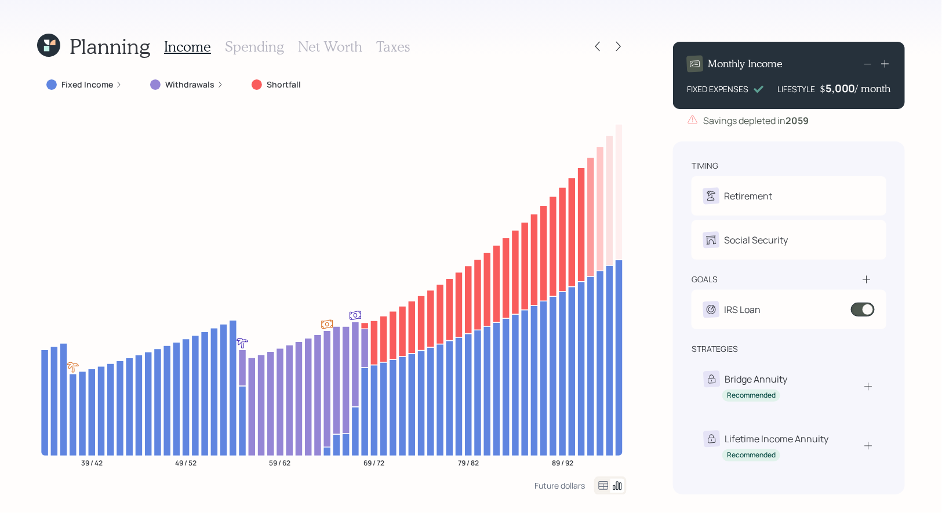
click at [233, 49] on h3 "Spending" at bounding box center [254, 46] width 59 height 17
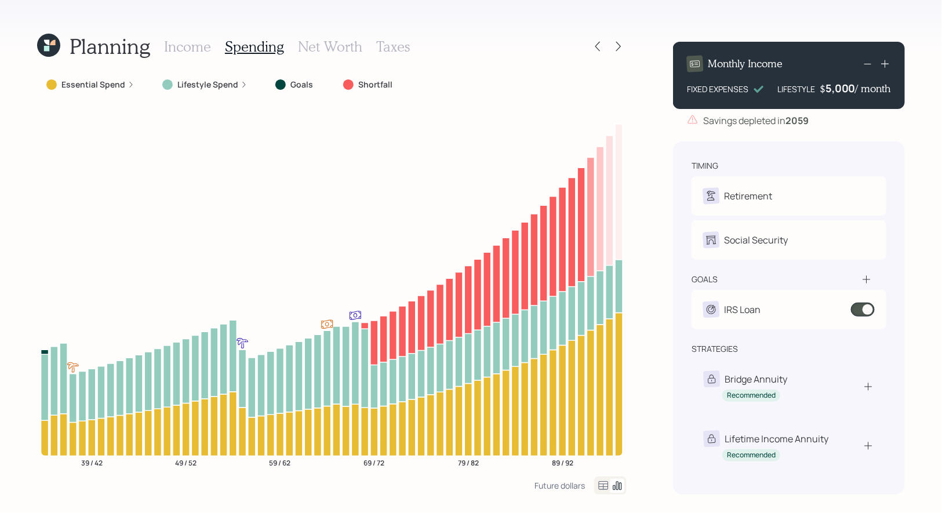
click at [601, 481] on icon at bounding box center [604, 485] width 10 height 9
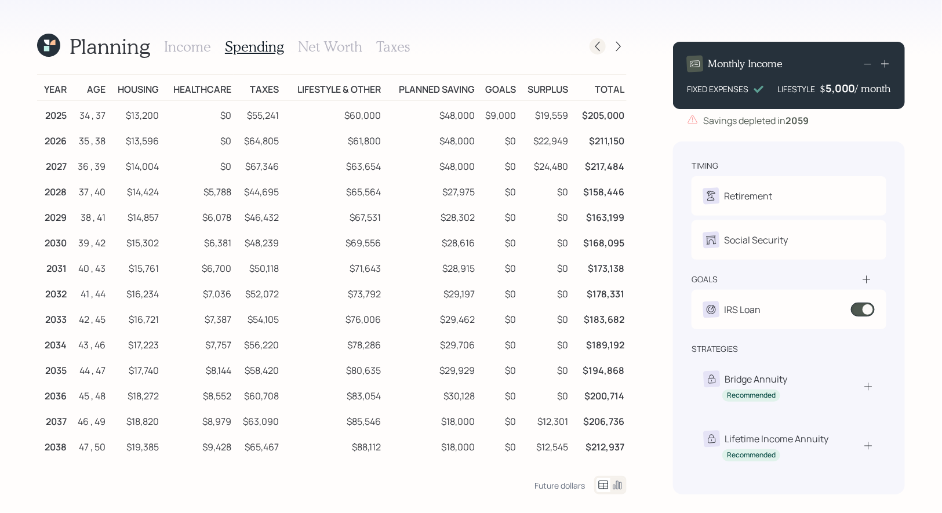
click at [601, 49] on icon at bounding box center [598, 47] width 12 height 12
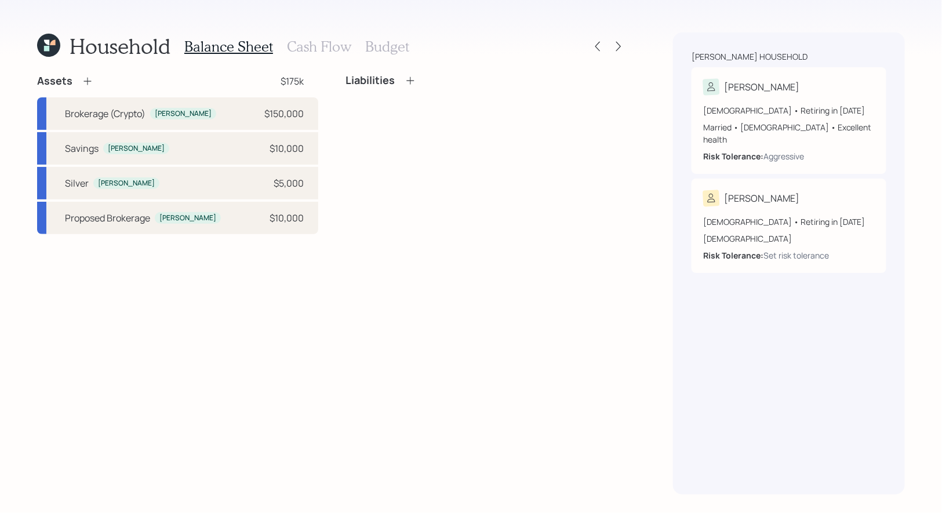
click at [328, 38] on h3 "Cash Flow" at bounding box center [319, 46] width 64 height 17
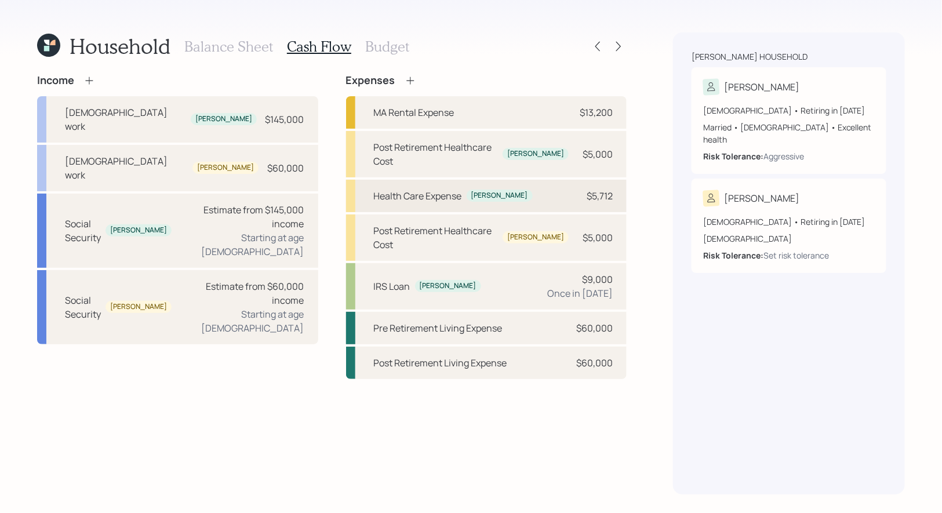
click at [438, 189] on div "Health Care Expense" at bounding box center [418, 196] width 88 height 14
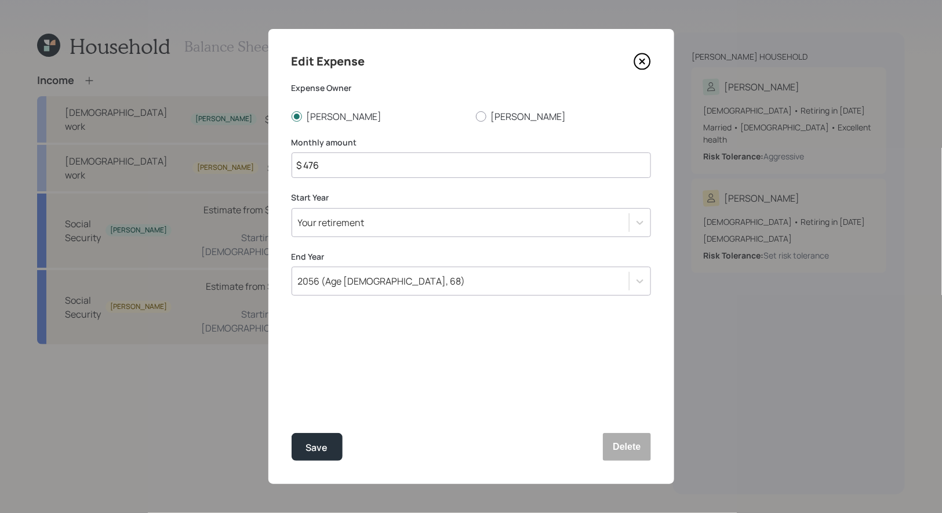
click at [412, 165] on input "$ 476" at bounding box center [471, 165] width 359 height 26
type input "$ 400"
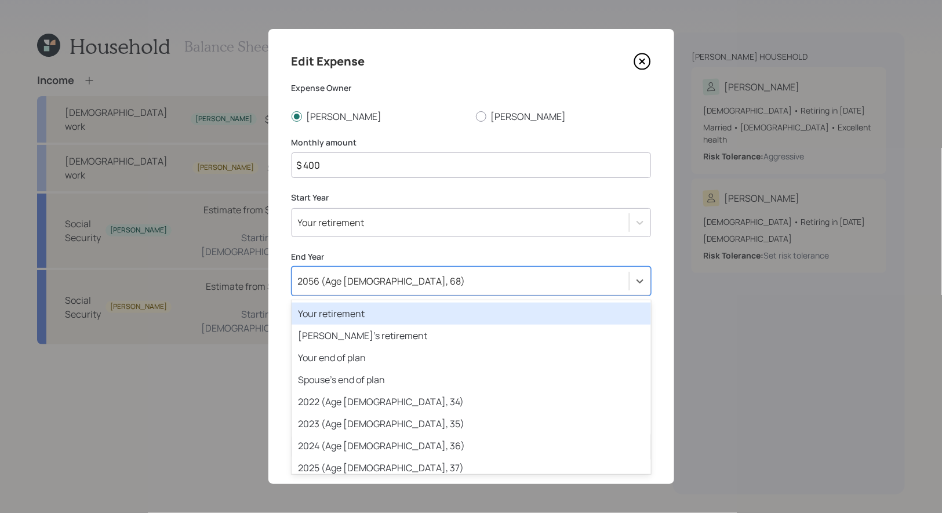
click at [350, 286] on div "2056 (Age 65, 68)" at bounding box center [382, 281] width 168 height 13
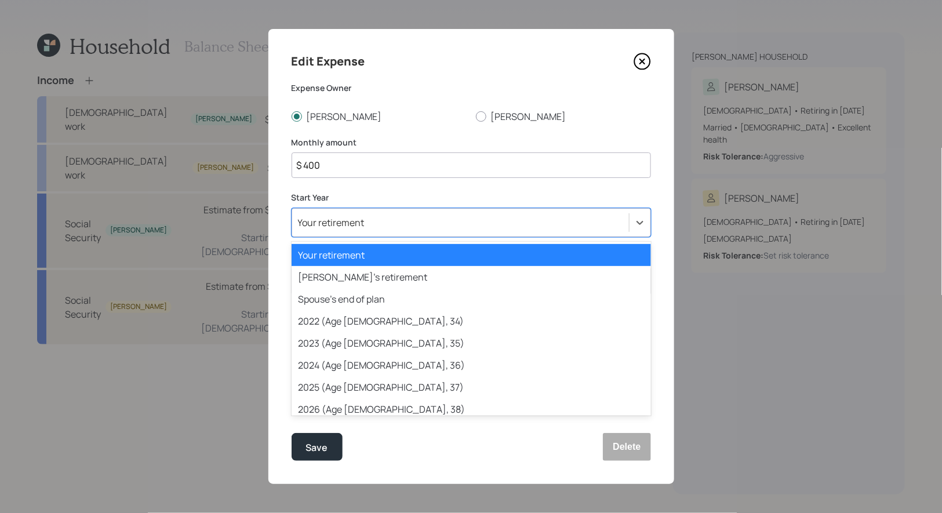
click at [346, 222] on div "Your retirement" at bounding box center [331, 222] width 67 height 13
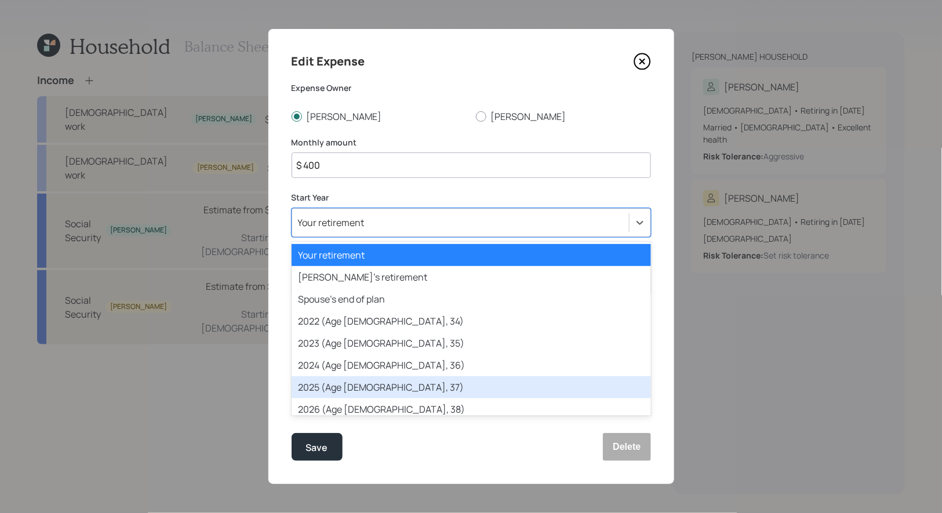
click at [330, 382] on div "2025 (Age 34, 37)" at bounding box center [471, 387] width 359 height 22
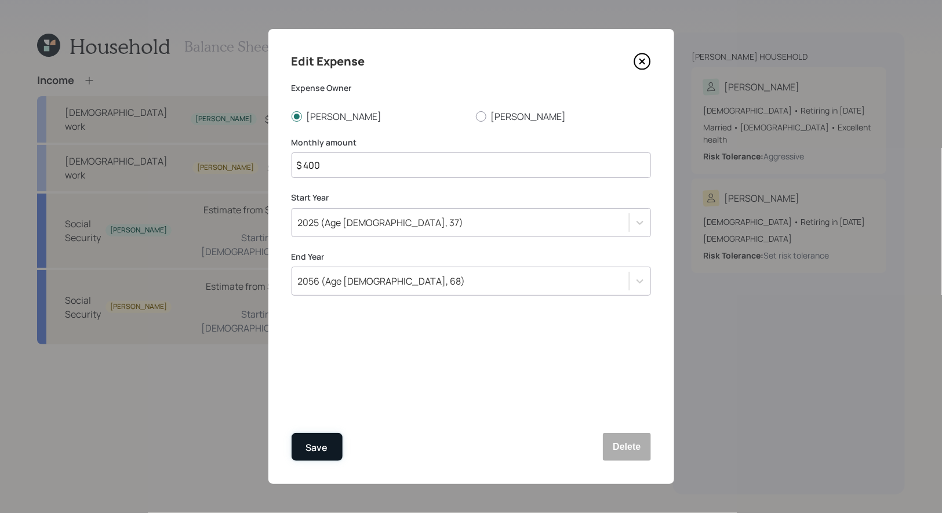
click at [314, 448] on div "Save" at bounding box center [317, 448] width 22 height 16
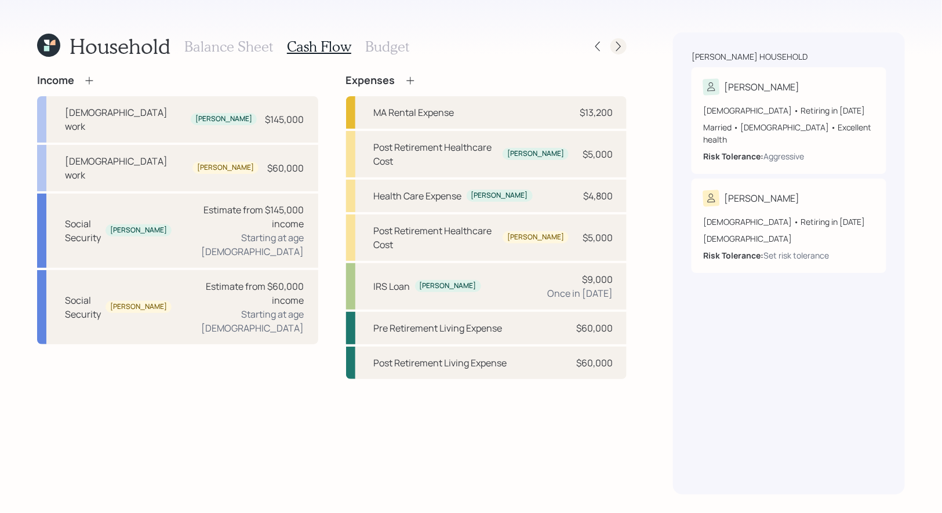
click at [620, 49] on icon at bounding box center [619, 47] width 12 height 12
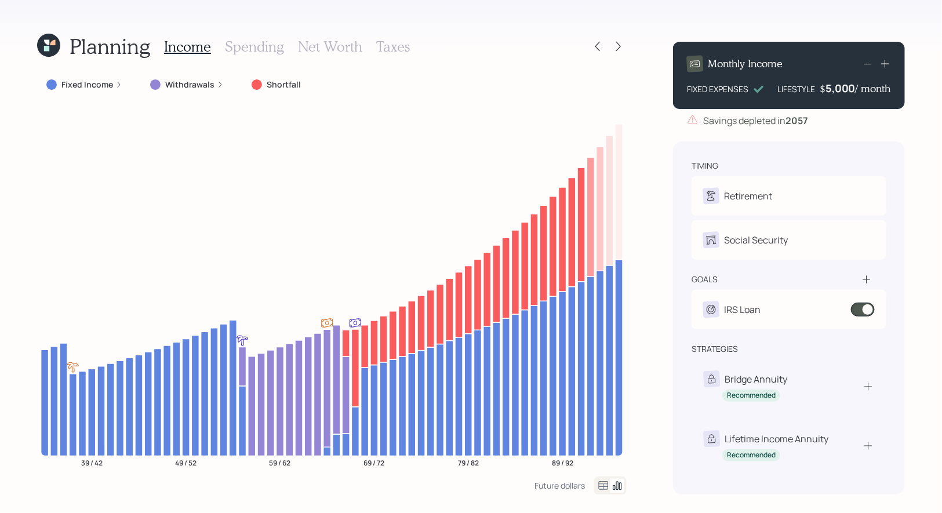
click at [259, 42] on h3 "Spending" at bounding box center [254, 46] width 59 height 17
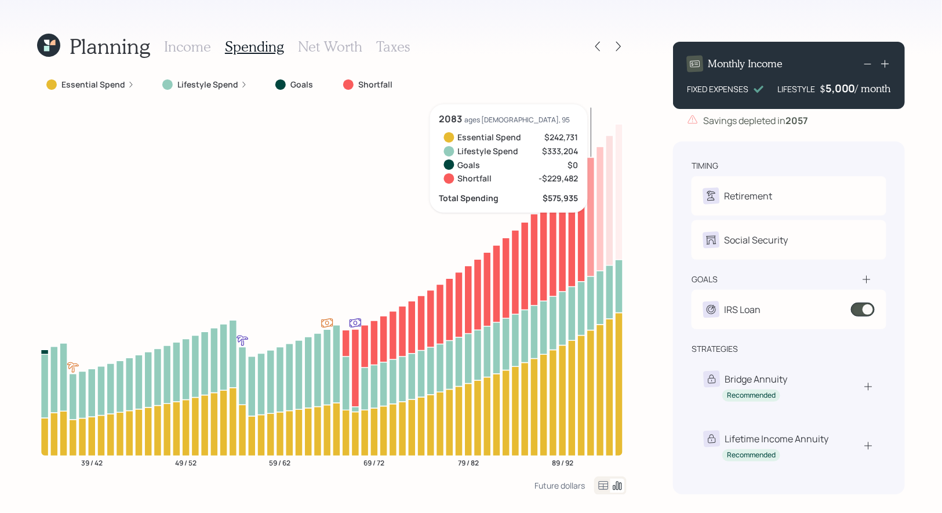
click at [597, 485] on icon at bounding box center [603, 486] width 14 height 14
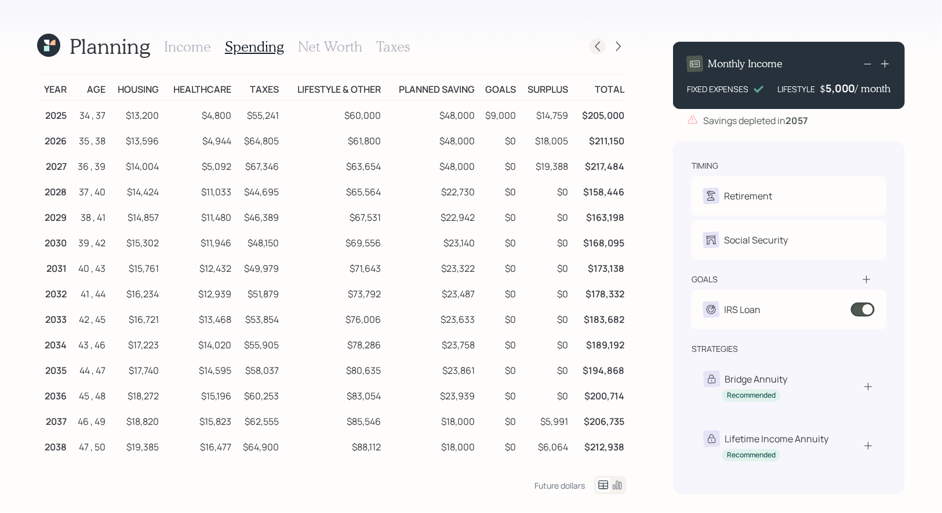
click at [603, 45] on div at bounding box center [598, 46] width 16 height 16
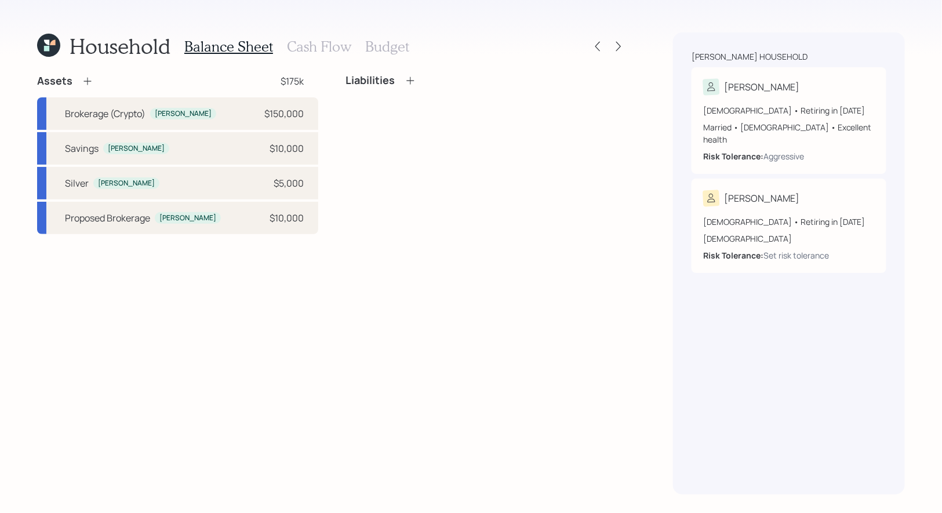
click at [312, 46] on h3 "Cash Flow" at bounding box center [319, 46] width 64 height 17
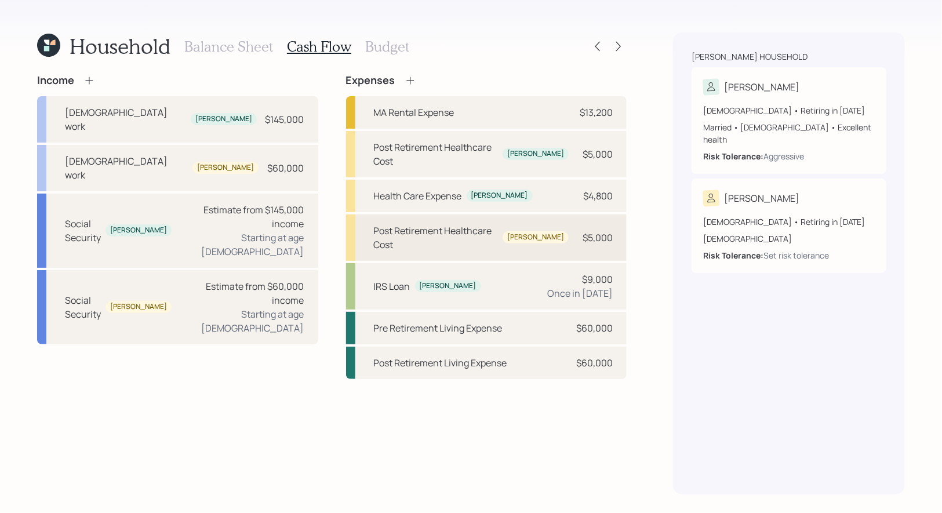
click at [425, 224] on div "Post Retirement Healthcare Cost" at bounding box center [436, 238] width 125 height 28
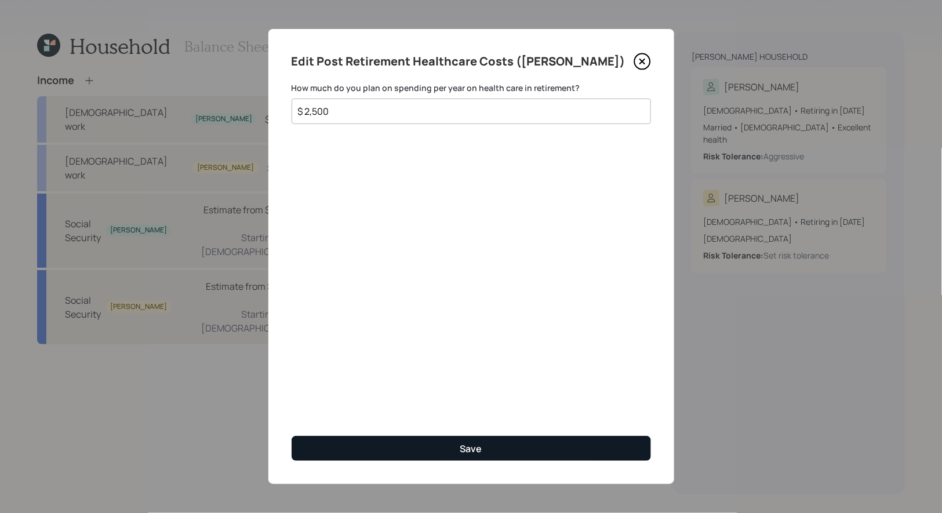
type input "$ 2,500"
click at [380, 450] on button "Save" at bounding box center [471, 448] width 359 height 25
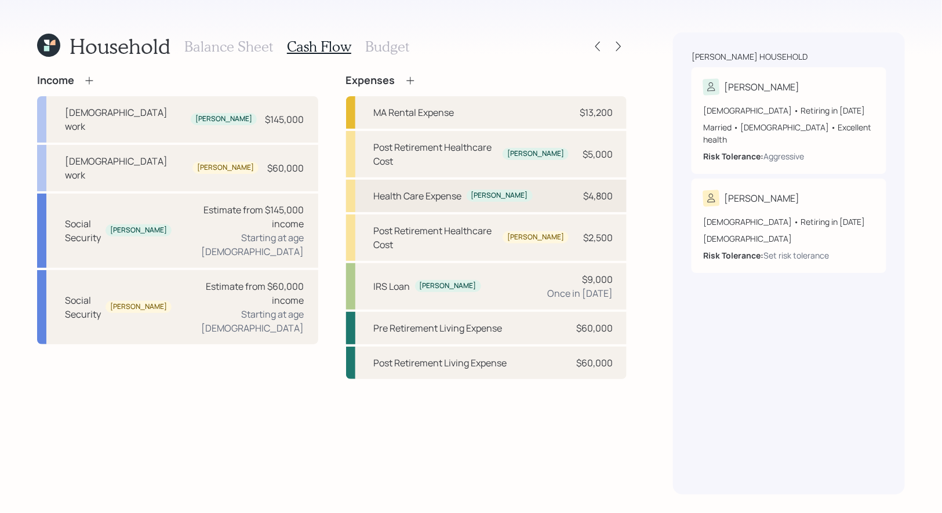
click at [403, 189] on div "Health Care Expense" at bounding box center [418, 196] width 88 height 14
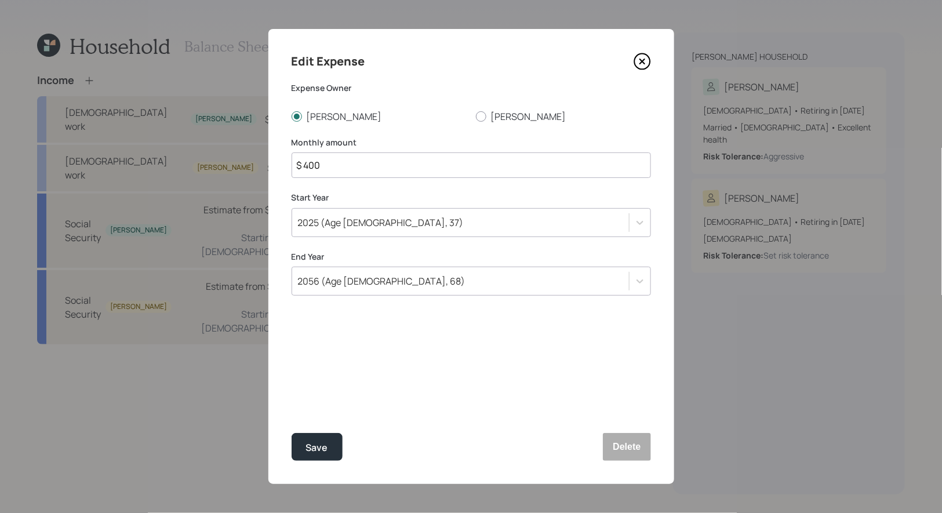
click at [350, 163] on input "$ 400" at bounding box center [471, 165] width 359 height 26
type input "$ 300"
click at [310, 446] on div "Save" at bounding box center [317, 448] width 22 height 16
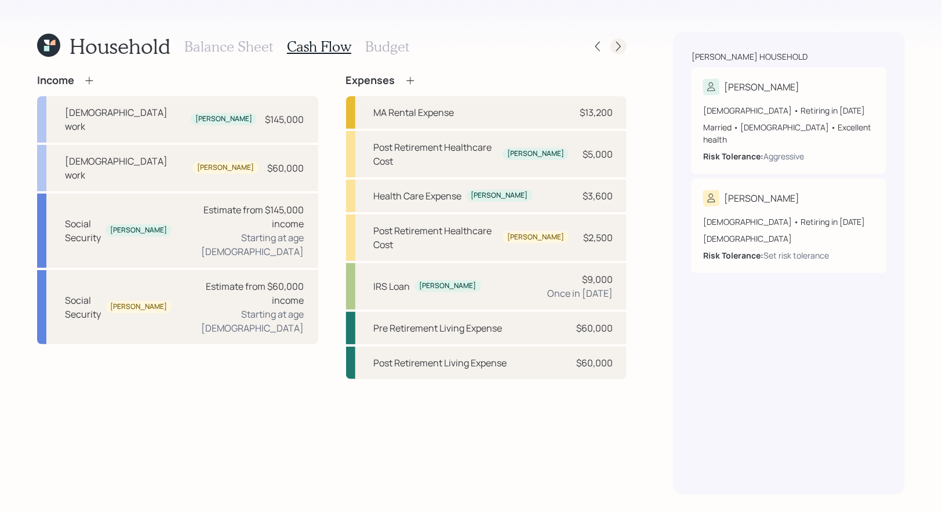
click at [619, 45] on icon at bounding box center [619, 47] width 12 height 12
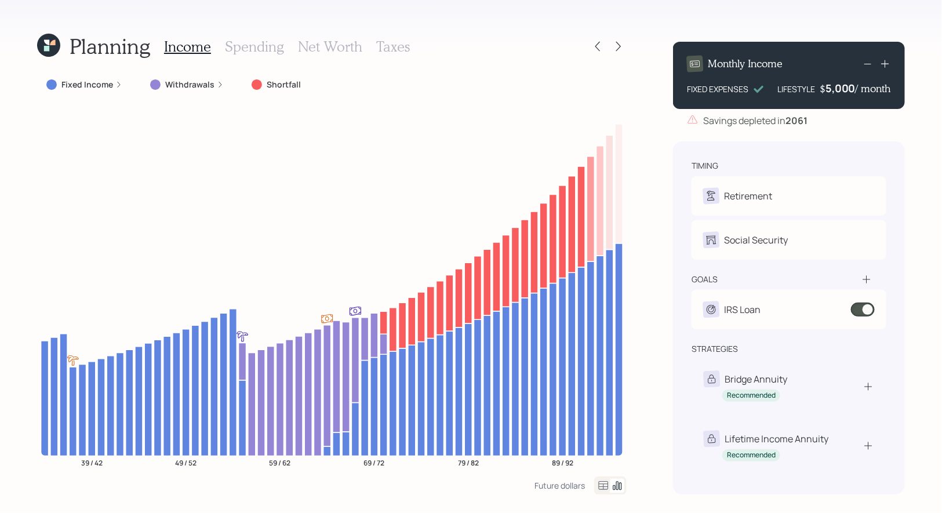
click at [258, 42] on h3 "Spending" at bounding box center [254, 46] width 59 height 17
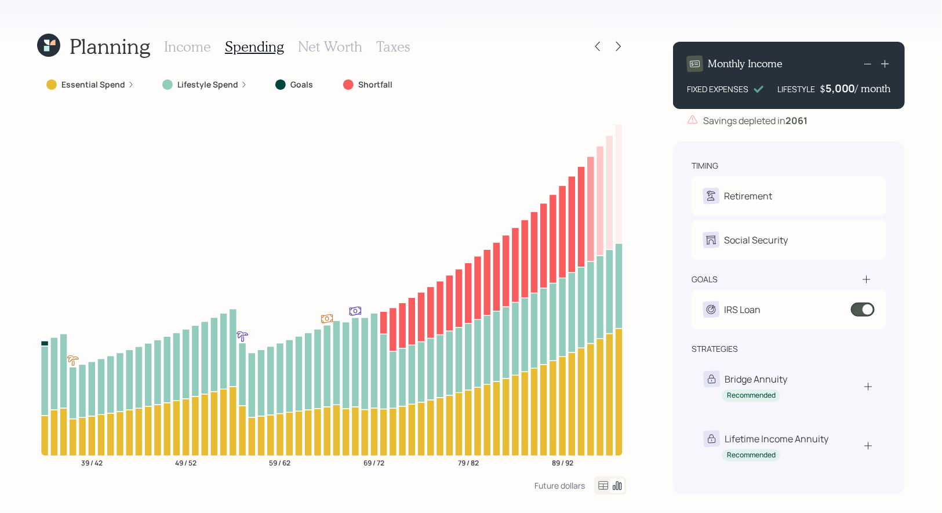
click at [602, 486] on icon at bounding box center [603, 486] width 14 height 14
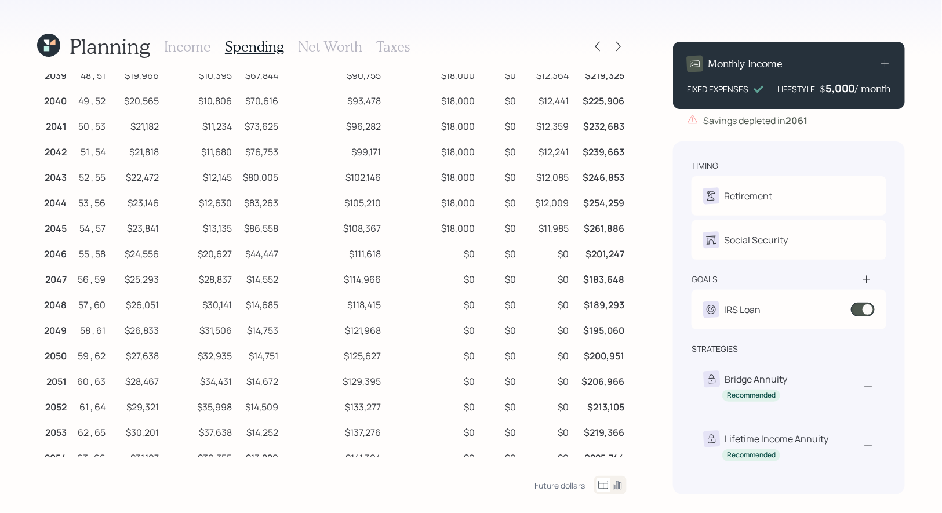
scroll to position [363, 0]
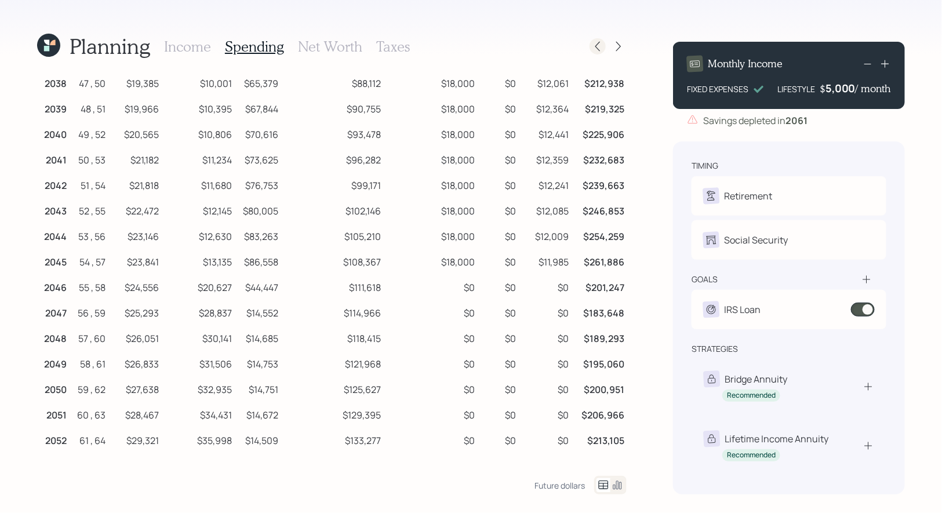
click at [597, 50] on icon at bounding box center [598, 47] width 12 height 12
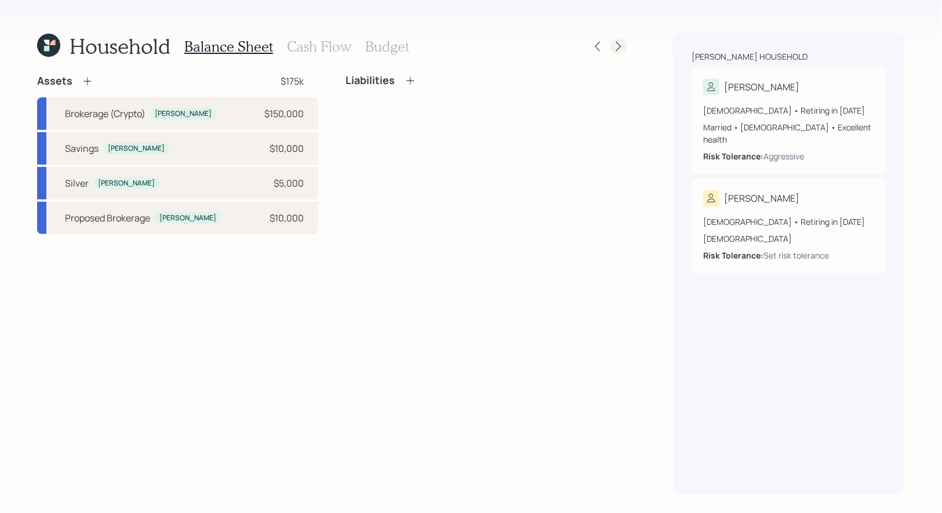
click at [623, 42] on icon at bounding box center [619, 47] width 12 height 12
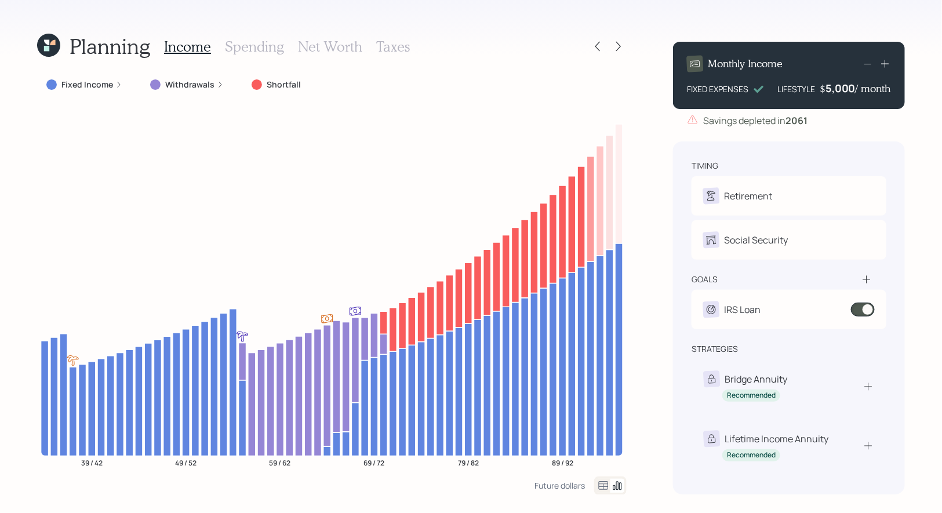
click at [49, 39] on icon at bounding box center [48, 45] width 23 height 23
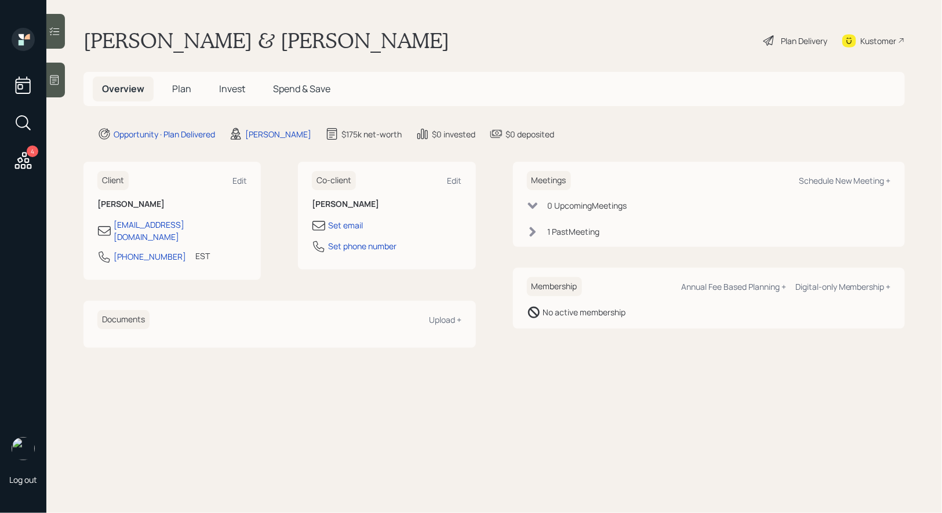
click at [180, 85] on span "Plan" at bounding box center [181, 88] width 19 height 13
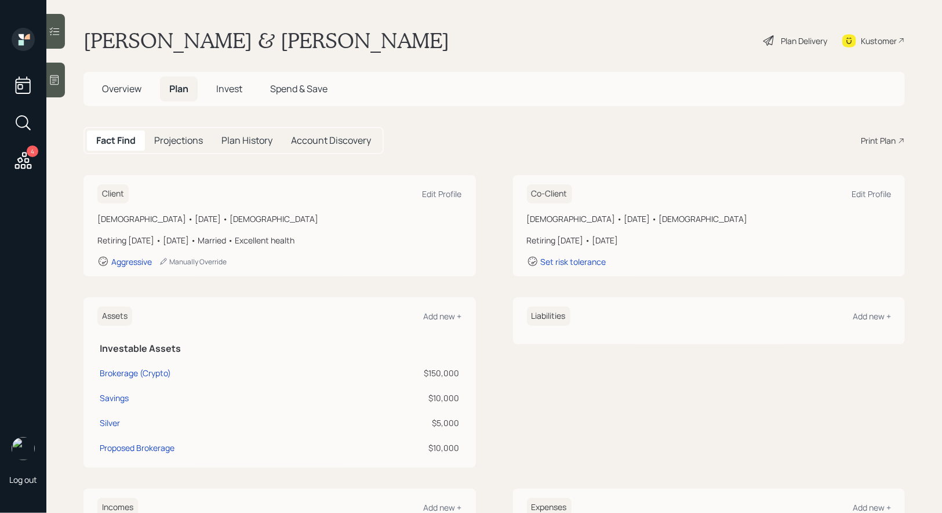
click at [880, 140] on div "Print Plan" at bounding box center [878, 140] width 35 height 12
